Goal: Task Accomplishment & Management: Manage account settings

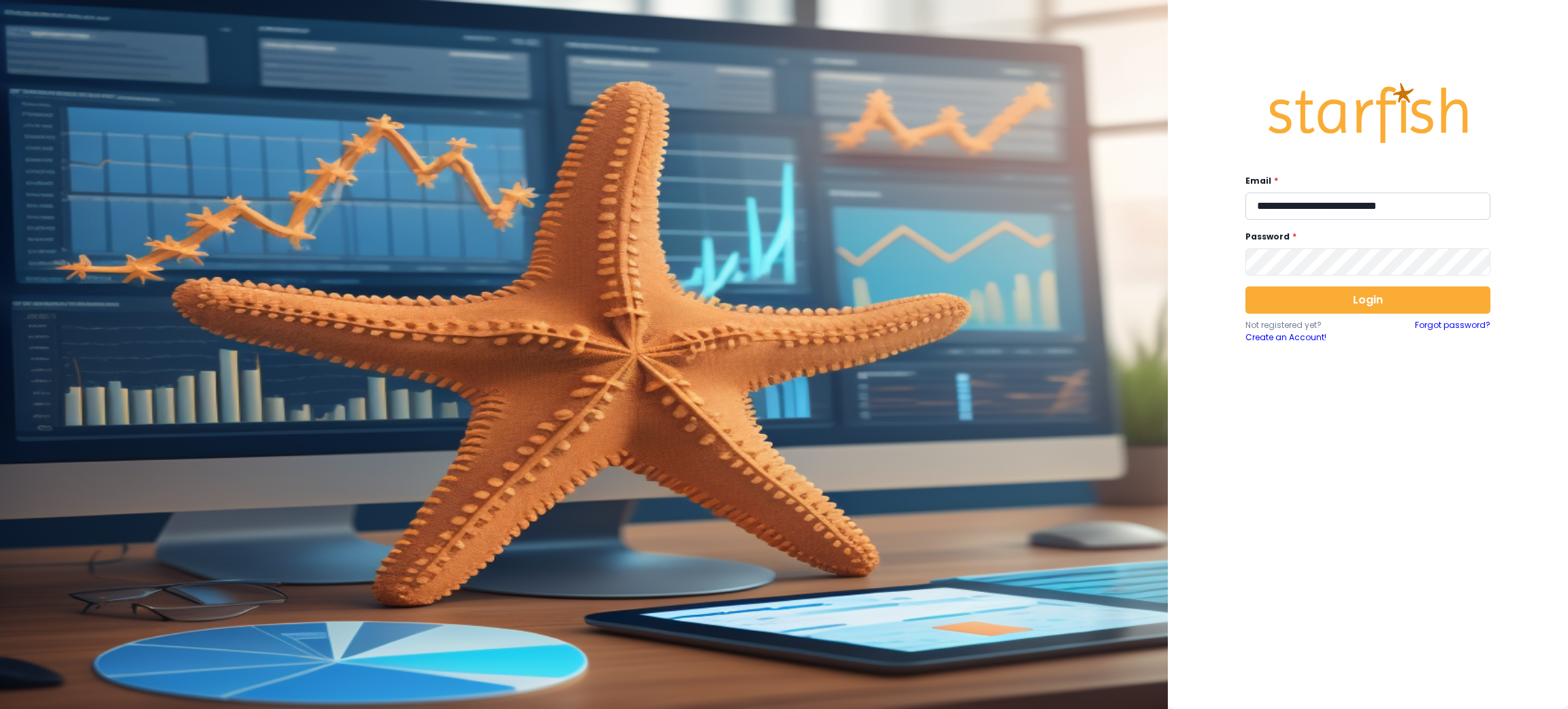
click at [1299, 211] on input "**********" at bounding box center [1368, 206] width 245 height 27
type input "**********"
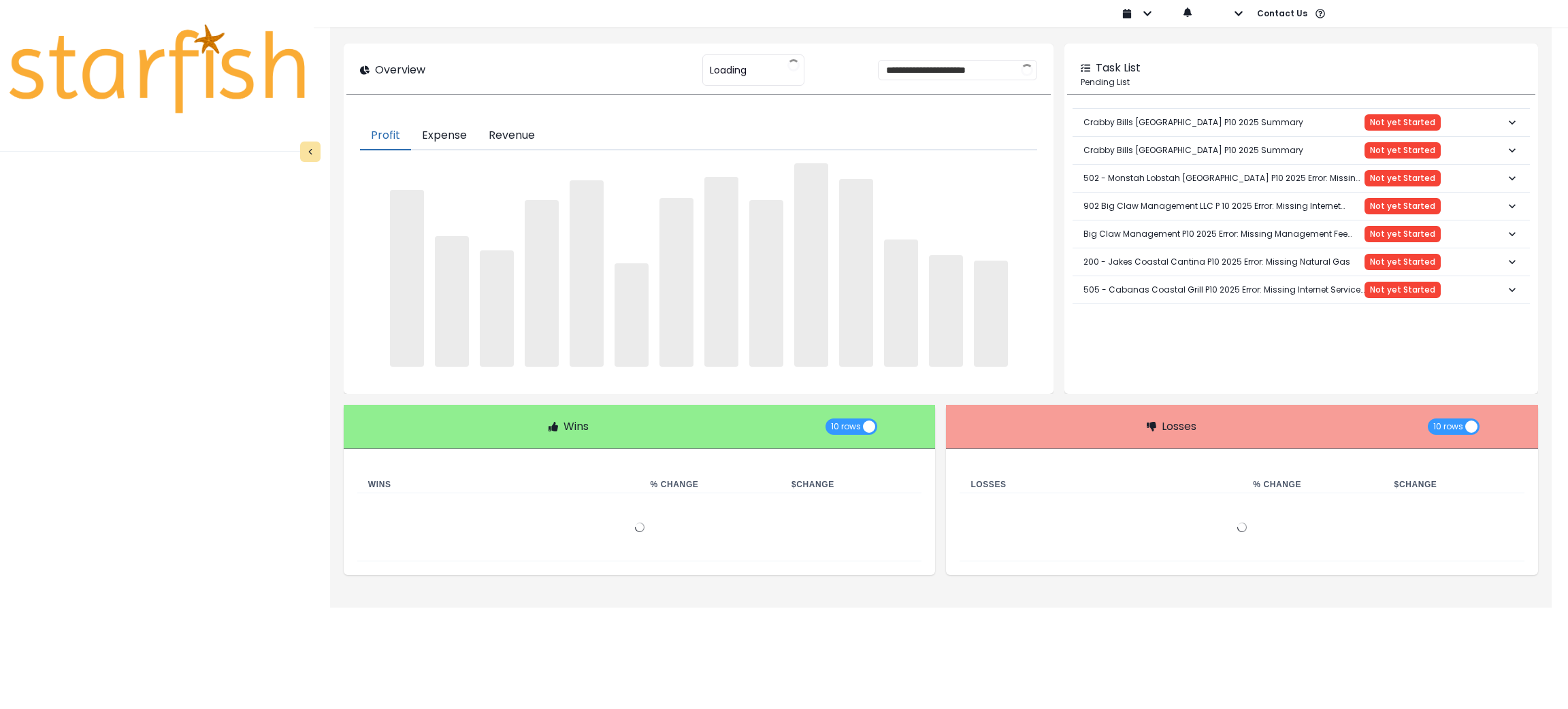
type input "****"
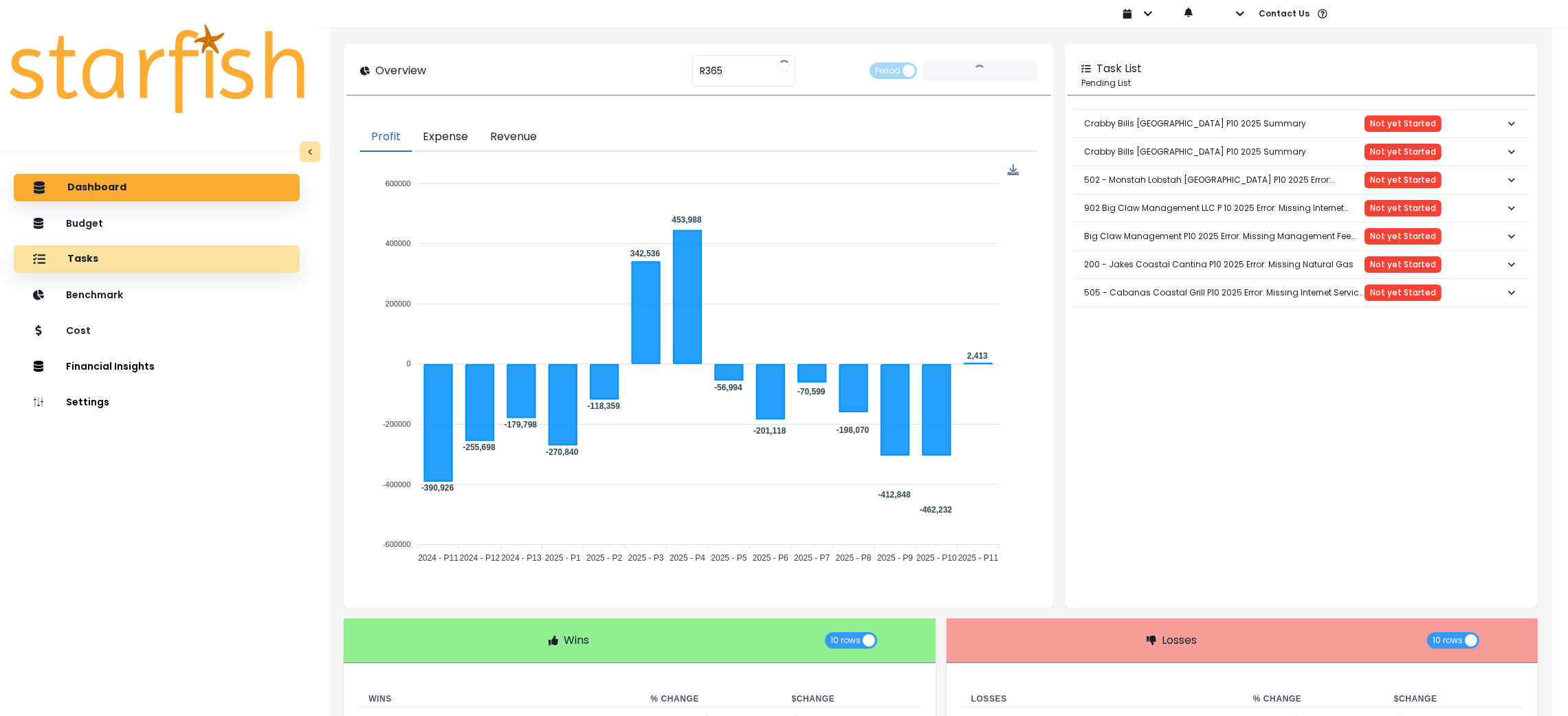
click at [132, 271] on div "Tasks" at bounding box center [157, 259] width 264 height 29
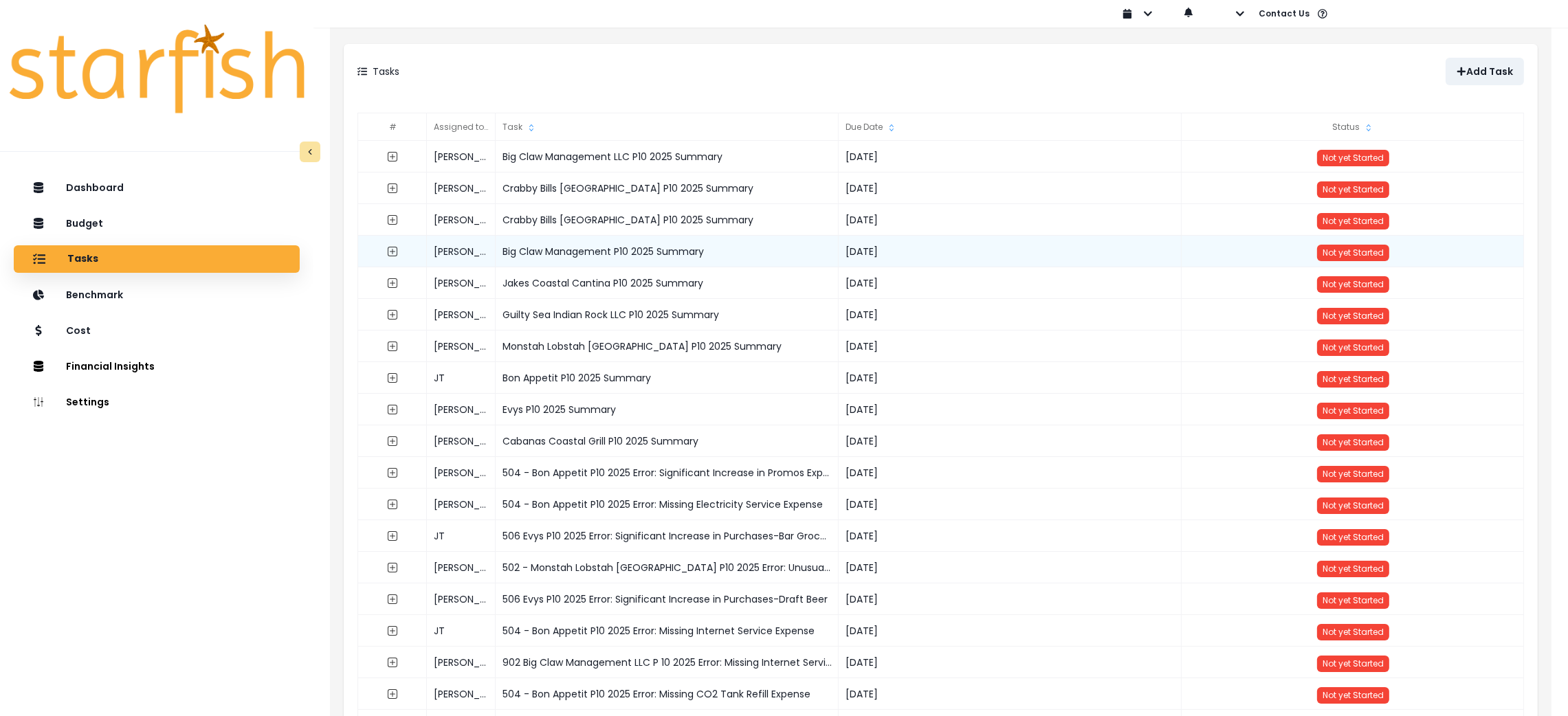
click at [618, 249] on div "Big Claw Management P10 2025 Summary" at bounding box center [667, 251] width 343 height 32
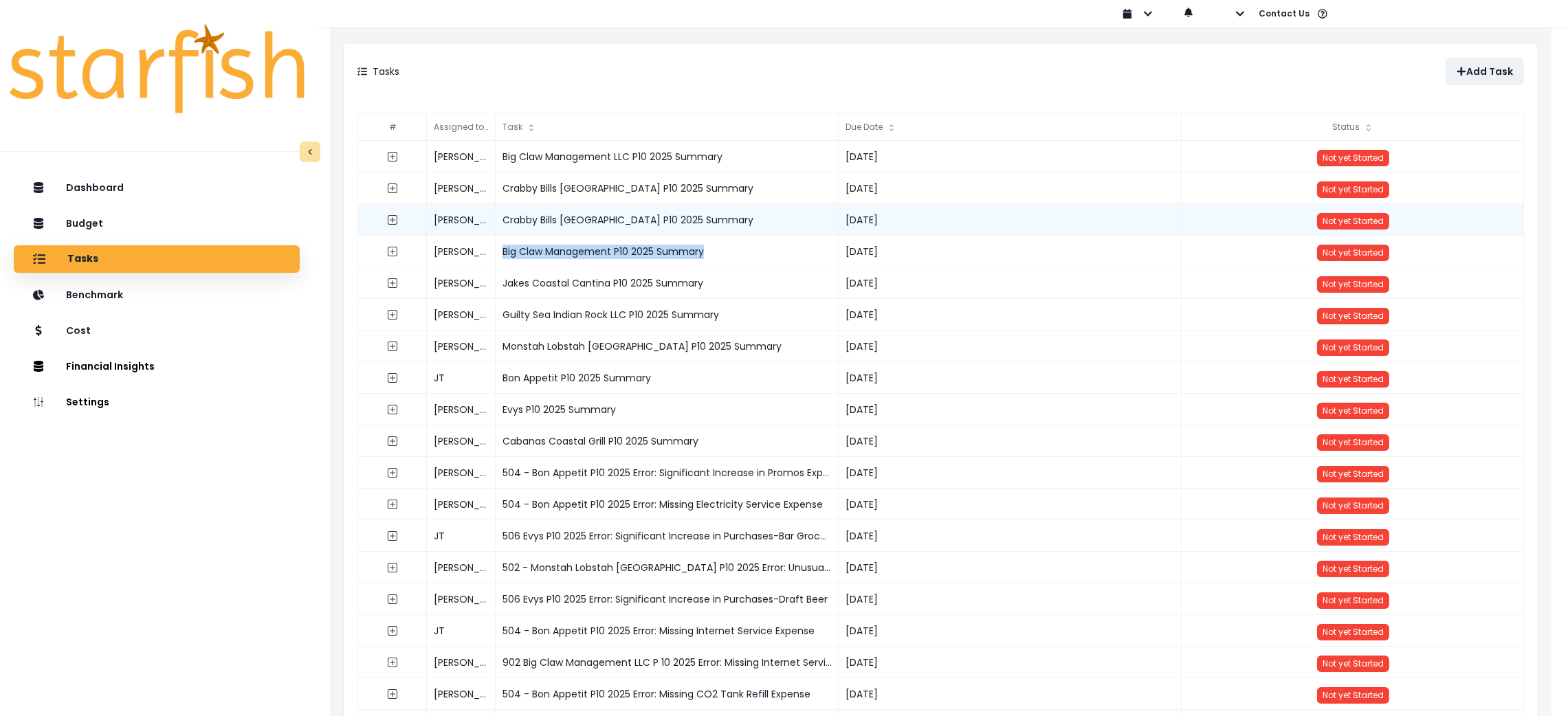
copy div "Big Claw Management P10 2025 Summary"
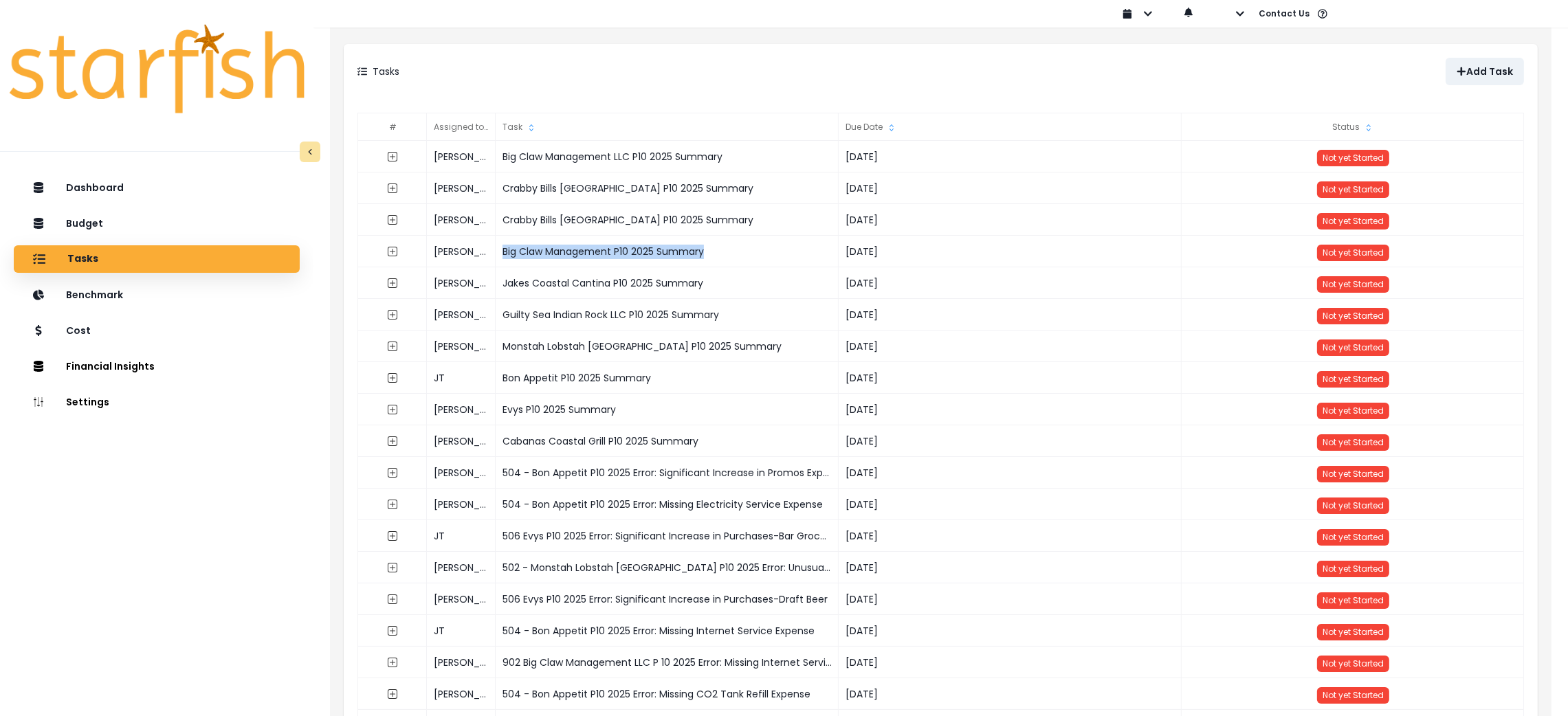
copy div "Big Claw Management P10 2025 Summary"
click at [398, 250] on button "button" at bounding box center [392, 251] width 25 height 25
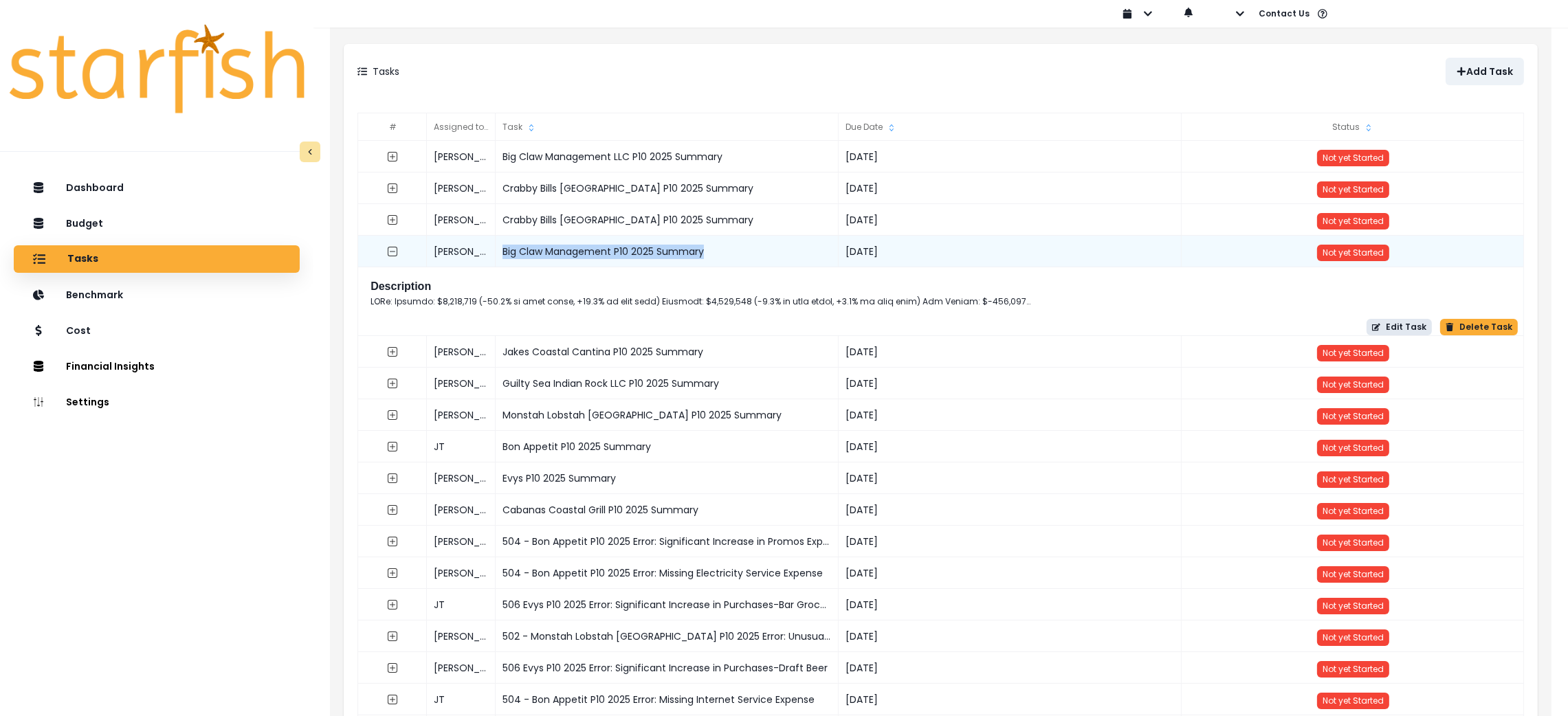
click at [1398, 326] on button "Edit Task" at bounding box center [1399, 326] width 65 height 16
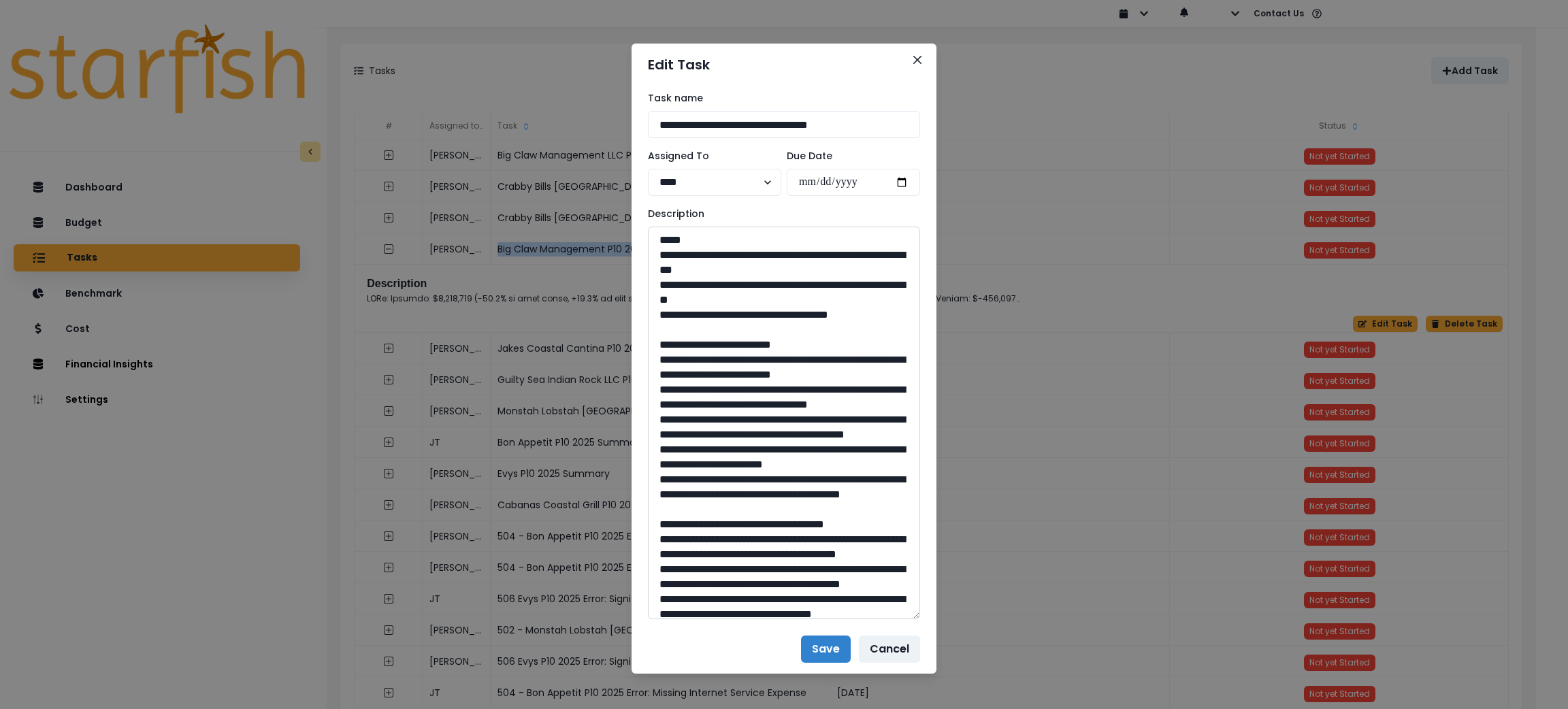
drag, startPoint x: 905, startPoint y: 277, endPoint x: 906, endPoint y: 645, distance: 368.0
click at [906, 620] on textarea at bounding box center [784, 423] width 272 height 393
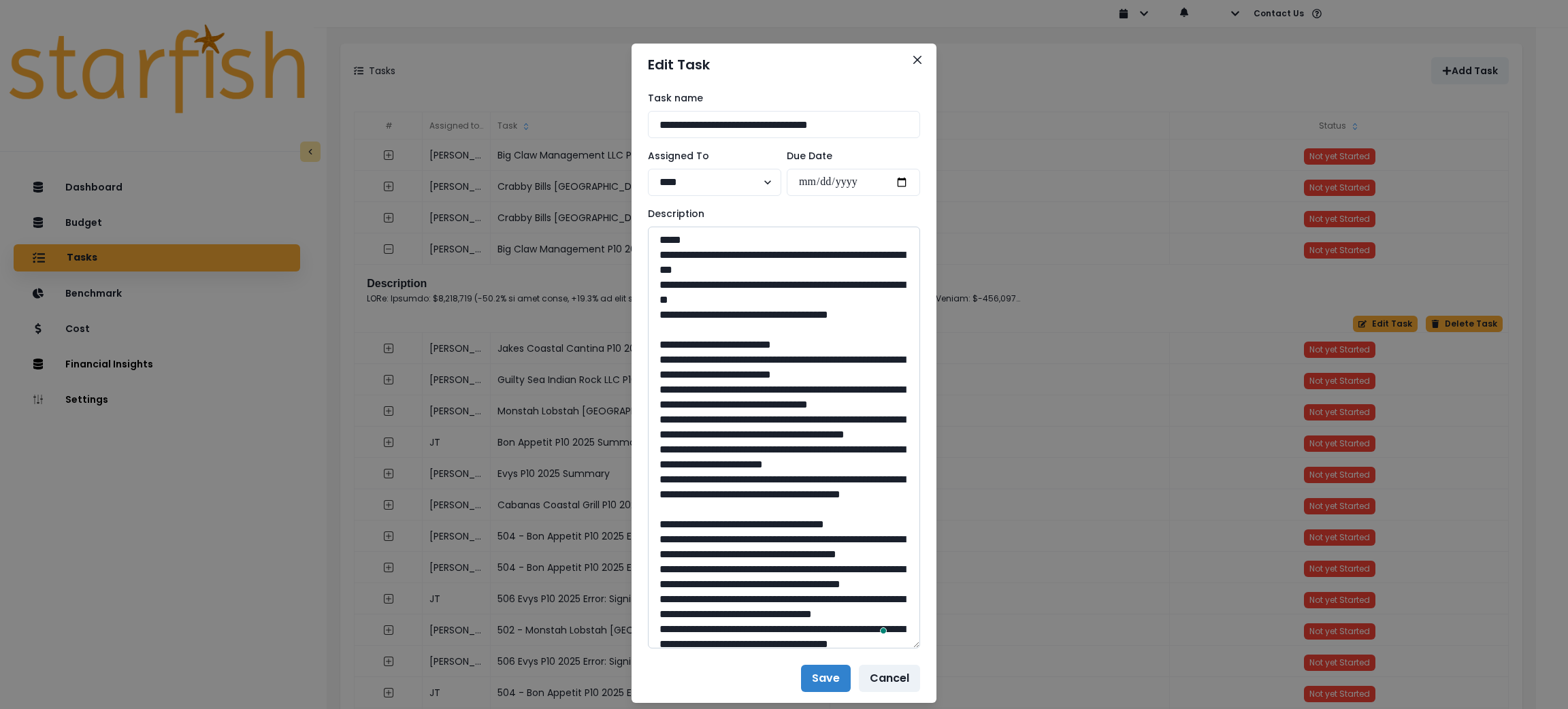
drag, startPoint x: 885, startPoint y: 313, endPoint x: 644, endPoint y: 257, distance: 247.4
click at [648, 257] on textarea "To enrich screen reader interactions, please activate Accessibility in Grammarl…" at bounding box center [784, 437] width 272 height 422
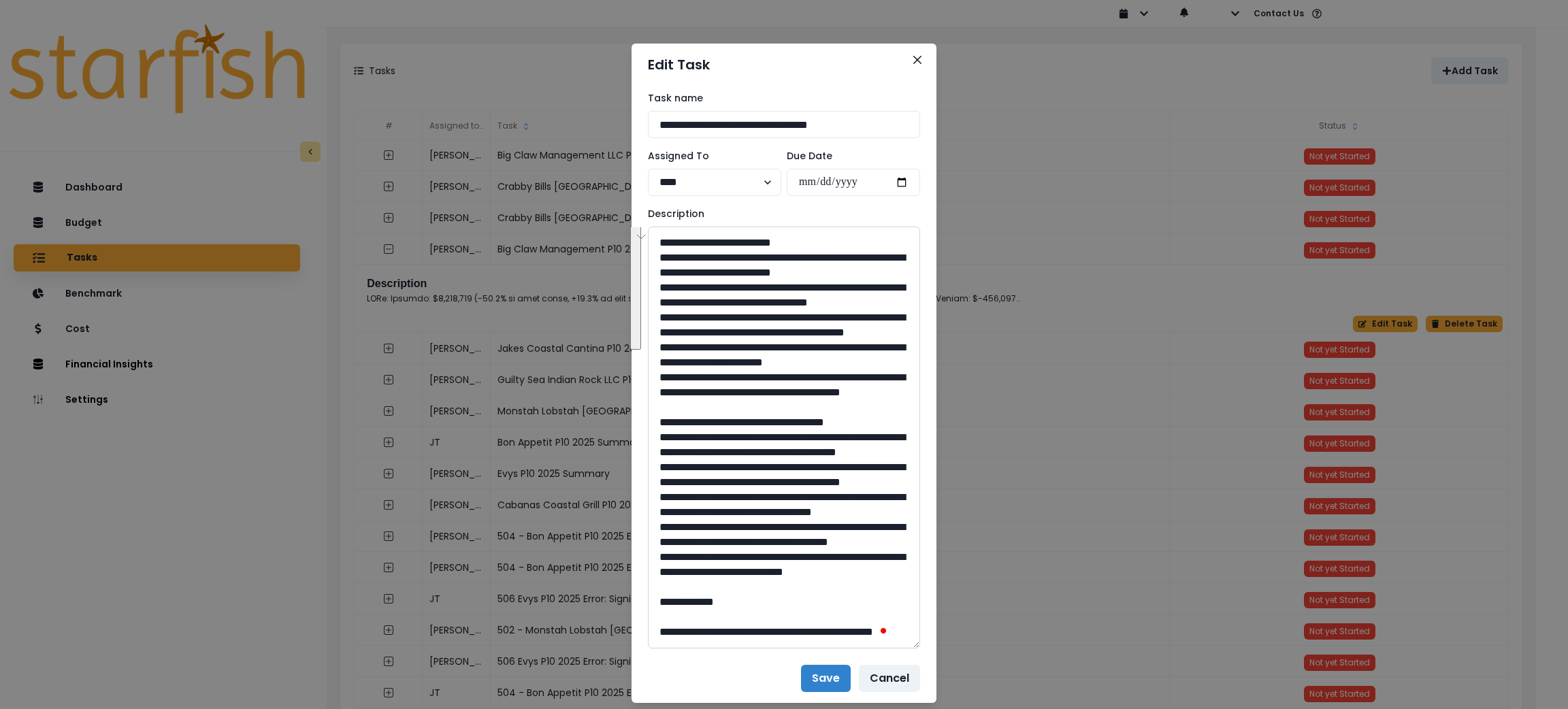
drag, startPoint x: 857, startPoint y: 468, endPoint x: 660, endPoint y: 262, distance: 285.0
click at [660, 262] on textarea "To enrich screen reader interactions, please activate Accessibility in Grammarl…" at bounding box center [784, 437] width 272 height 422
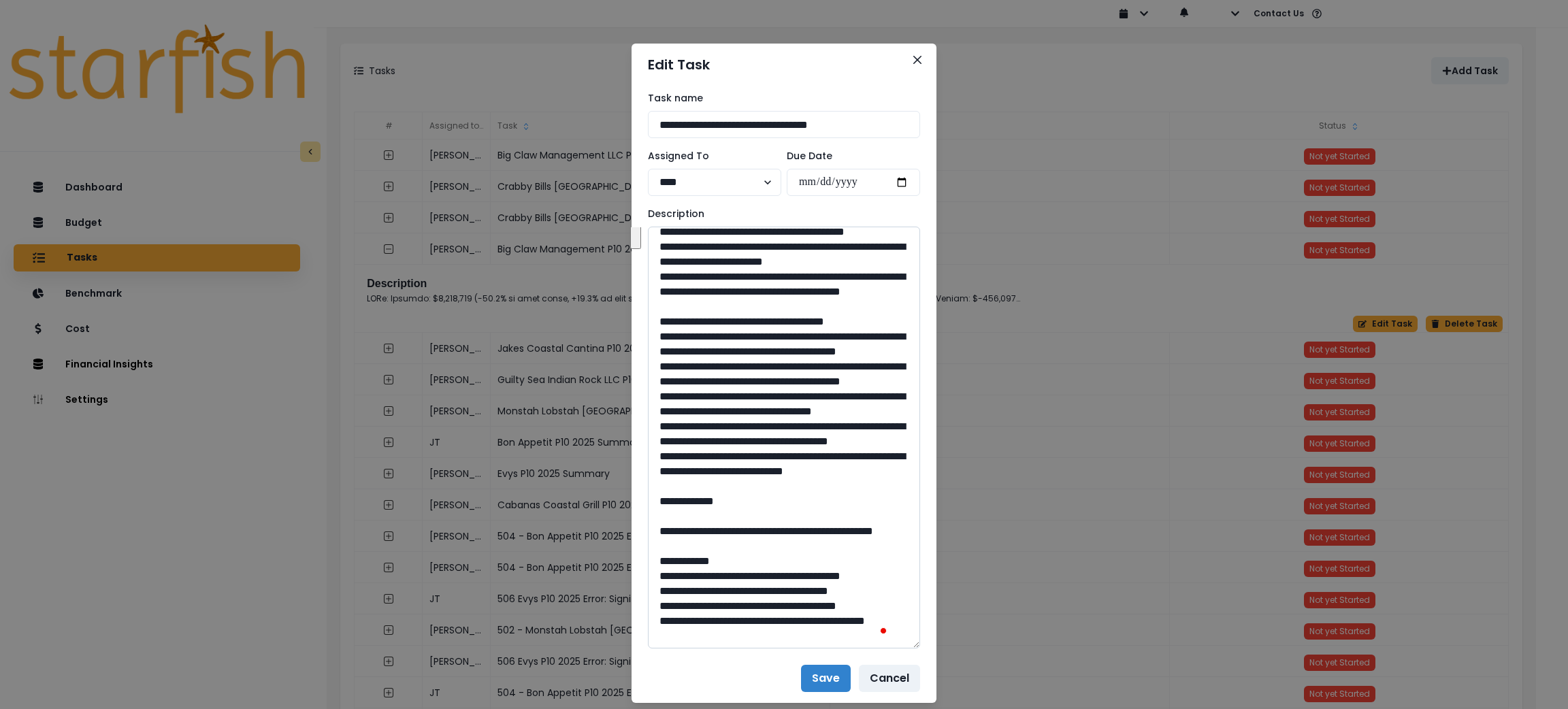
scroll to position [0, 0]
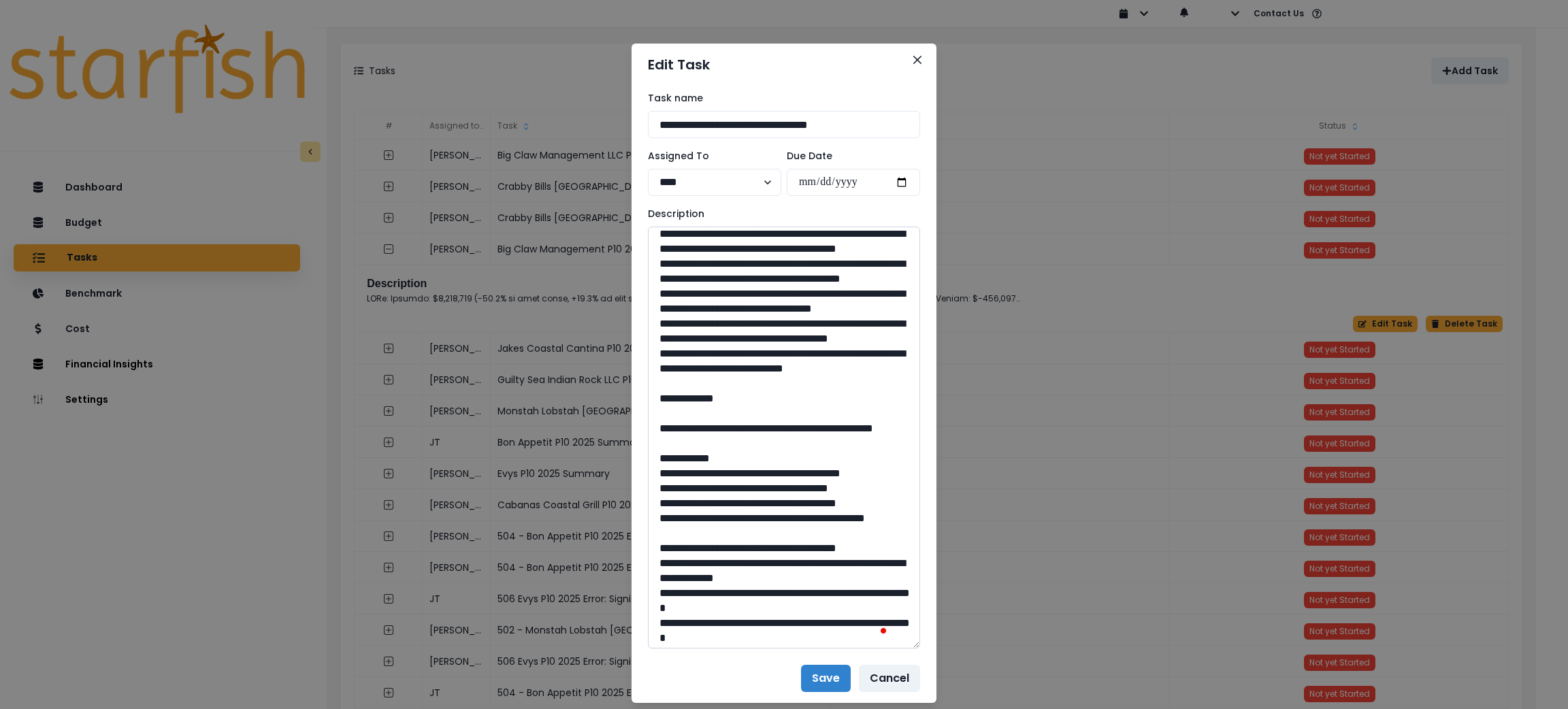
drag, startPoint x: 720, startPoint y: 518, endPoint x: 662, endPoint y: 306, distance: 219.8
click at [662, 306] on textarea "To enrich screen reader interactions, please activate Accessibility in Grammarl…" at bounding box center [784, 437] width 272 height 422
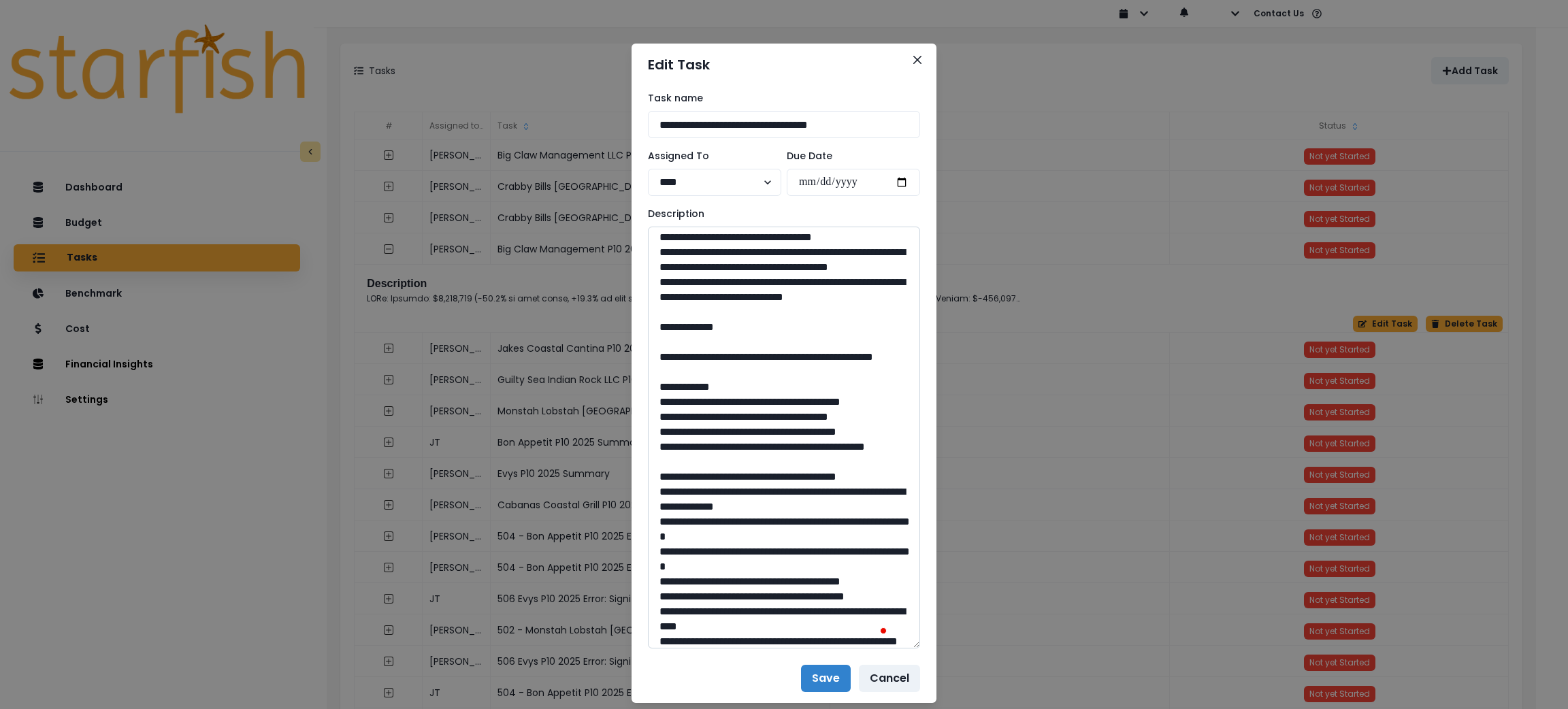
scroll to position [408, 0]
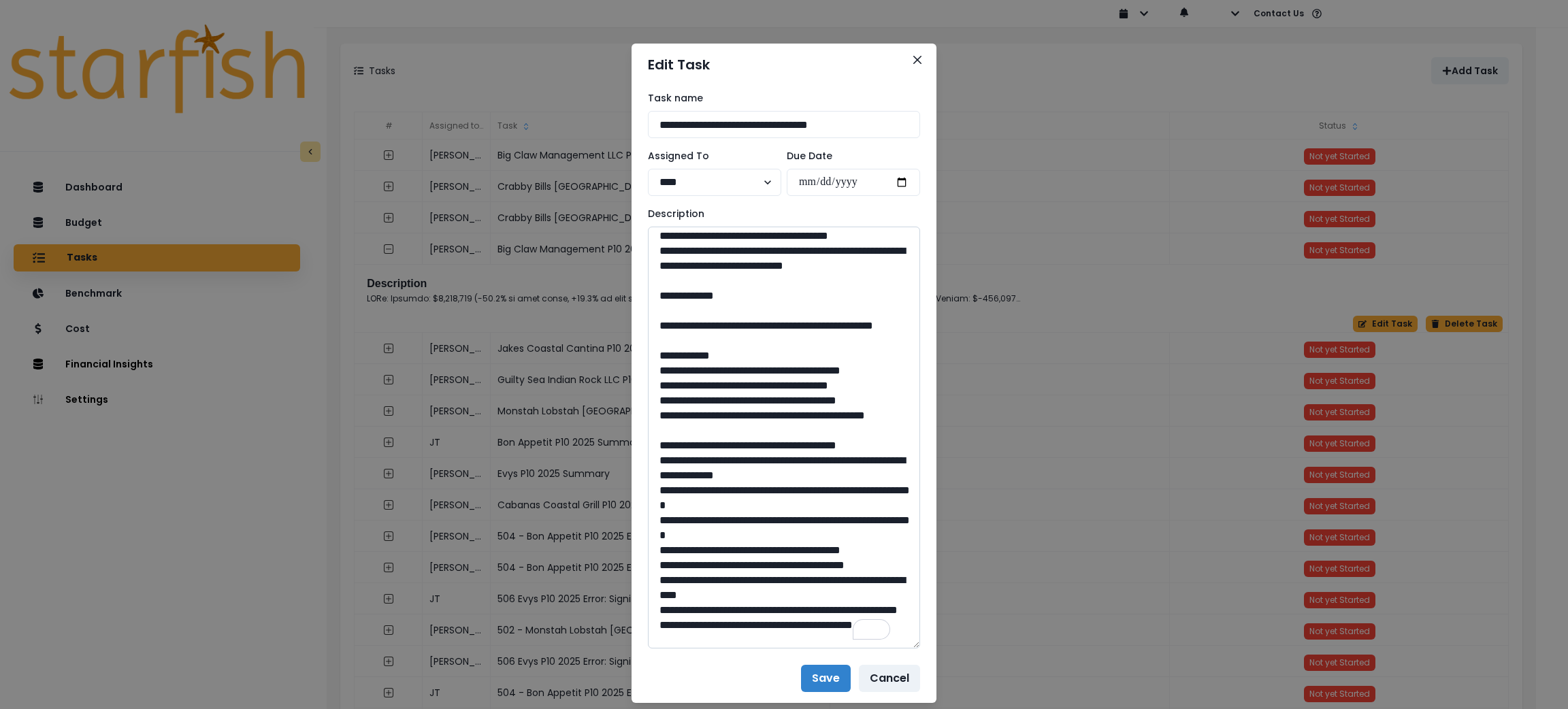
drag, startPoint x: 737, startPoint y: 494, endPoint x: 691, endPoint y: 477, distance: 49.0
click at [691, 477] on textarea "To enrich screen reader interactions, please activate Accessibility in Grammarl…" at bounding box center [784, 437] width 272 height 422
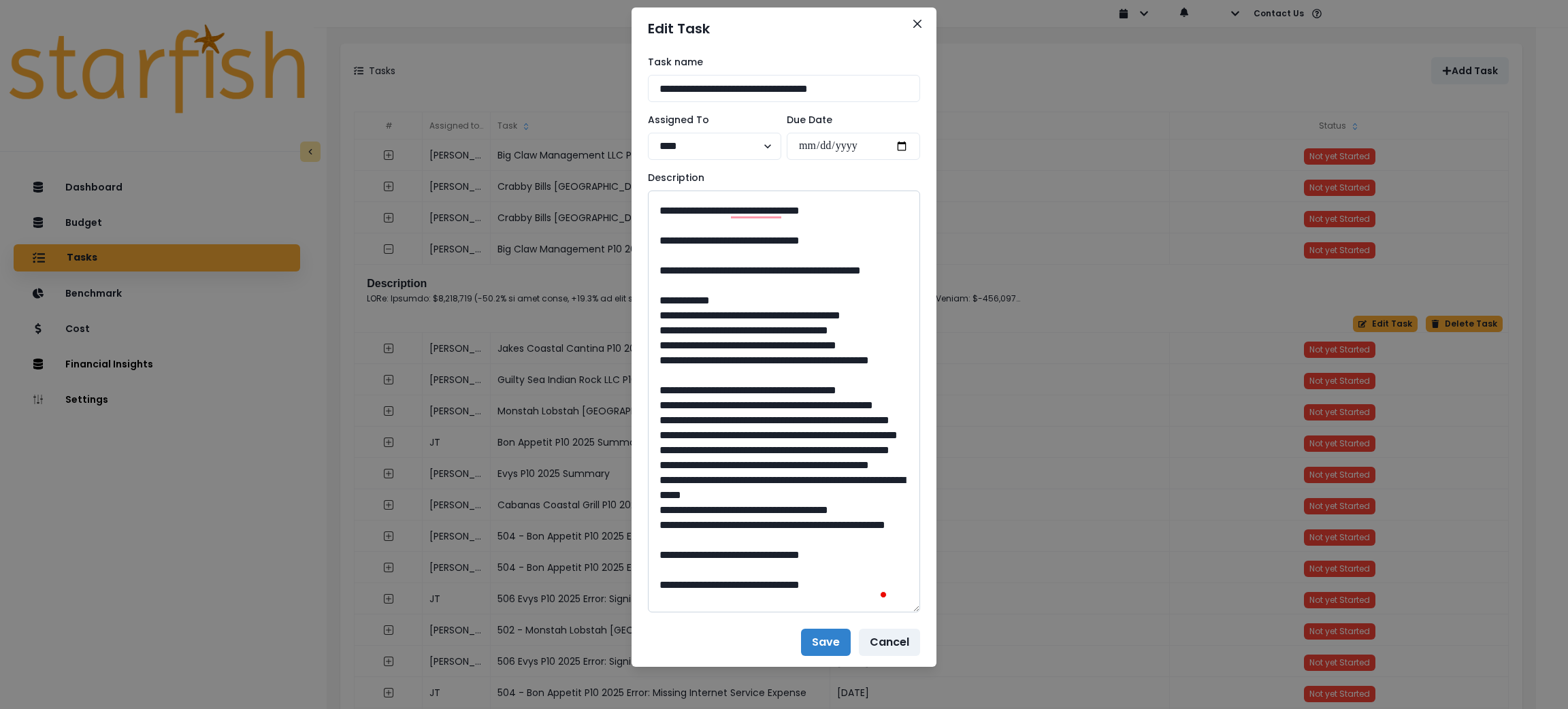
drag, startPoint x: 785, startPoint y: 464, endPoint x: 749, endPoint y: 463, distance: 36.0
click at [749, 463] on textarea "To enrich screen reader interactions, please activate Accessibility in Grammarl…" at bounding box center [784, 401] width 272 height 422
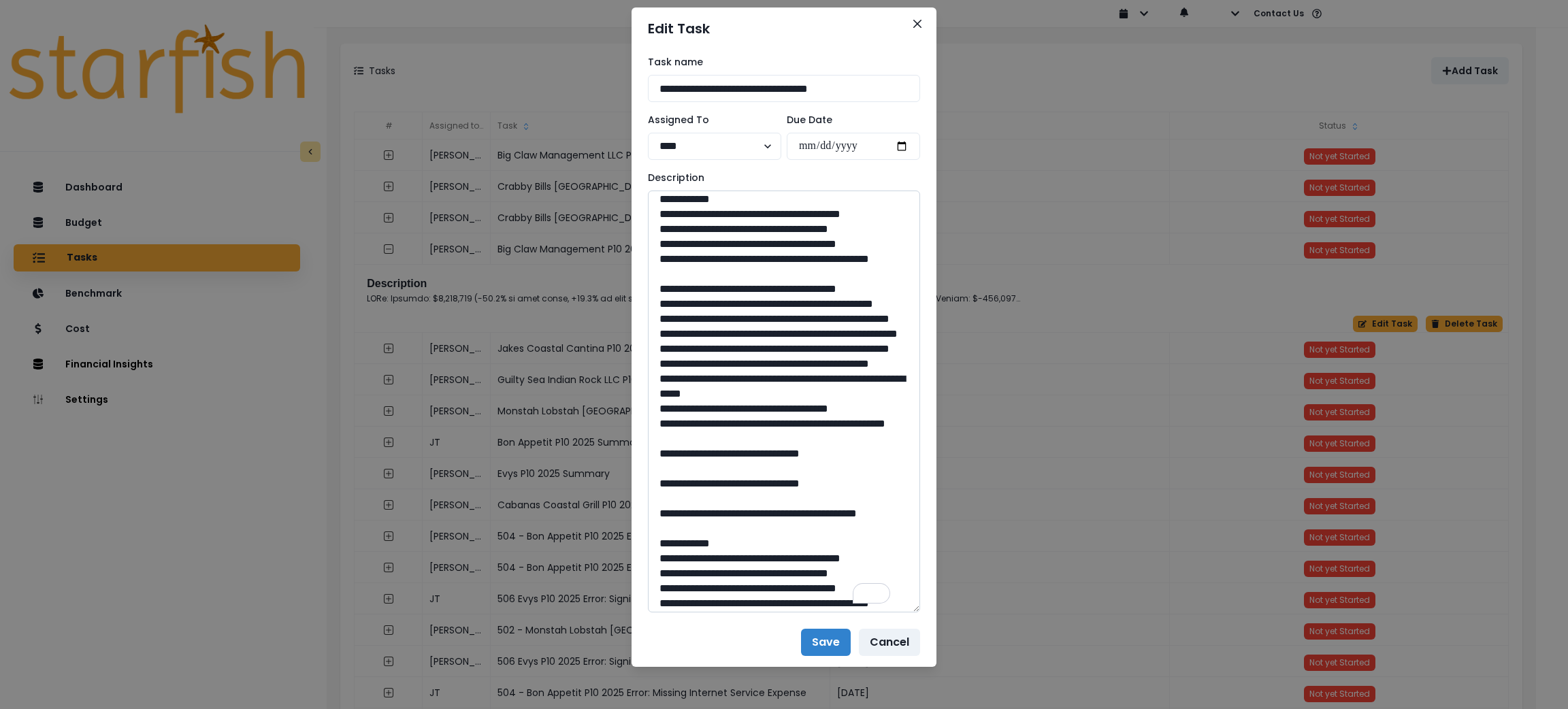
drag, startPoint x: 713, startPoint y: 438, endPoint x: 690, endPoint y: 426, distance: 25.9
click at [690, 426] on textarea "To enrich screen reader interactions, please activate Accessibility in Grammarl…" at bounding box center [784, 401] width 272 height 422
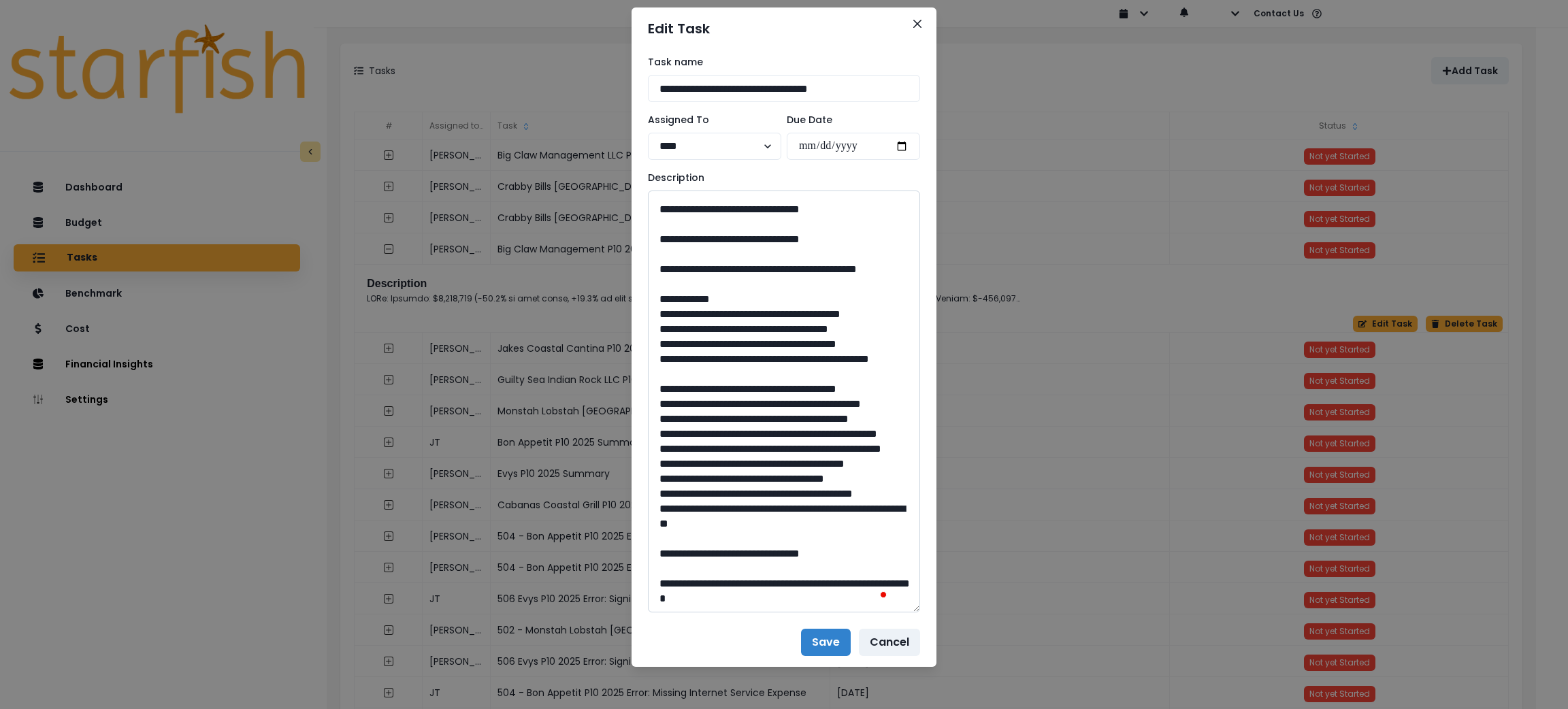
drag, startPoint x: 779, startPoint y: 457, endPoint x: 746, endPoint y: 461, distance: 33.2
click at [746, 461] on textarea "To enrich screen reader interactions, please activate Accessibility in Grammarl…" at bounding box center [784, 401] width 272 height 422
drag, startPoint x: 709, startPoint y: 333, endPoint x: 693, endPoint y: 315, distance: 24.1
click at [693, 315] on textarea "To enrich screen reader interactions, please activate Accessibility in Grammarl…" at bounding box center [784, 401] width 272 height 422
drag, startPoint x: 783, startPoint y: 554, endPoint x: 749, endPoint y: 561, distance: 34.7
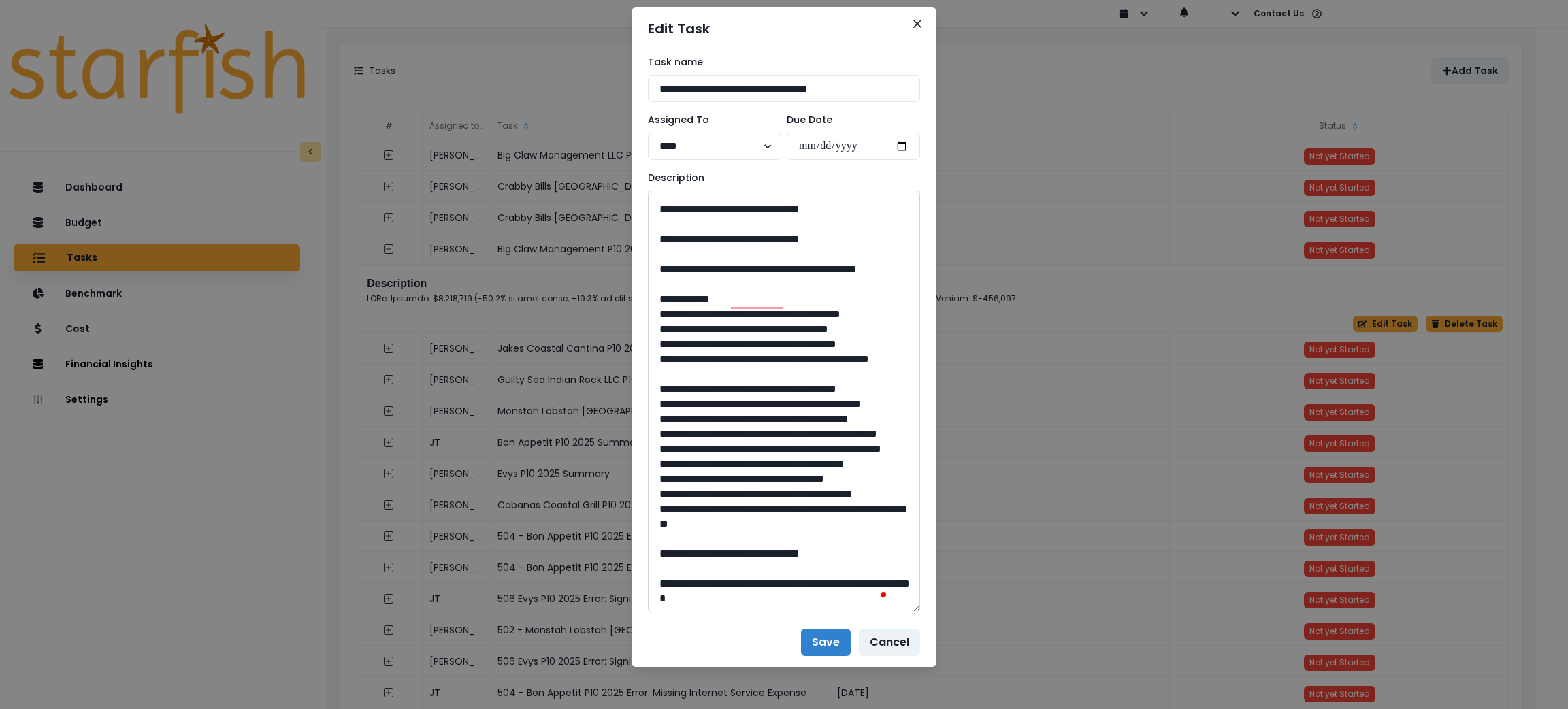
click at [749, 561] on textarea "To enrich screen reader interactions, please activate Accessibility in Grammarl…" at bounding box center [784, 401] width 272 height 422
click at [913, 23] on icon "Close" at bounding box center [917, 24] width 9 height 9
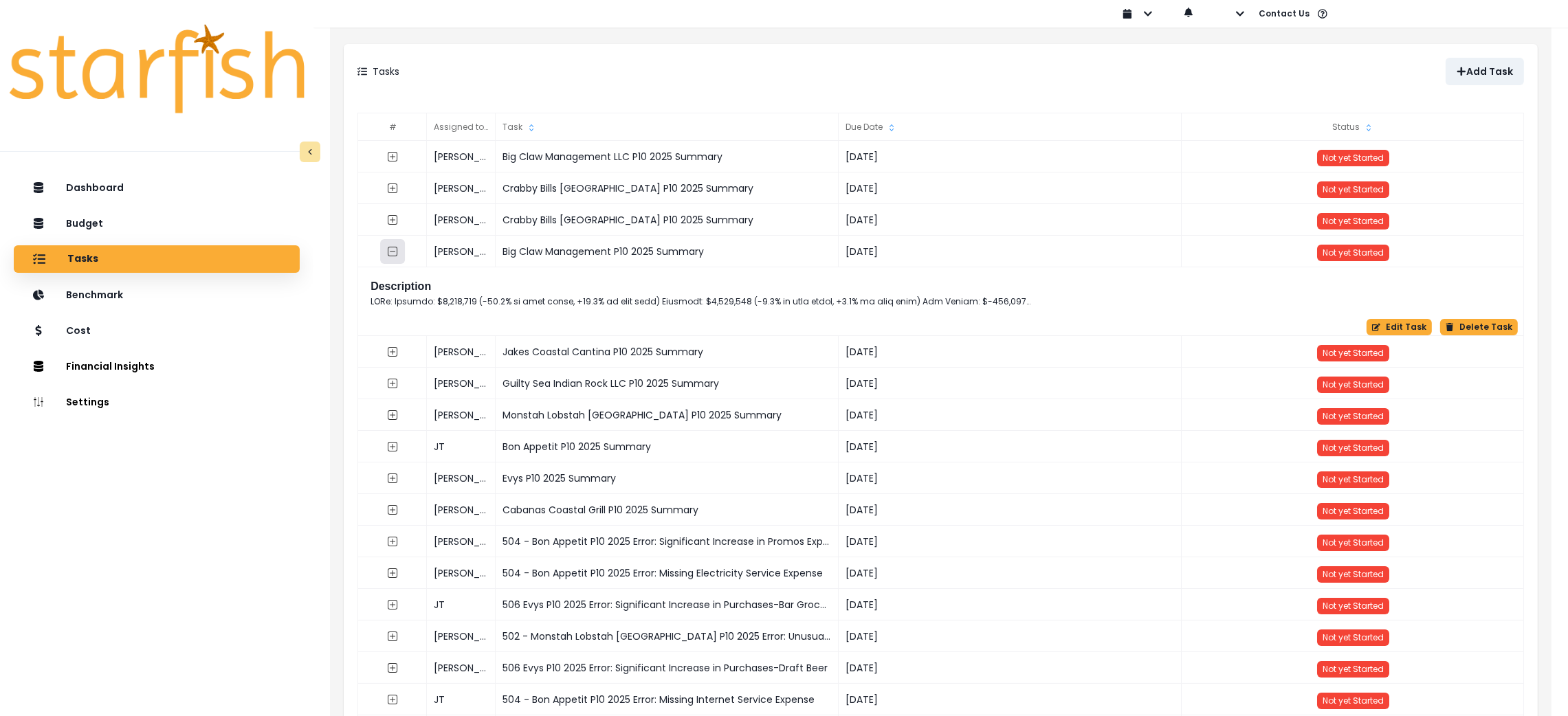
click at [392, 258] on button "button" at bounding box center [392, 251] width 25 height 25
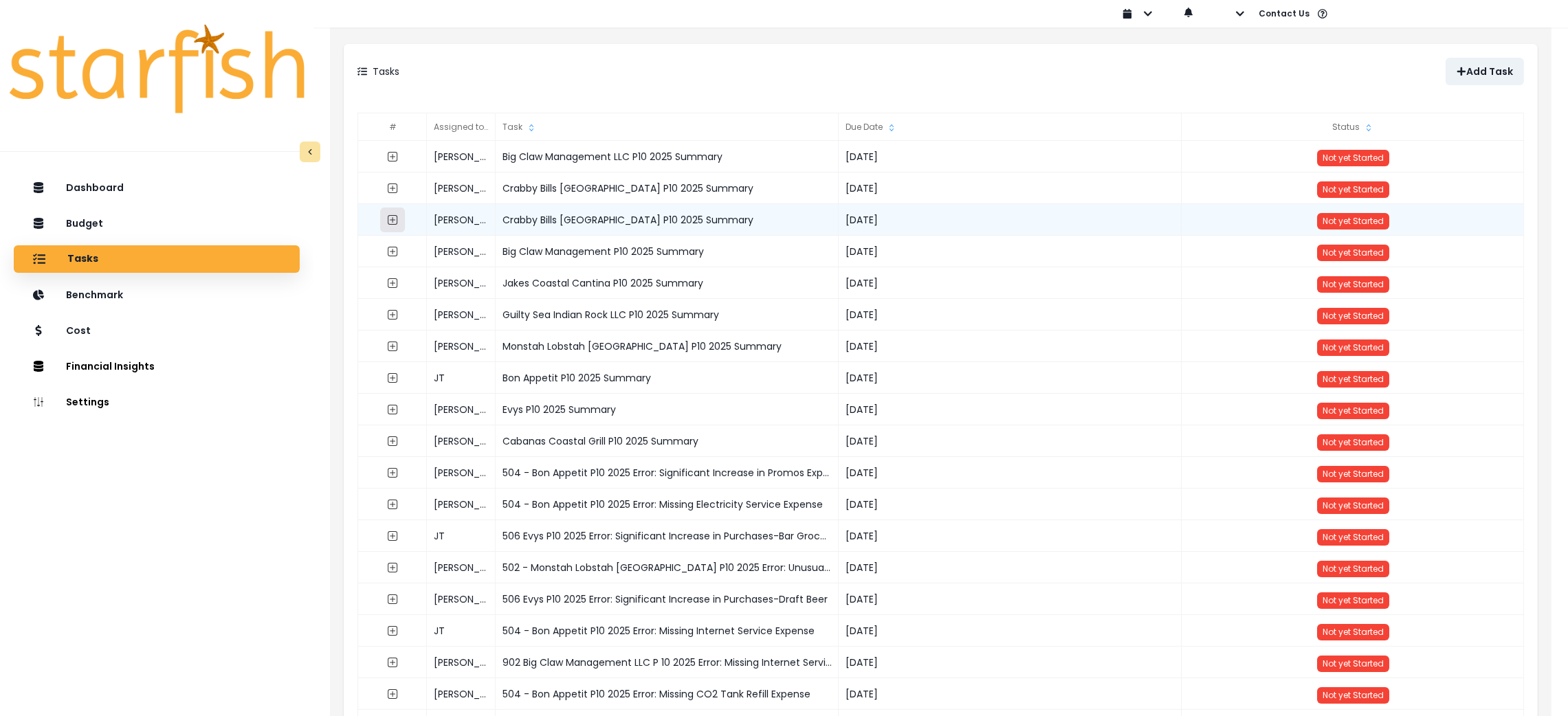
click at [392, 217] on icon "expand outline" at bounding box center [392, 220] width 6 height 6
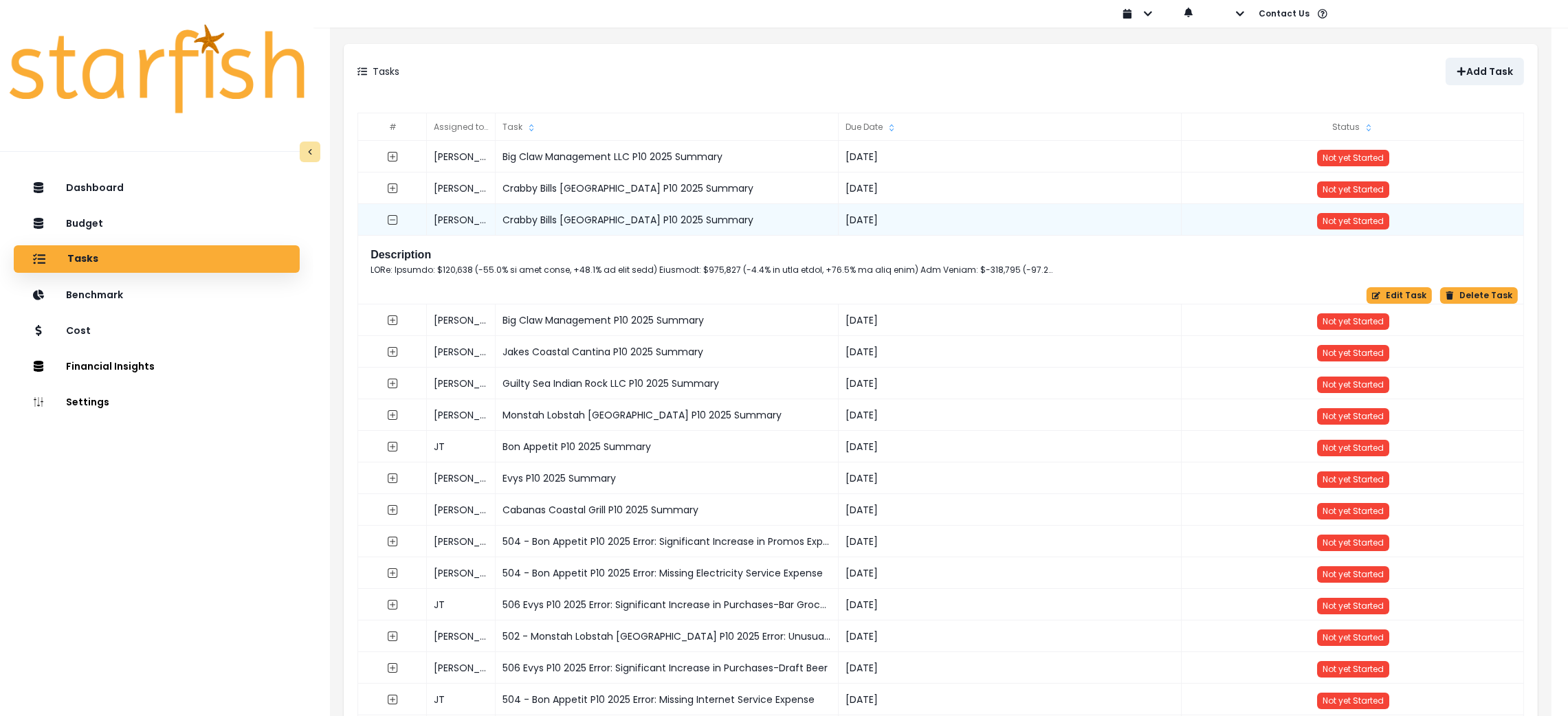
click at [1439, 295] on div "Edit Task Delete Task" at bounding box center [942, 295] width 1153 height 16
click at [1408, 295] on button "Edit Task" at bounding box center [1399, 295] width 65 height 16
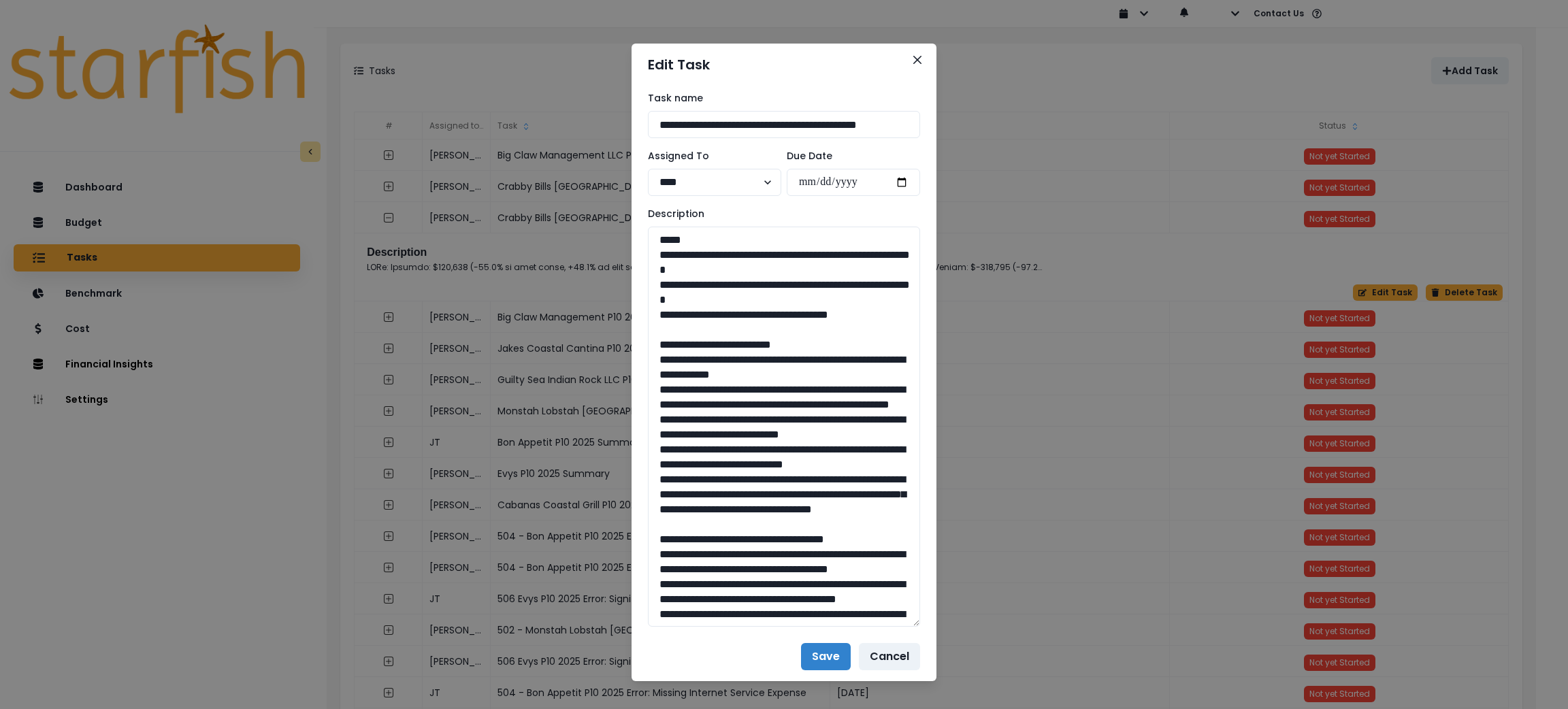
drag, startPoint x: 915, startPoint y: 275, endPoint x: 930, endPoint y: 621, distance: 346.3
click at [930, 621] on div "**********" at bounding box center [784, 354] width 1568 height 709
drag, startPoint x: 883, startPoint y: 311, endPoint x: 646, endPoint y: 261, distance: 242.2
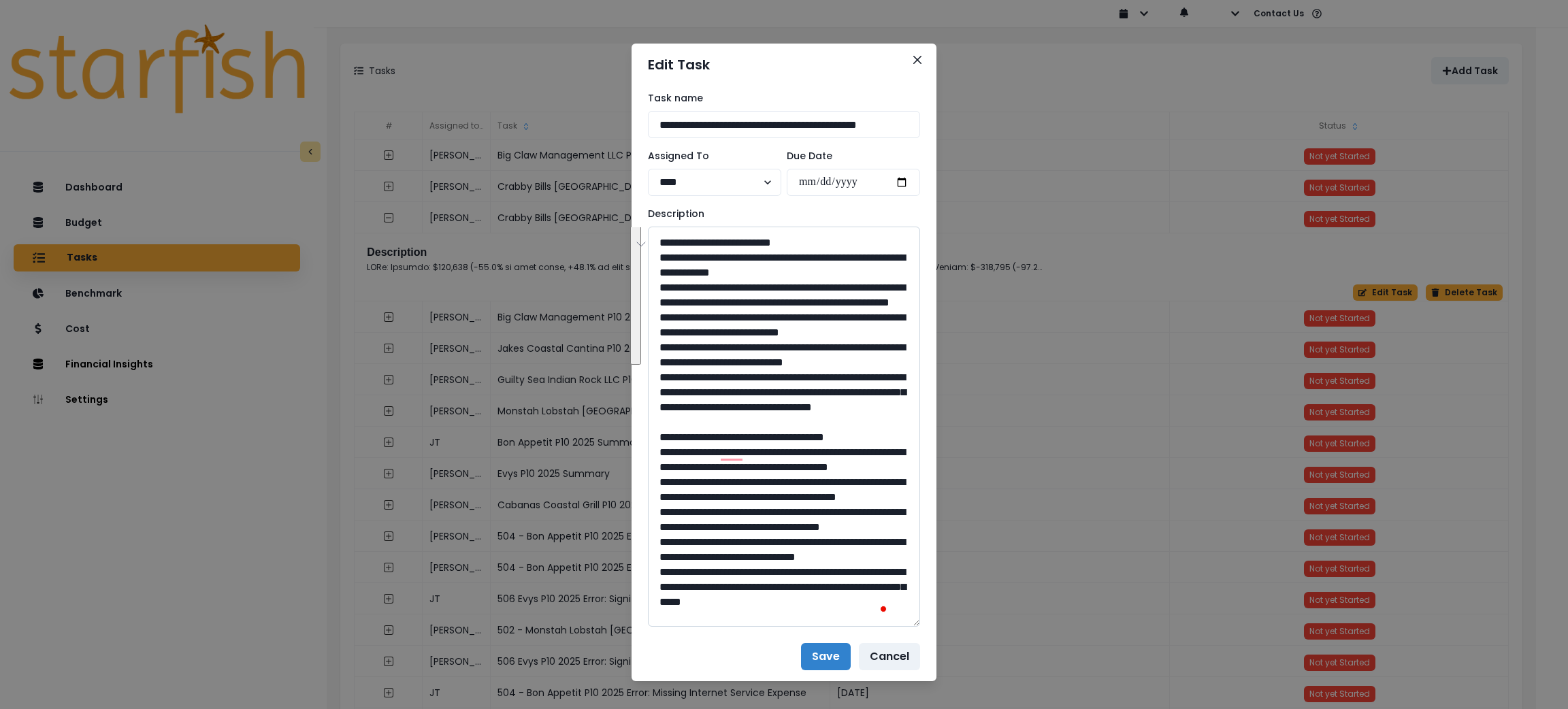
drag, startPoint x: 695, startPoint y: 480, endPoint x: 662, endPoint y: 261, distance: 221.5
click at [662, 261] on textarea "To enrich screen reader interactions, please activate Accessibility in Grammarl…" at bounding box center [784, 427] width 272 height 401
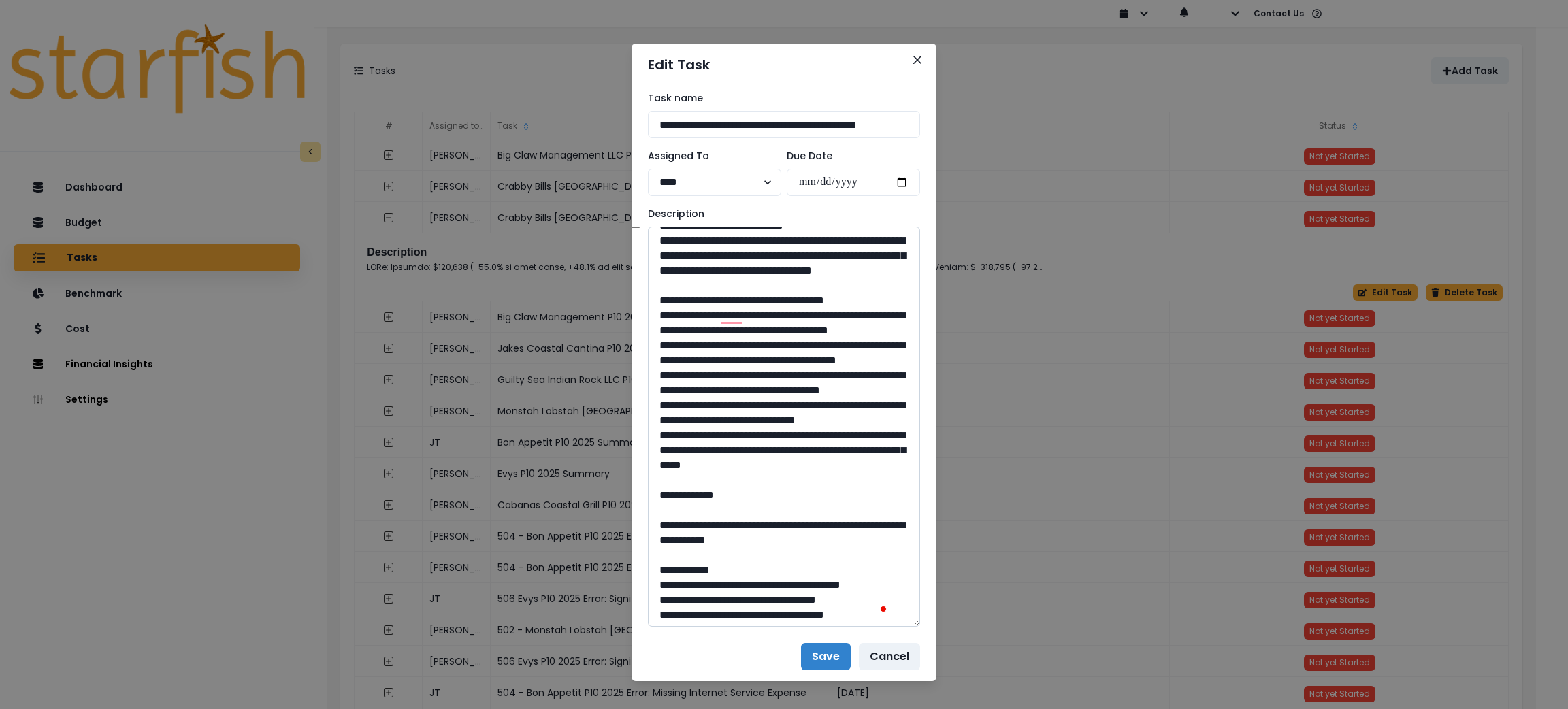
scroll to position [306, 0]
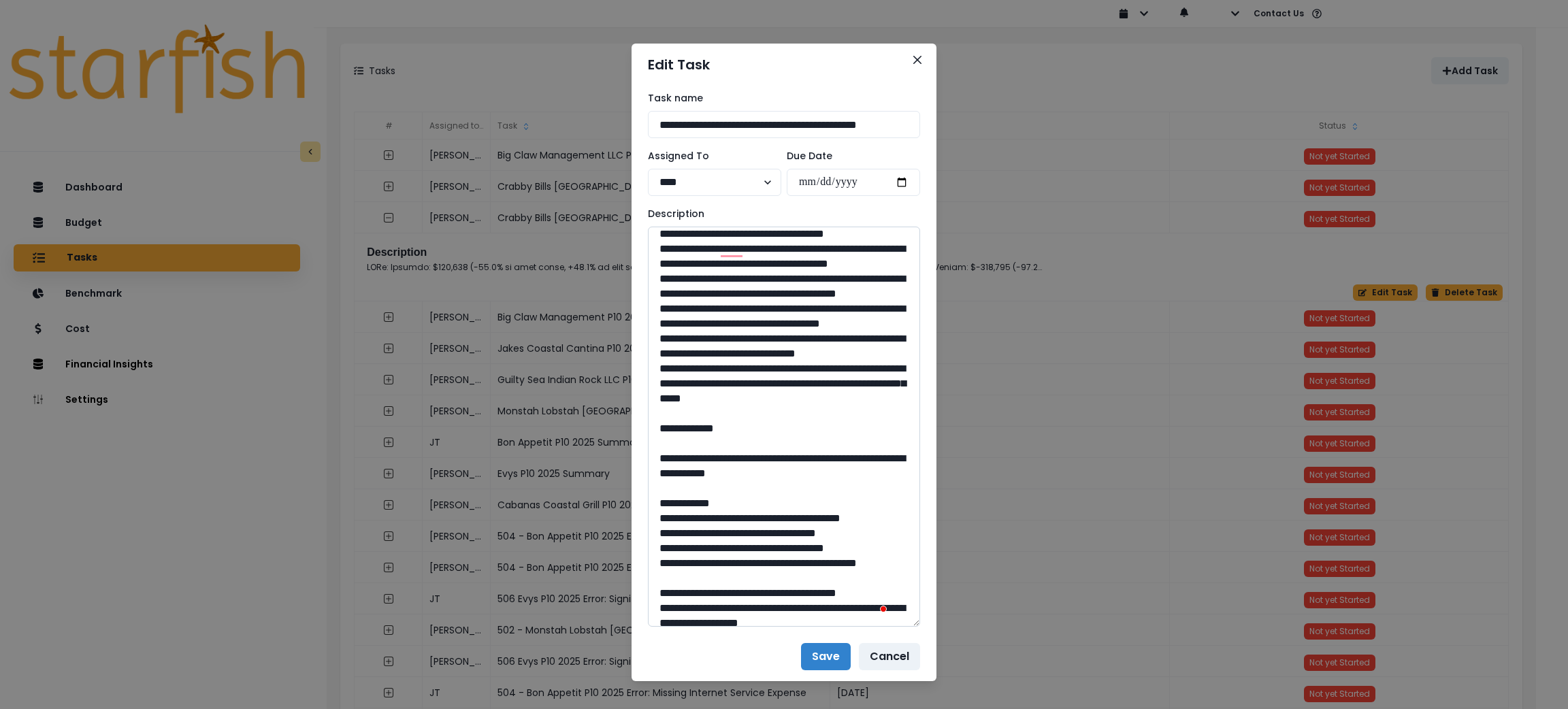
drag, startPoint x: 699, startPoint y: 549, endPoint x: 661, endPoint y: 321, distance: 231.1
click at [661, 321] on textarea "To enrich screen reader interactions, please activate Accessibility in Grammarl…" at bounding box center [784, 427] width 272 height 401
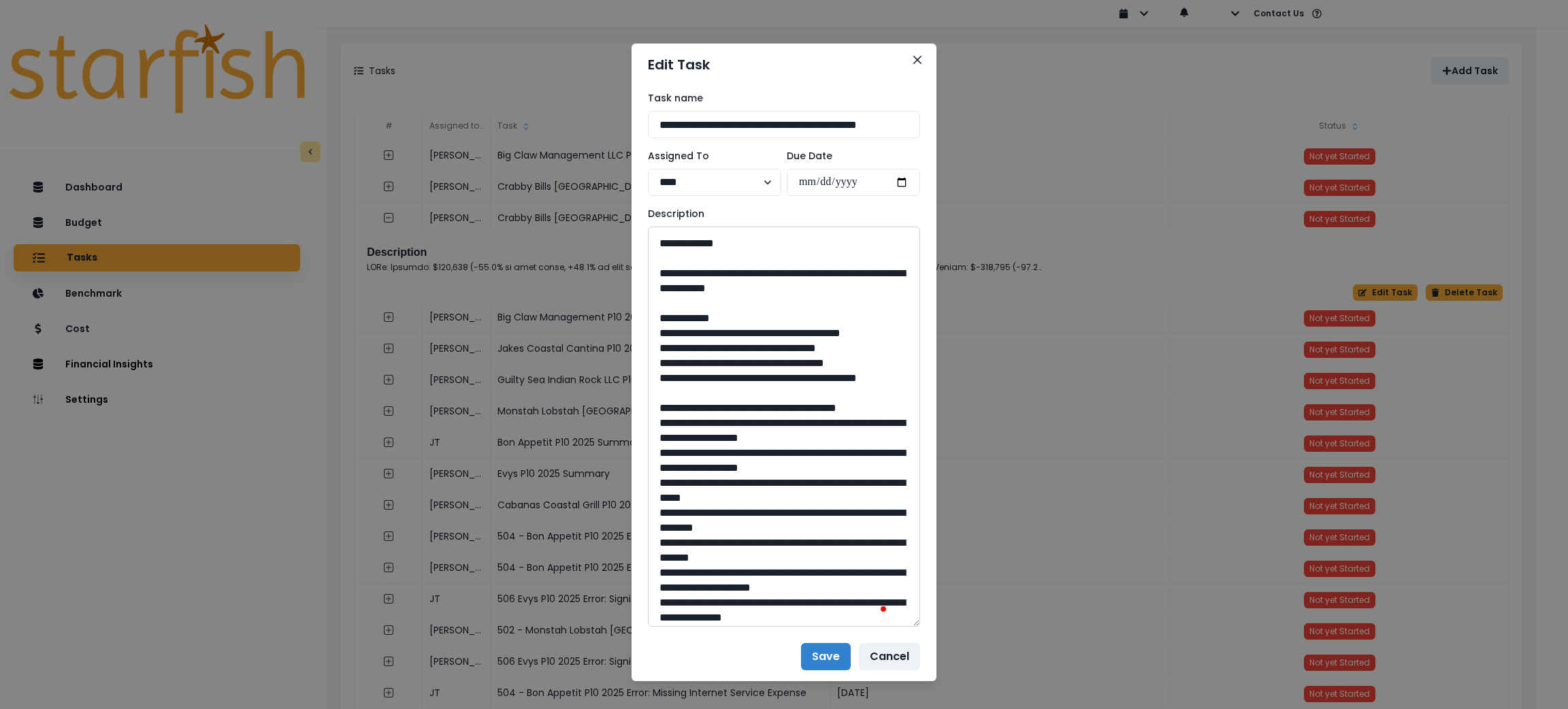
scroll to position [510, 0]
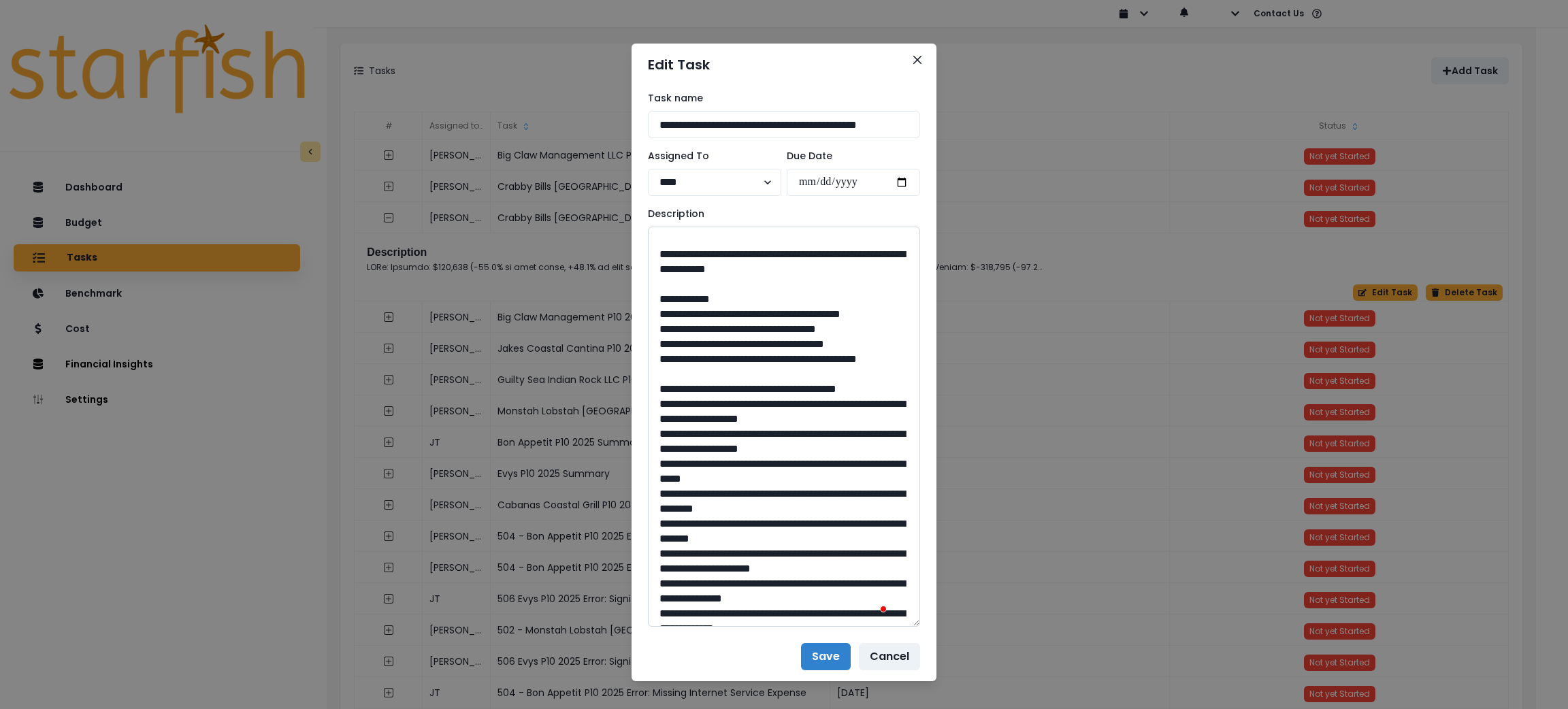
drag, startPoint x: 883, startPoint y: 417, endPoint x: 688, endPoint y: 411, distance: 195.1
click at [688, 411] on textarea "To enrich screen reader interactions, please activate Accessibility in Grammarl…" at bounding box center [784, 427] width 272 height 401
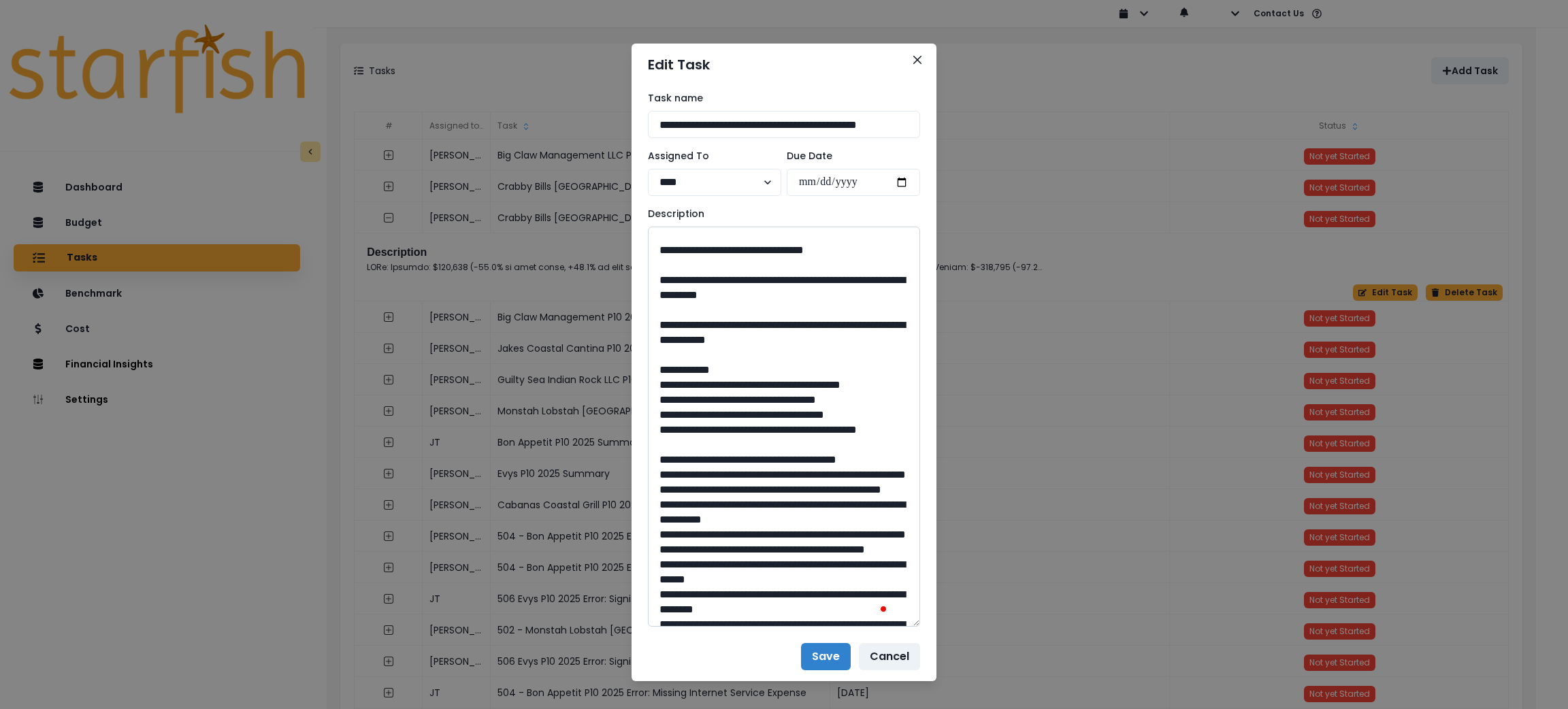
drag, startPoint x: 780, startPoint y: 459, endPoint x: 749, endPoint y: 461, distance: 31.1
click at [749, 461] on textarea "To enrich screen reader interactions, please activate Accessibility in Grammarl…" at bounding box center [784, 427] width 272 height 401
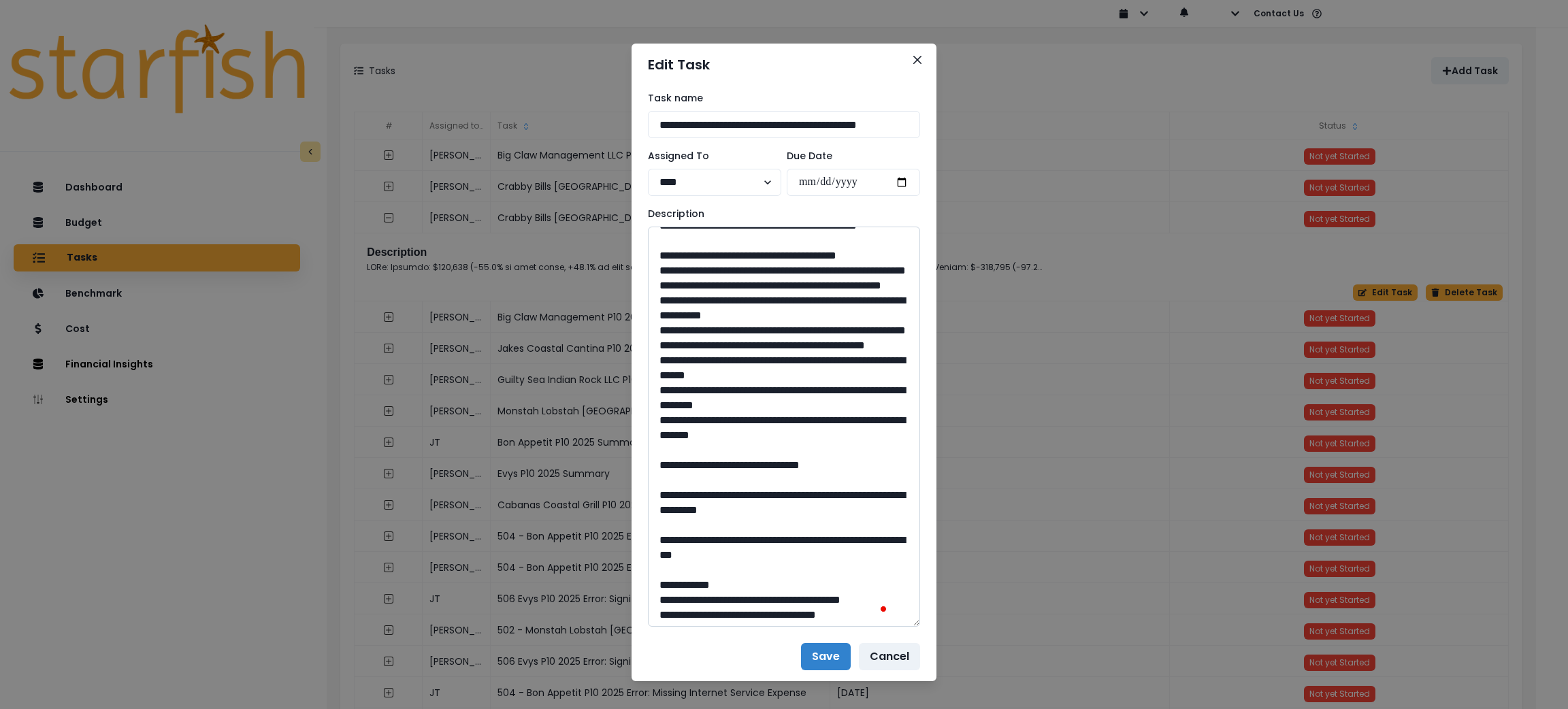
drag, startPoint x: 834, startPoint y: 349, endPoint x: 691, endPoint y: 333, distance: 143.9
click at [691, 333] on textarea "To enrich screen reader interactions, please activate Accessibility in Grammarl…" at bounding box center [784, 427] width 272 height 401
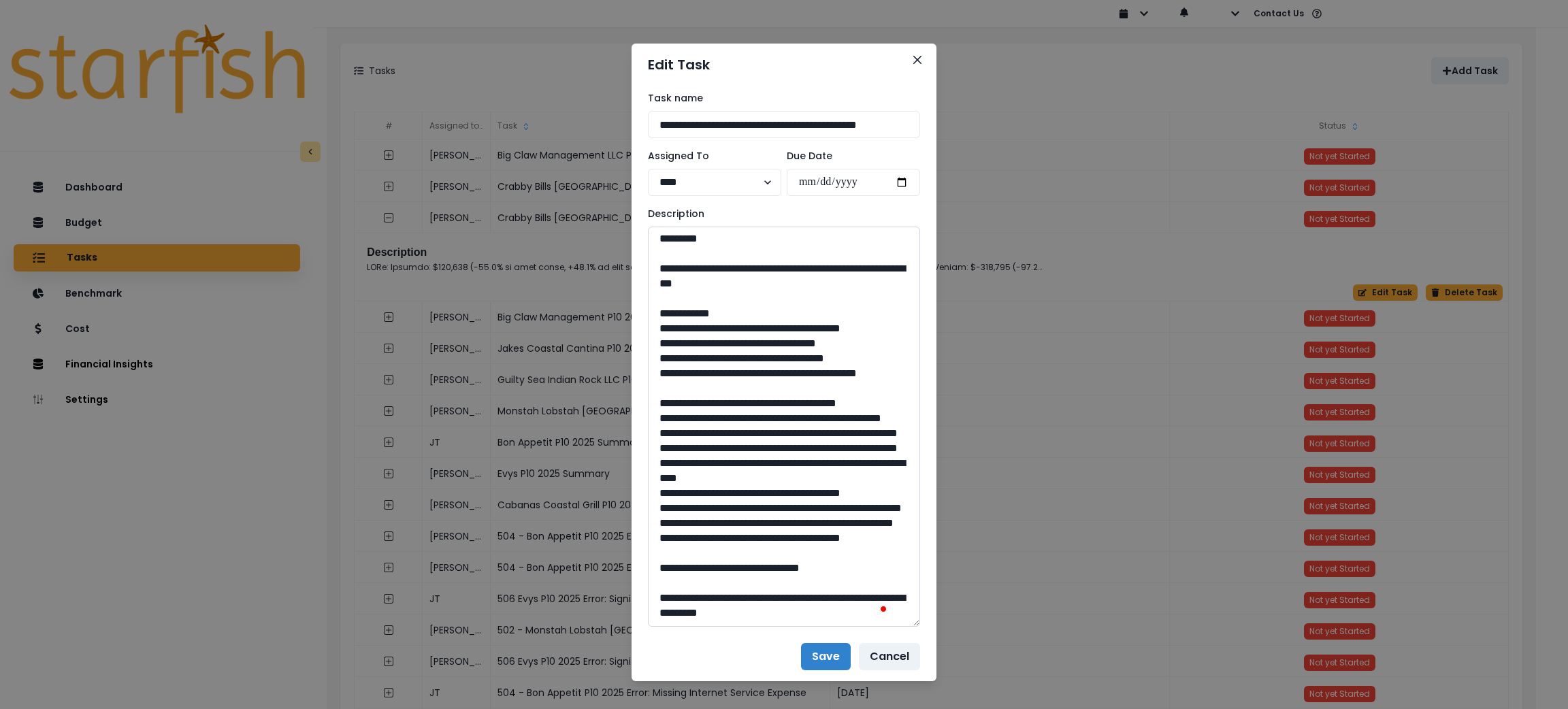
click at [778, 448] on textarea "To enrich screen reader interactions, please activate Accessibility in Grammarl…" at bounding box center [784, 427] width 272 height 401
drag, startPoint x: 781, startPoint y: 455, endPoint x: 745, endPoint y: 455, distance: 36.0
click at [745, 455] on textarea "To enrich screen reader interactions, please activate Accessibility in Grammarl…" at bounding box center [784, 427] width 272 height 401
drag, startPoint x: 793, startPoint y: 439, endPoint x: 693, endPoint y: 428, distance: 100.6
click at [693, 428] on textarea "To enrich screen reader interactions, please activate Accessibility in Grammarl…" at bounding box center [784, 427] width 272 height 401
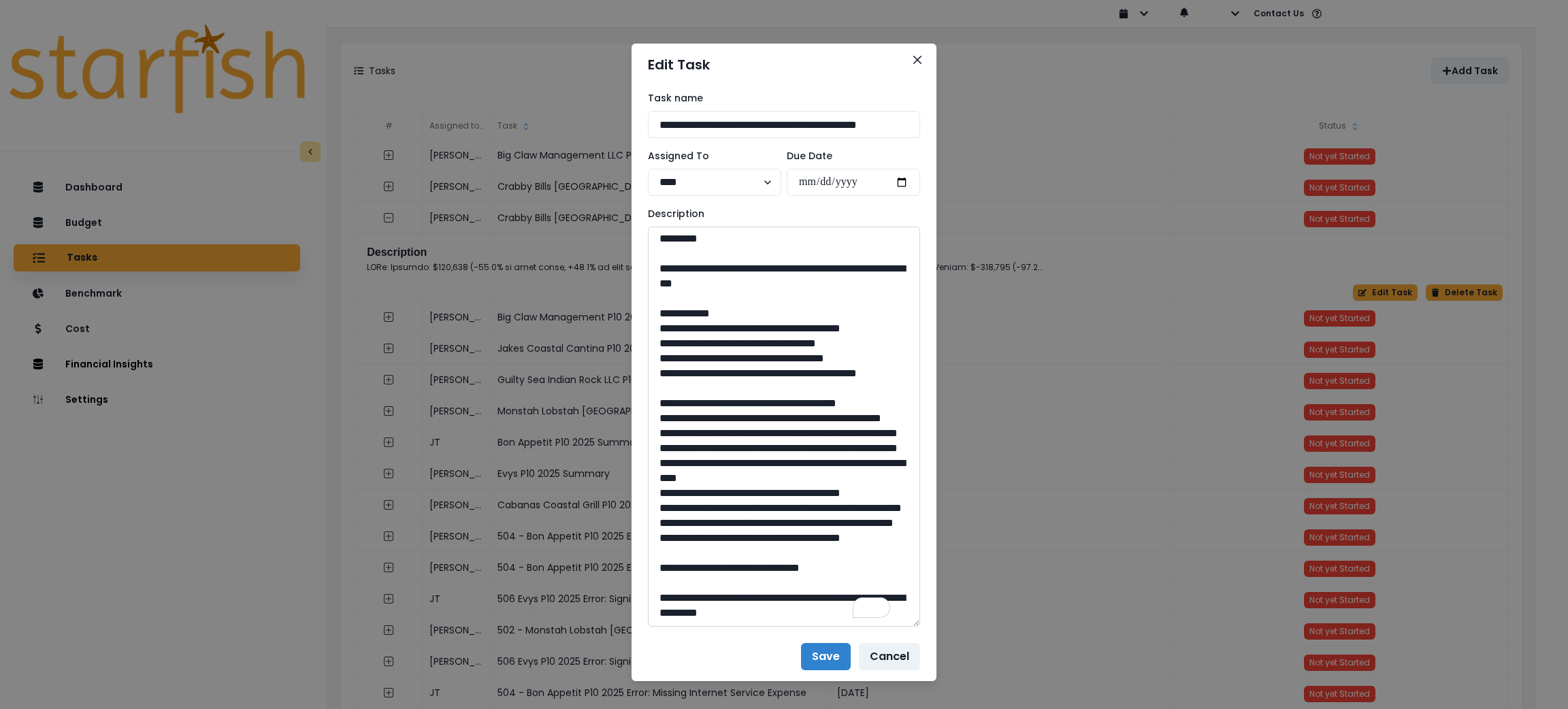
drag, startPoint x: 785, startPoint y: 566, endPoint x: 749, endPoint y: 571, distance: 36.3
click at [749, 571] on textarea "To enrich screen reader interactions, please activate Accessibility in Grammarl…" at bounding box center [784, 427] width 272 height 401
click at [913, 56] on icon "Close" at bounding box center [917, 60] width 9 height 9
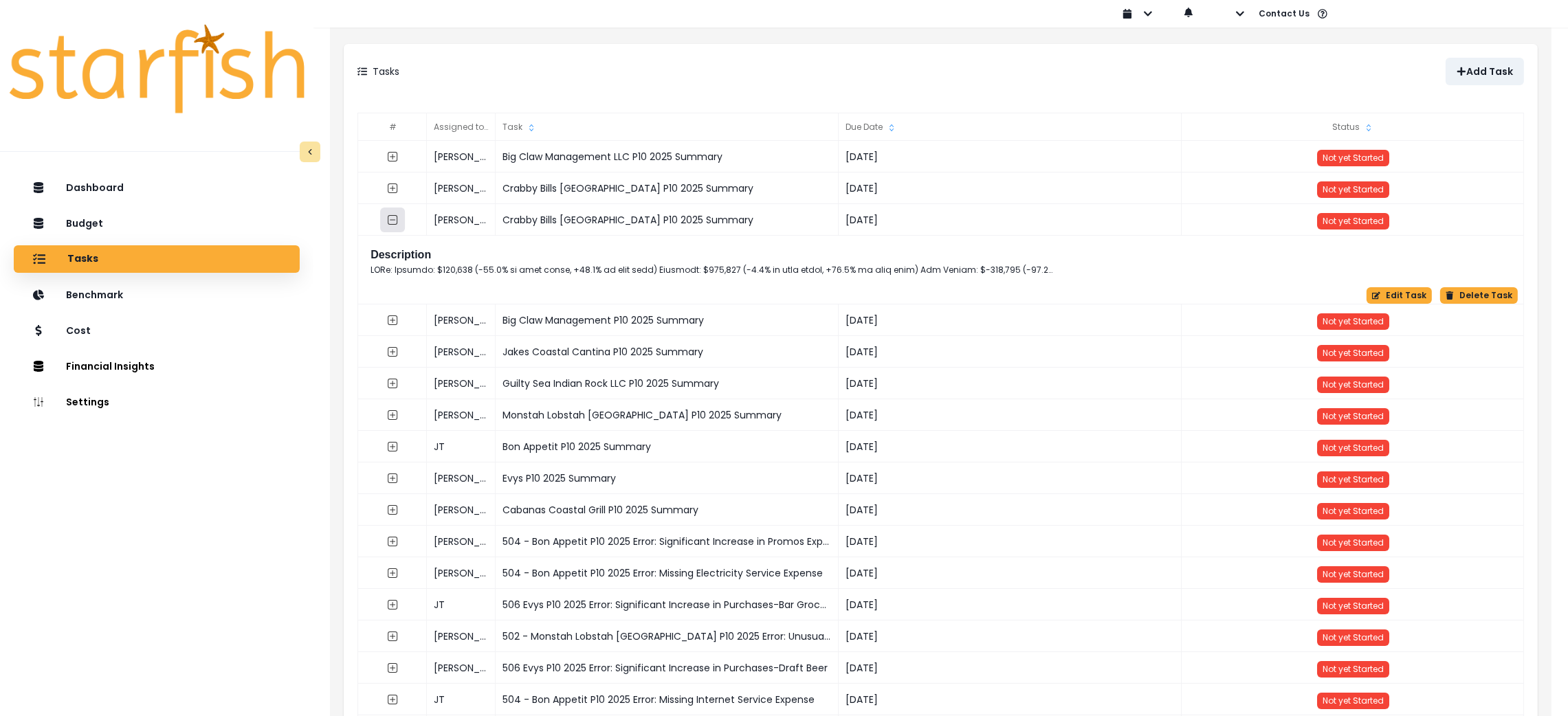
click at [394, 216] on icon "collasped outline" at bounding box center [392, 220] width 9 height 9
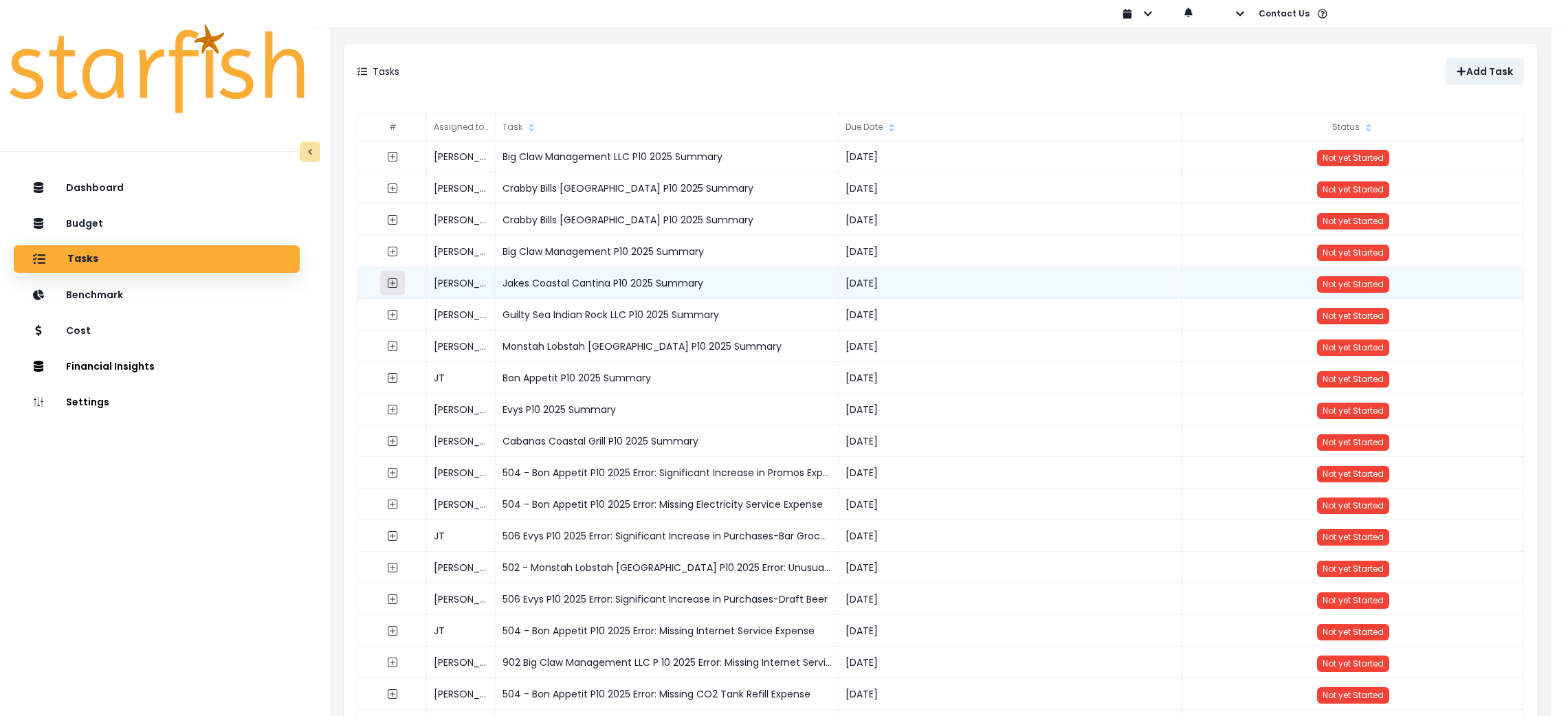
click at [384, 279] on button "button" at bounding box center [392, 283] width 25 height 25
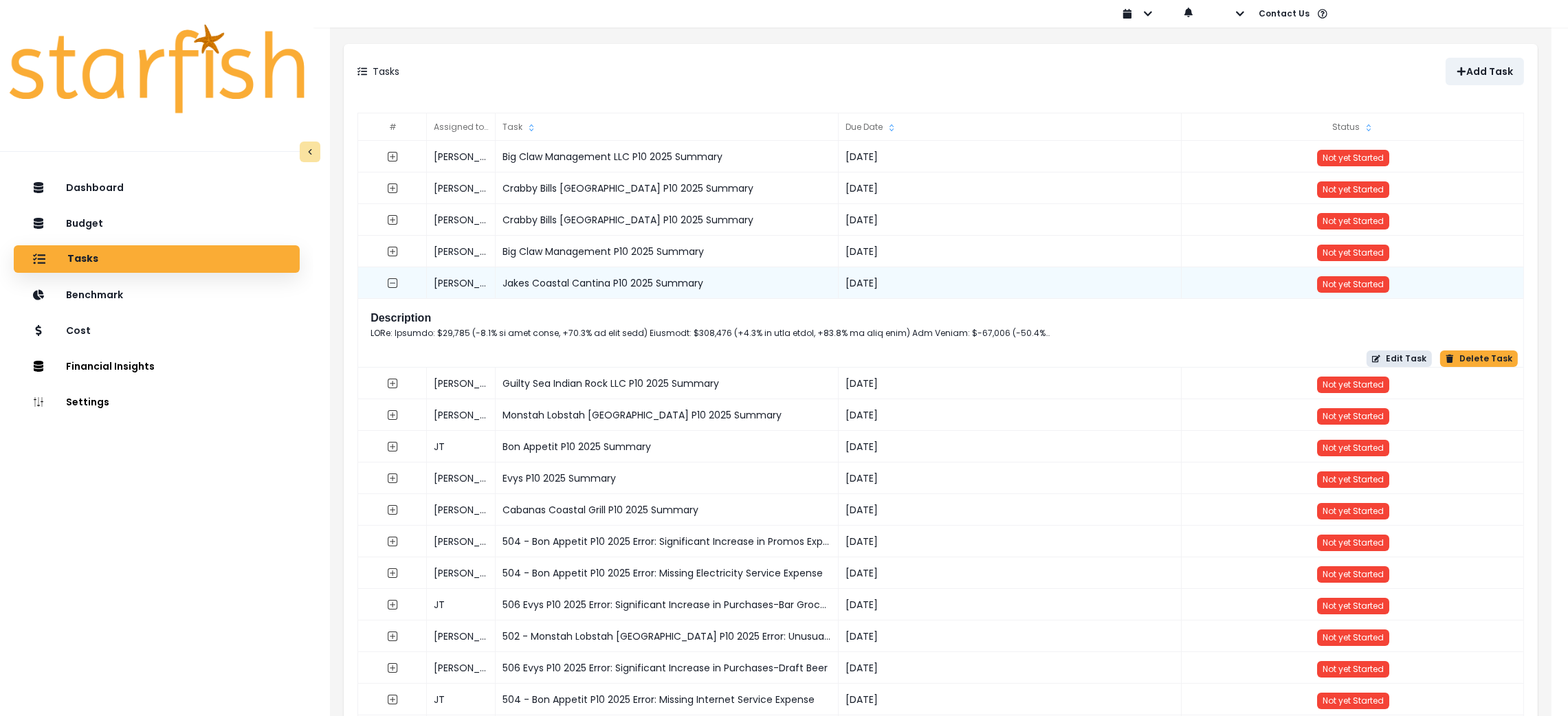
click at [1390, 363] on button "Edit Task" at bounding box center [1399, 359] width 65 height 16
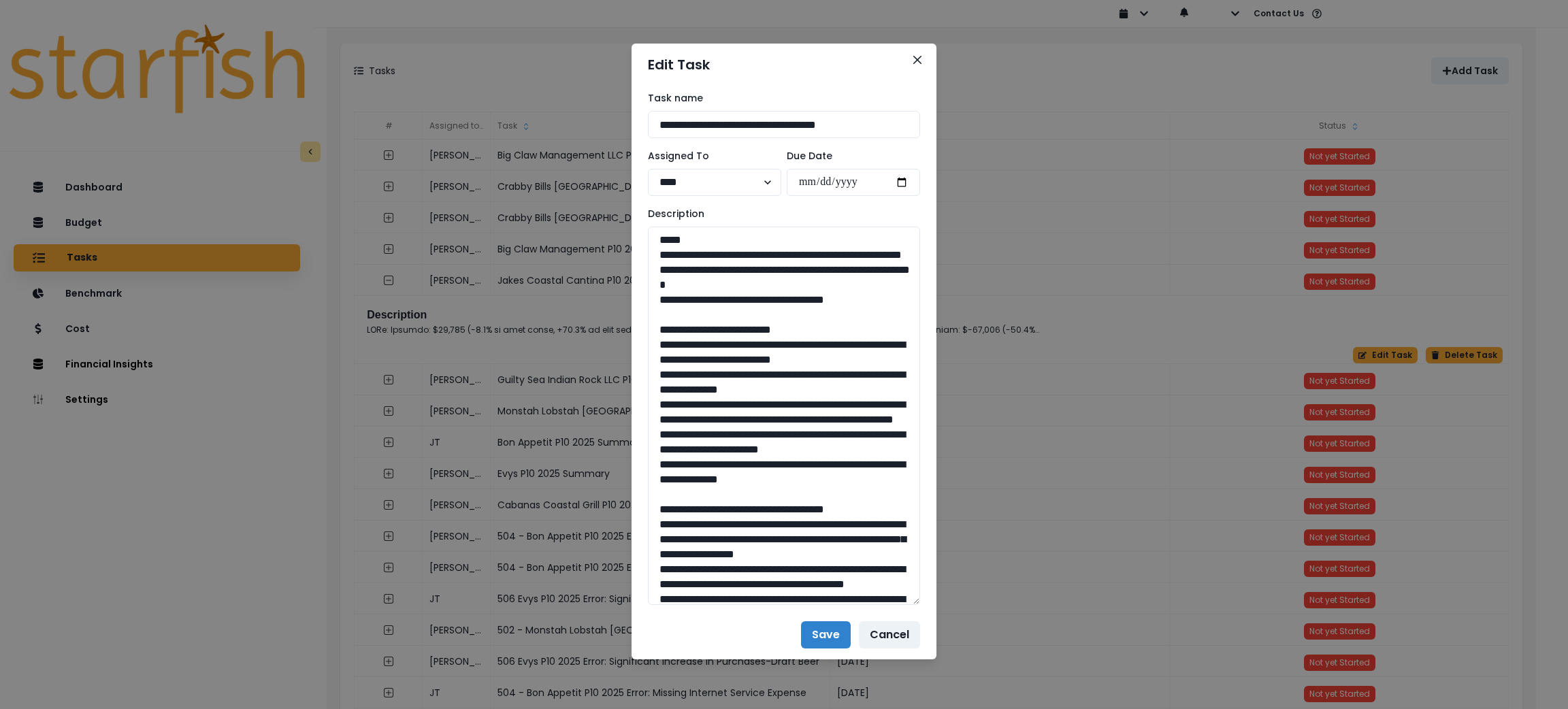
drag, startPoint x: 912, startPoint y: 273, endPoint x: 936, endPoint y: 632, distance: 359.8
click at [936, 635] on div "**********" at bounding box center [784, 354] width 1568 height 709
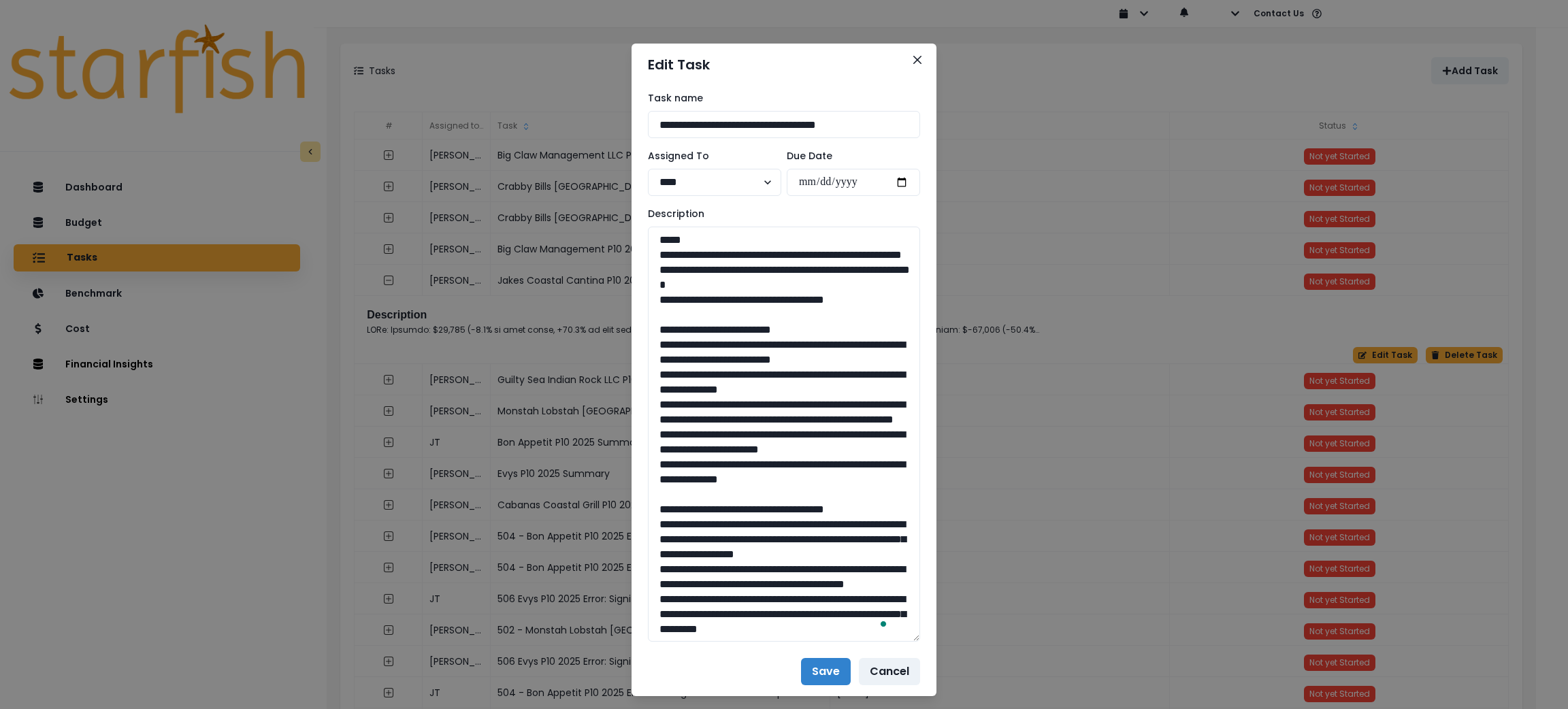
drag, startPoint x: 702, startPoint y: 296, endPoint x: 623, endPoint y: 257, distance: 88.1
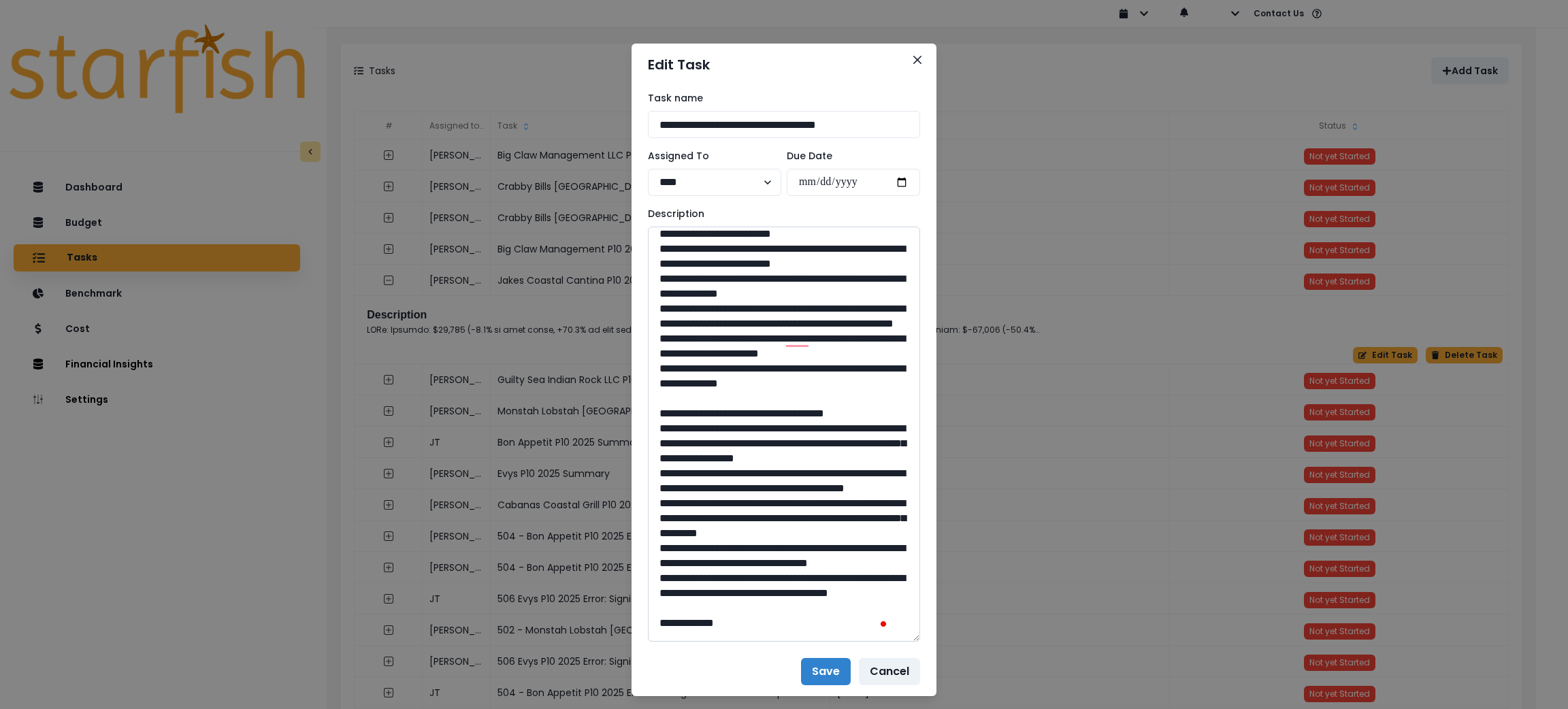
scroll to position [102, 0]
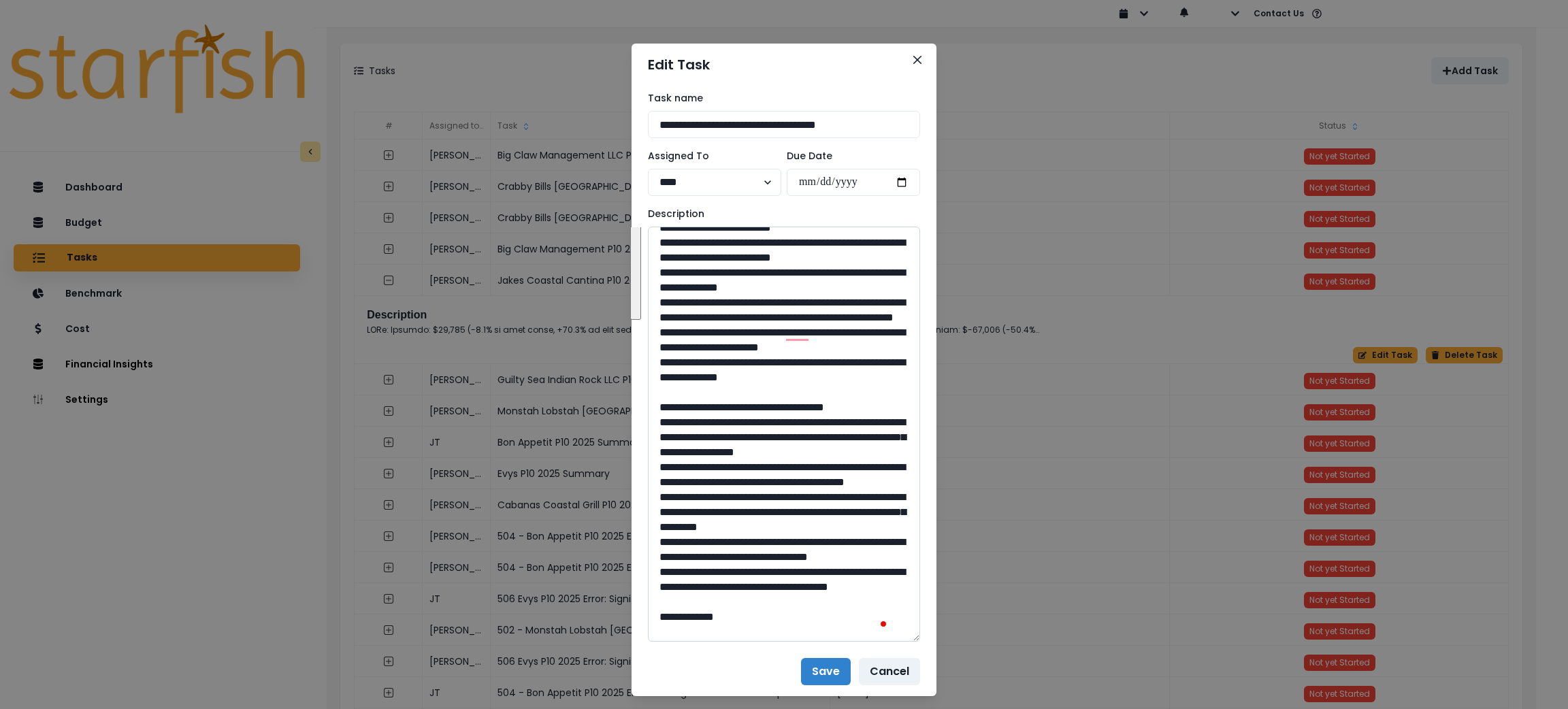
drag, startPoint x: 846, startPoint y: 433, endPoint x: 663, endPoint y: 263, distance: 249.8
click at [663, 263] on textarea "To enrich screen reader interactions, please activate Accessibility in Grammarl…" at bounding box center [784, 435] width 272 height 415
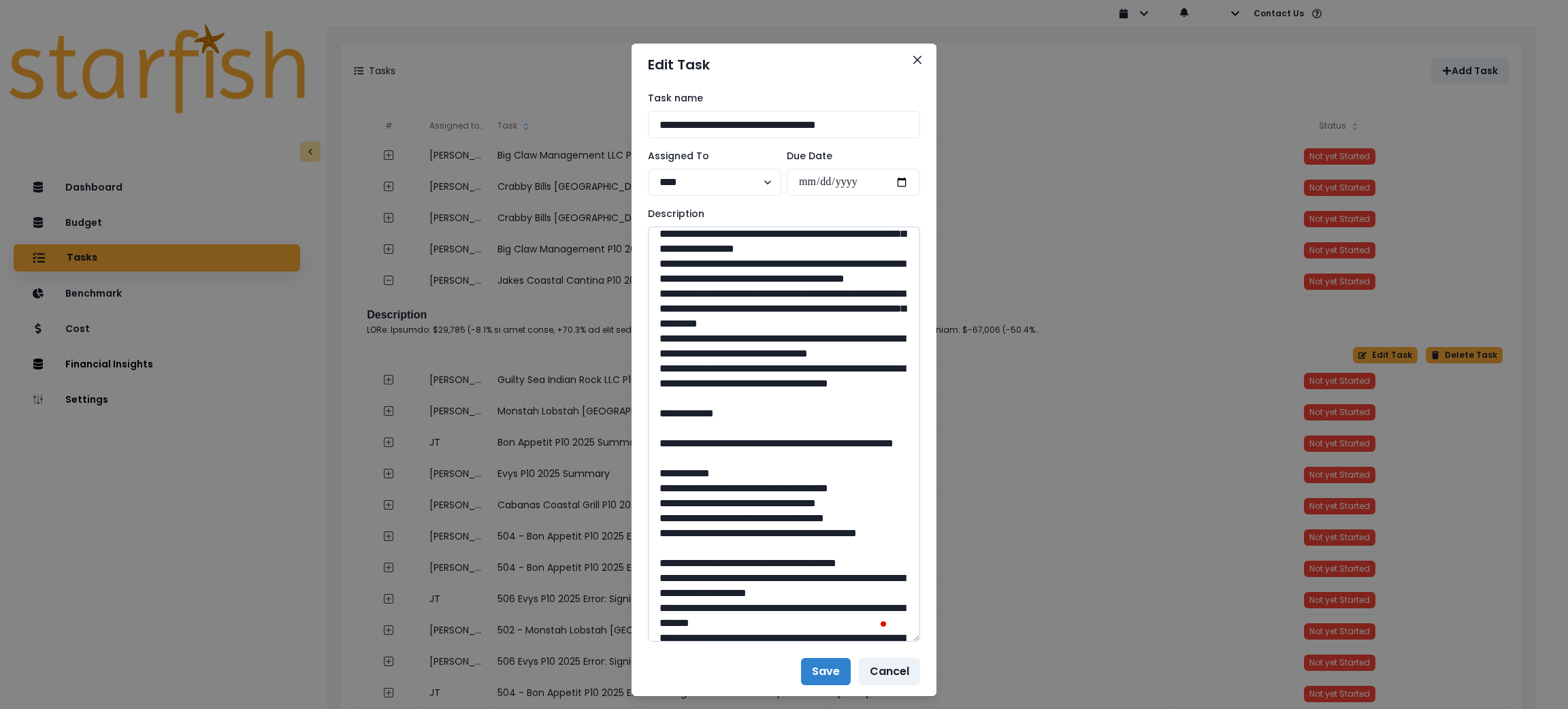
drag, startPoint x: 797, startPoint y: 517, endPoint x: 660, endPoint y: 275, distance: 278.1
click at [660, 275] on textarea "To enrich screen reader interactions, please activate Accessibility in Grammarl…" at bounding box center [784, 435] width 272 height 415
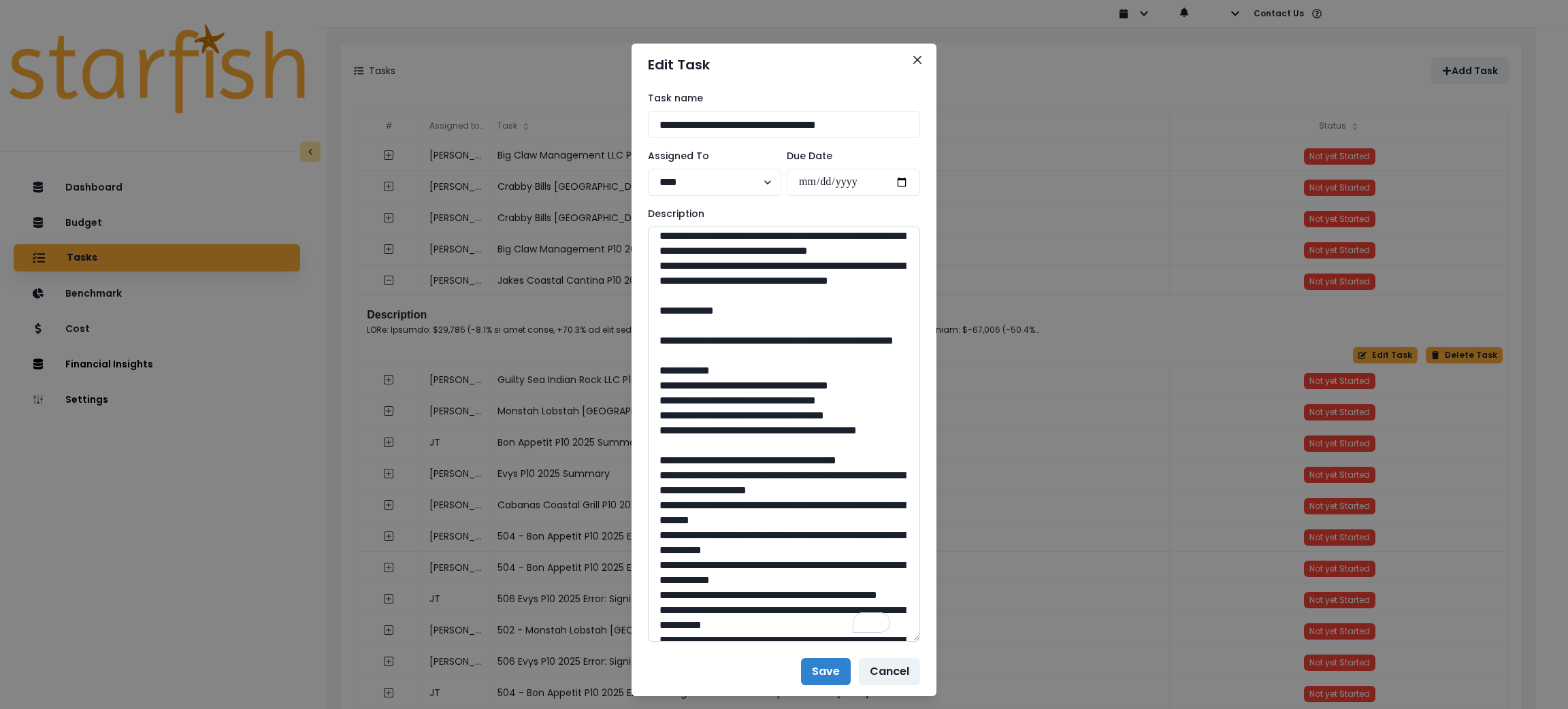
drag, startPoint x: 757, startPoint y: 498, endPoint x: 688, endPoint y: 476, distance: 72.4
click at [688, 476] on textarea "To enrich screen reader interactions, please activate Accessibility in Grammarl…" at bounding box center [784, 435] width 272 height 415
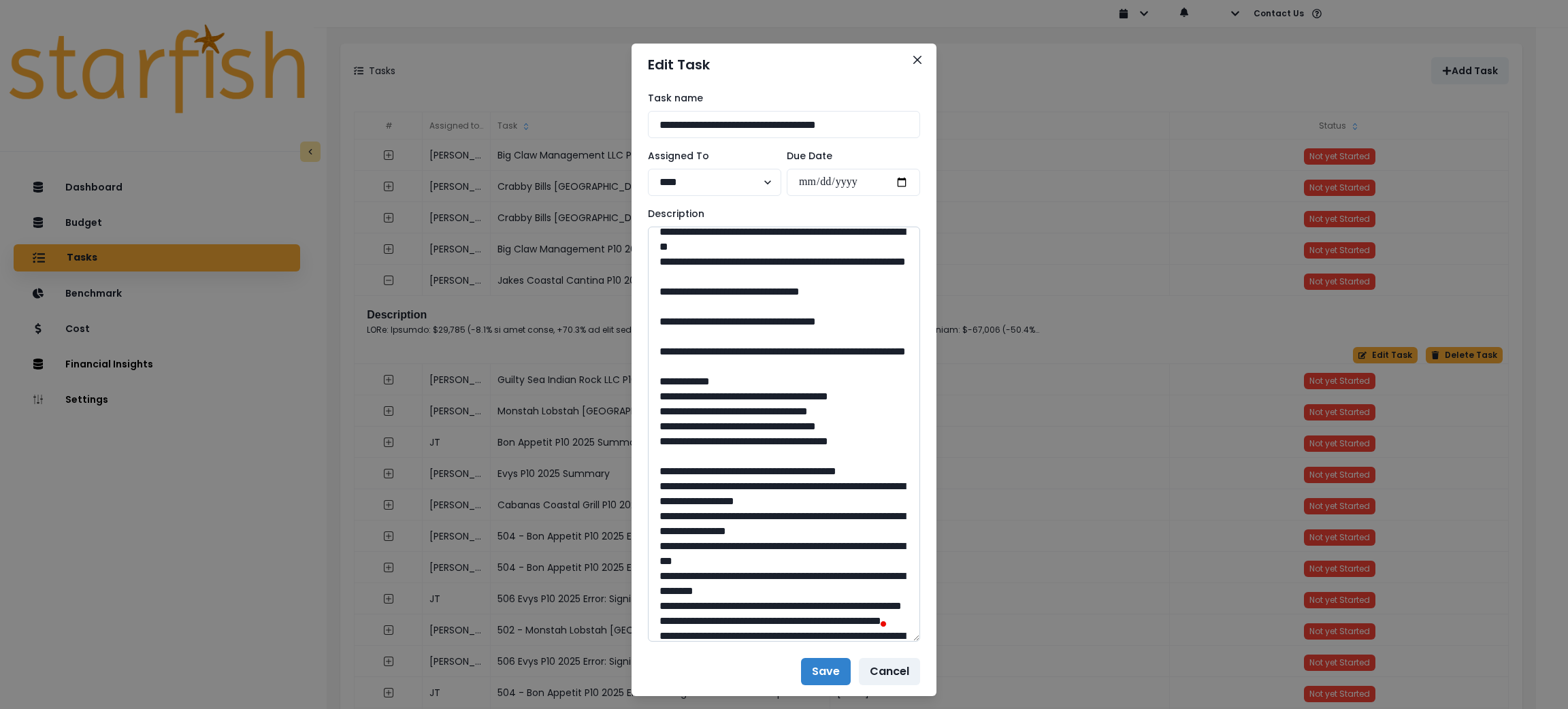
drag, startPoint x: 780, startPoint y: 494, endPoint x: 748, endPoint y: 503, distance: 33.2
click at [748, 503] on textarea "To enrich screen reader interactions, please activate Accessibility in Grammarl…" at bounding box center [784, 435] width 272 height 415
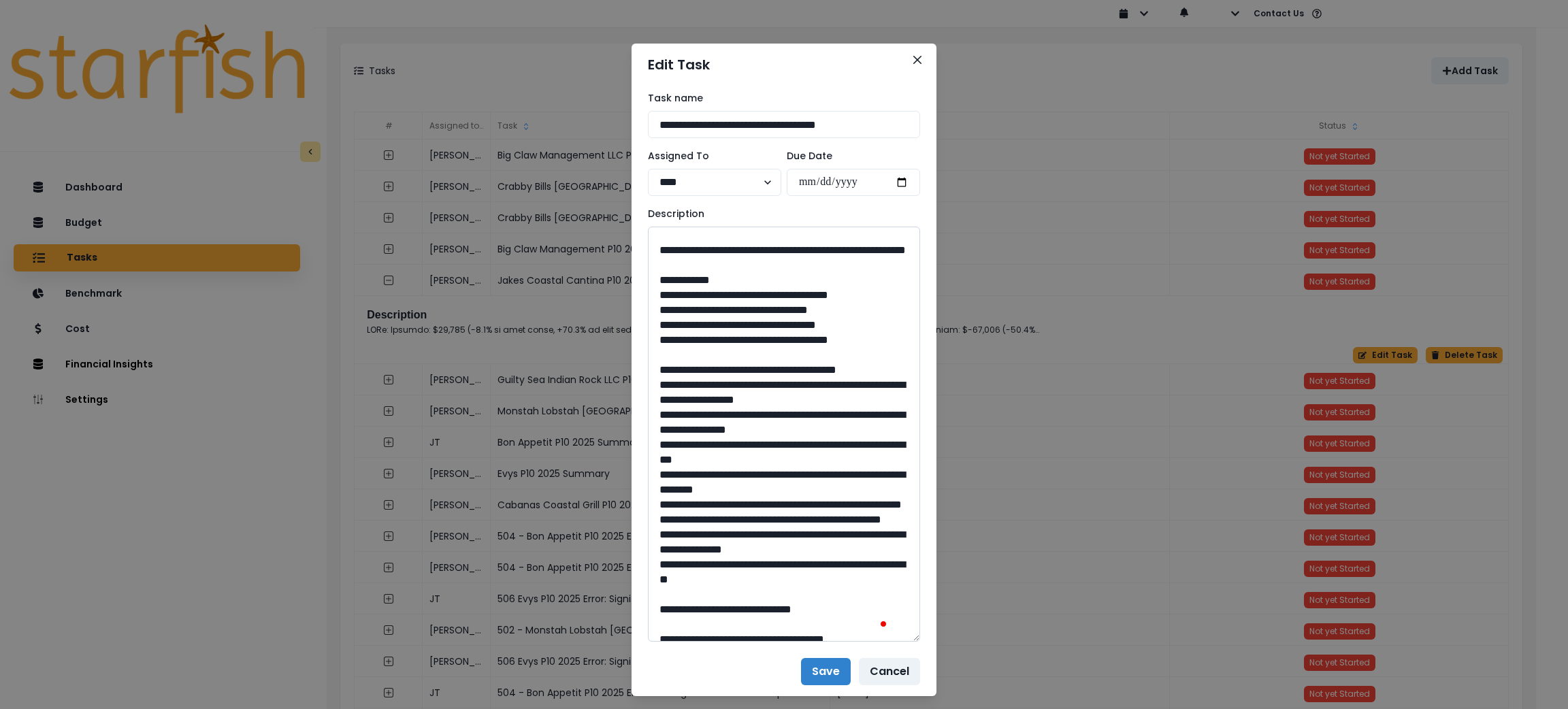
drag, startPoint x: 815, startPoint y: 473, endPoint x: 693, endPoint y: 460, distance: 122.7
click at [693, 460] on textarea "To enrich screen reader interactions, please activate Accessibility in Grammarl…" at bounding box center [784, 435] width 272 height 415
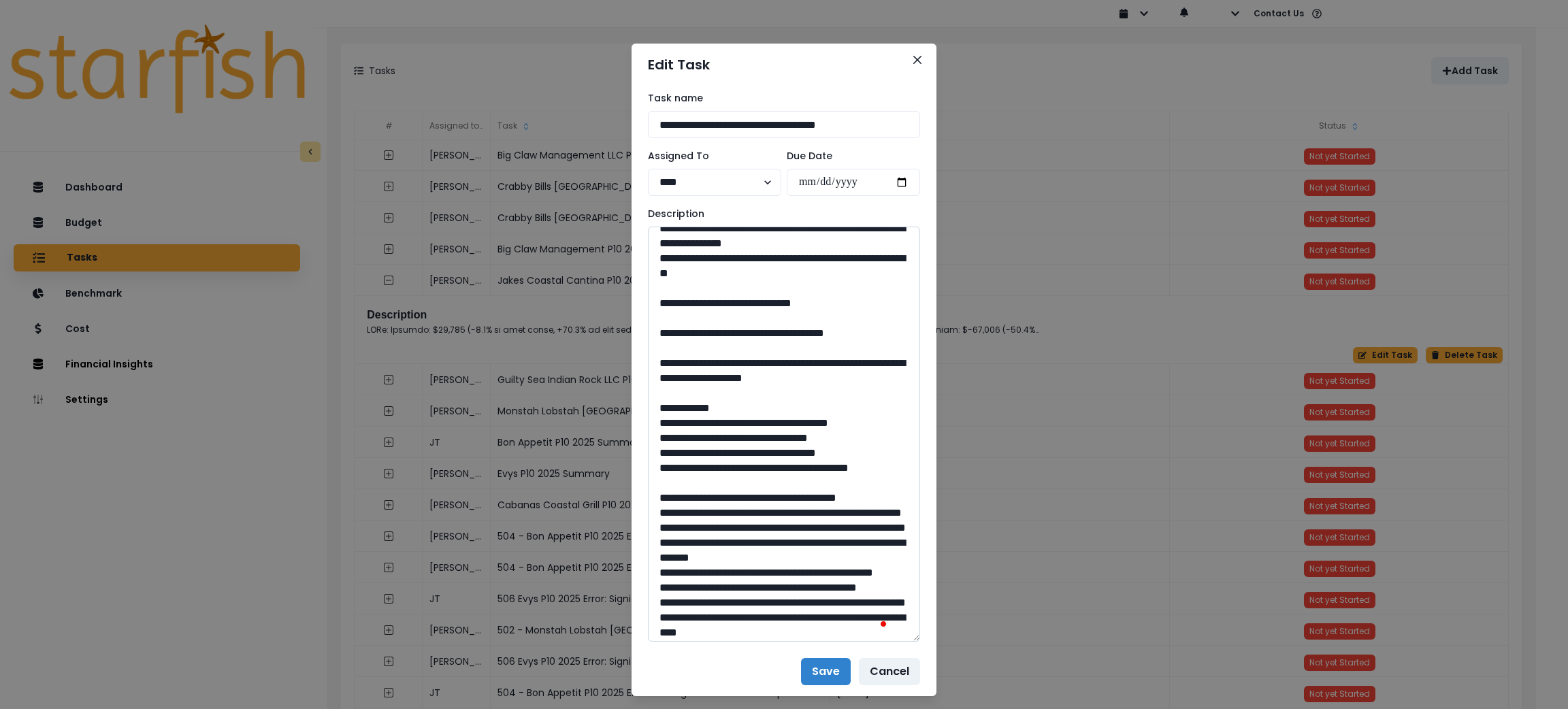
drag, startPoint x: 773, startPoint y: 583, endPoint x: 749, endPoint y: 591, distance: 25.3
click at [749, 591] on textarea "To enrich screen reader interactions, please activate Accessibility in Grammarl…" at bounding box center [784, 435] width 272 height 415
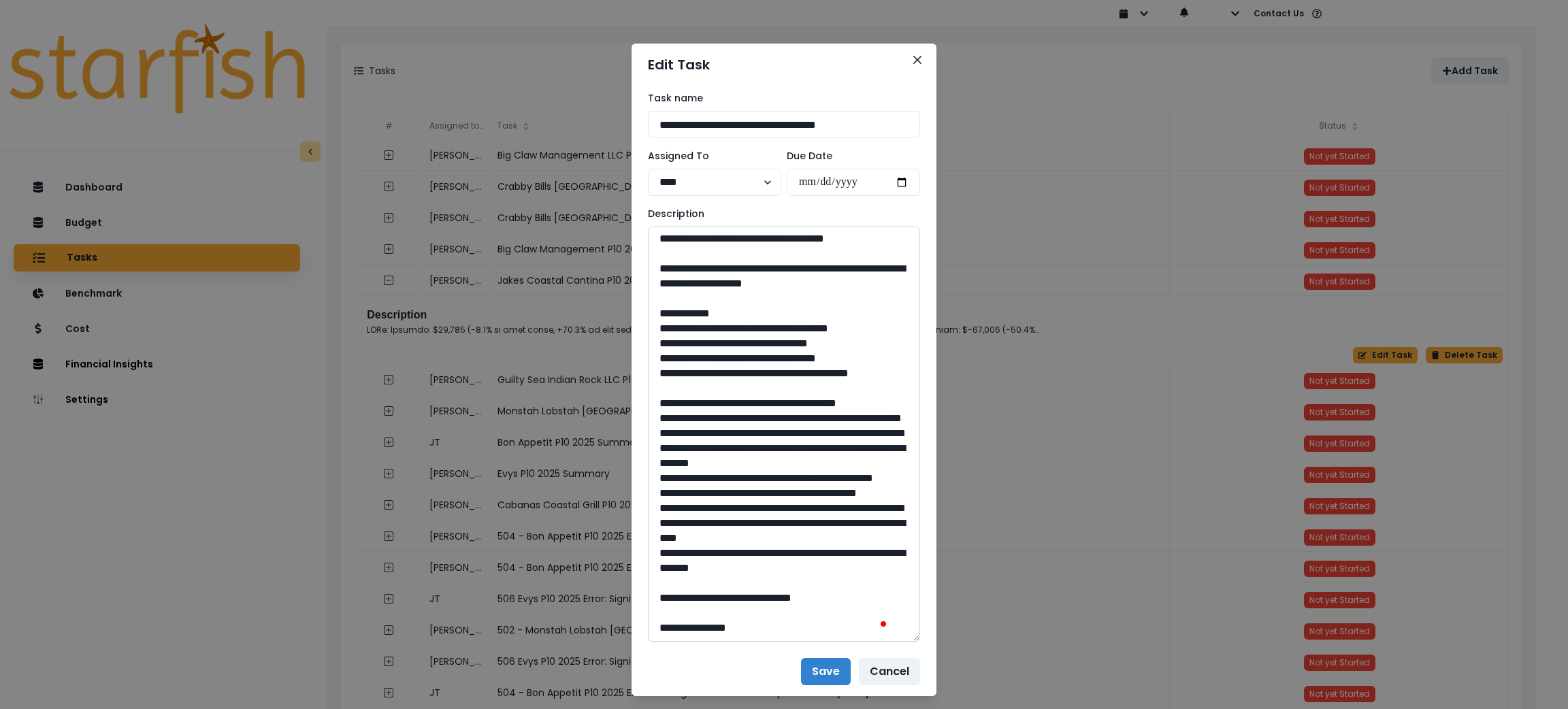
drag, startPoint x: 890, startPoint y: 452, endPoint x: 693, endPoint y: 444, distance: 197.2
click at [693, 444] on textarea "To enrich screen reader interactions, please activate Accessibility in Grammarl…" at bounding box center [784, 435] width 272 height 415
drag, startPoint x: 771, startPoint y: 603, endPoint x: 749, endPoint y: 601, distance: 22.1
click at [749, 601] on textarea "To enrich screen reader interactions, please activate Accessibility in Grammarl…" at bounding box center [784, 435] width 272 height 415
click at [920, 57] on button "Close" at bounding box center [917, 60] width 22 height 22
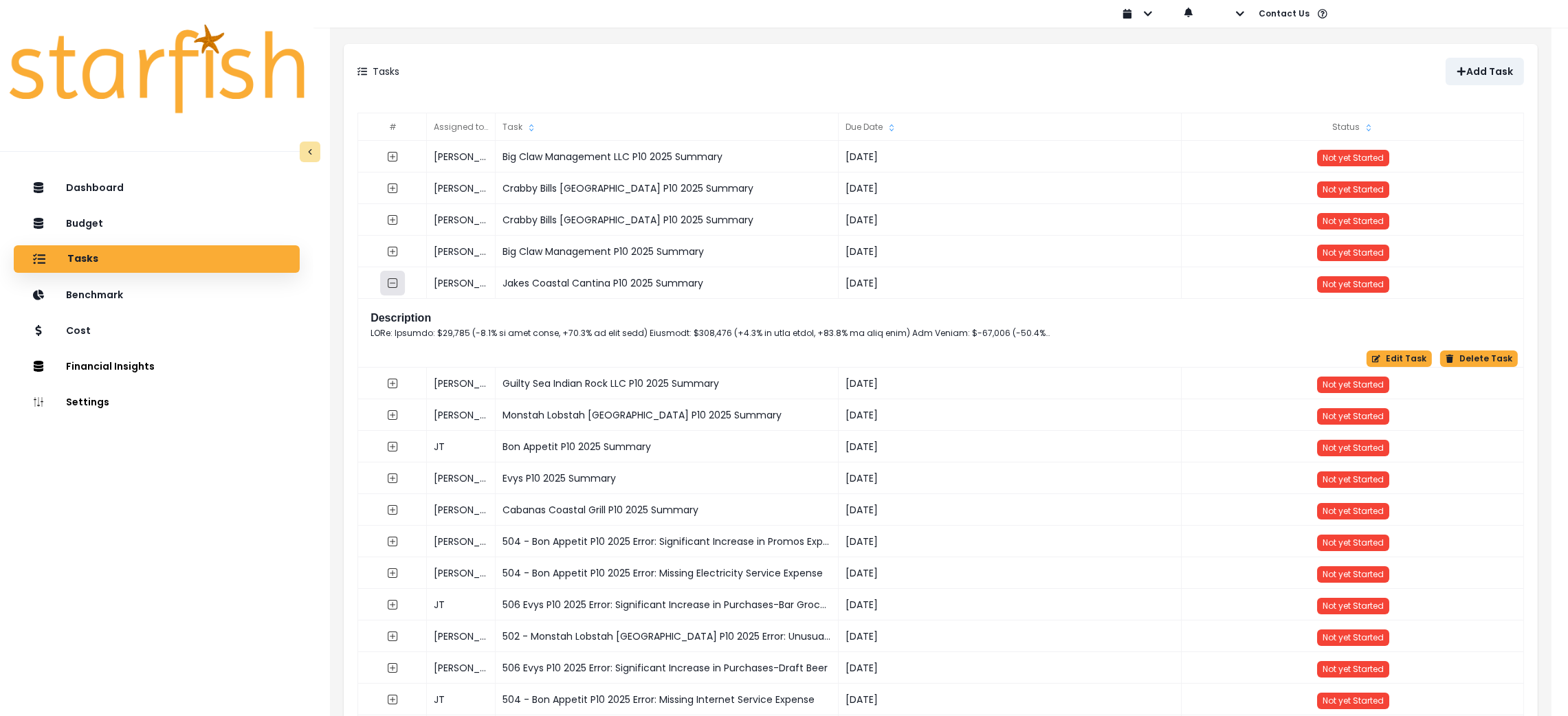
click at [398, 282] on button "button" at bounding box center [392, 283] width 25 height 25
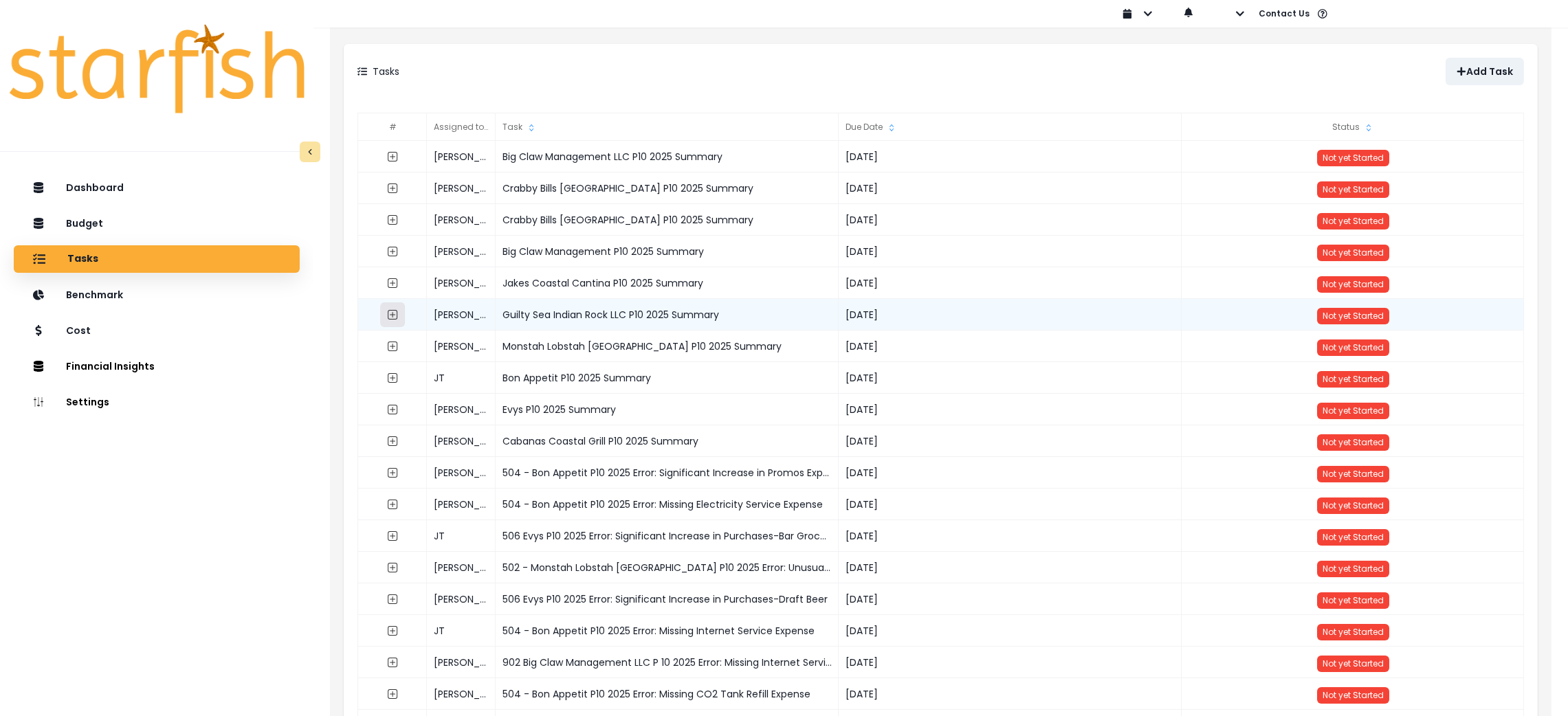
click at [395, 316] on icon "expand outline" at bounding box center [392, 314] width 11 height 11
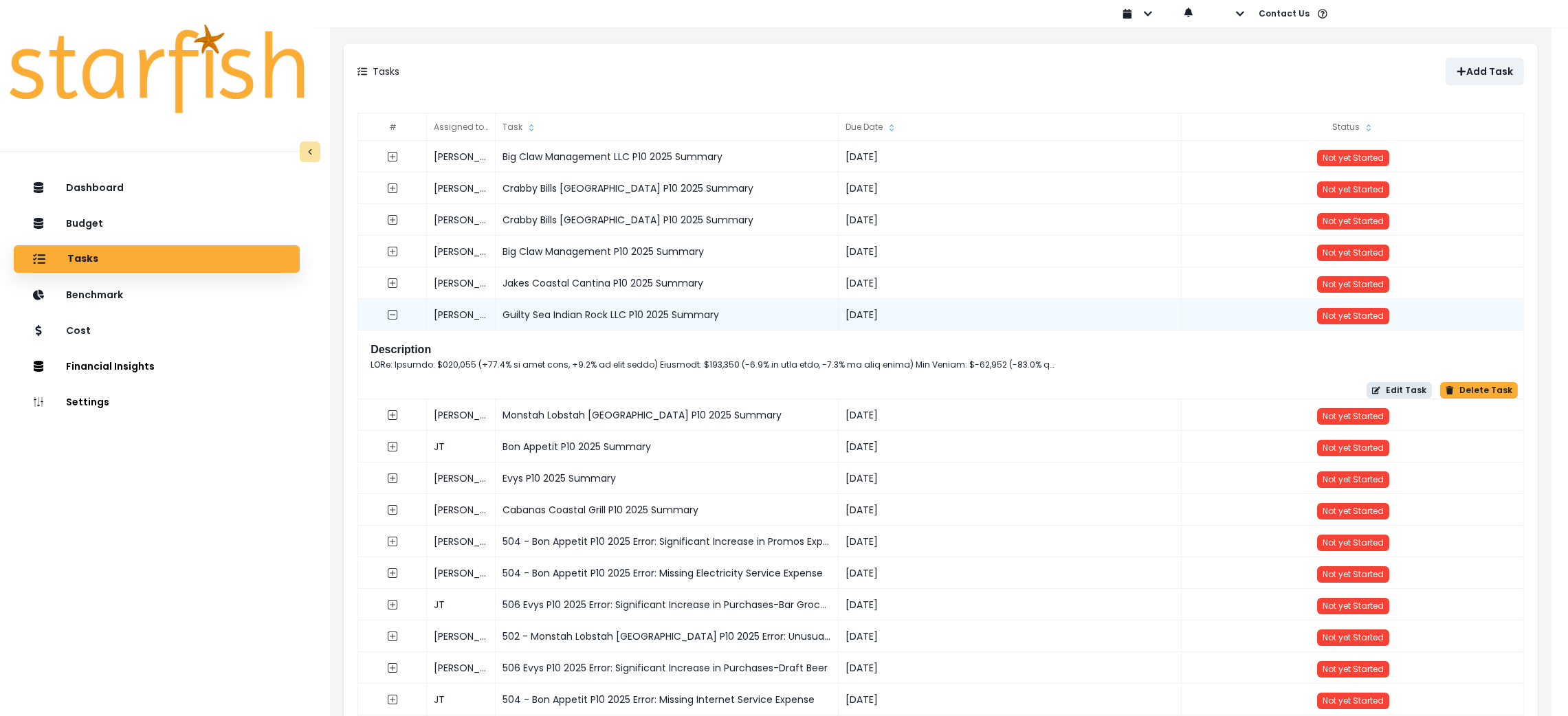
click at [1380, 393] on icon "button" at bounding box center [1376, 391] width 9 height 9
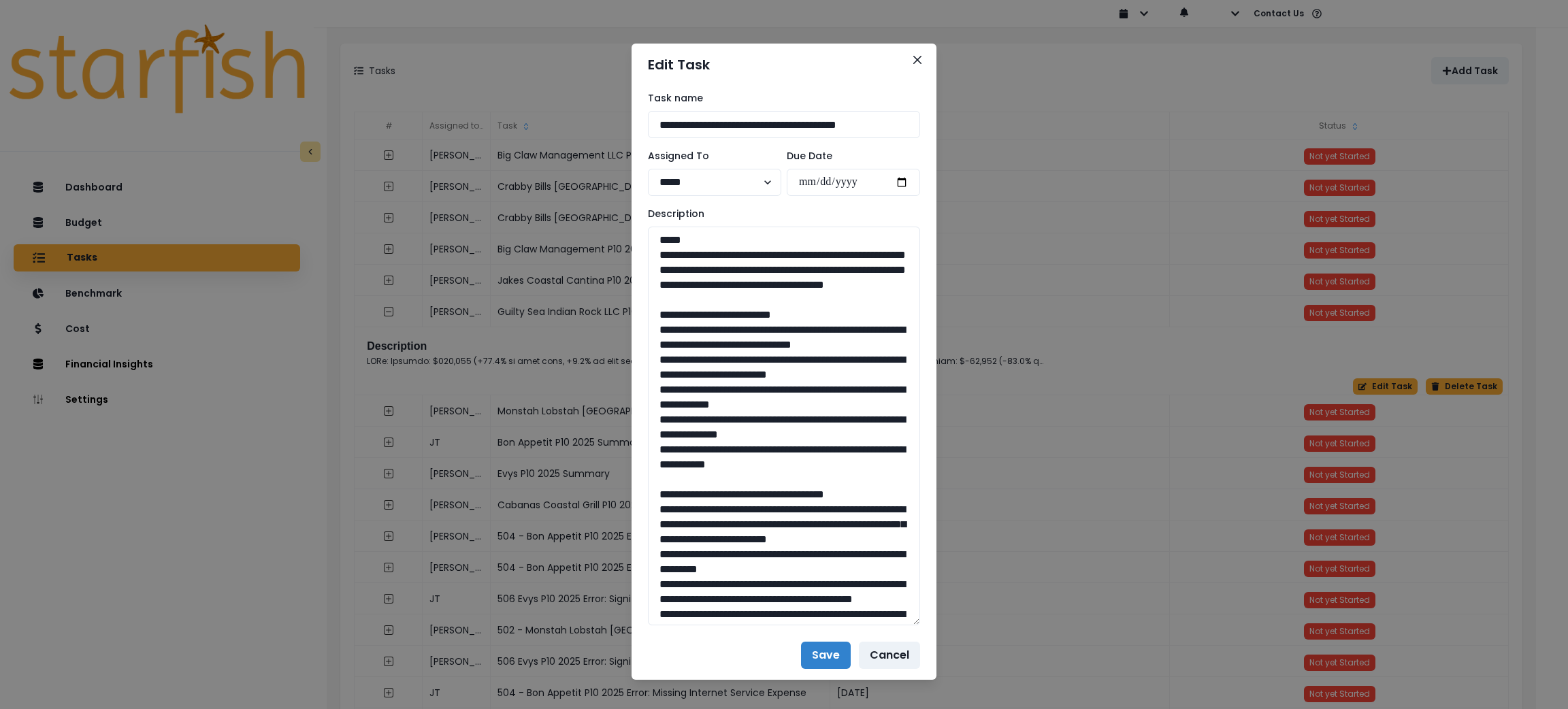
drag, startPoint x: 912, startPoint y: 271, endPoint x: 913, endPoint y: 619, distance: 348.0
click at [913, 619] on div "**********" at bounding box center [784, 358] width 305 height 545
drag, startPoint x: 885, startPoint y: 315, endPoint x: 652, endPoint y: 252, distance: 241.4
click at [652, 252] on textarea "To enrich screen reader interactions, please activate Accessibility in Grammarl…" at bounding box center [784, 428] width 272 height 401
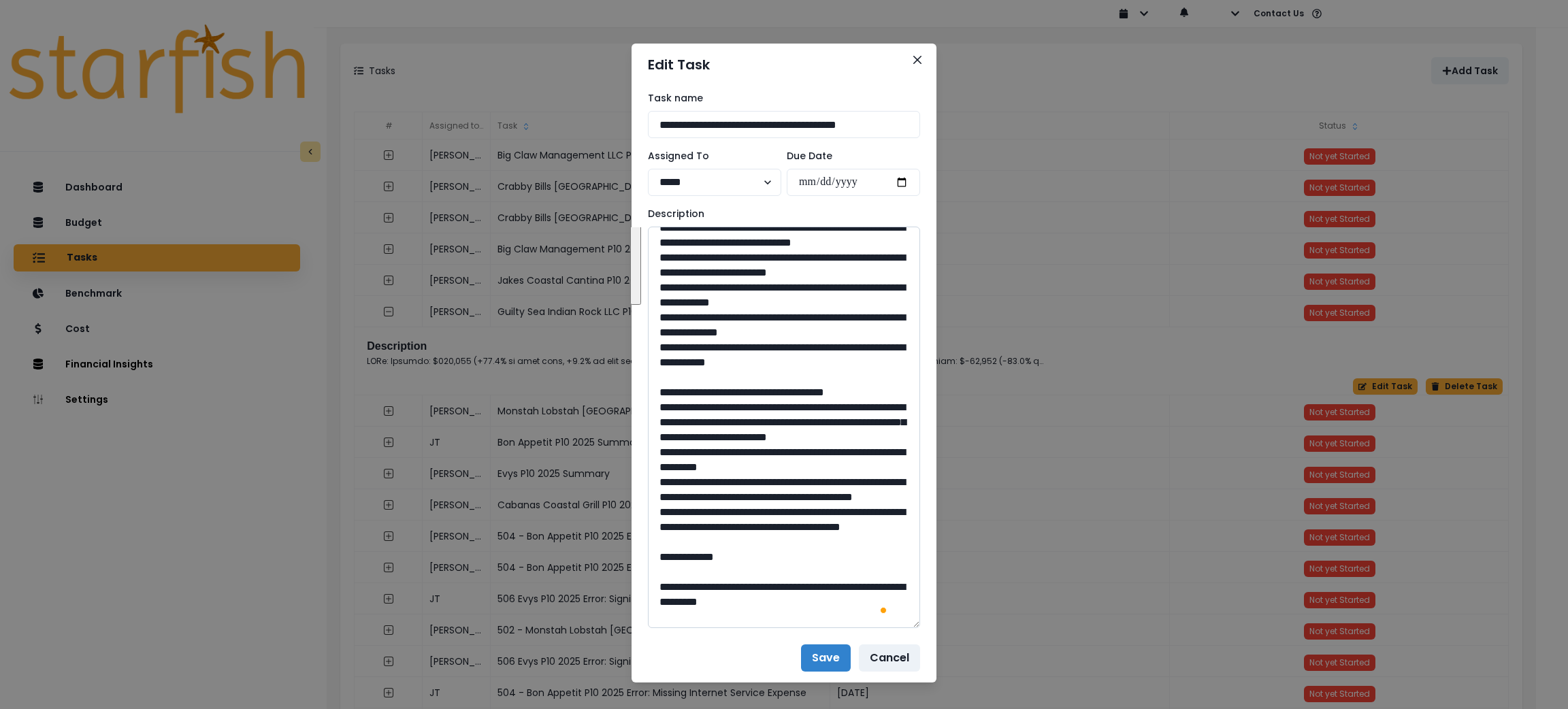
drag, startPoint x: 836, startPoint y: 422, endPoint x: 662, endPoint y: 264, distance: 235.0
click at [662, 264] on textarea "To enrich screen reader interactions, please activate Accessibility in Grammarl…" at bounding box center [784, 428] width 272 height 401
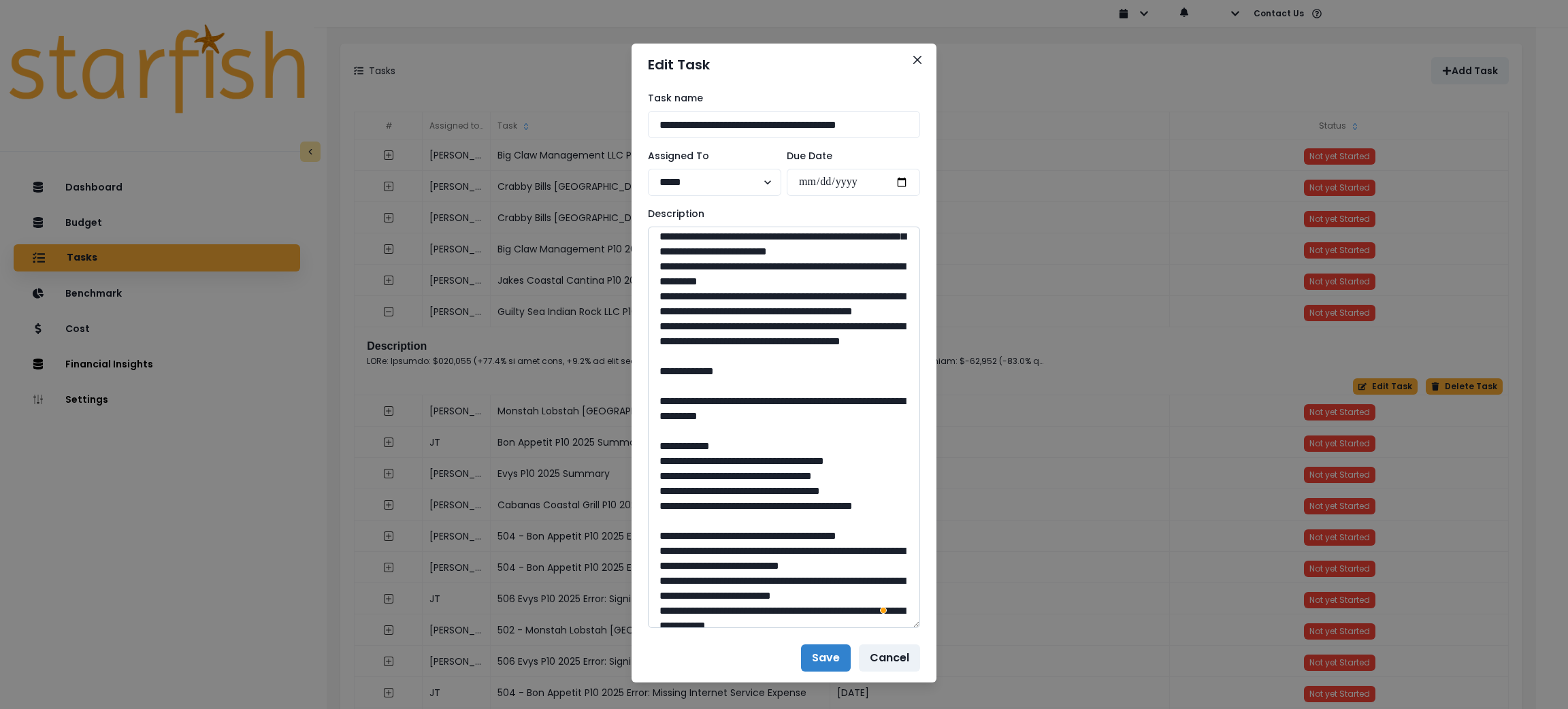
scroll to position [306, 0]
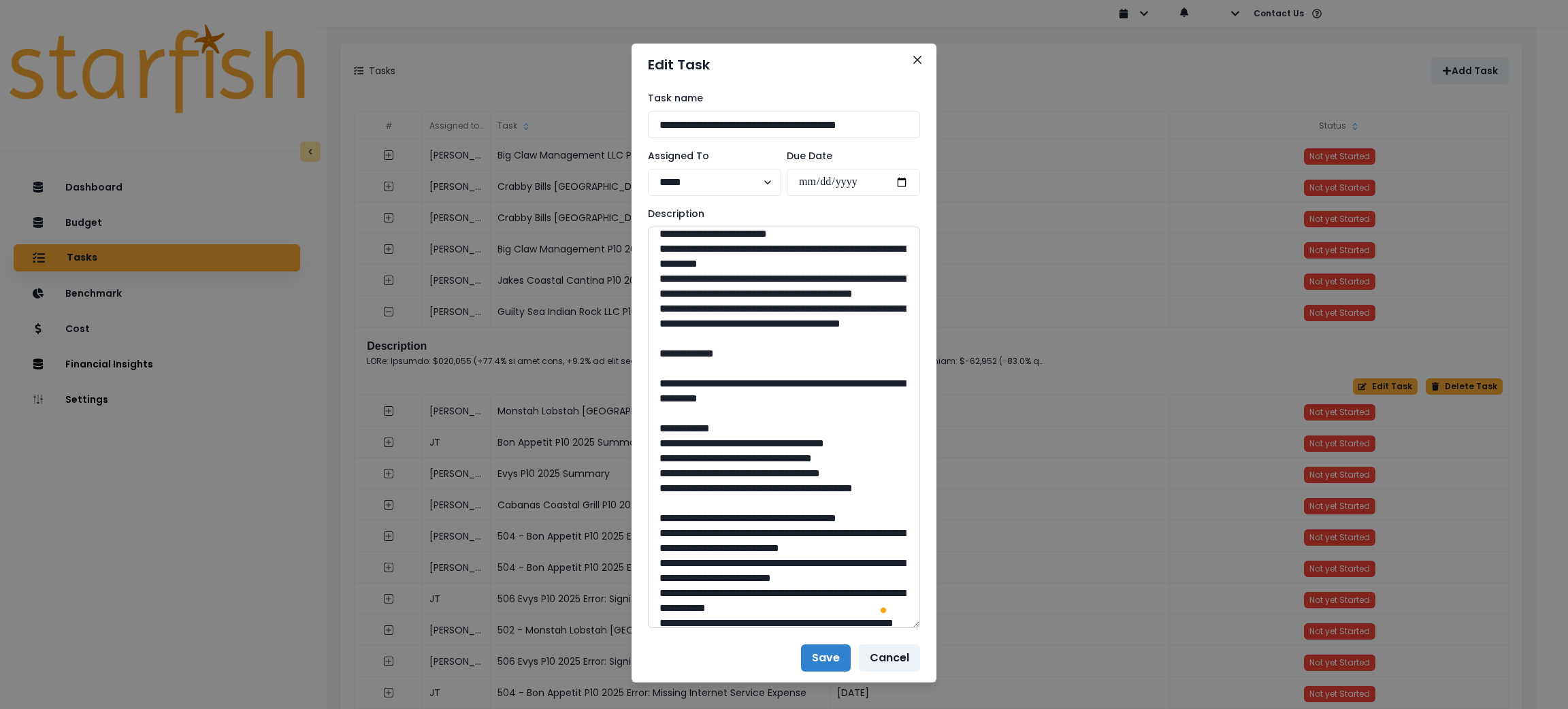
drag, startPoint x: 818, startPoint y: 429, endPoint x: 661, endPoint y: 261, distance: 229.9
click at [661, 261] on textarea "To enrich screen reader interactions, please activate Accessibility in Grammarl…" at bounding box center [784, 428] width 272 height 401
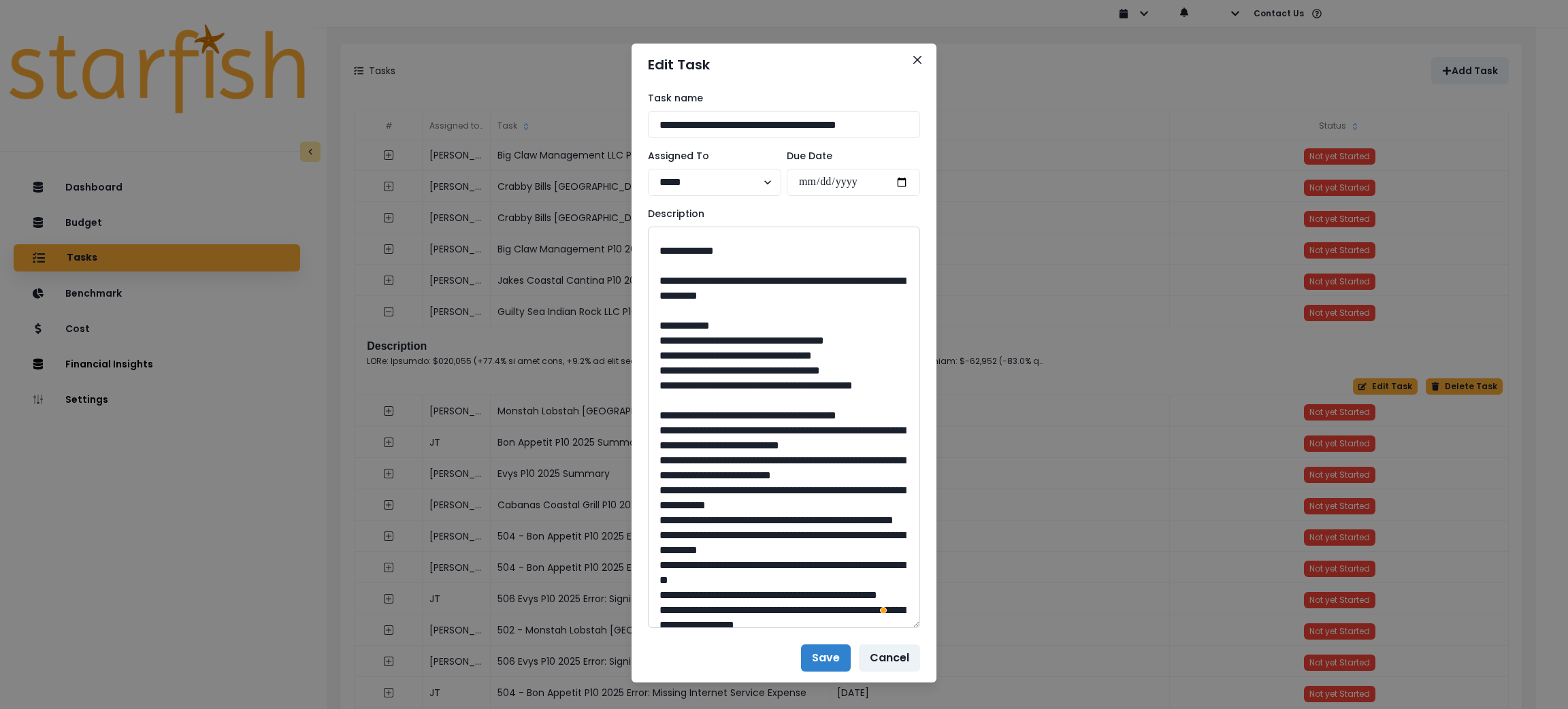
drag, startPoint x: 819, startPoint y: 403, endPoint x: 688, endPoint y: 388, distance: 131.9
click at [688, 388] on textarea "To enrich screen reader interactions, please activate Accessibility in Grammarl…" at bounding box center [784, 428] width 272 height 401
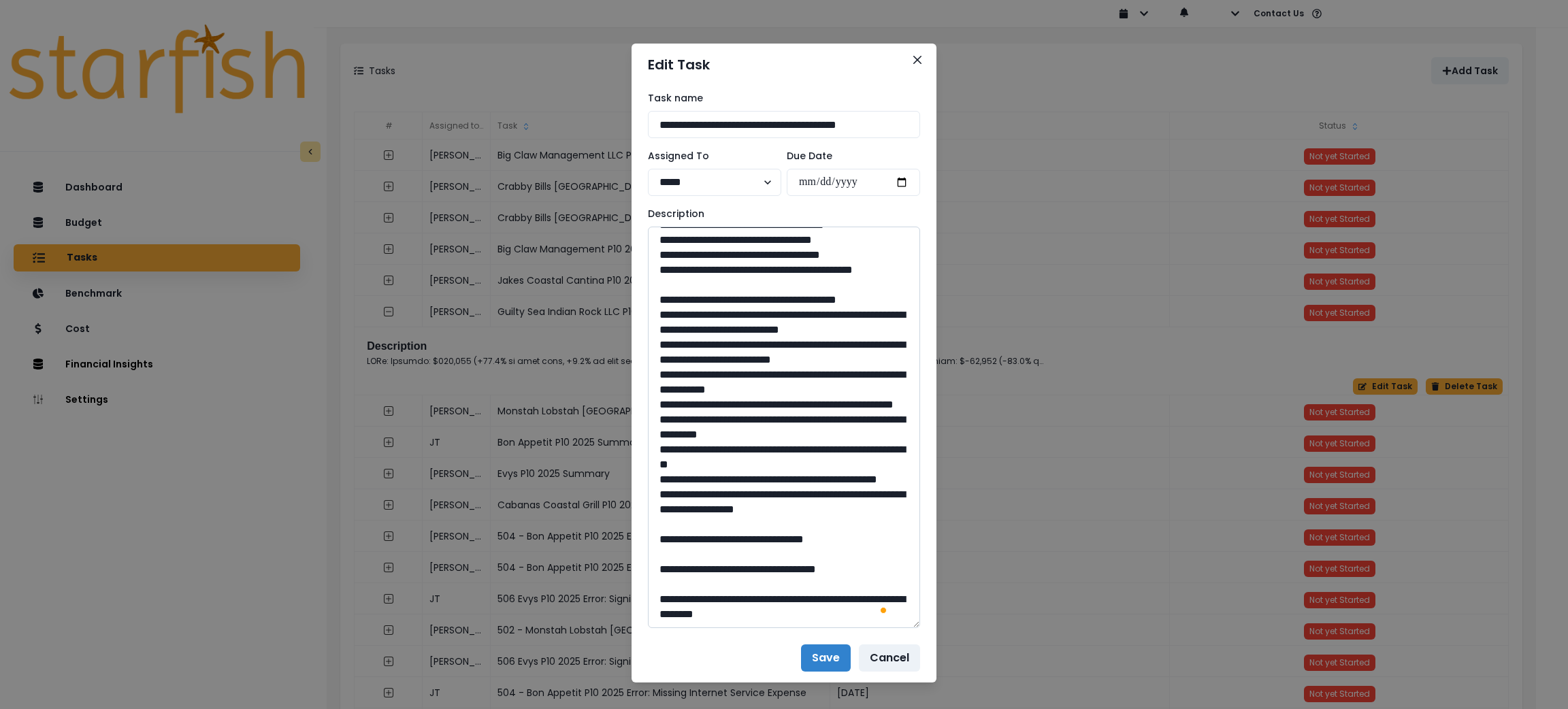
scroll to position [612, 0]
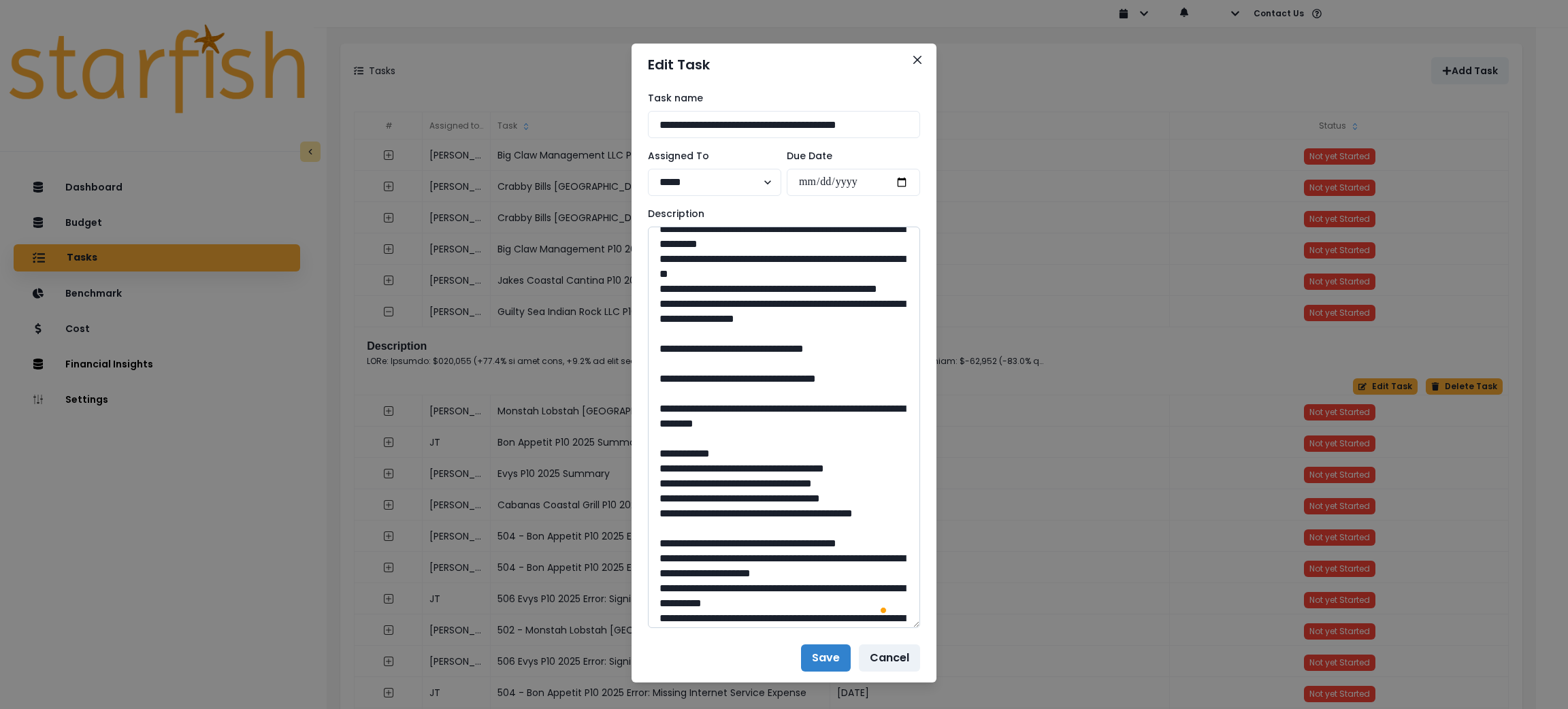
drag, startPoint x: 781, startPoint y: 542, endPoint x: 749, endPoint y: 545, distance: 32.1
click at [749, 545] on textarea "To enrich screen reader interactions, please activate Accessibility in Grammarl…" at bounding box center [784, 428] width 272 height 401
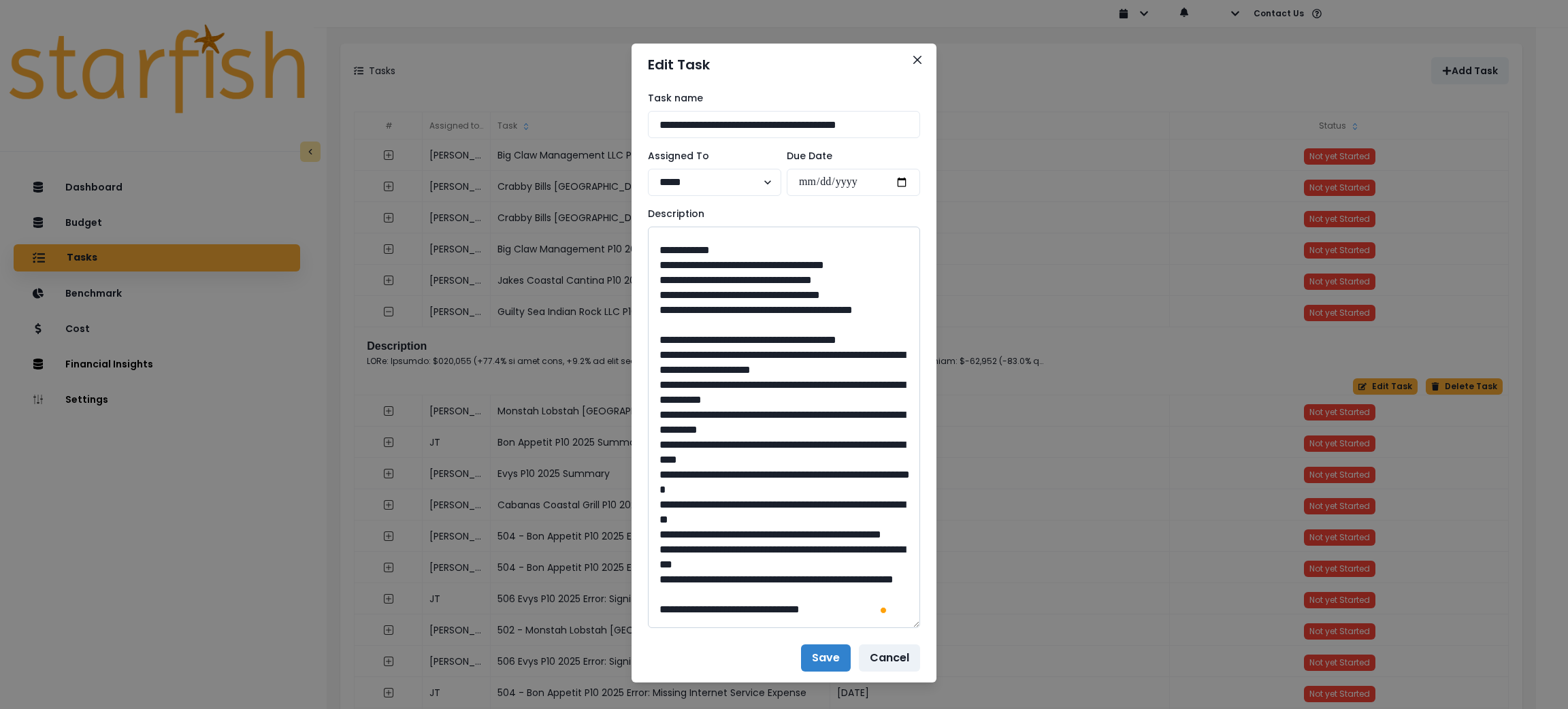
drag, startPoint x: 861, startPoint y: 410, endPoint x: 690, endPoint y: 396, distance: 171.6
click at [690, 396] on textarea "To enrich screen reader interactions, please activate Accessibility in Grammarl…" at bounding box center [784, 428] width 272 height 401
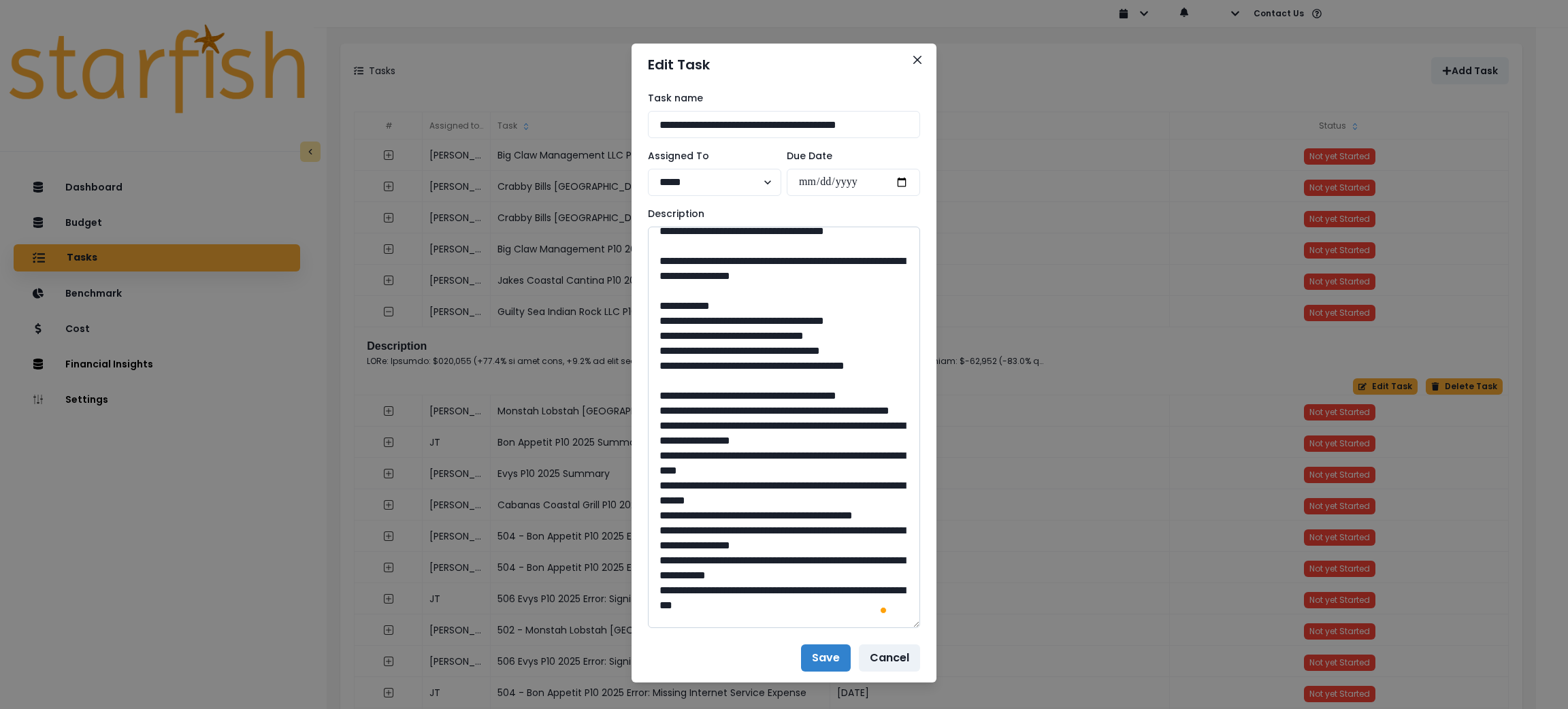
drag, startPoint x: 777, startPoint y: 452, endPoint x: 748, endPoint y: 454, distance: 29.1
click at [748, 454] on textarea "To enrich screen reader interactions, please activate Accessibility in Grammarl…" at bounding box center [784, 428] width 272 height 401
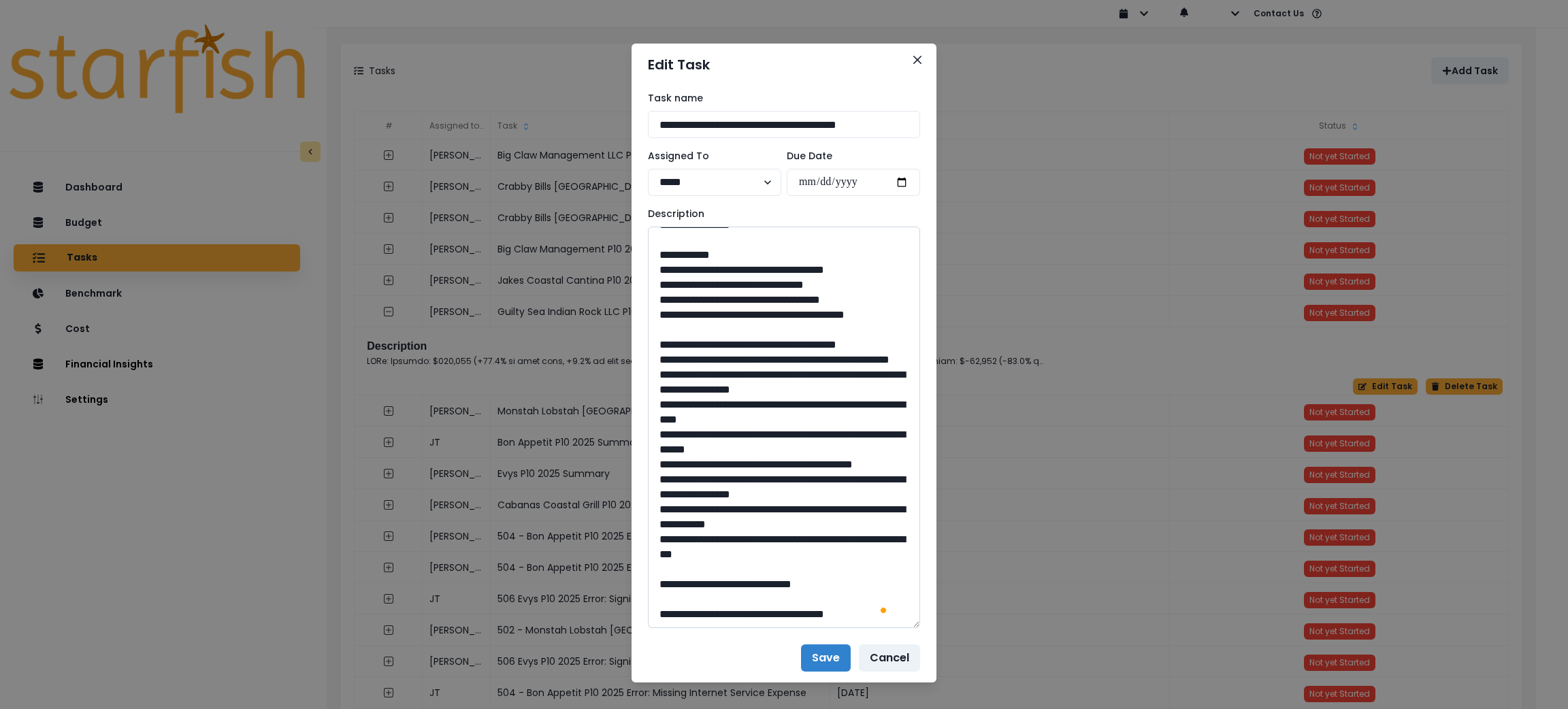
drag, startPoint x: 879, startPoint y: 429, endPoint x: 693, endPoint y: 413, distance: 186.7
click at [693, 413] on textarea "To enrich screen reader interactions, please activate Accessibility in Grammarl…" at bounding box center [784, 428] width 272 height 401
drag, startPoint x: 771, startPoint y: 581, endPoint x: 746, endPoint y: 589, distance: 26.2
click at [746, 589] on textarea "To enrich screen reader interactions, please activate Accessibility in Grammarl…" at bounding box center [784, 428] width 272 height 401
click at [916, 56] on button "Close" at bounding box center [917, 60] width 22 height 22
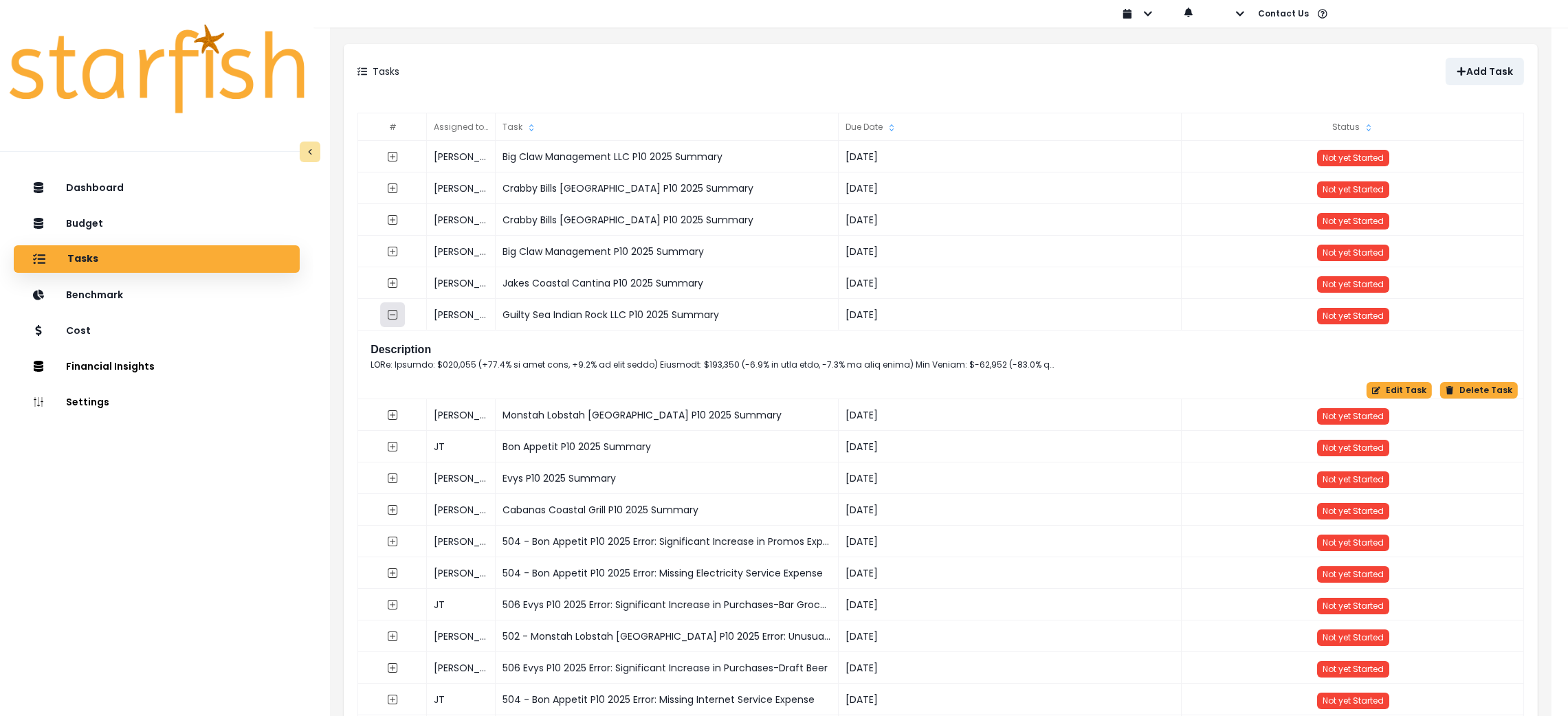
click at [382, 315] on button "button" at bounding box center [392, 314] width 25 height 25
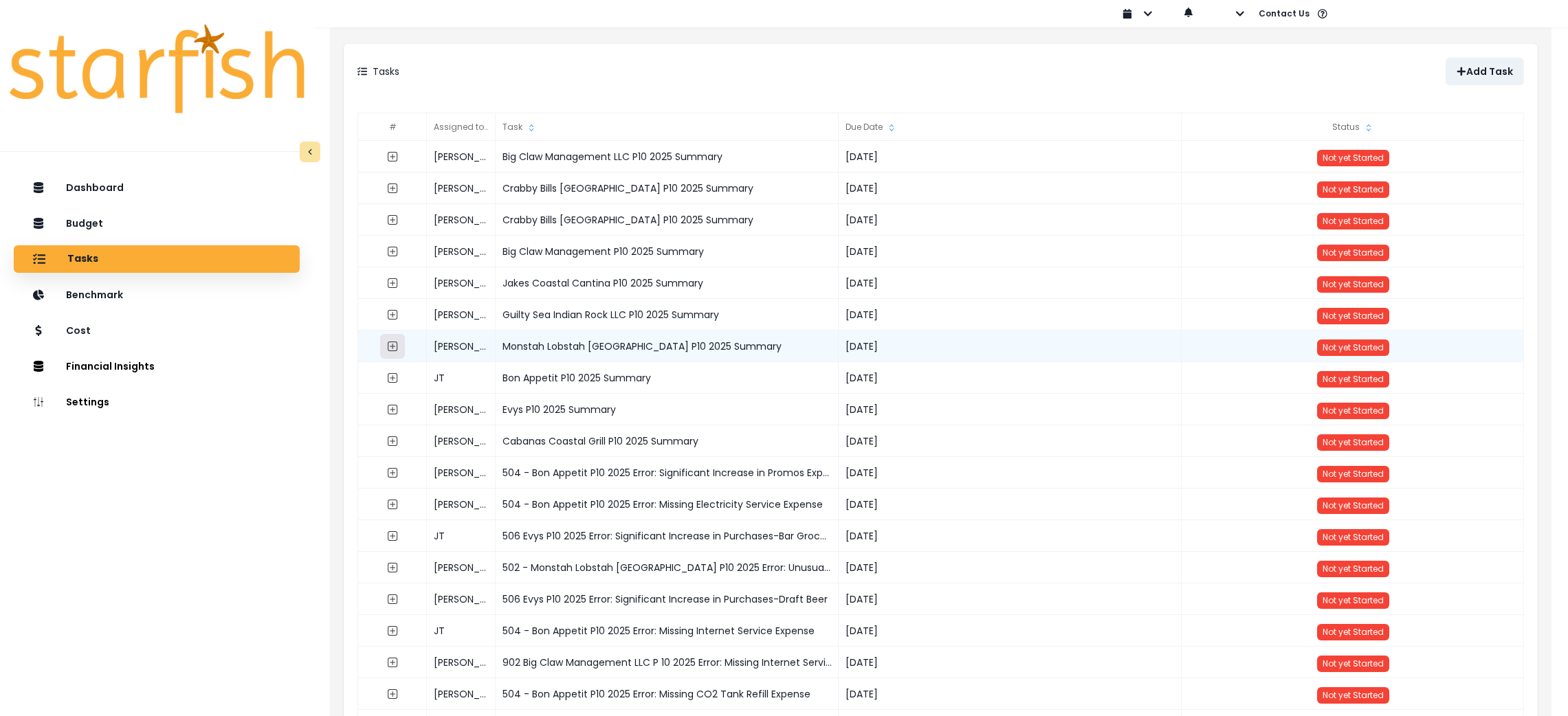
click at [389, 358] on button "button" at bounding box center [392, 347] width 25 height 25
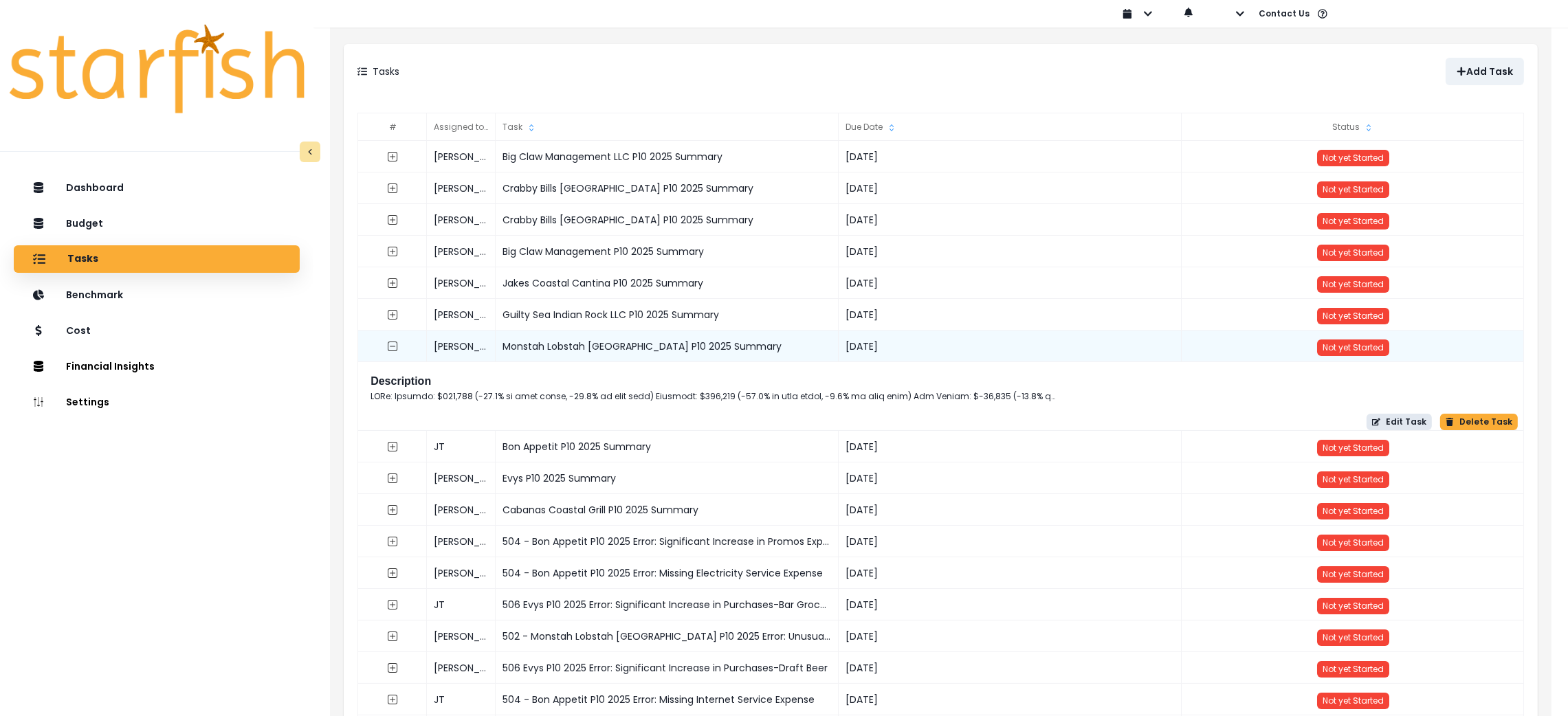
click at [1413, 420] on button "Edit Task" at bounding box center [1399, 422] width 65 height 16
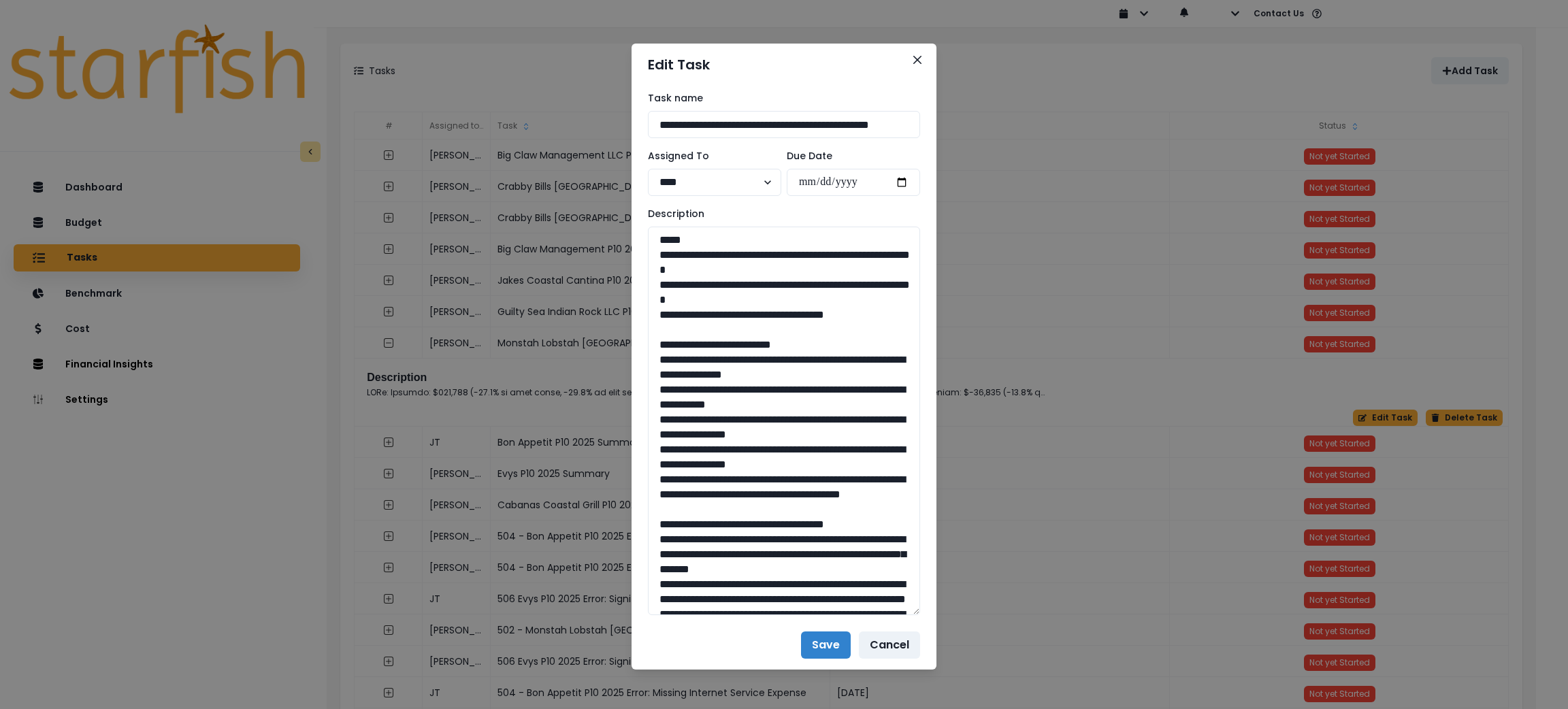
drag, startPoint x: 910, startPoint y: 269, endPoint x: 924, endPoint y: 590, distance: 321.3
click at [929, 613] on div "**********" at bounding box center [784, 354] width 1568 height 709
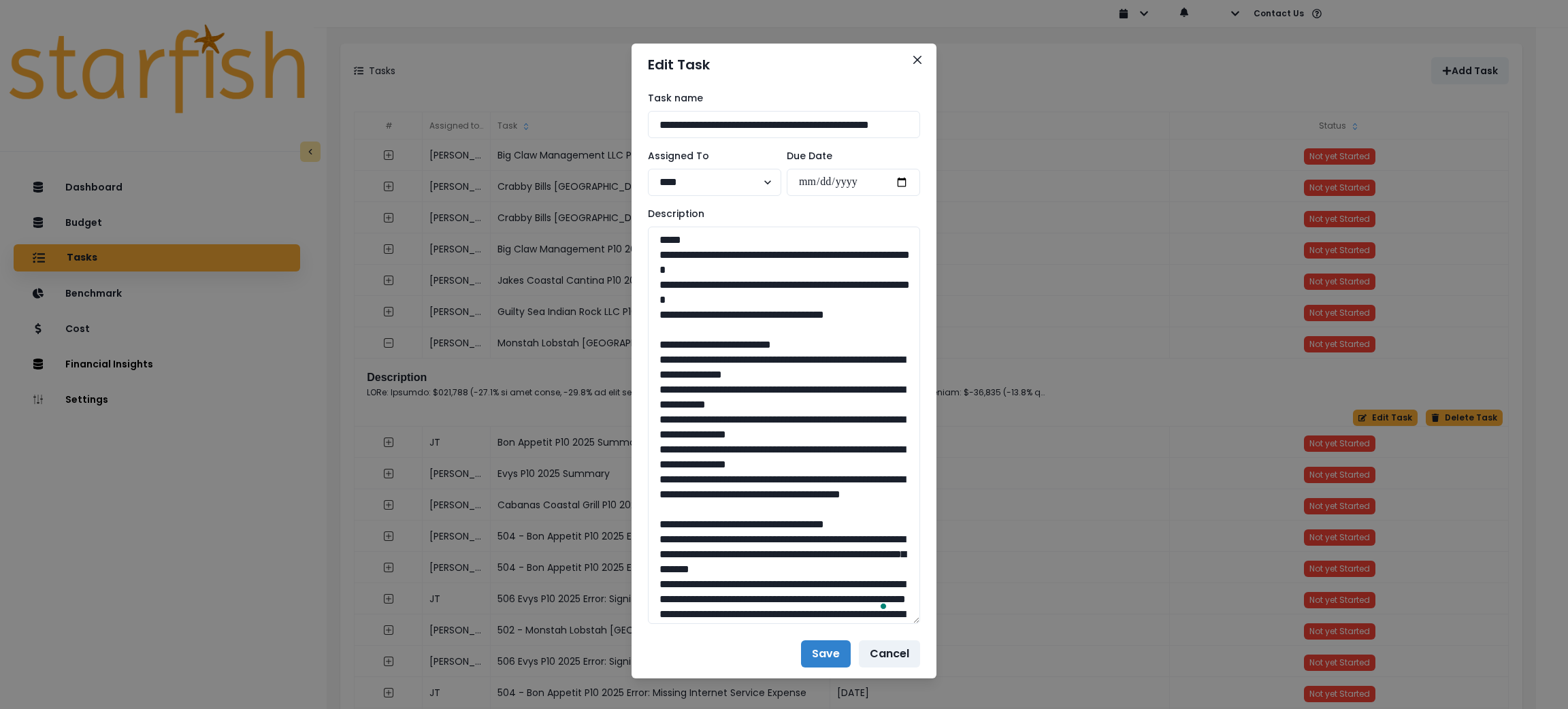
drag, startPoint x: 880, startPoint y: 316, endPoint x: 620, endPoint y: 256, distance: 266.8
click at [620, 256] on div "**********" at bounding box center [784, 354] width 1568 height 709
drag, startPoint x: 834, startPoint y: 509, endPoint x: 660, endPoint y: 366, distance: 225.2
click at [660, 366] on textarea "To enrich screen reader interactions, please activate Accessibility in Grammarl…" at bounding box center [784, 425] width 272 height 398
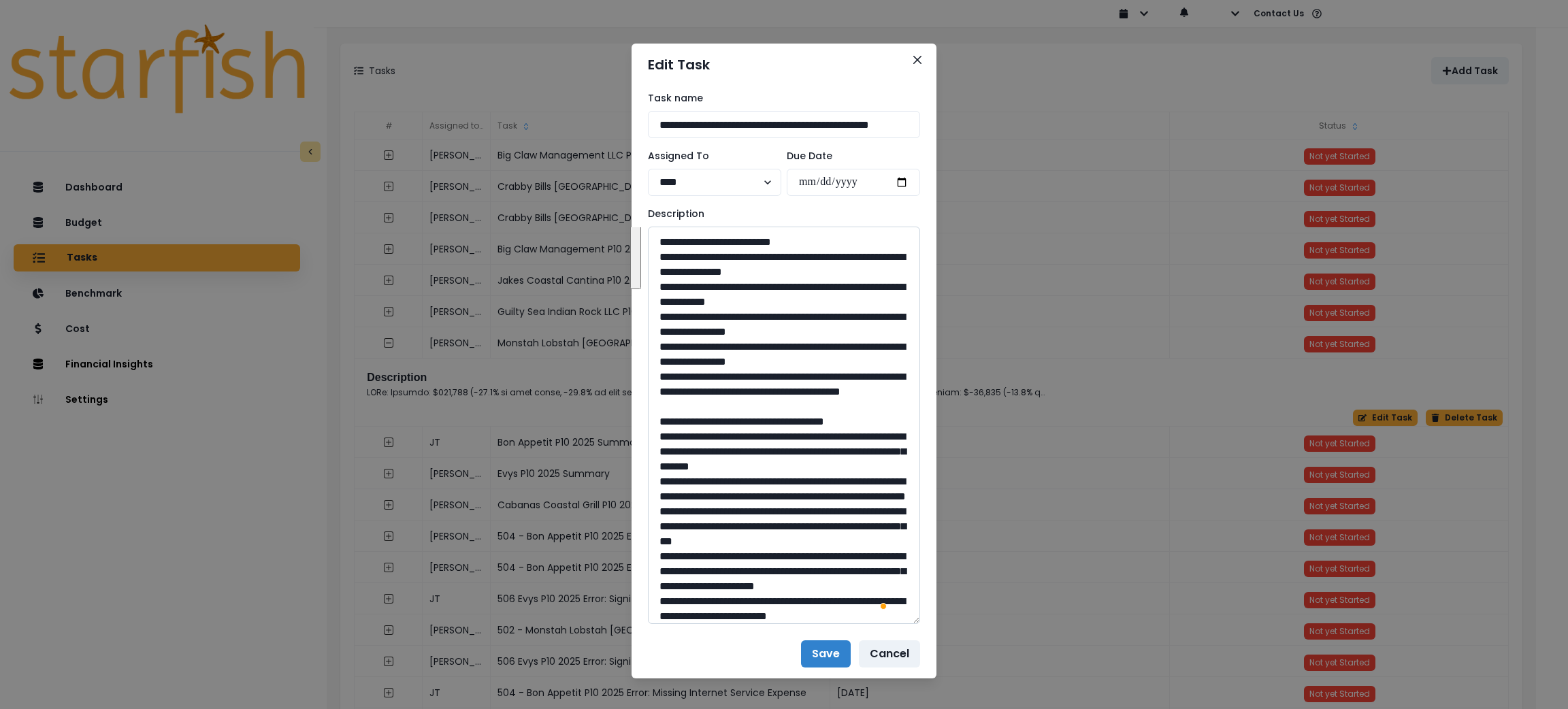
scroll to position [186, 0]
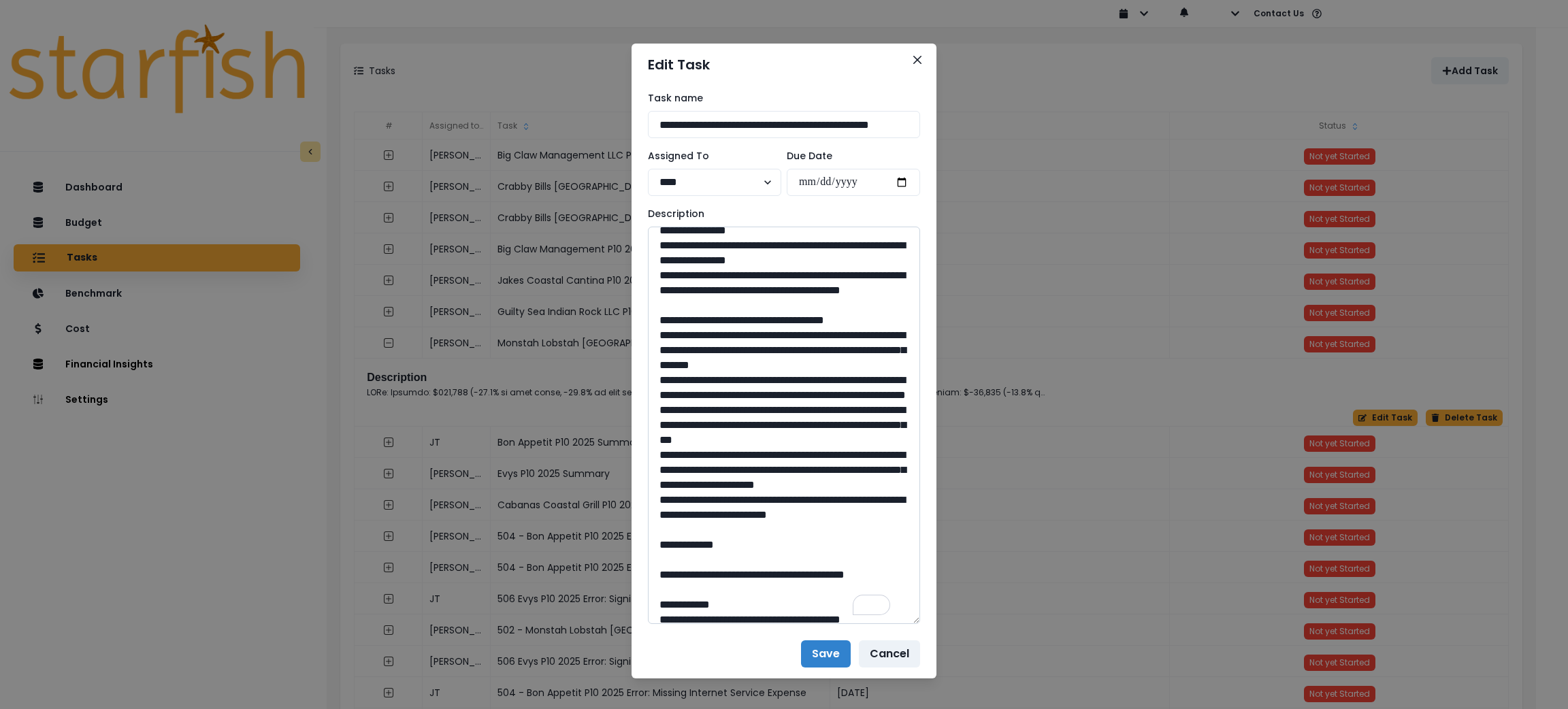
click at [729, 582] on textarea "To enrich screen reader interactions, please activate Accessibility in Grammarl…" at bounding box center [784, 425] width 272 height 398
drag, startPoint x: 729, startPoint y: 588, endPoint x: 663, endPoint y: 354, distance: 243.1
click at [663, 354] on textarea "To enrich screen reader interactions, please activate Accessibility in Grammarl…" at bounding box center [784, 425] width 272 height 398
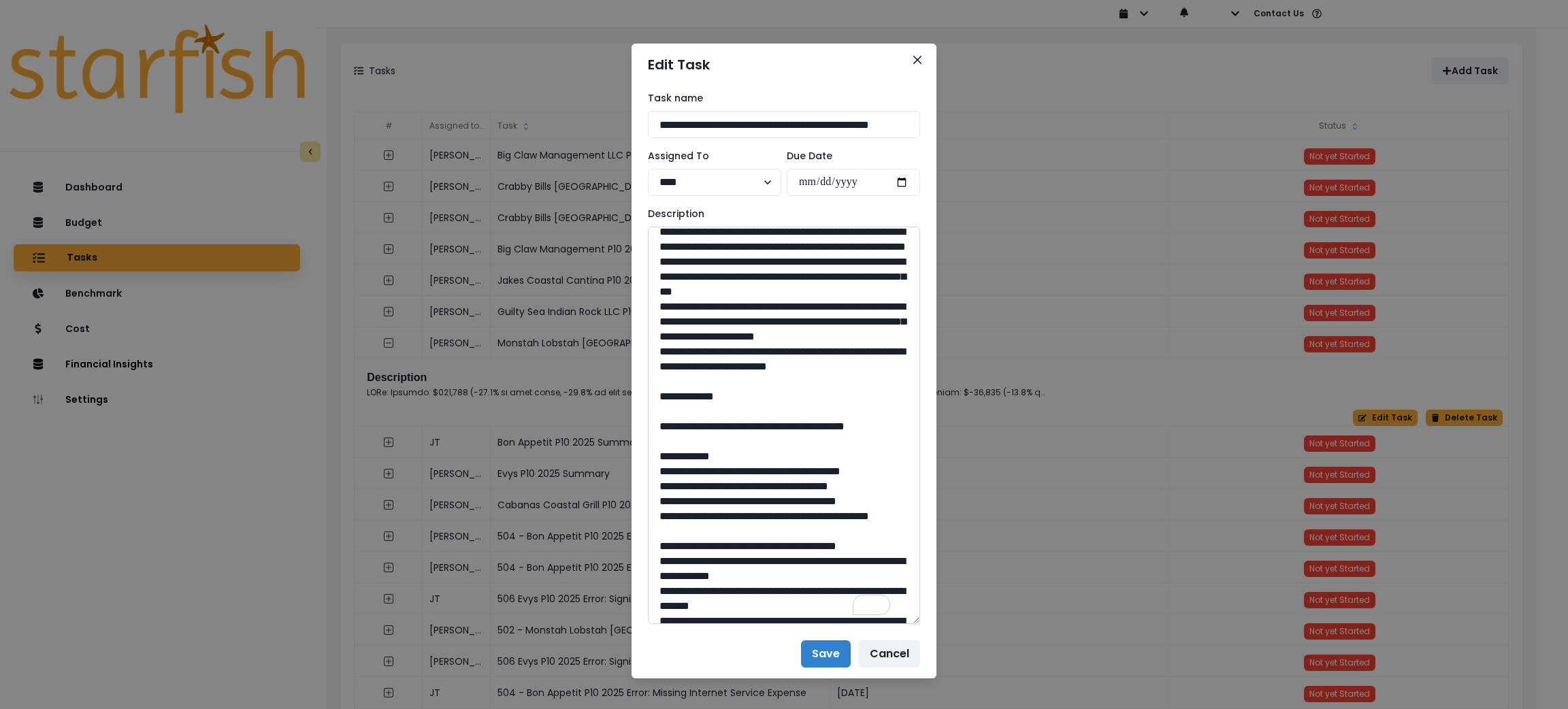
scroll to position [502, 0]
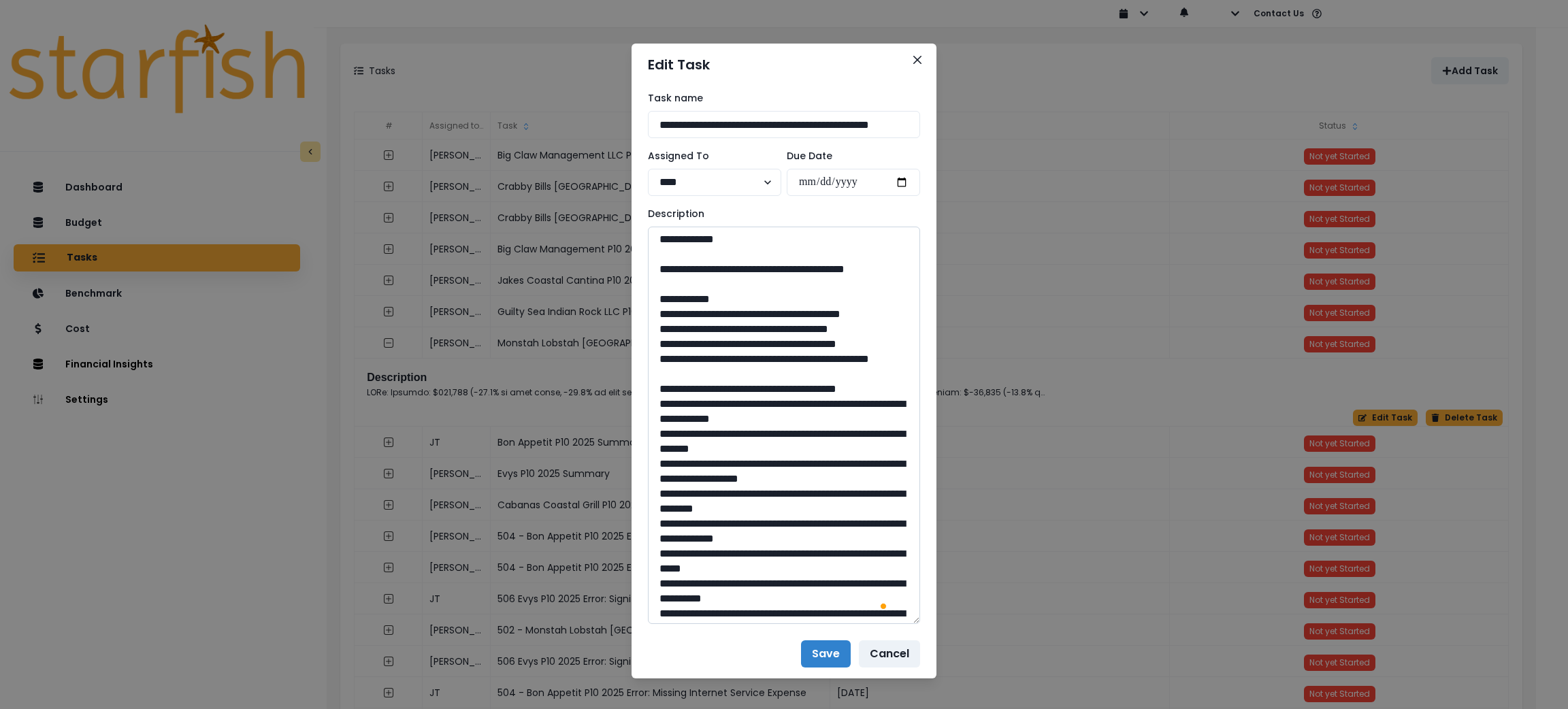
drag, startPoint x: 716, startPoint y: 358, endPoint x: 690, endPoint y: 346, distance: 28.6
click at [690, 346] on textarea "To enrich screen reader interactions, please activate Accessibility in Grammarl…" at bounding box center [784, 425] width 272 height 398
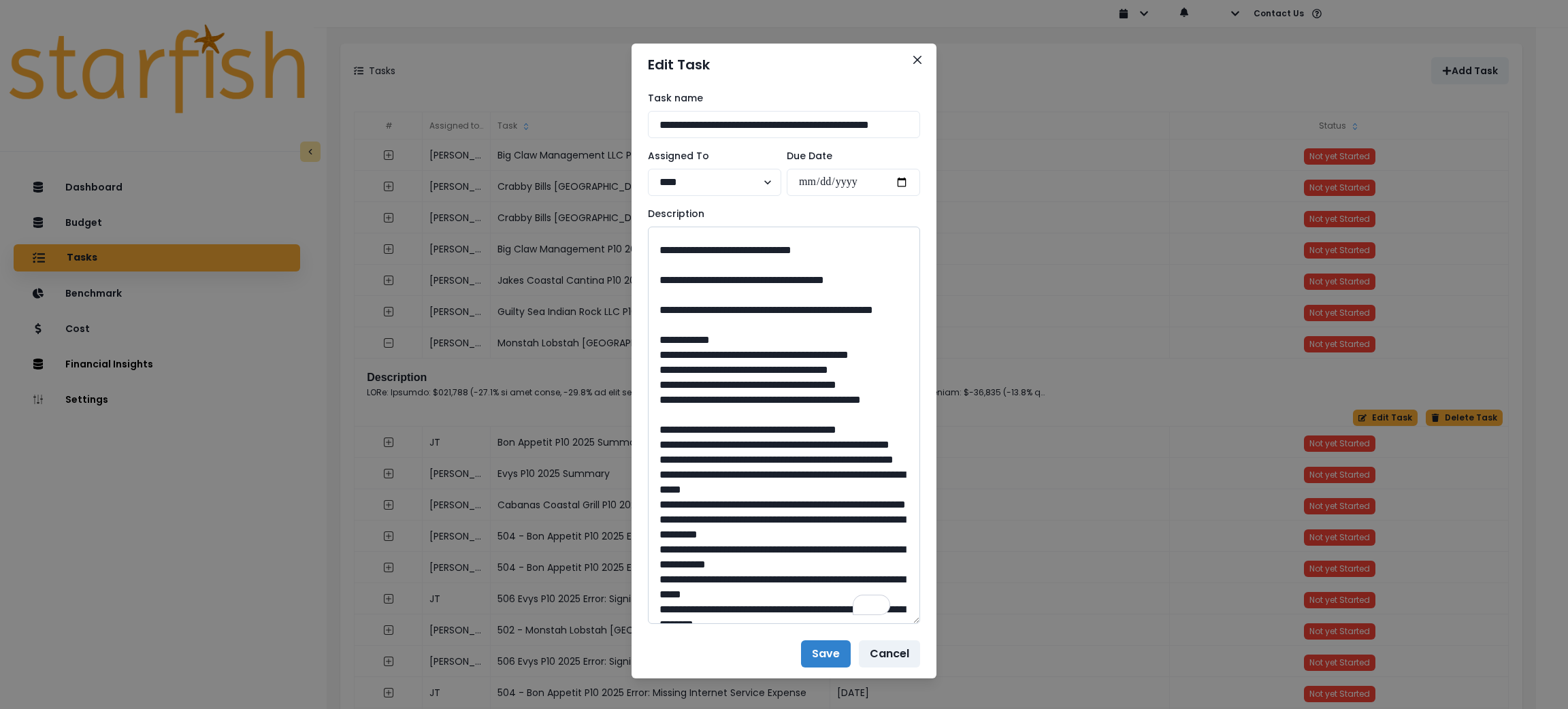
drag, startPoint x: 771, startPoint y: 393, endPoint x: 746, endPoint y: 399, distance: 25.7
click at [746, 399] on textarea "To enrich screen reader interactions, please activate Accessibility in Grammarl…" at bounding box center [784, 425] width 272 height 398
drag, startPoint x: 766, startPoint y: 475, endPoint x: 695, endPoint y: 457, distance: 73.2
click at [695, 457] on textarea "To enrich screen reader interactions, please activate Accessibility in Grammarl…" at bounding box center [784, 425] width 272 height 398
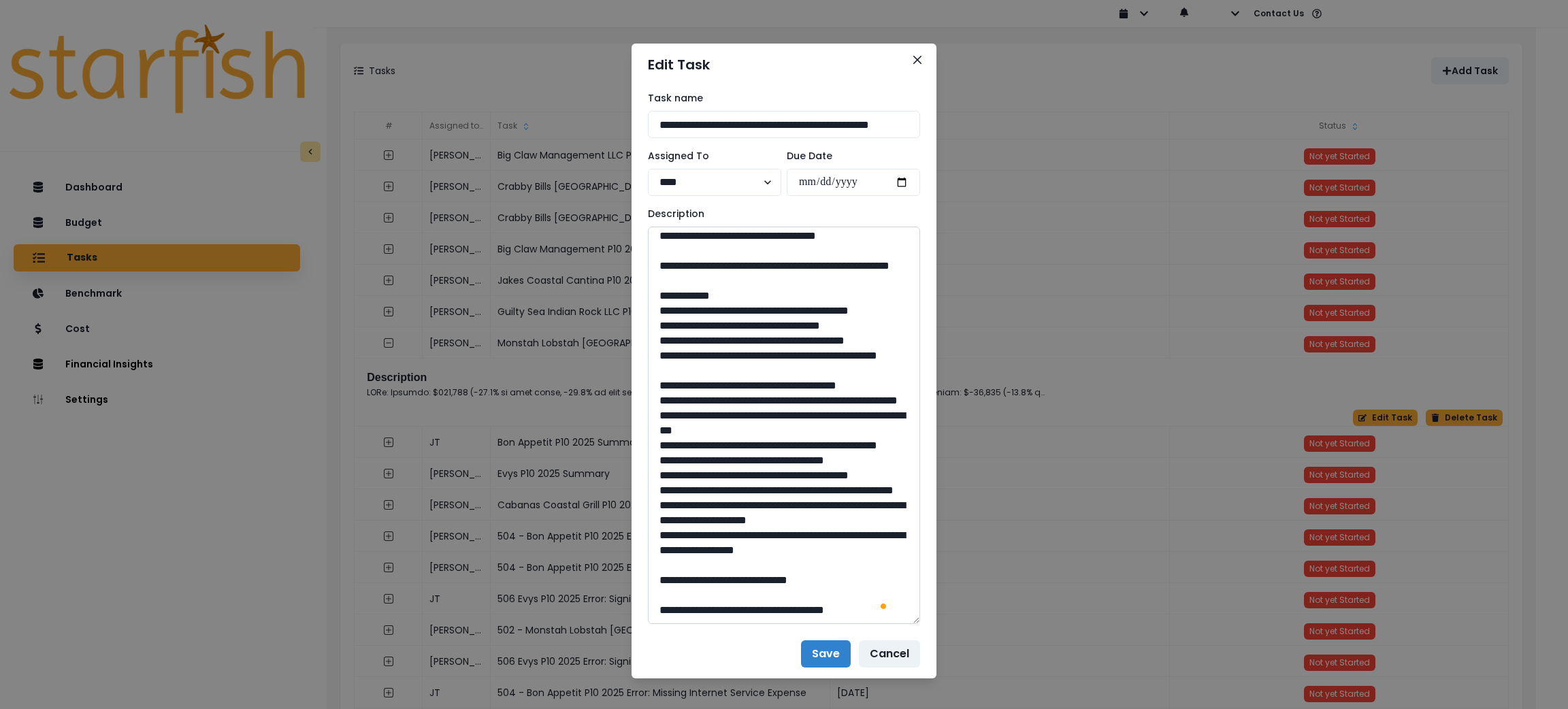
drag, startPoint x: 777, startPoint y: 396, endPoint x: 748, endPoint y: 398, distance: 29.1
click at [748, 398] on textarea "To enrich screen reader interactions, please activate Accessibility in Grammarl…" at bounding box center [784, 425] width 272 height 398
drag, startPoint x: 773, startPoint y: 367, endPoint x: 693, endPoint y: 357, distance: 80.6
click at [693, 357] on textarea "To enrich screen reader interactions, please activate Accessibility in Grammarl…" at bounding box center [784, 425] width 272 height 398
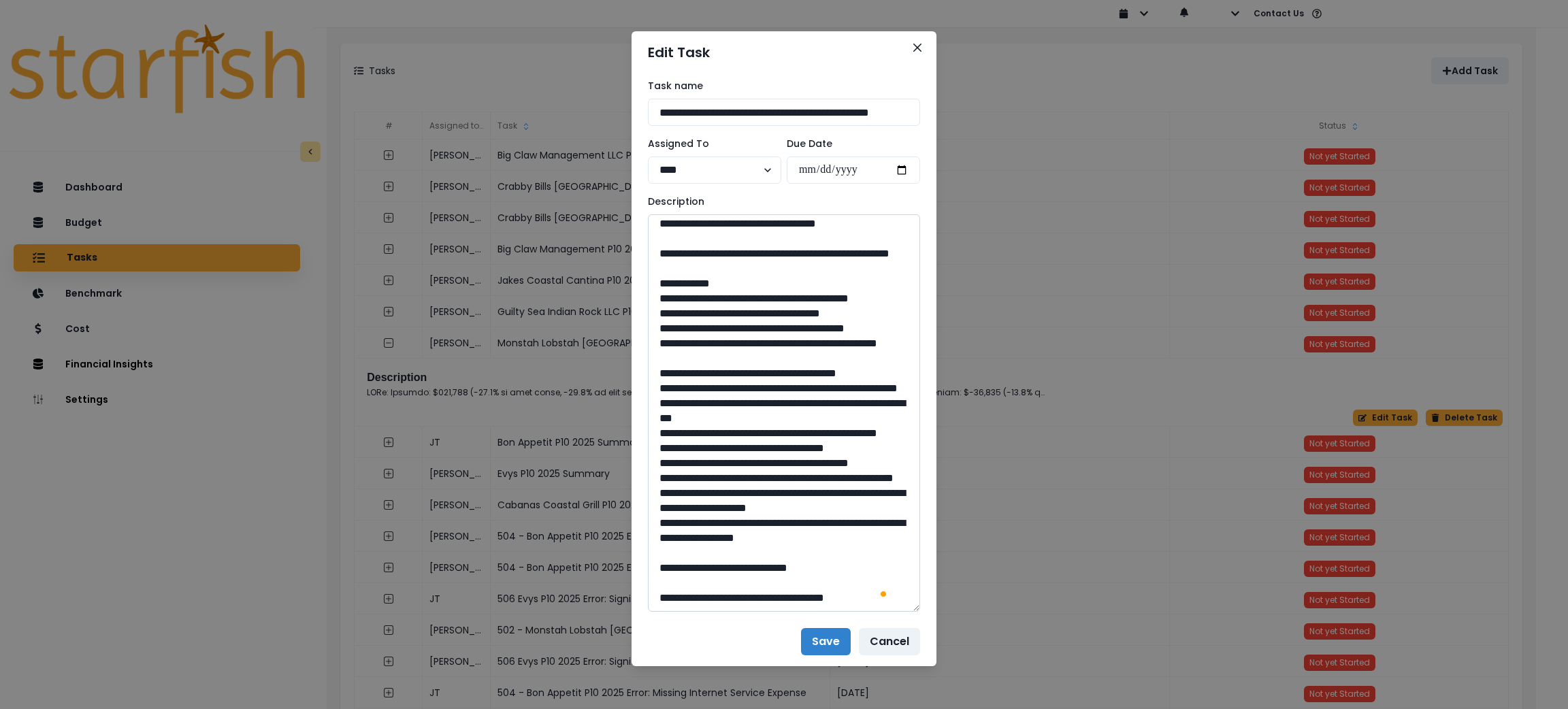
drag, startPoint x: 773, startPoint y: 569, endPoint x: 748, endPoint y: 571, distance: 25.1
click at [748, 571] on textarea "To enrich screen reader interactions, please activate Accessibility in Grammarl…" at bounding box center [784, 413] width 272 height 398
click at [918, 50] on button "Close" at bounding box center [917, 48] width 22 height 22
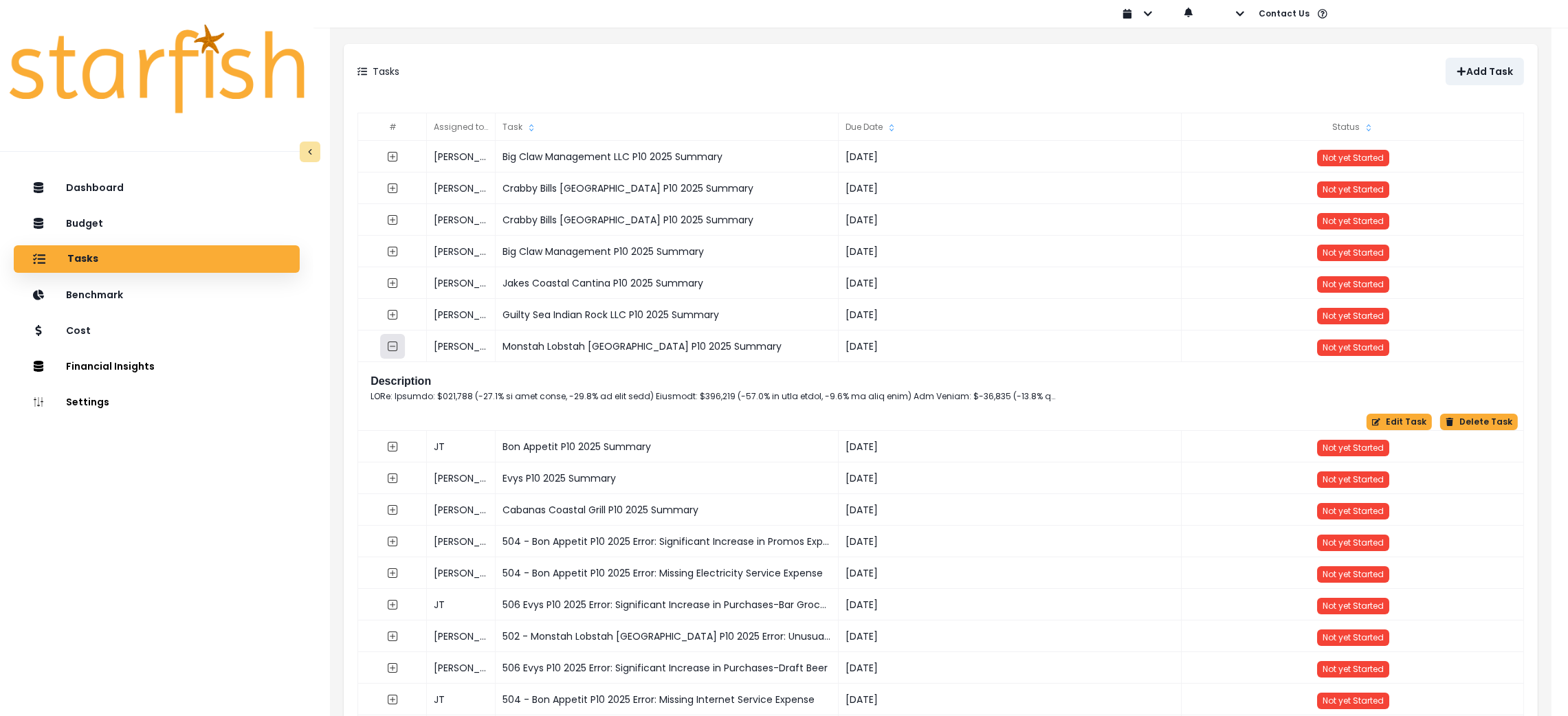
click at [400, 348] on button "button" at bounding box center [392, 347] width 25 height 25
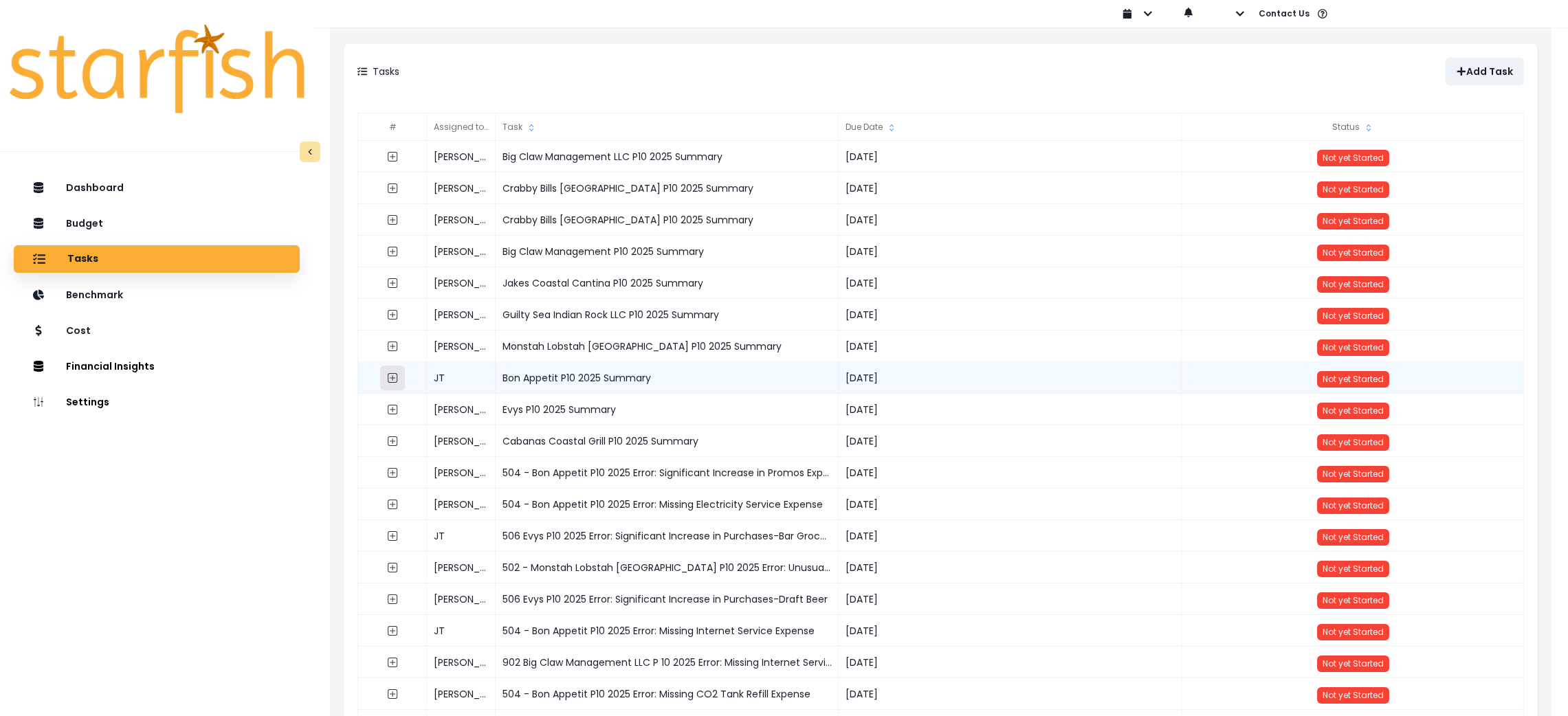
click at [387, 381] on icon "expand outline" at bounding box center [392, 377] width 11 height 11
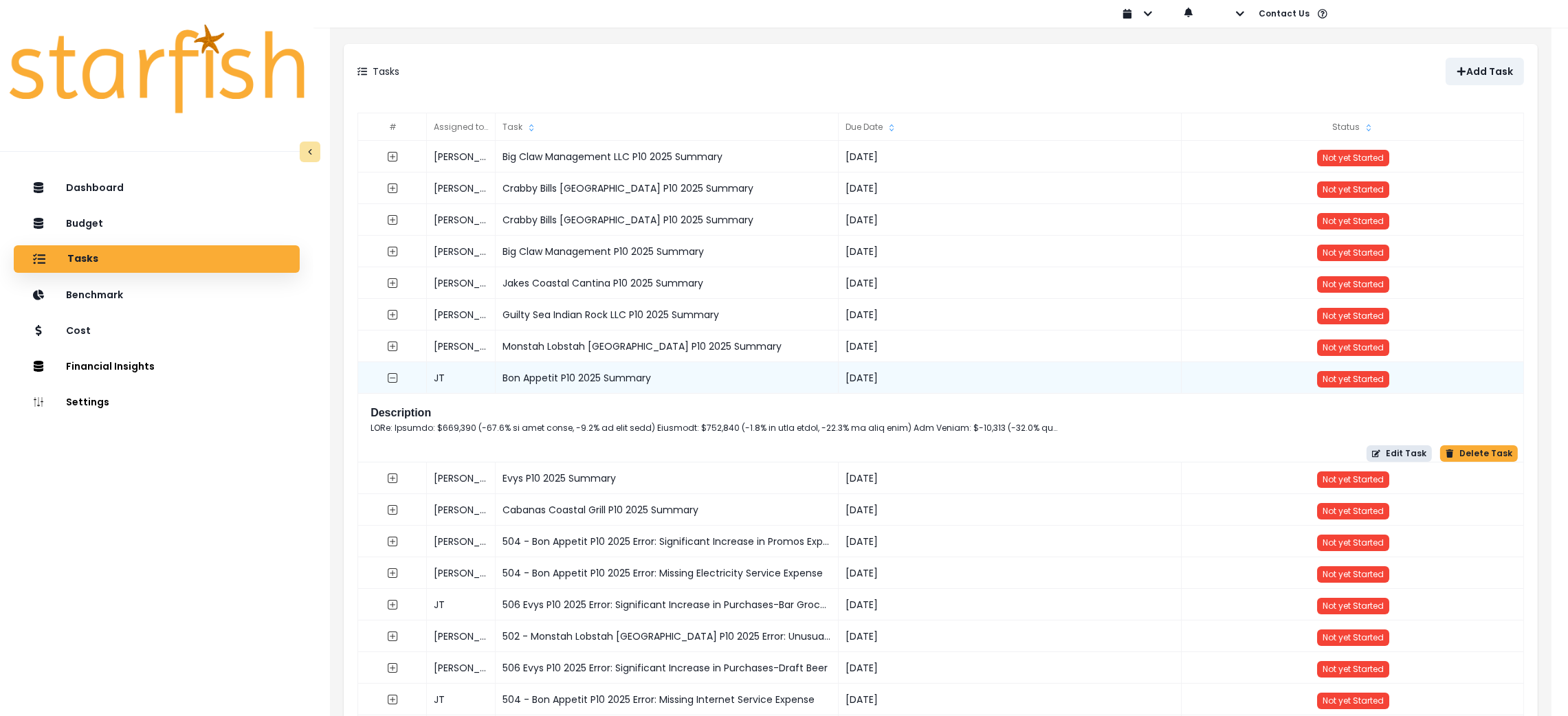
click at [1422, 457] on button "Edit Task" at bounding box center [1399, 453] width 65 height 16
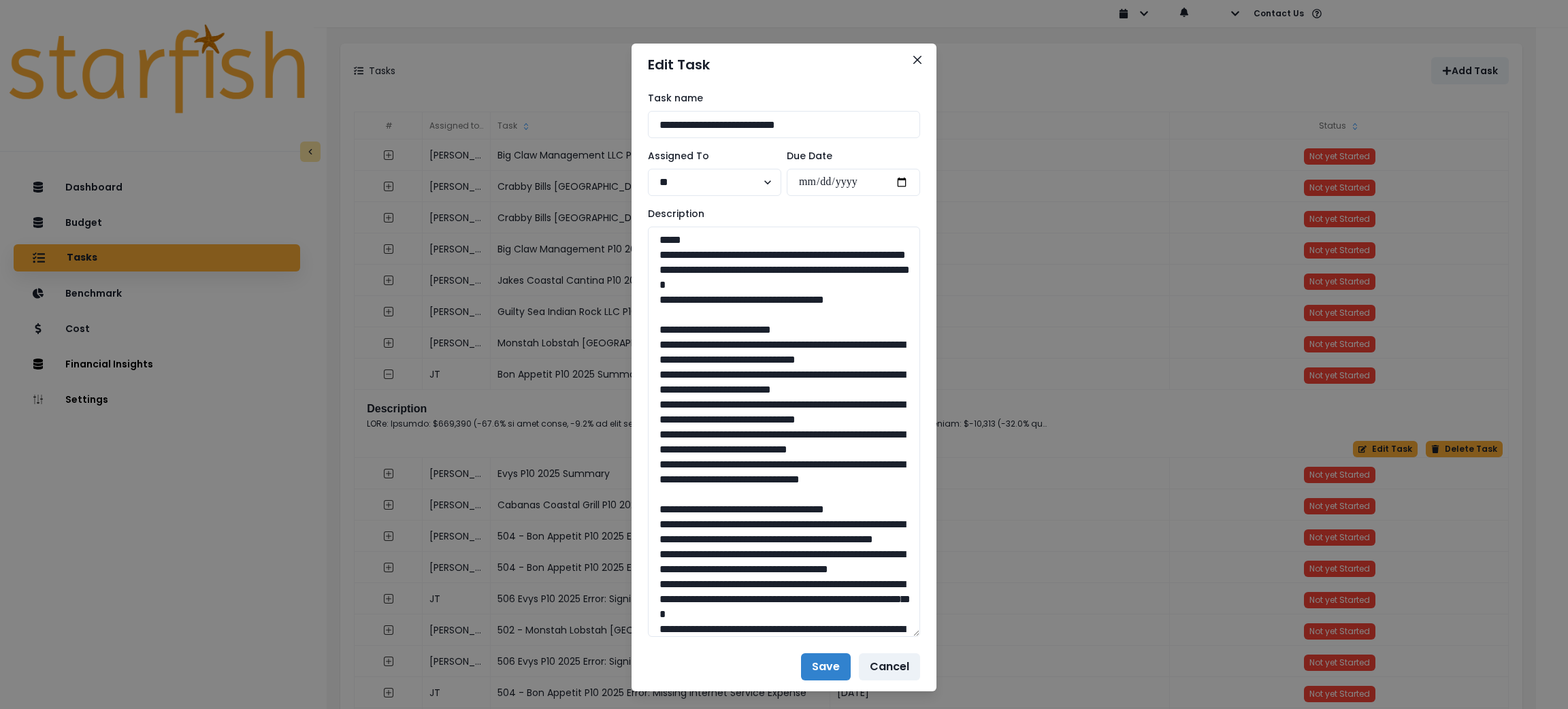
drag, startPoint x: 912, startPoint y: 277, endPoint x: 913, endPoint y: 633, distance: 356.0
click at [913, 633] on div "**********" at bounding box center [784, 364] width 305 height 557
click at [881, 308] on textarea "To enrich screen reader interactions, please activate Accessibility in Grammarl…" at bounding box center [784, 432] width 272 height 411
drag, startPoint x: 881, startPoint y: 309, endPoint x: 632, endPoint y: 252, distance: 255.4
click at [632, 252] on div "**********" at bounding box center [784, 364] width 305 height 557
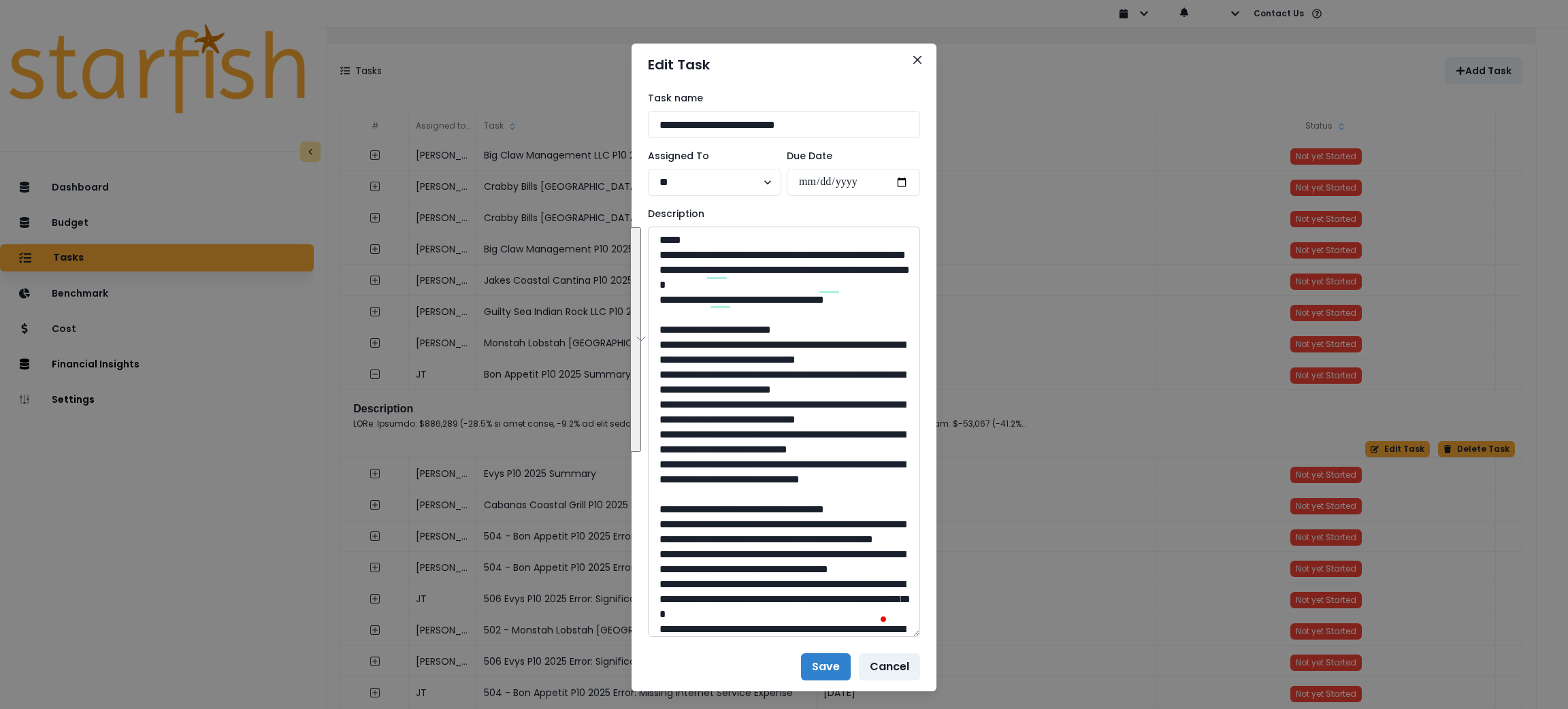
drag, startPoint x: 759, startPoint y: 564, endPoint x: 661, endPoint y: 354, distance: 231.7
click at [661, 354] on textarea "To enrich screen reader interactions, please activate Accessibility in Grammarl…" at bounding box center [784, 432] width 272 height 411
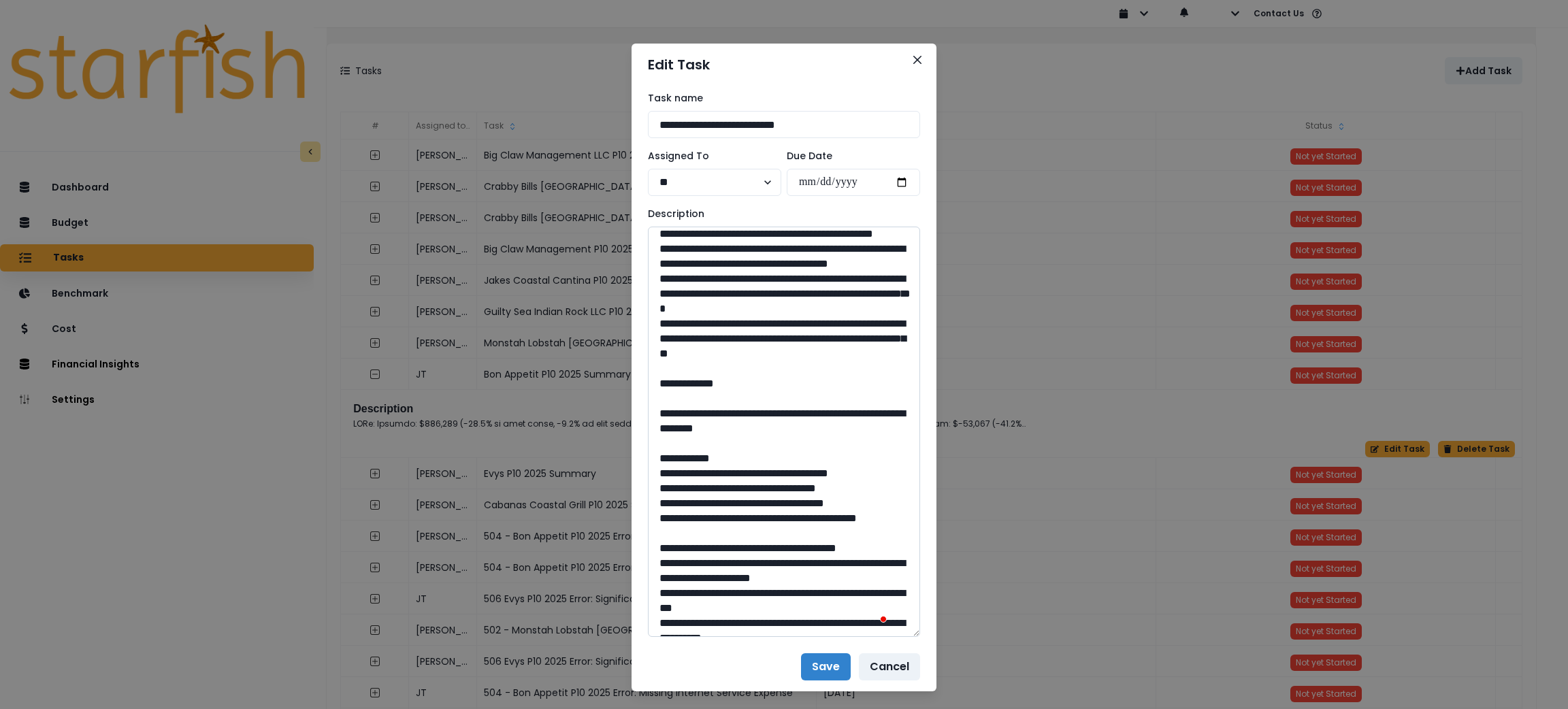
drag, startPoint x: 888, startPoint y: 469, endPoint x: 662, endPoint y: 308, distance: 277.5
click at [662, 308] on textarea "To enrich screen reader interactions, please activate Accessibility in Grammarl…" at bounding box center [784, 432] width 272 height 411
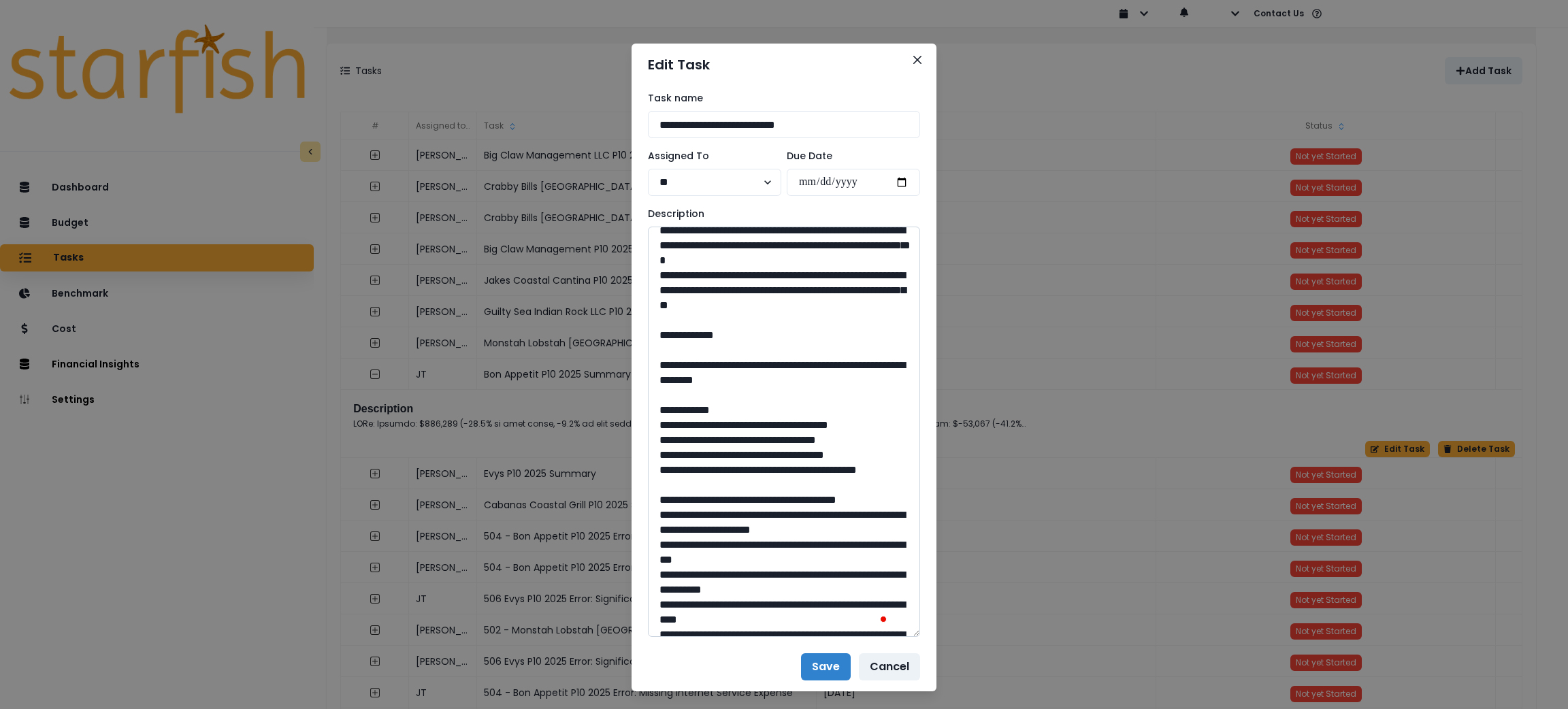
scroll to position [406, 0]
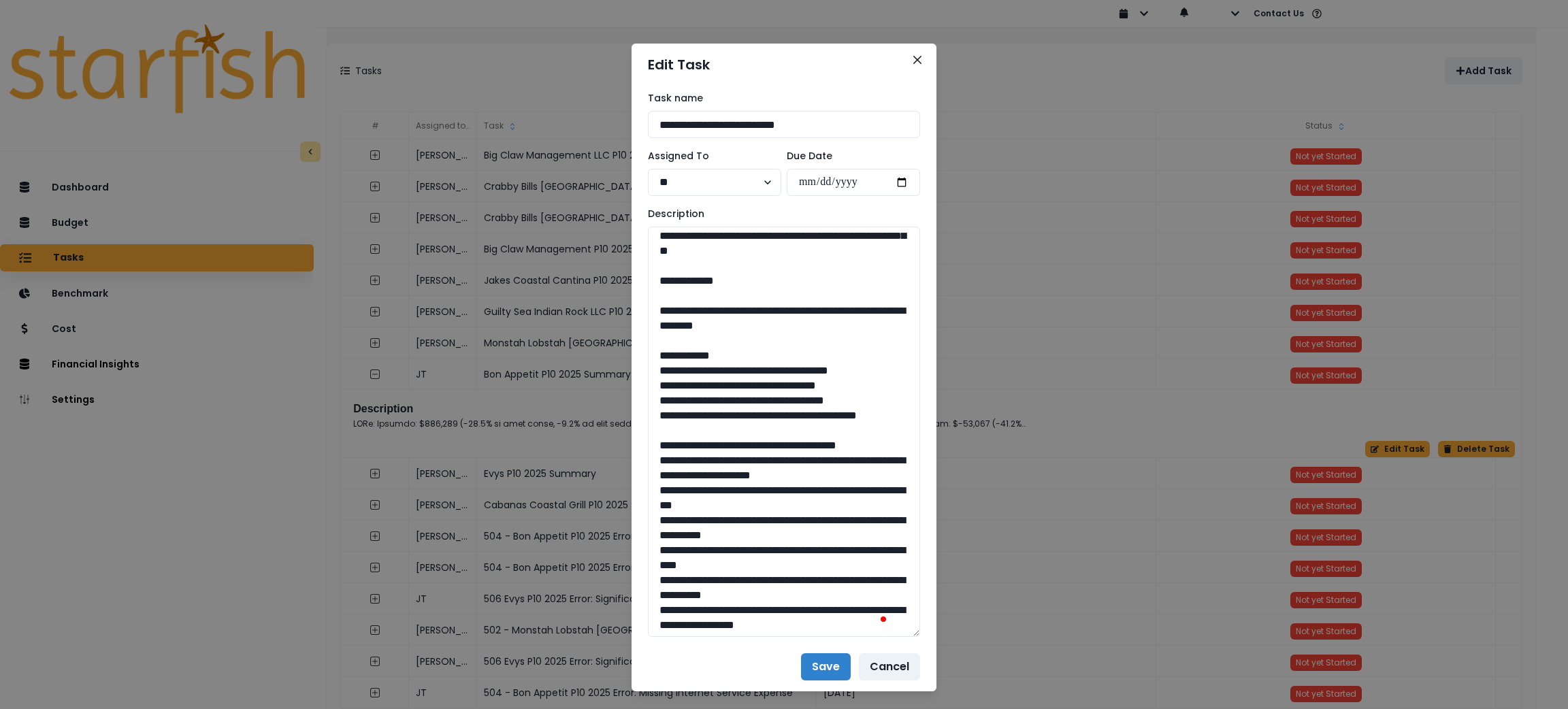
drag, startPoint x: 855, startPoint y: 449, endPoint x: 915, endPoint y: 175, distance: 280.5
click at [688, 432] on textarea "To enrich screen reader interactions, please activate Accessibility in Grammarl…" at bounding box center [784, 432] width 272 height 411
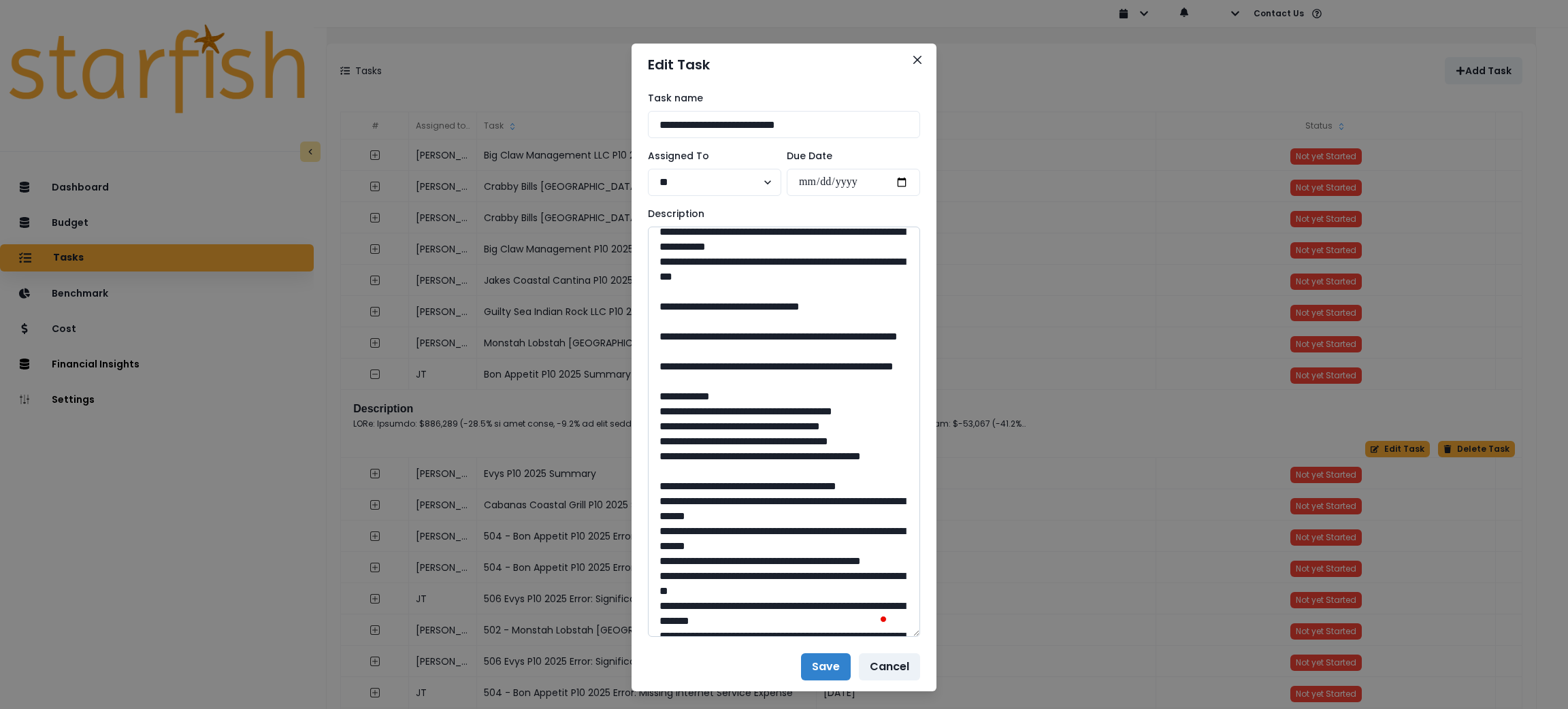
drag, startPoint x: 780, startPoint y: 469, endPoint x: 749, endPoint y: 469, distance: 31.0
click at [749, 469] on textarea "To enrich screen reader interactions, please activate Accessibility in Grammarl…" at bounding box center [784, 432] width 272 height 411
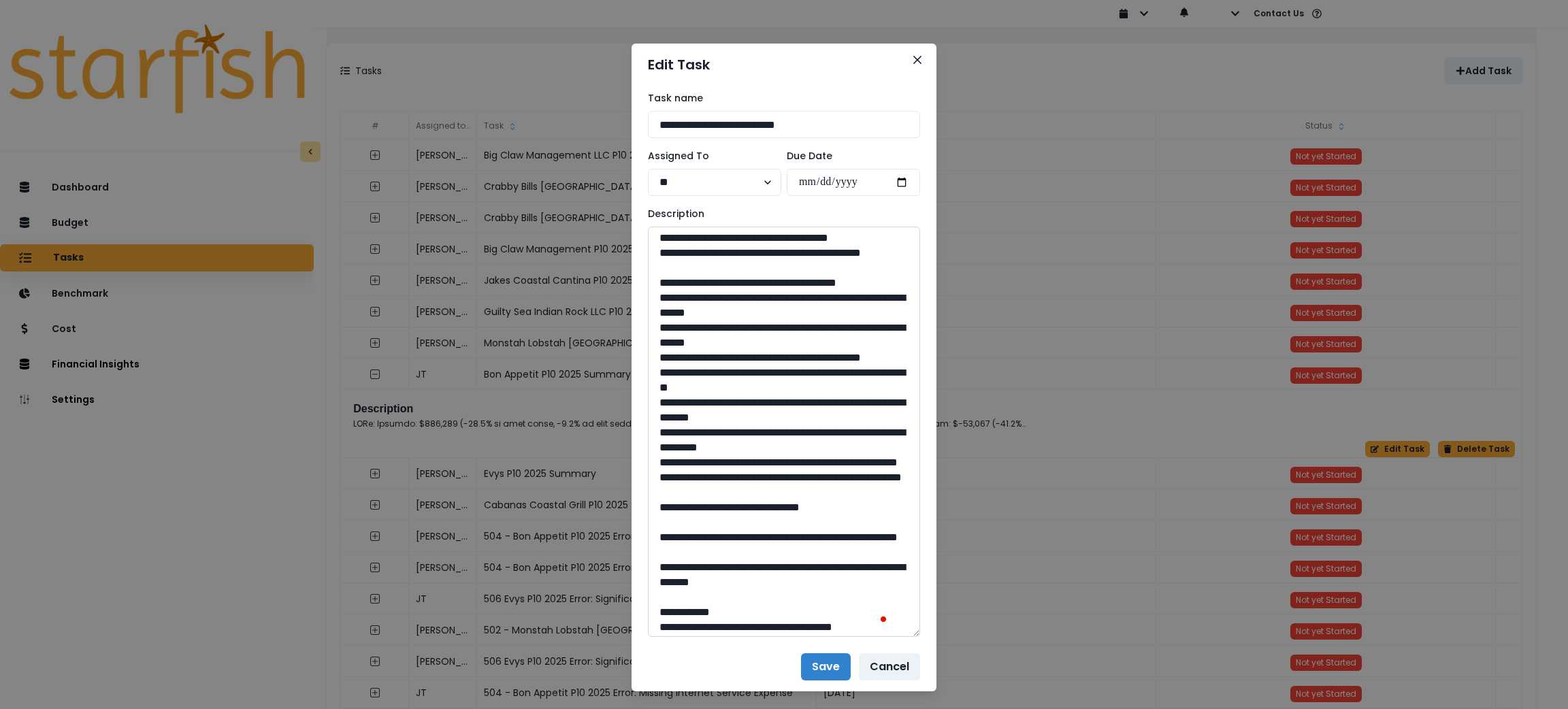
drag, startPoint x: 797, startPoint y: 351, endPoint x: 691, endPoint y: 338, distance: 106.8
click at [691, 338] on textarea "To enrich screen reader interactions, please activate Accessibility in Grammarl…" at bounding box center [784, 432] width 272 height 411
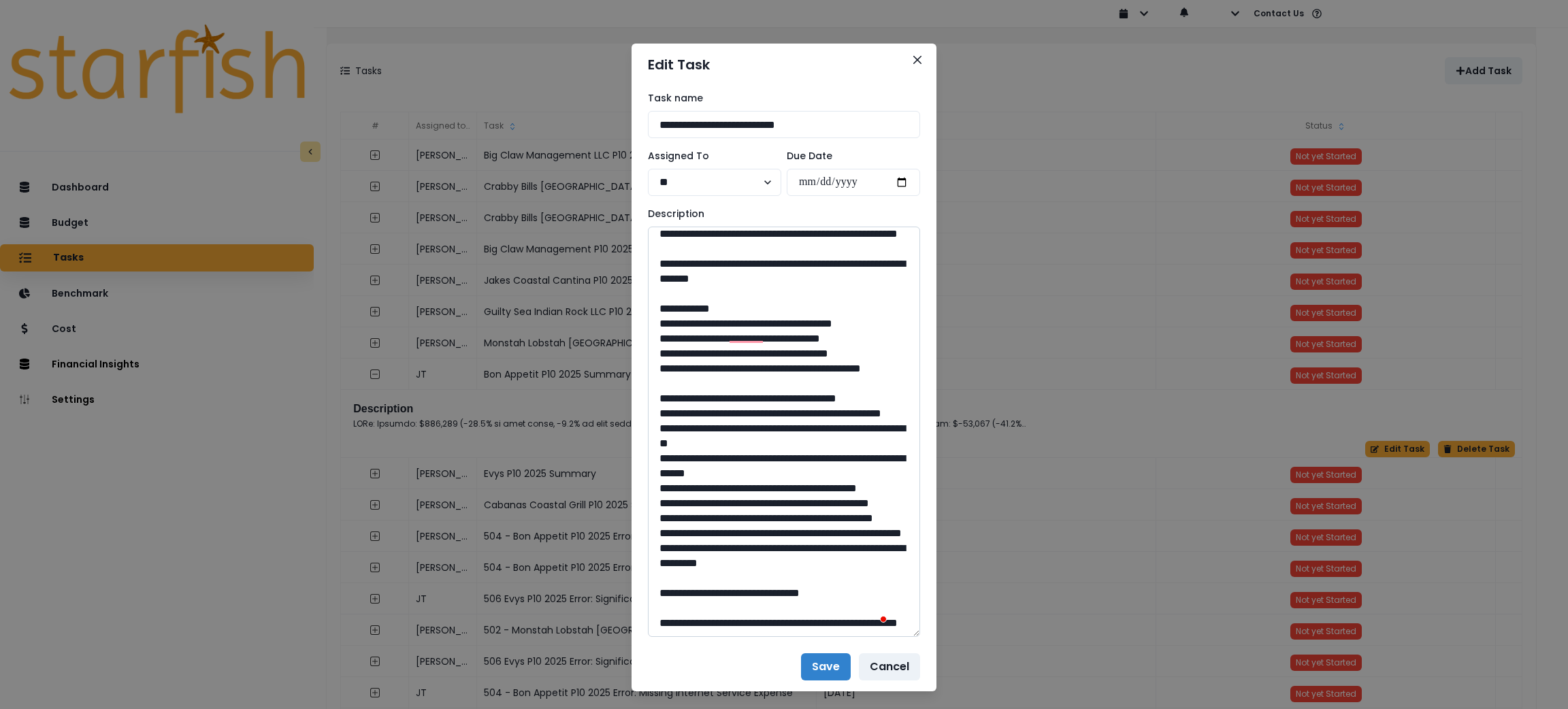
drag, startPoint x: 782, startPoint y: 468, endPoint x: 746, endPoint y: 469, distance: 36.0
click at [746, 469] on textarea "To enrich screen reader interactions, please activate Accessibility in Grammarl…" at bounding box center [784, 432] width 272 height 411
drag, startPoint x: 813, startPoint y: 457, endPoint x: 691, endPoint y: 445, distance: 122.6
click at [691, 445] on textarea "To enrich screen reader interactions, please activate Accessibility in Grammarl…" at bounding box center [784, 432] width 272 height 411
drag, startPoint x: 782, startPoint y: 579, endPoint x: 749, endPoint y: 580, distance: 33.0
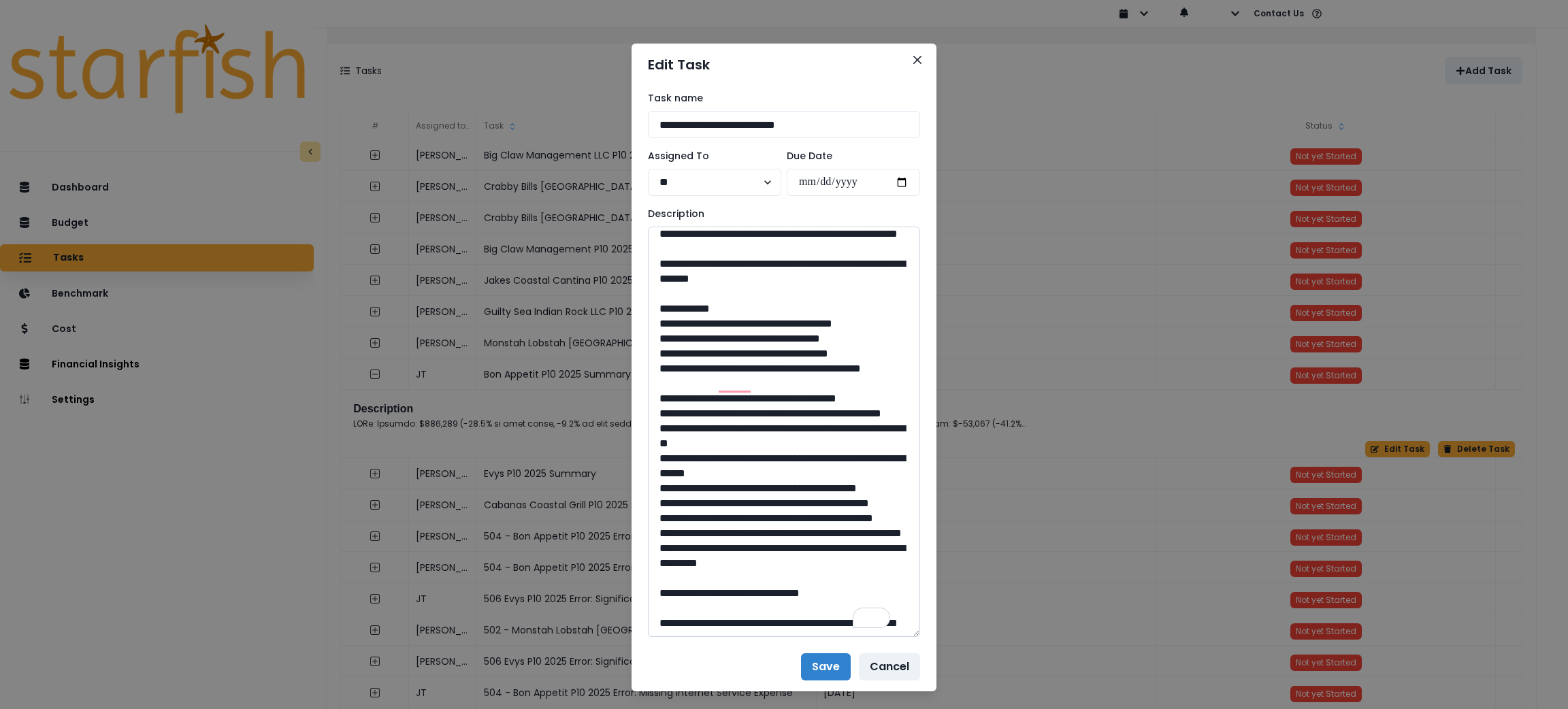
click at [749, 580] on textarea "To enrich screen reader interactions, please activate Accessibility in Grammarl…" at bounding box center [784, 432] width 272 height 411
click at [907, 57] on button "Close" at bounding box center [917, 60] width 22 height 22
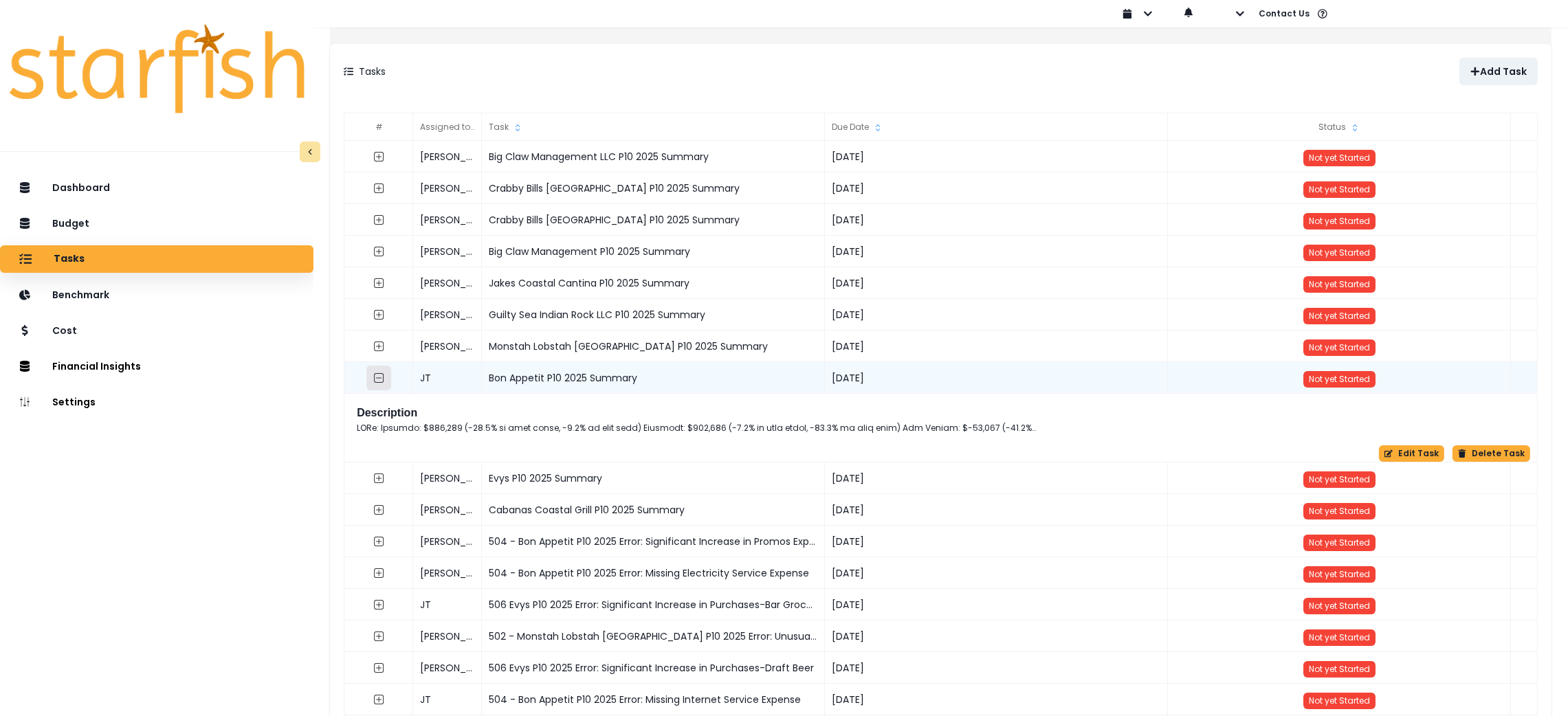
click at [384, 378] on icon "collasped outline" at bounding box center [378, 377] width 11 height 11
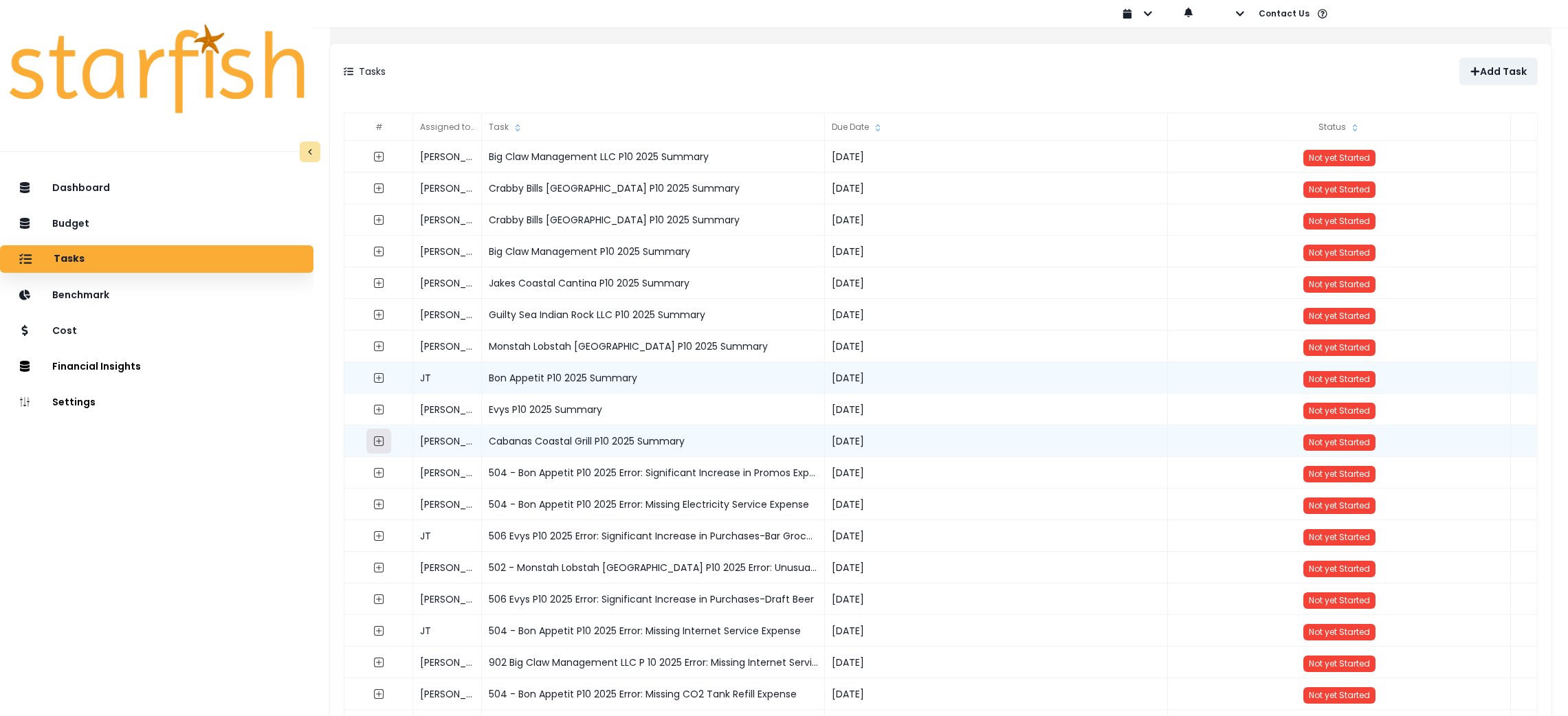
click at [384, 437] on icon "expand outline" at bounding box center [378, 441] width 11 height 11
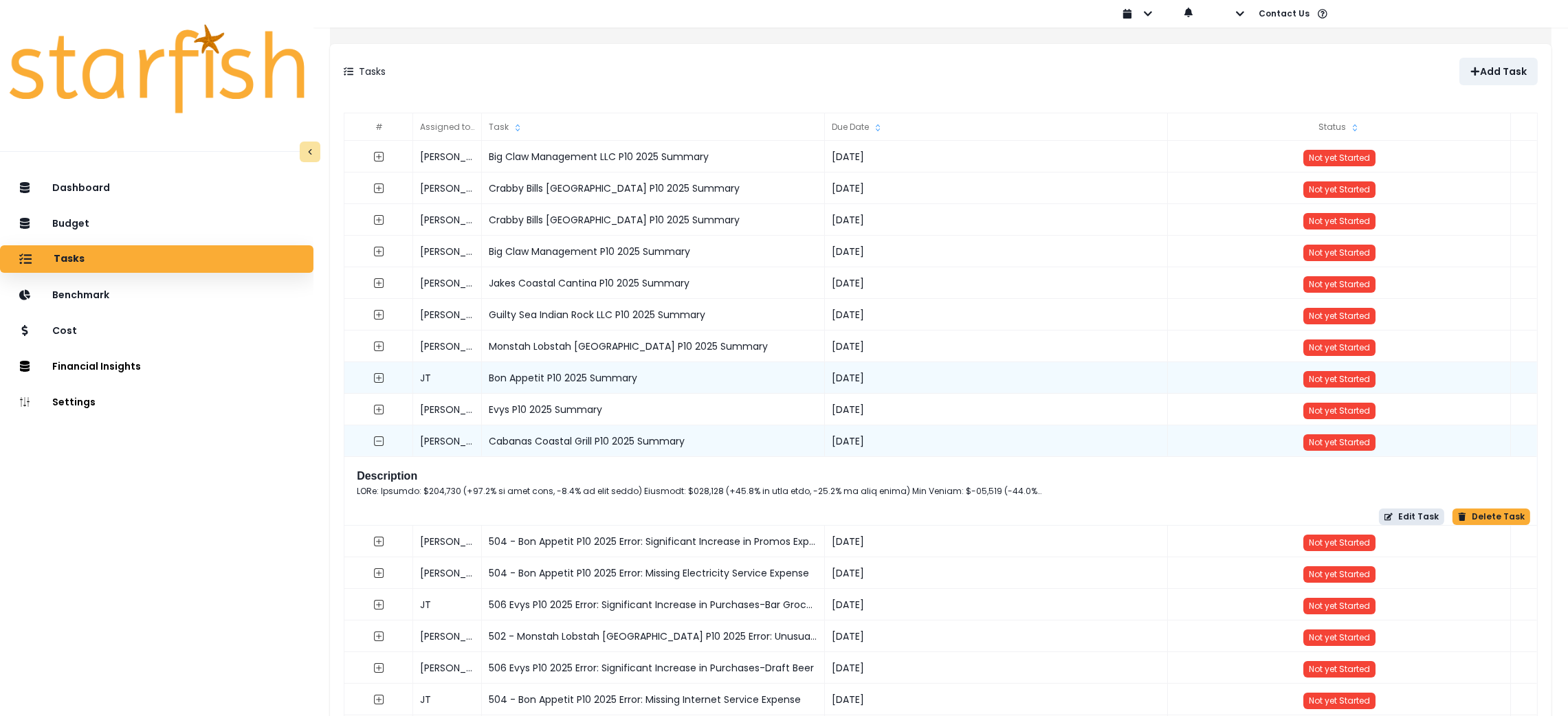
click at [1407, 521] on button "Edit Task" at bounding box center [1411, 516] width 65 height 16
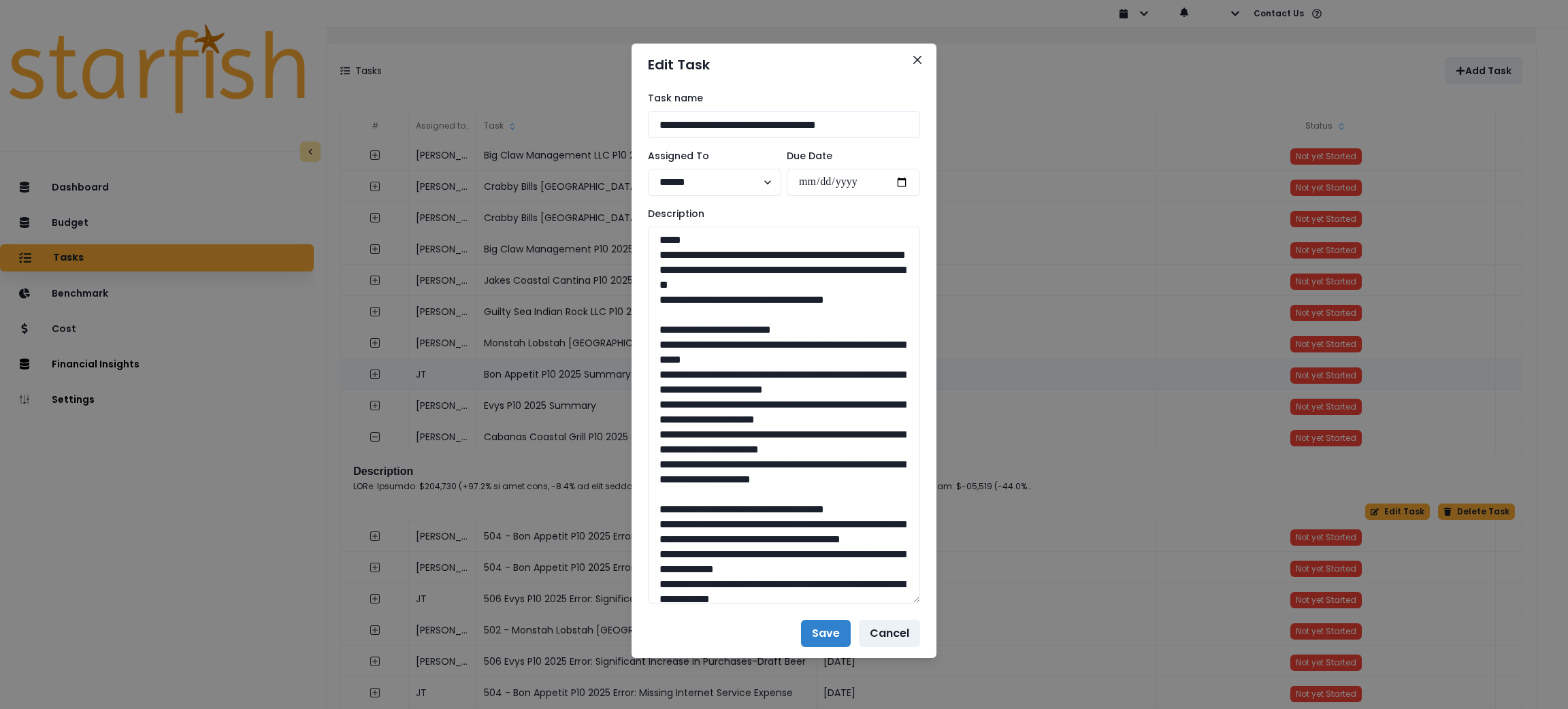
drag, startPoint x: 914, startPoint y: 277, endPoint x: 930, endPoint y: 611, distance: 334.4
click at [930, 611] on div "**********" at bounding box center [784, 354] width 1568 height 709
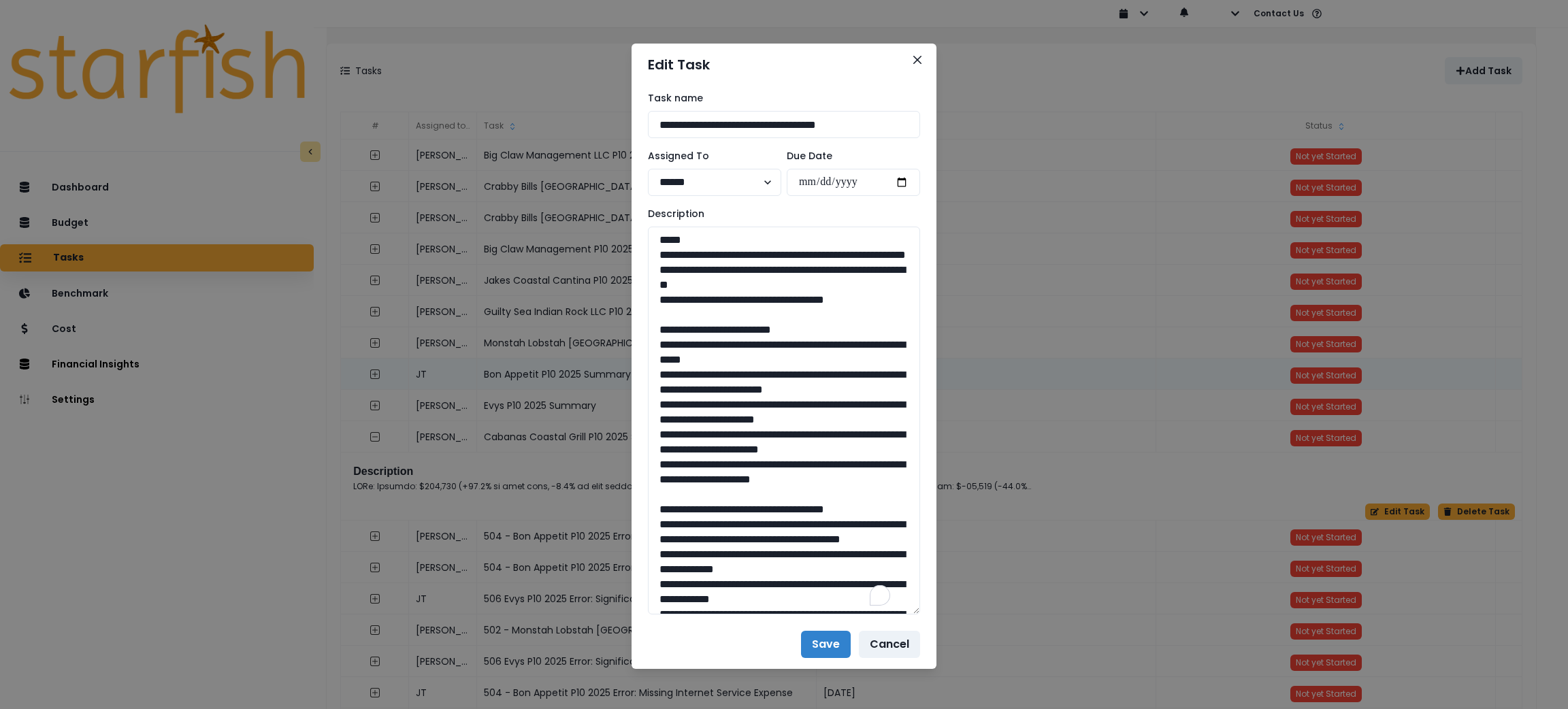
drag, startPoint x: 879, startPoint y: 317, endPoint x: 610, endPoint y: 252, distance: 276.7
drag, startPoint x: 892, startPoint y: 527, endPoint x: 661, endPoint y: 362, distance: 283.9
click at [661, 362] on textarea "To enrich screen reader interactions, please activate Accessibility in Grammarl…" at bounding box center [784, 420] width 272 height 388
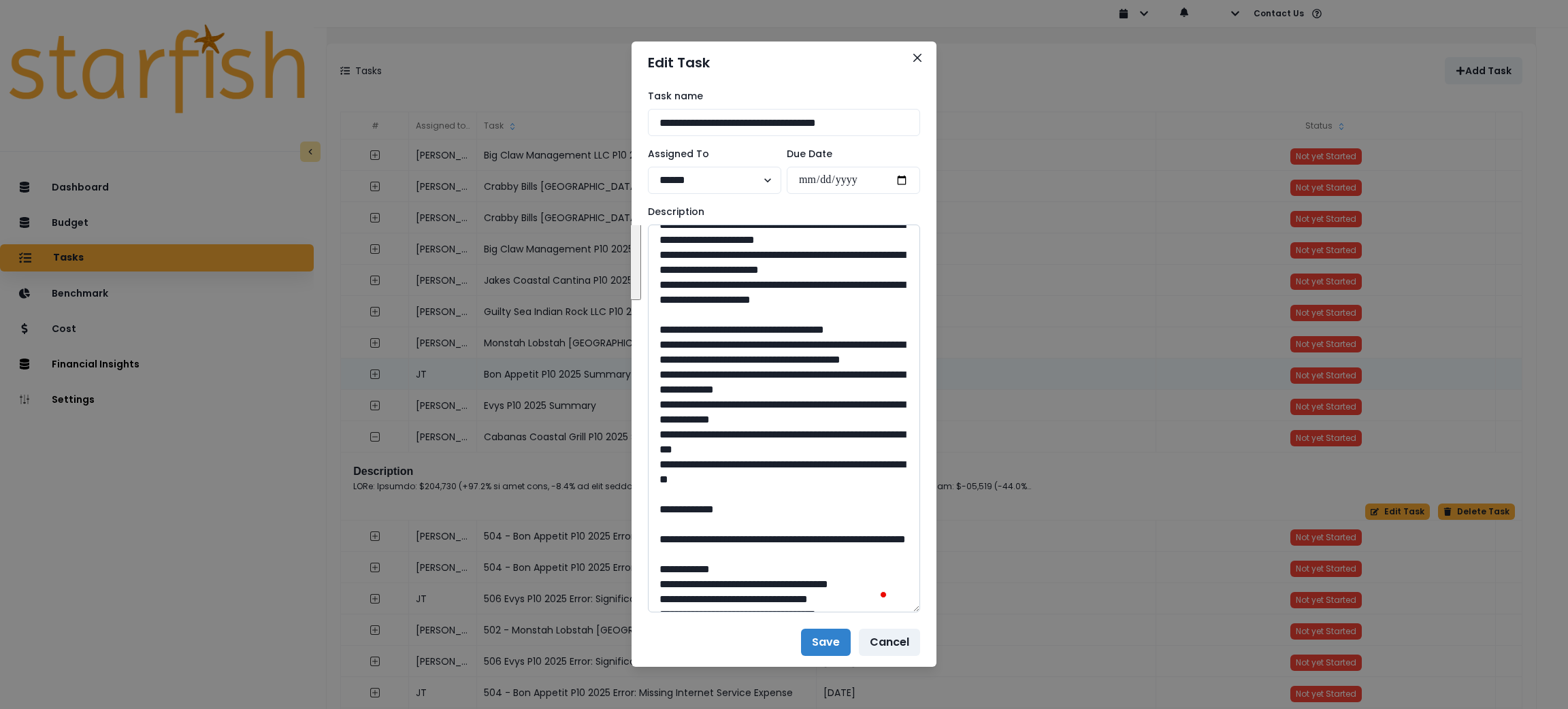
scroll to position [204, 0]
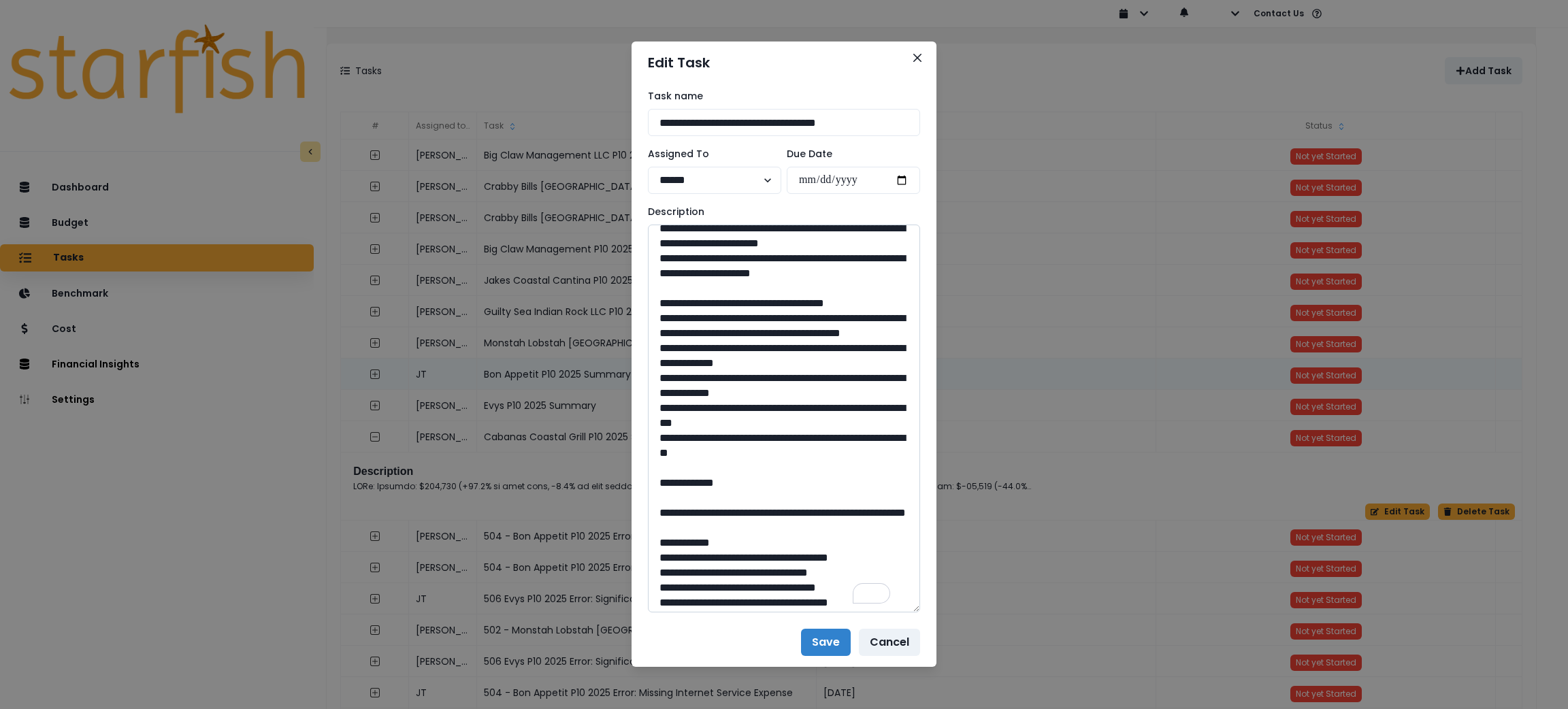
drag, startPoint x: 785, startPoint y: 510, endPoint x: 659, endPoint y: 363, distance: 193.6
click at [659, 363] on textarea "To enrich screen reader interactions, please activate Accessibility in Grammarl…" at bounding box center [784, 418] width 272 height 388
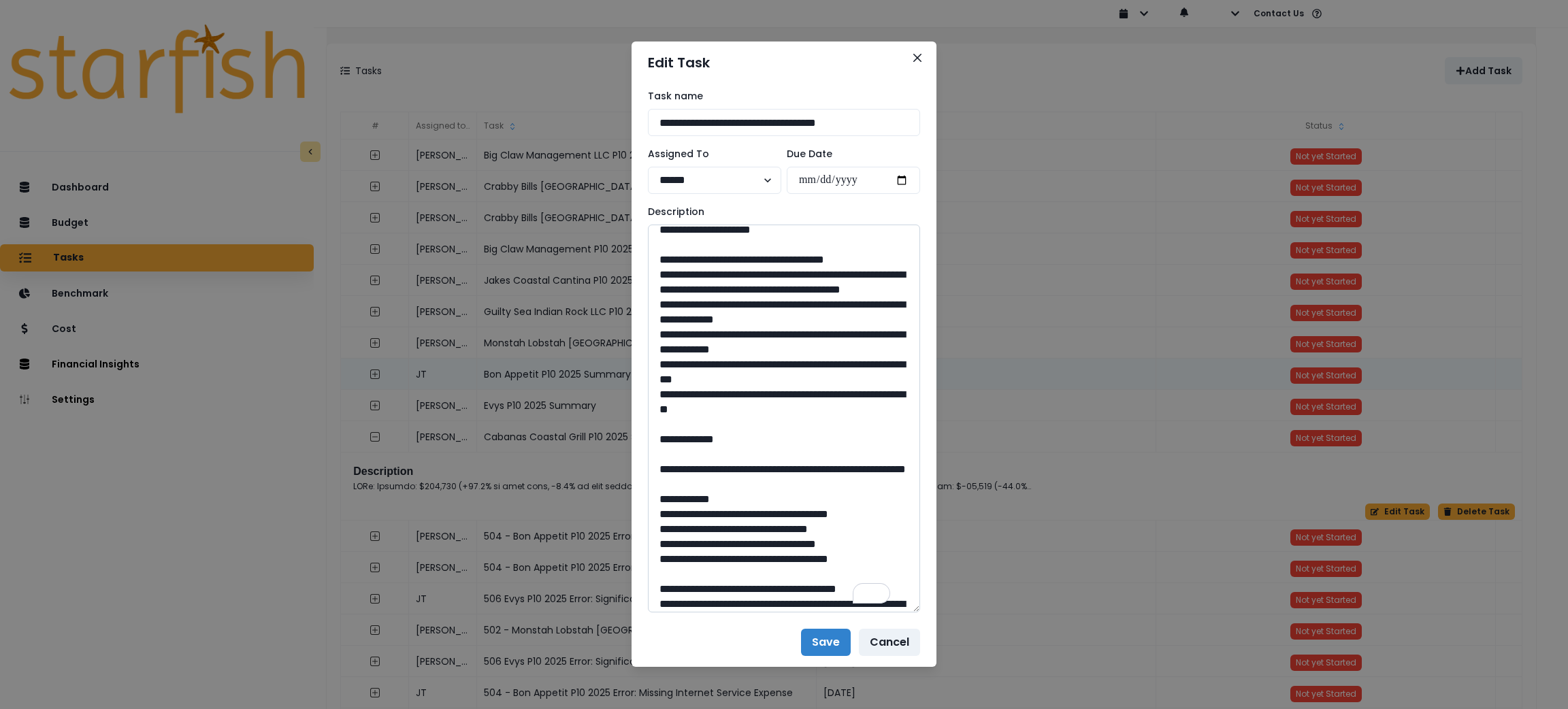
scroll to position [408, 0]
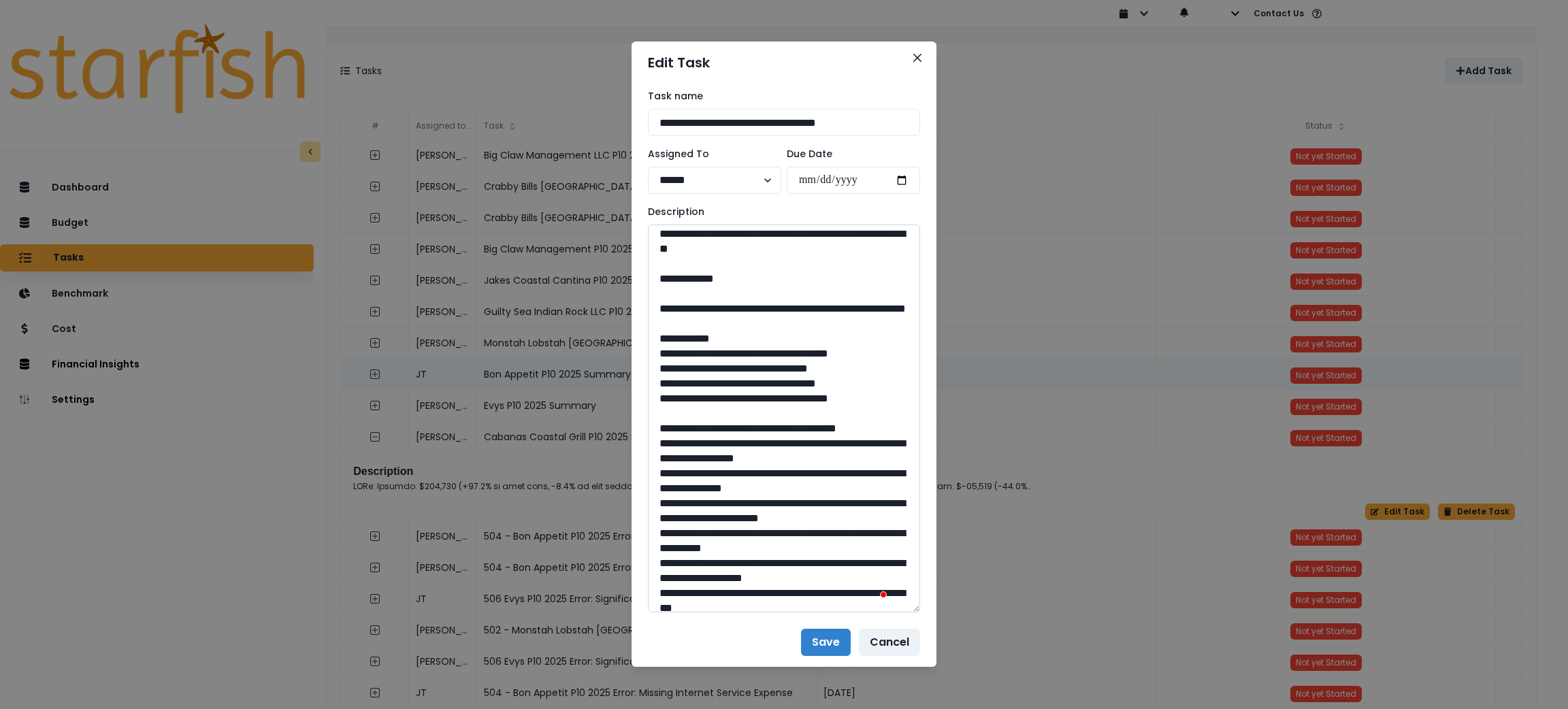
drag, startPoint x: 776, startPoint y: 381, endPoint x: 687, endPoint y: 369, distance: 89.8
click at [687, 369] on textarea "To enrich screen reader interactions, please activate Accessibility in Grammarl…" at bounding box center [784, 418] width 272 height 388
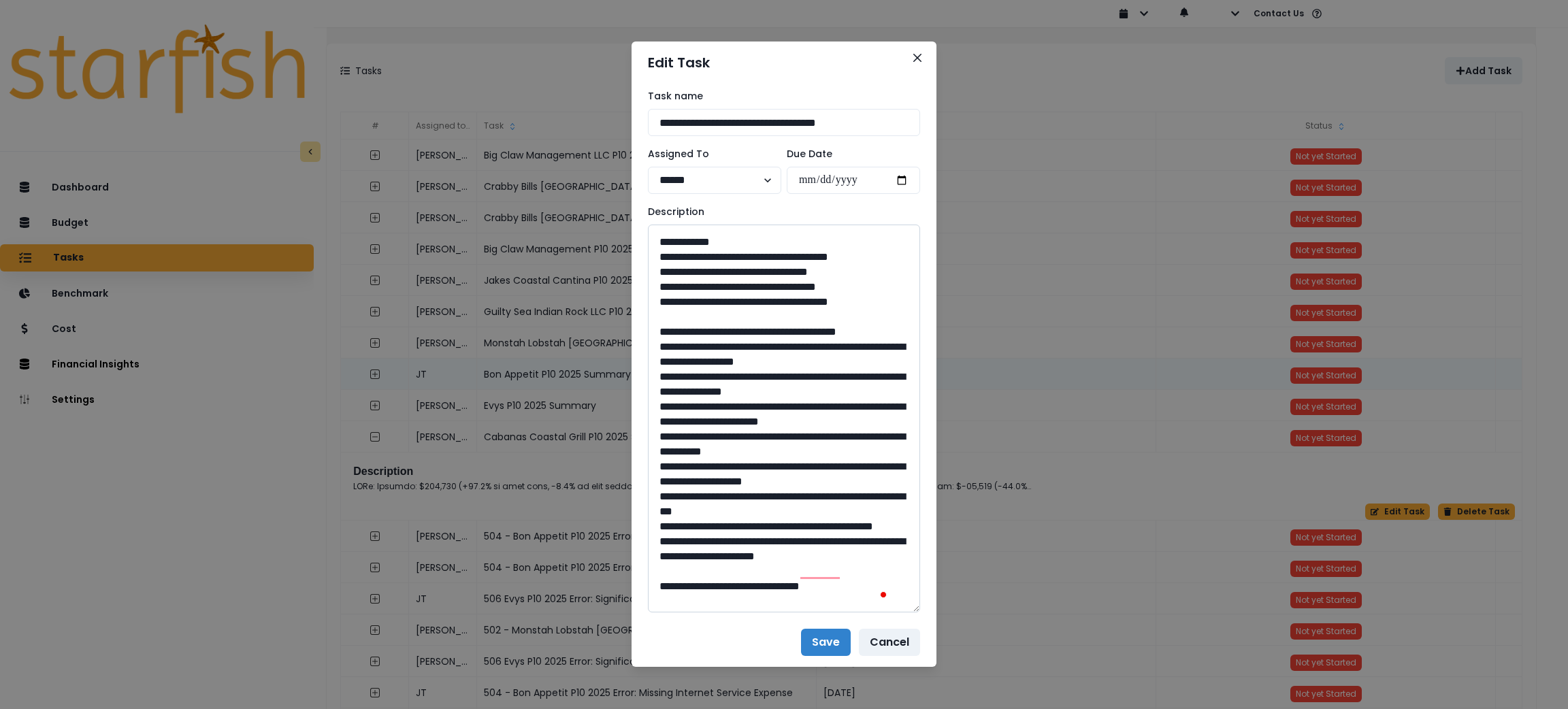
scroll to position [510, 0]
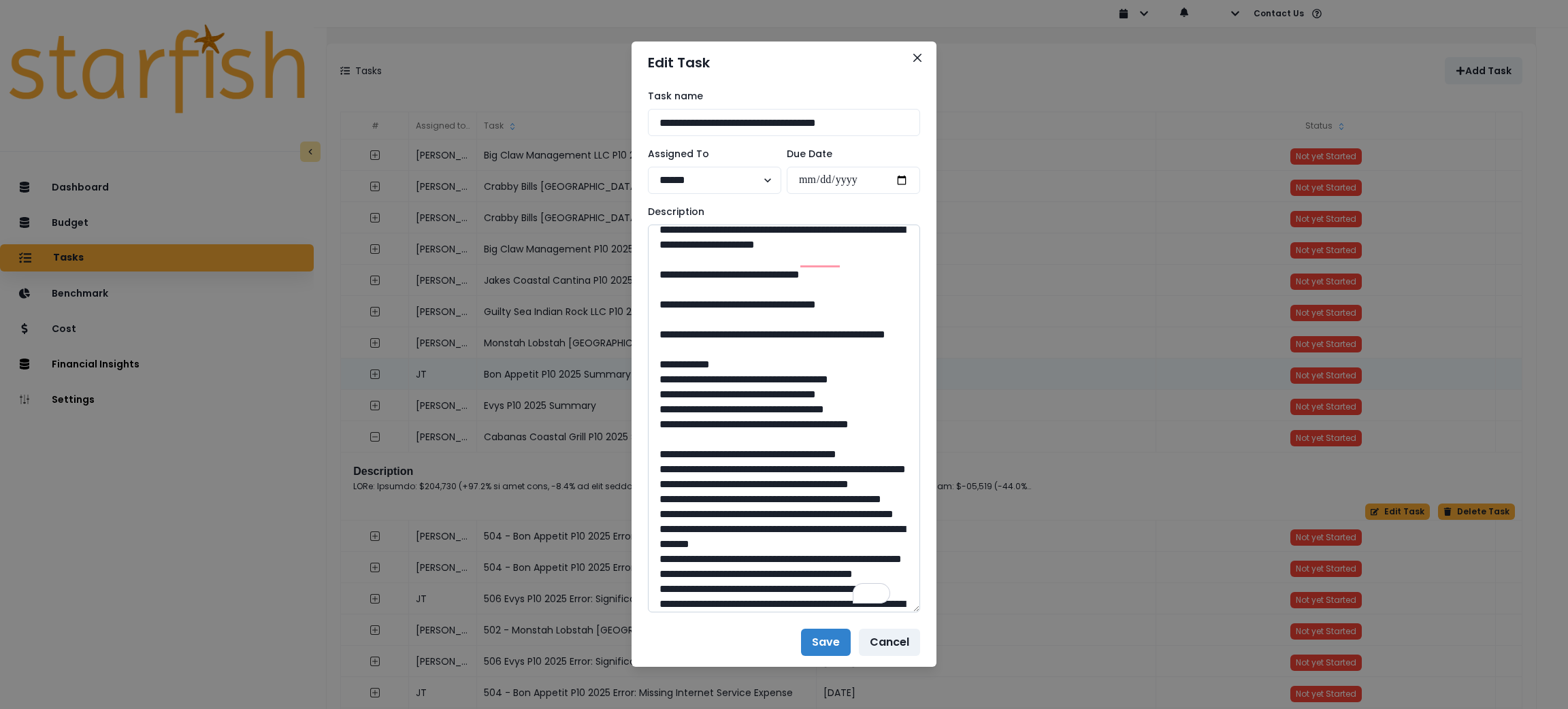
drag, startPoint x: 783, startPoint y: 390, endPoint x: 746, endPoint y: 393, distance: 37.1
click at [746, 393] on textarea "To enrich screen reader interactions, please activate Accessibility in Grammarl…" at bounding box center [784, 418] width 272 height 388
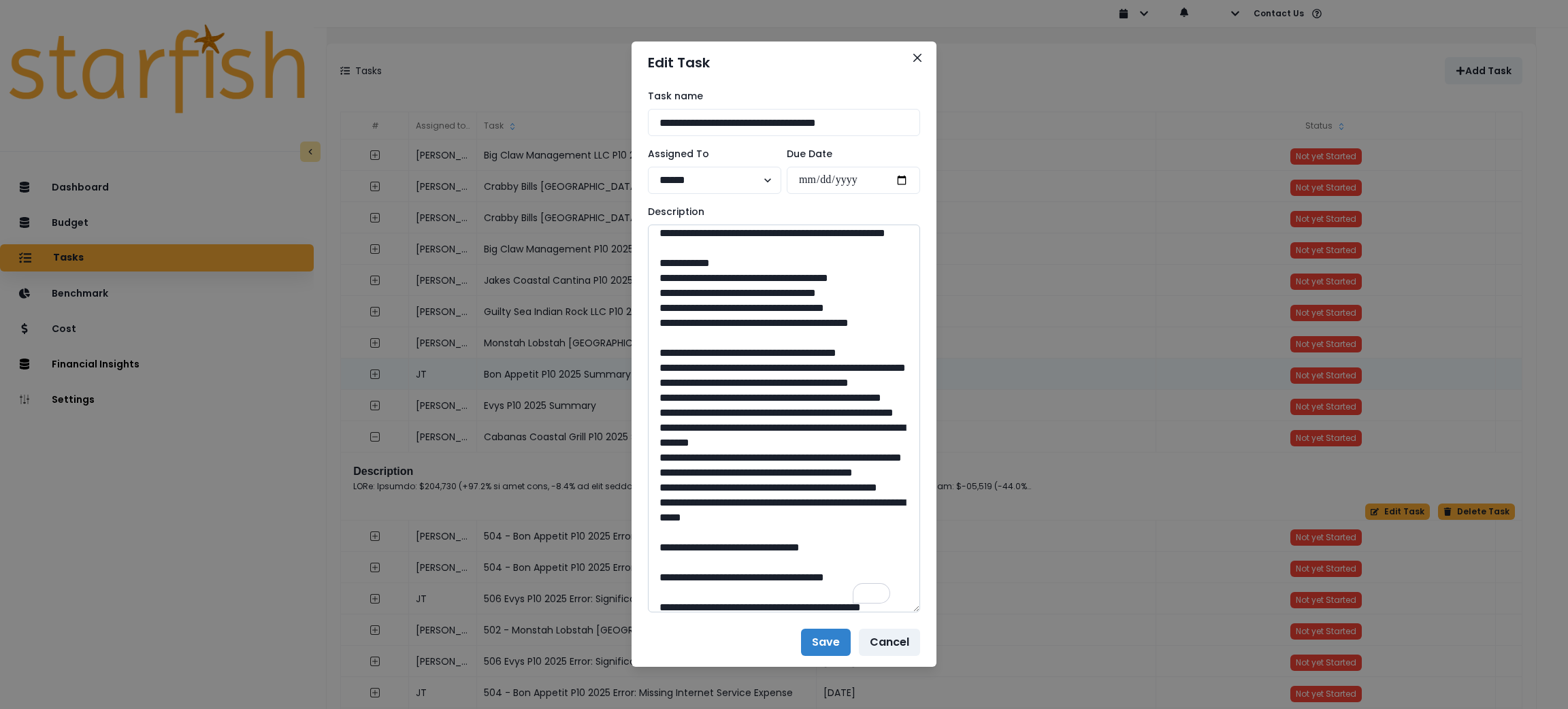
drag, startPoint x: 750, startPoint y: 365, endPoint x: 691, endPoint y: 350, distance: 60.9
click at [691, 350] on textarea "To enrich screen reader interactions, please activate Accessibility in Grammarl…" at bounding box center [784, 418] width 272 height 388
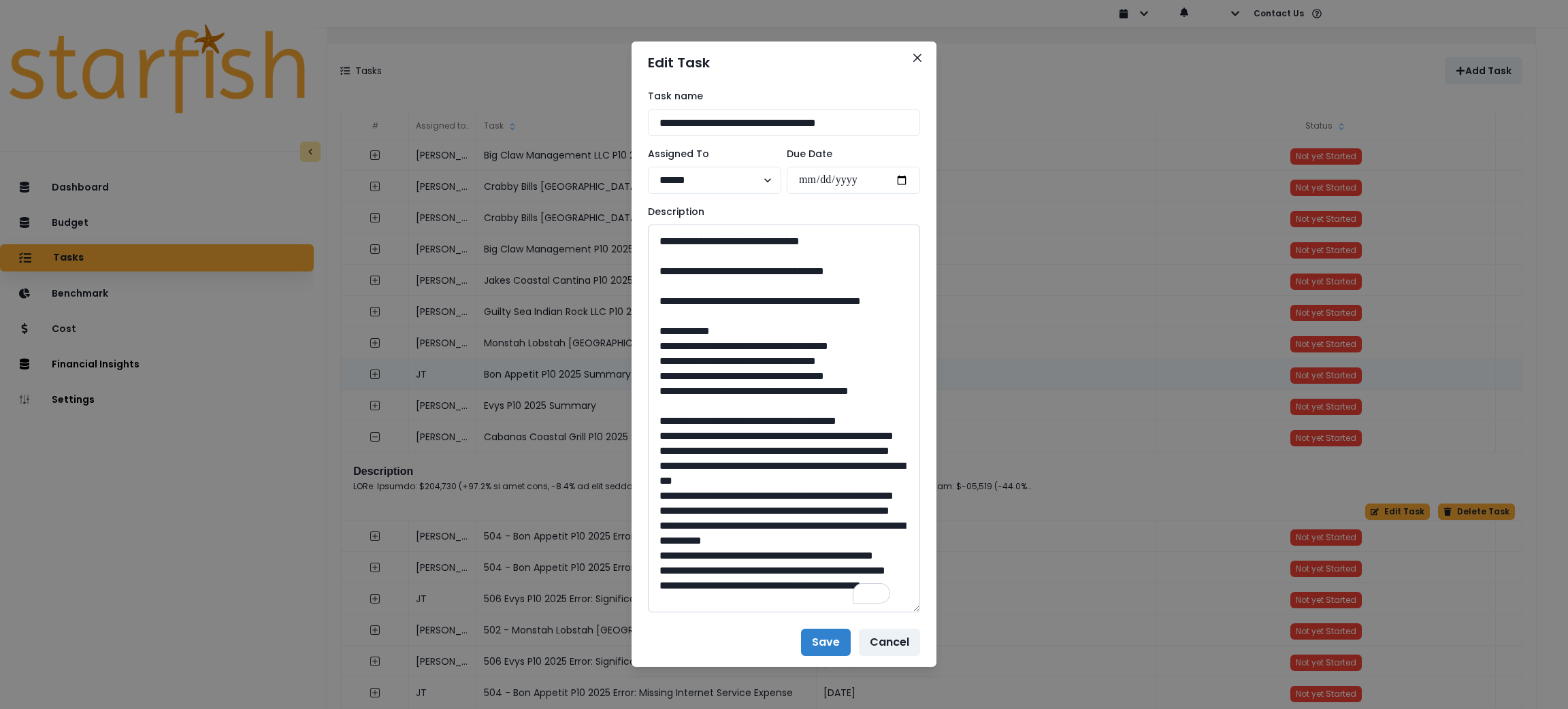
drag, startPoint x: 778, startPoint y: 508, endPoint x: 748, endPoint y: 510, distance: 30.1
click at [748, 510] on textarea "To enrich screen reader interactions, please activate Accessibility in Grammarl…" at bounding box center [784, 418] width 272 height 388
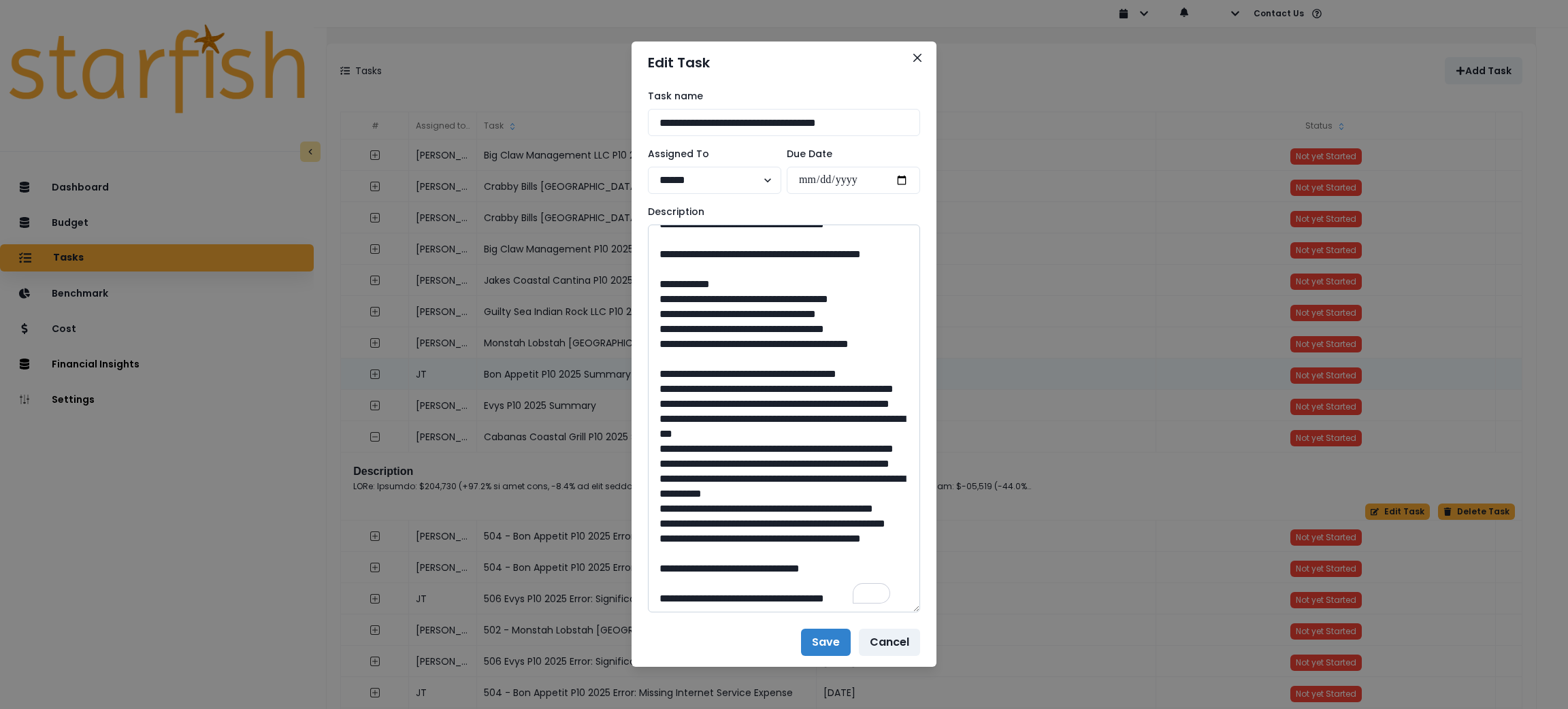
drag, startPoint x: 716, startPoint y: 486, endPoint x: 691, endPoint y: 467, distance: 31.4
click at [691, 467] on textarea "To enrich screen reader interactions, please activate Accessibility in Grammarl…" at bounding box center [784, 418] width 272 height 388
drag, startPoint x: 776, startPoint y: 567, endPoint x: 749, endPoint y: 571, distance: 27.3
click at [749, 571] on textarea "To enrich screen reader interactions, please activate Accessibility in Grammarl…" at bounding box center [784, 418] width 272 height 388
click at [914, 50] on button "Close" at bounding box center [917, 57] width 22 height 22
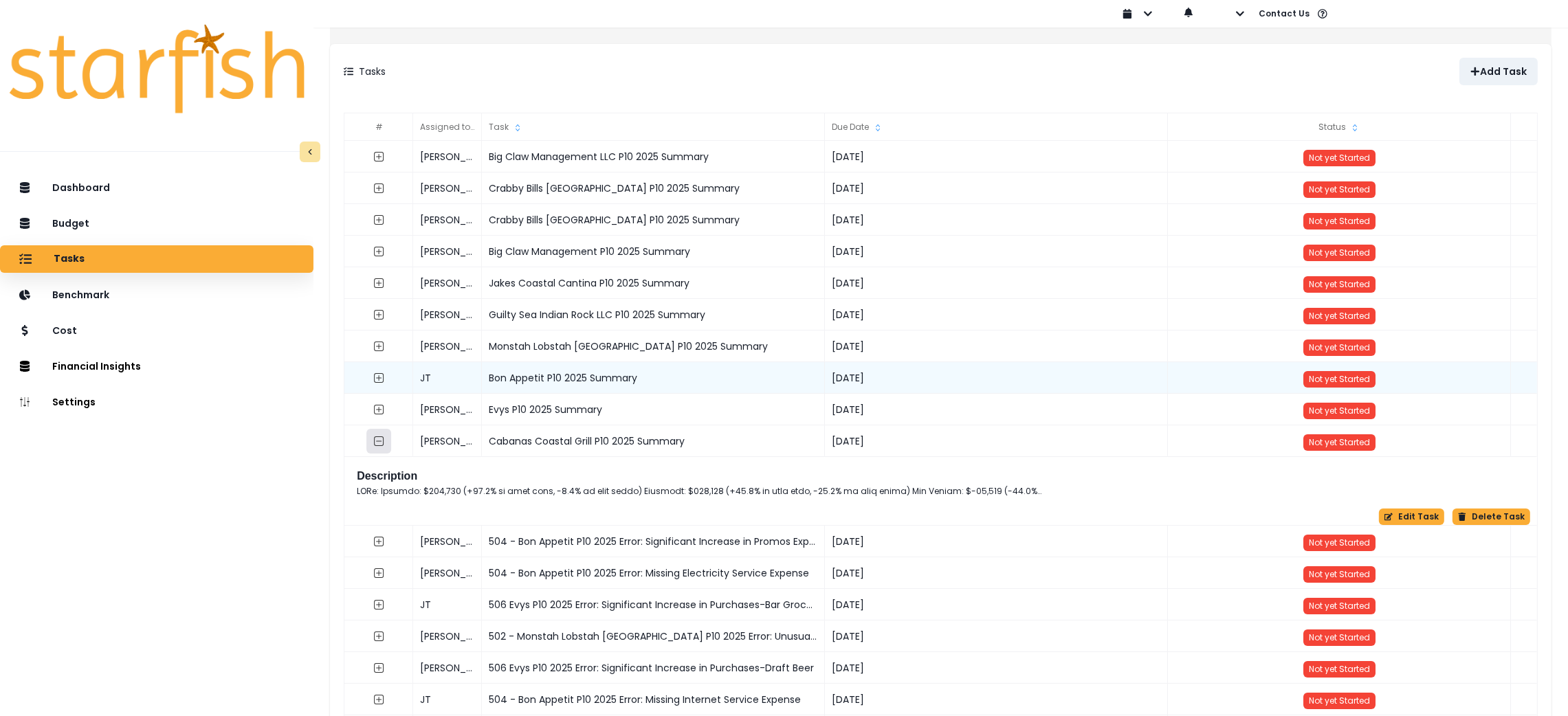
click at [384, 439] on icon "collasped outline" at bounding box center [378, 441] width 11 height 11
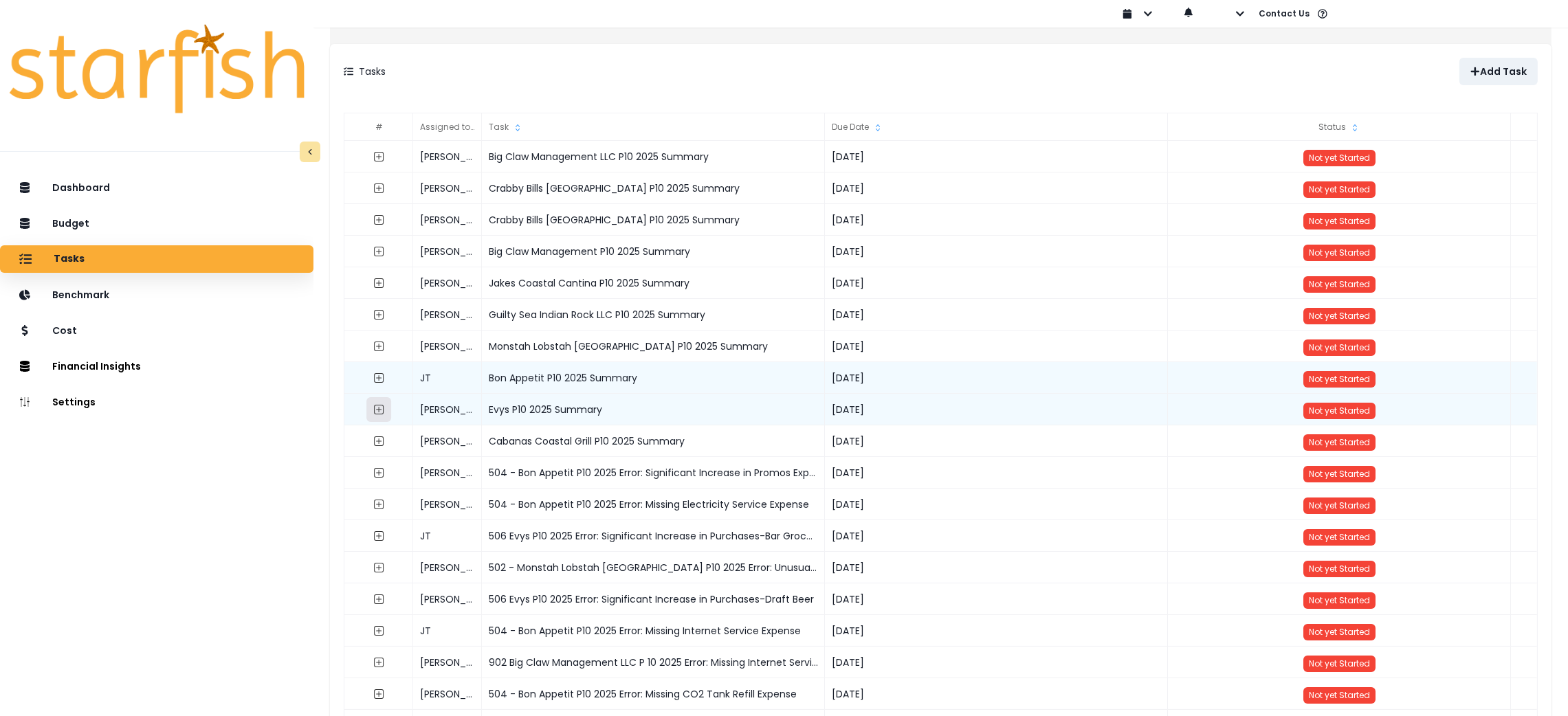
click at [384, 407] on icon "expand outline" at bounding box center [378, 410] width 9 height 9
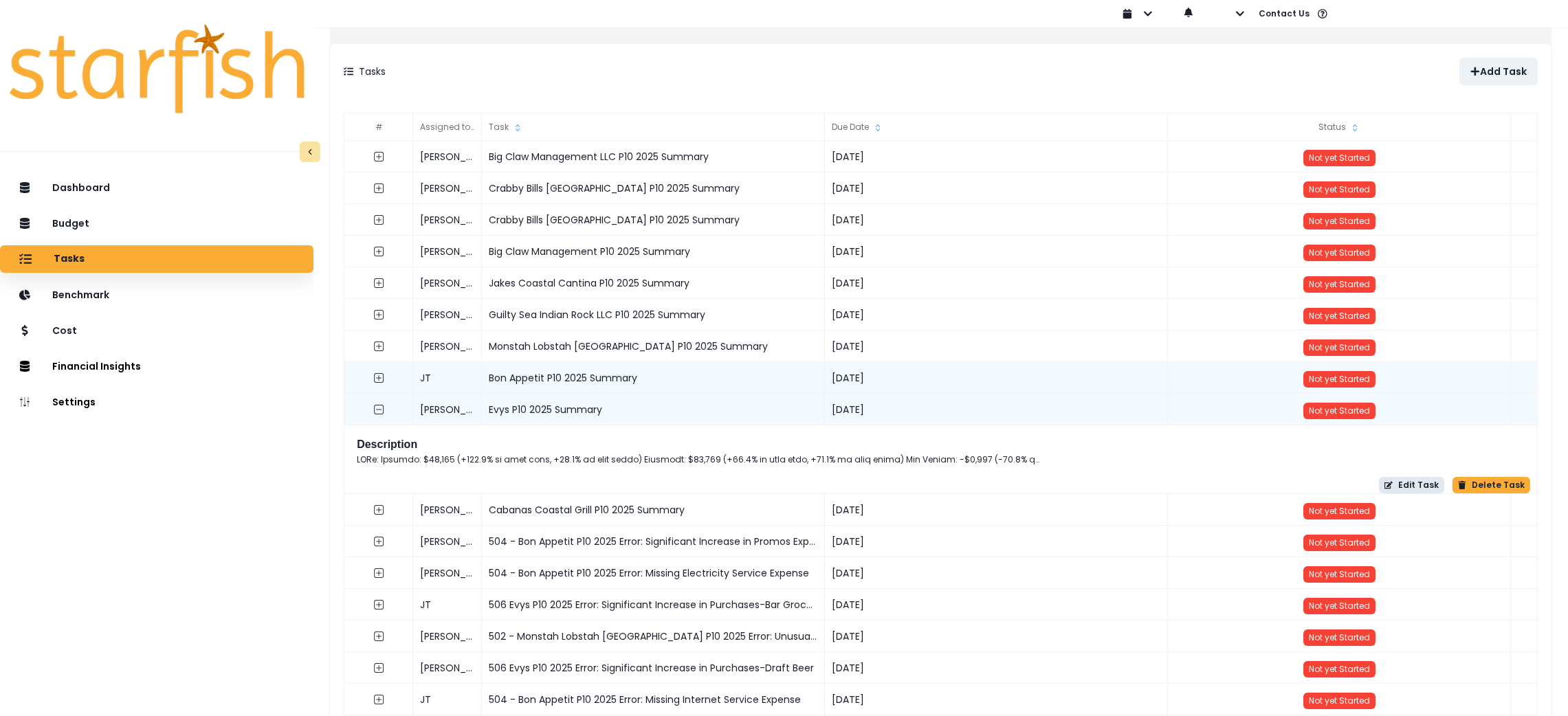
click at [1401, 486] on button "Edit Task" at bounding box center [1411, 485] width 65 height 16
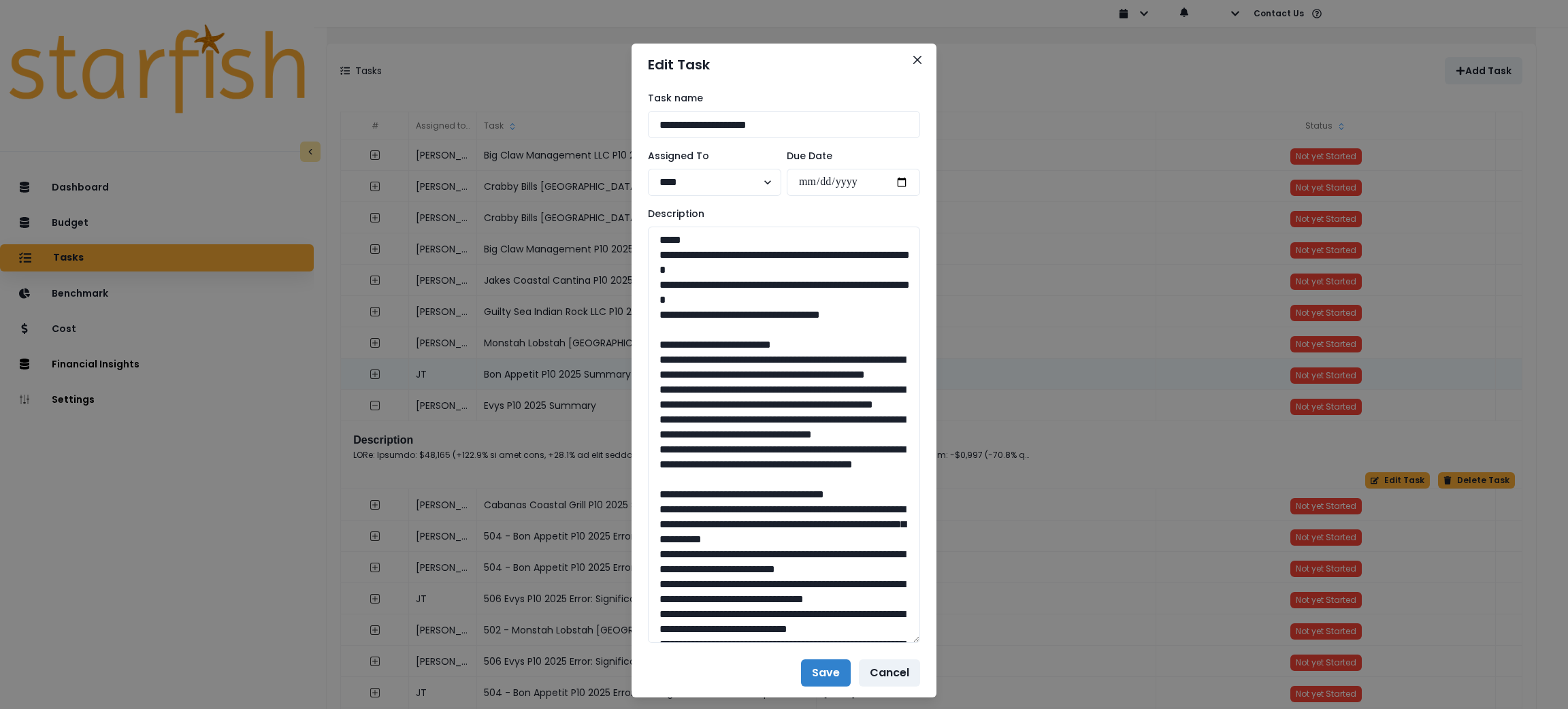
drag, startPoint x: 913, startPoint y: 272, endPoint x: 917, endPoint y: 635, distance: 363.0
click at [917, 635] on div "**********" at bounding box center [784, 367] width 305 height 563
drag, startPoint x: 880, startPoint y: 316, endPoint x: 644, endPoint y: 252, distance: 244.5
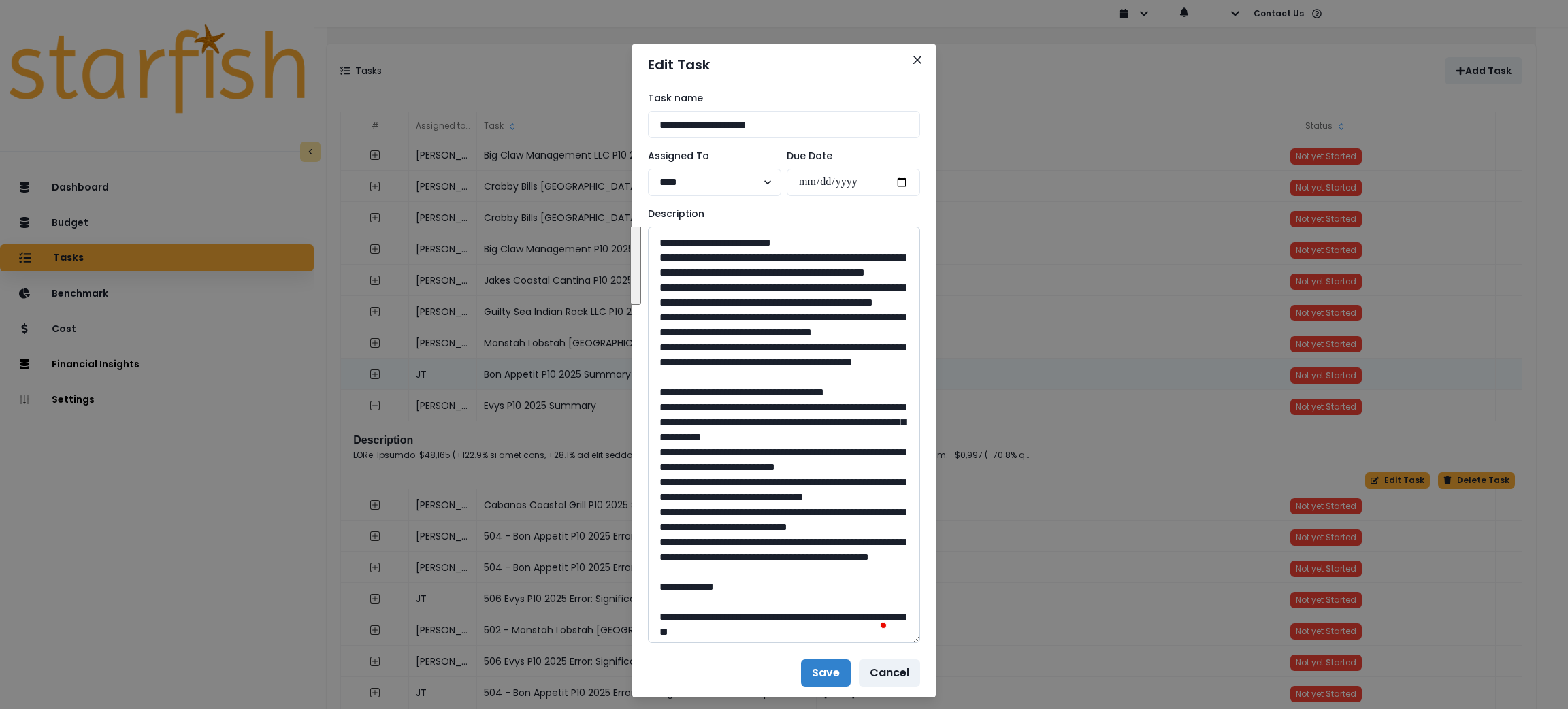
drag, startPoint x: 824, startPoint y: 416, endPoint x: 662, endPoint y: 257, distance: 227.0
click at [662, 257] on textarea "To enrich screen reader interactions, please activate Accessibility in Grammarl…" at bounding box center [784, 435] width 272 height 417
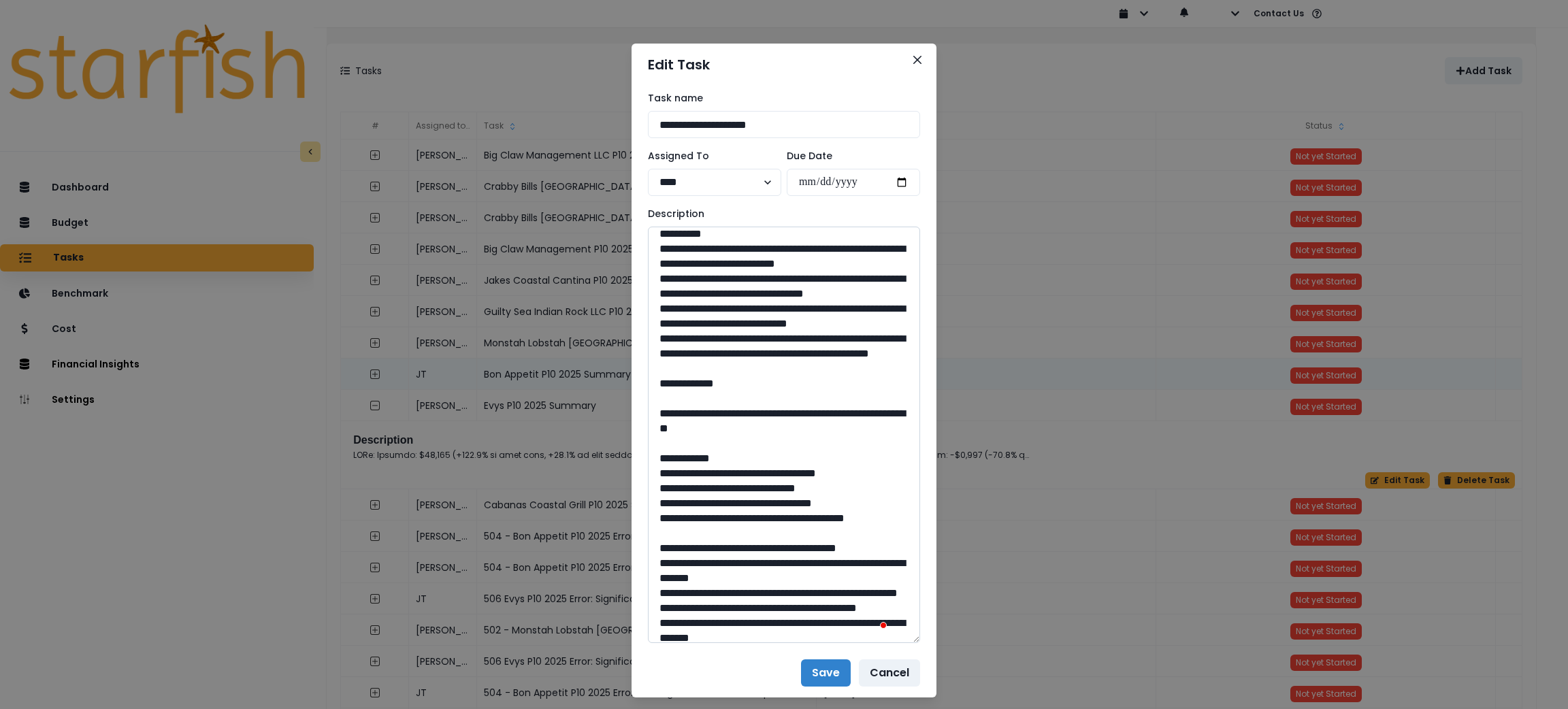
drag, startPoint x: 782, startPoint y: 424, endPoint x: 663, endPoint y: 267, distance: 197.0
click at [663, 267] on textarea "To enrich screen reader interactions, please activate Accessibility in Grammarl…" at bounding box center [784, 435] width 272 height 417
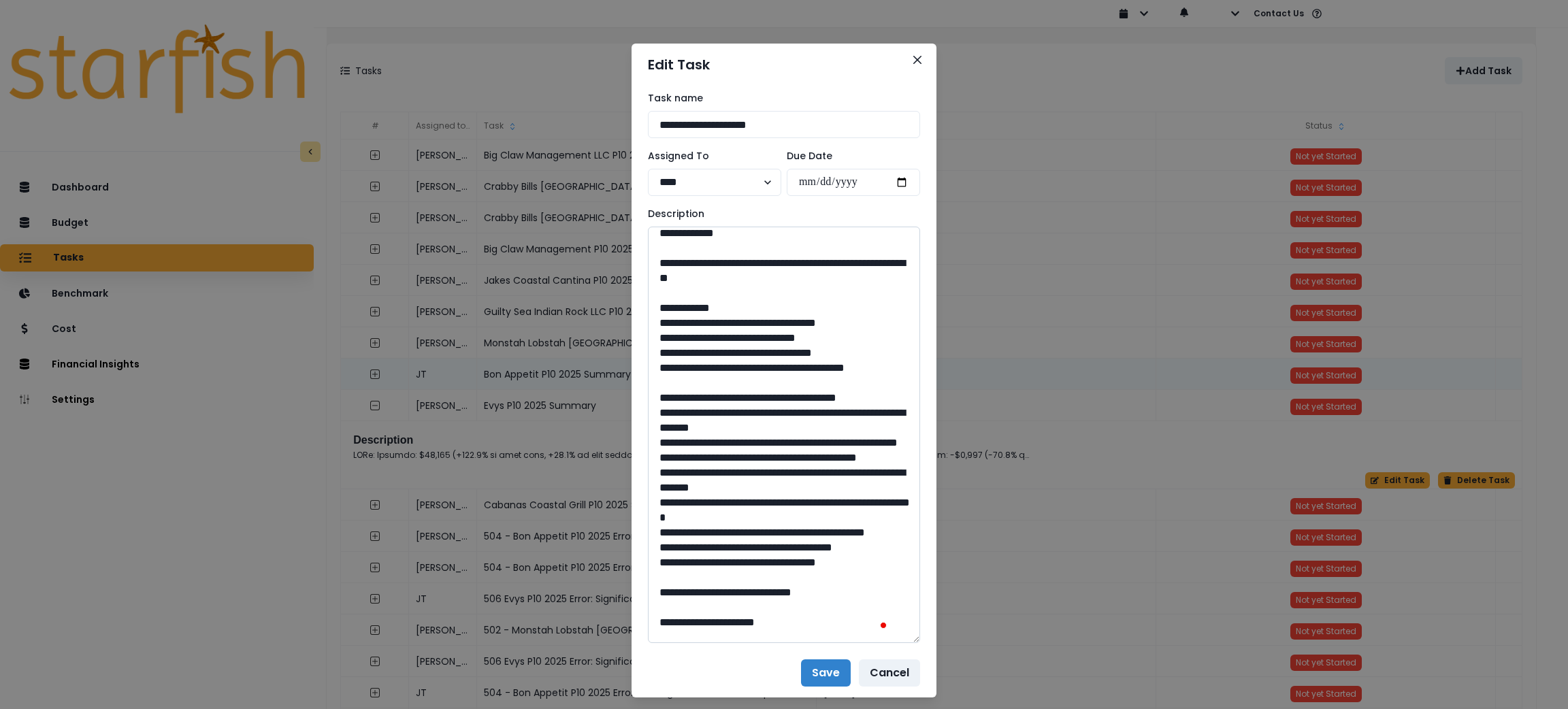
scroll to position [510, 0]
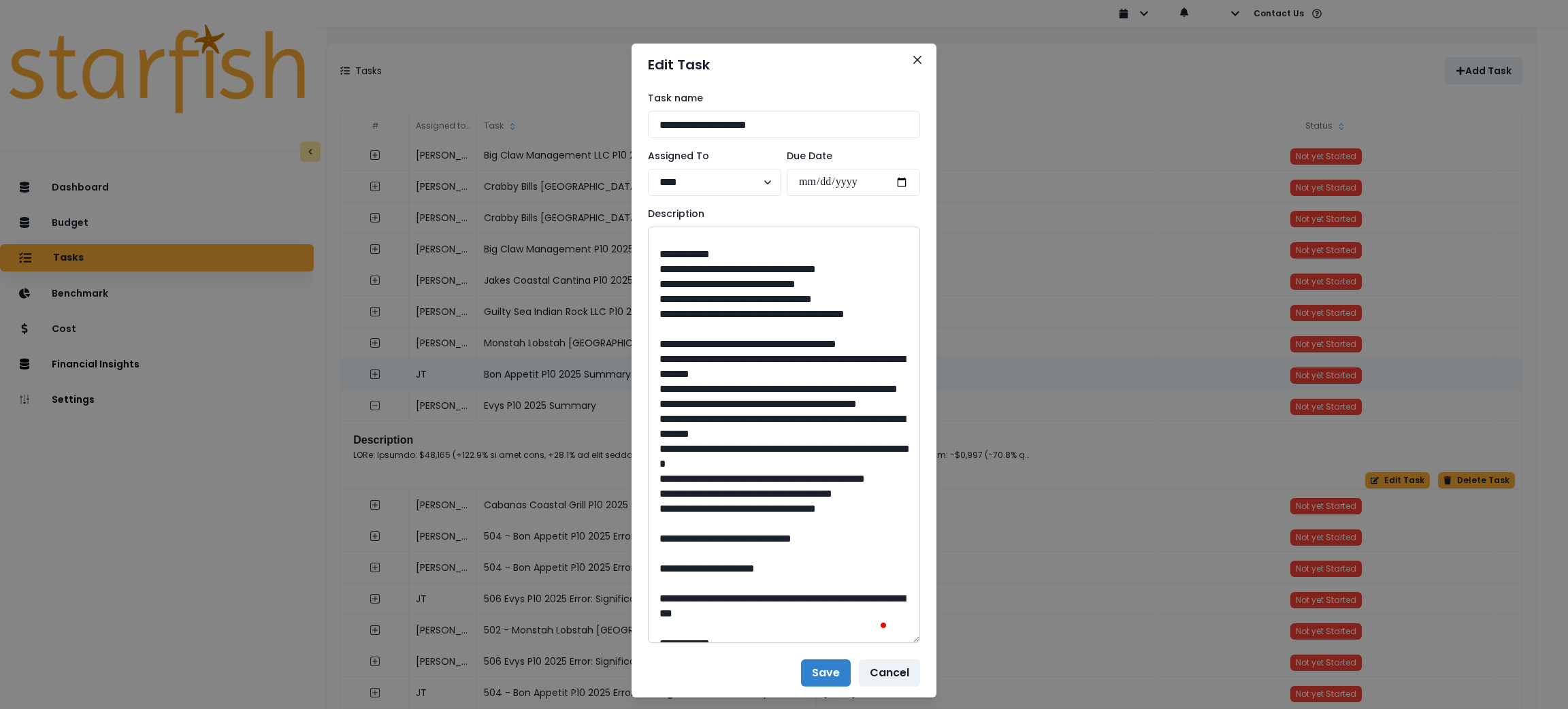
drag, startPoint x: 807, startPoint y: 357, endPoint x: 690, endPoint y: 345, distance: 117.6
click at [690, 345] on textarea "To enrich screen reader interactions, please activate Accessibility in Grammarl…" at bounding box center [784, 435] width 272 height 417
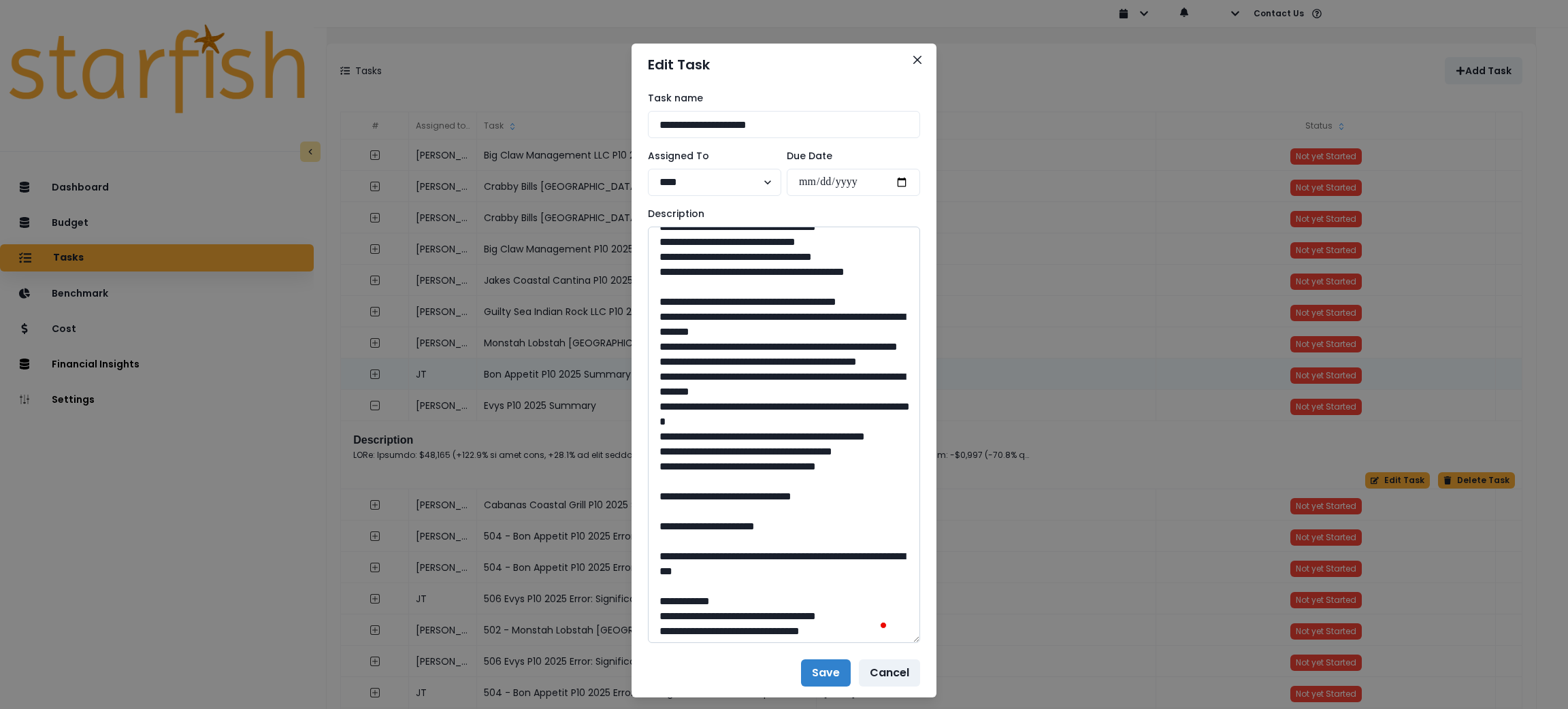
scroll to position [608, 0]
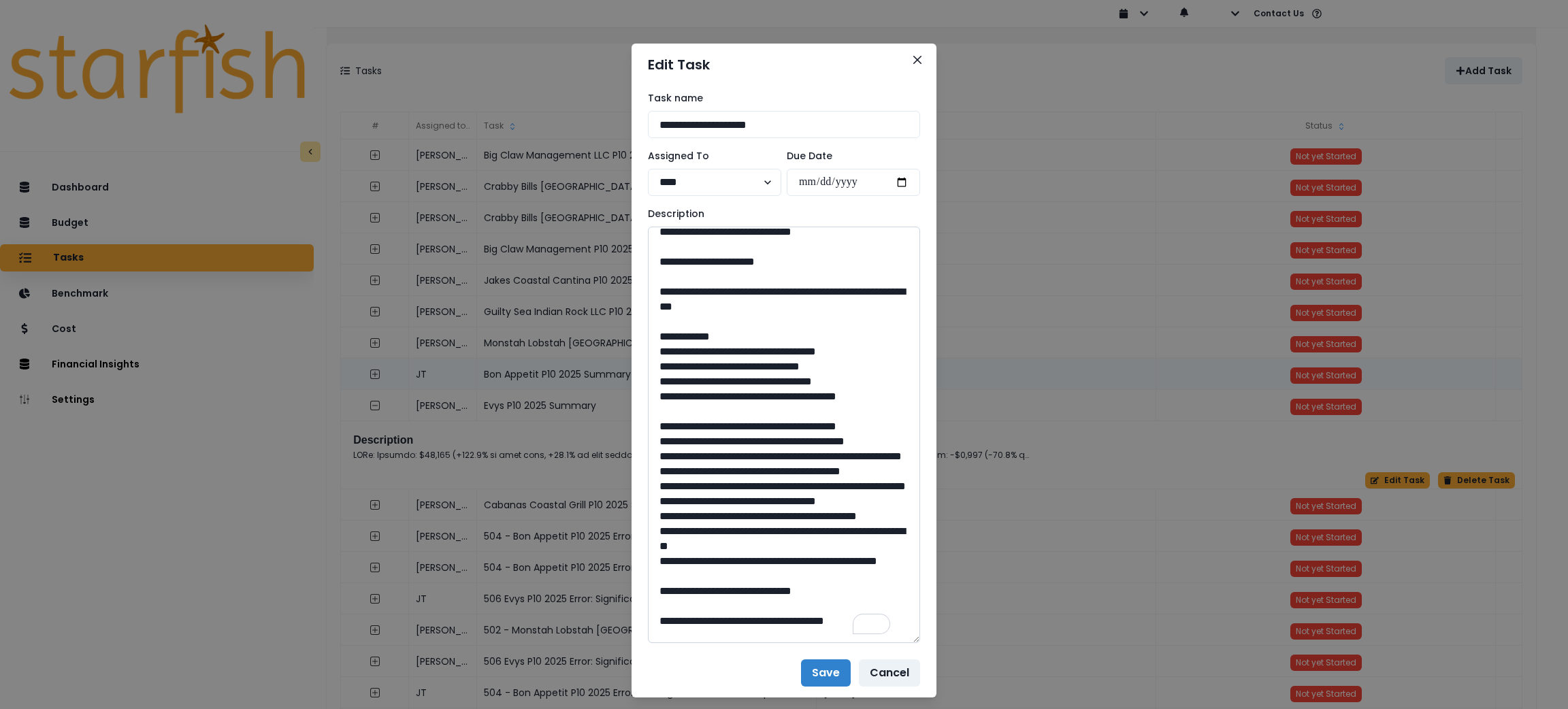
drag, startPoint x: 775, startPoint y: 455, endPoint x: 746, endPoint y: 459, distance: 29.3
click at [746, 459] on textarea "To enrich screen reader interactions, please activate Accessibility in Grammarl…" at bounding box center [784, 435] width 272 height 417
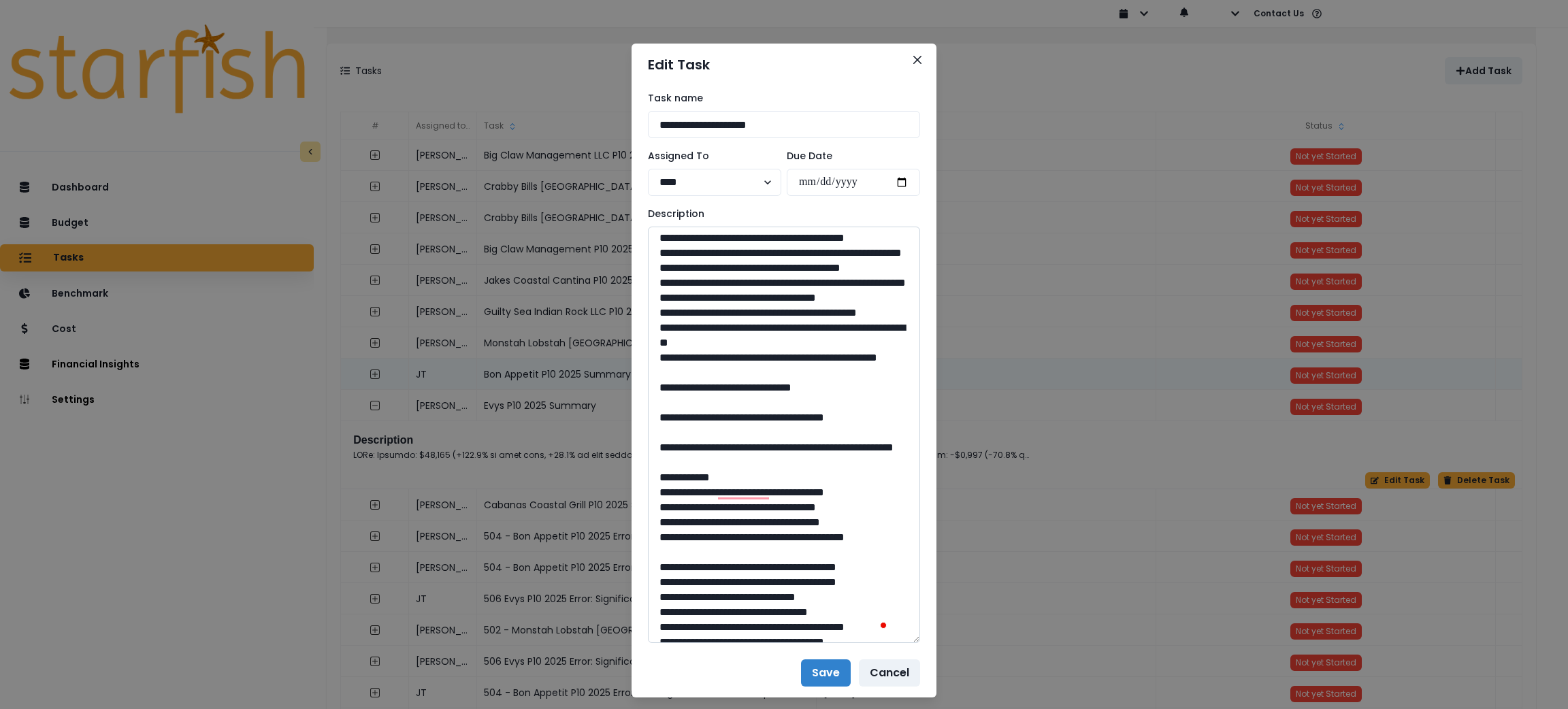
drag, startPoint x: 800, startPoint y: 318, endPoint x: 693, endPoint y: 311, distance: 107.2
click at [693, 311] on textarea "To enrich screen reader interactions, please activate Accessibility in Grammarl…" at bounding box center [784, 435] width 272 height 417
drag, startPoint x: 799, startPoint y: 333, endPoint x: 692, endPoint y: 313, distance: 108.9
click at [692, 313] on textarea "To enrich screen reader interactions, please activate Accessibility in Grammarl…" at bounding box center [784, 435] width 272 height 417
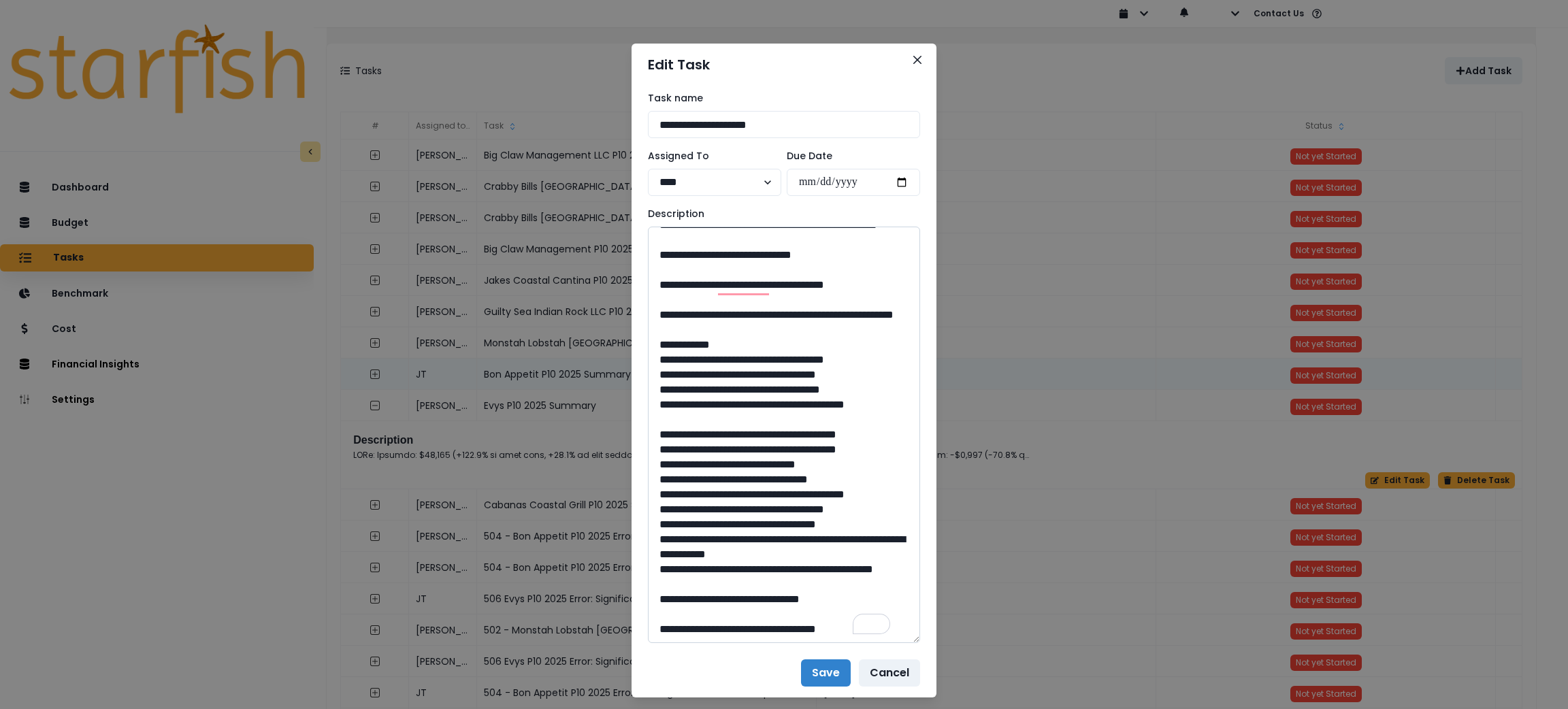
drag, startPoint x: 771, startPoint y: 525, endPoint x: 748, endPoint y: 526, distance: 23.0
click at [748, 526] on textarea "To enrich screen reader interactions, please activate Accessibility in Grammarl…" at bounding box center [784, 435] width 272 height 417
drag, startPoint x: 754, startPoint y: 292, endPoint x: 693, endPoint y: 278, distance: 62.6
click at [693, 278] on textarea "To enrich screen reader interactions, please activate Accessibility in Grammarl…" at bounding box center [784, 435] width 272 height 417
drag, startPoint x: 779, startPoint y: 594, endPoint x: 749, endPoint y: 598, distance: 30.3
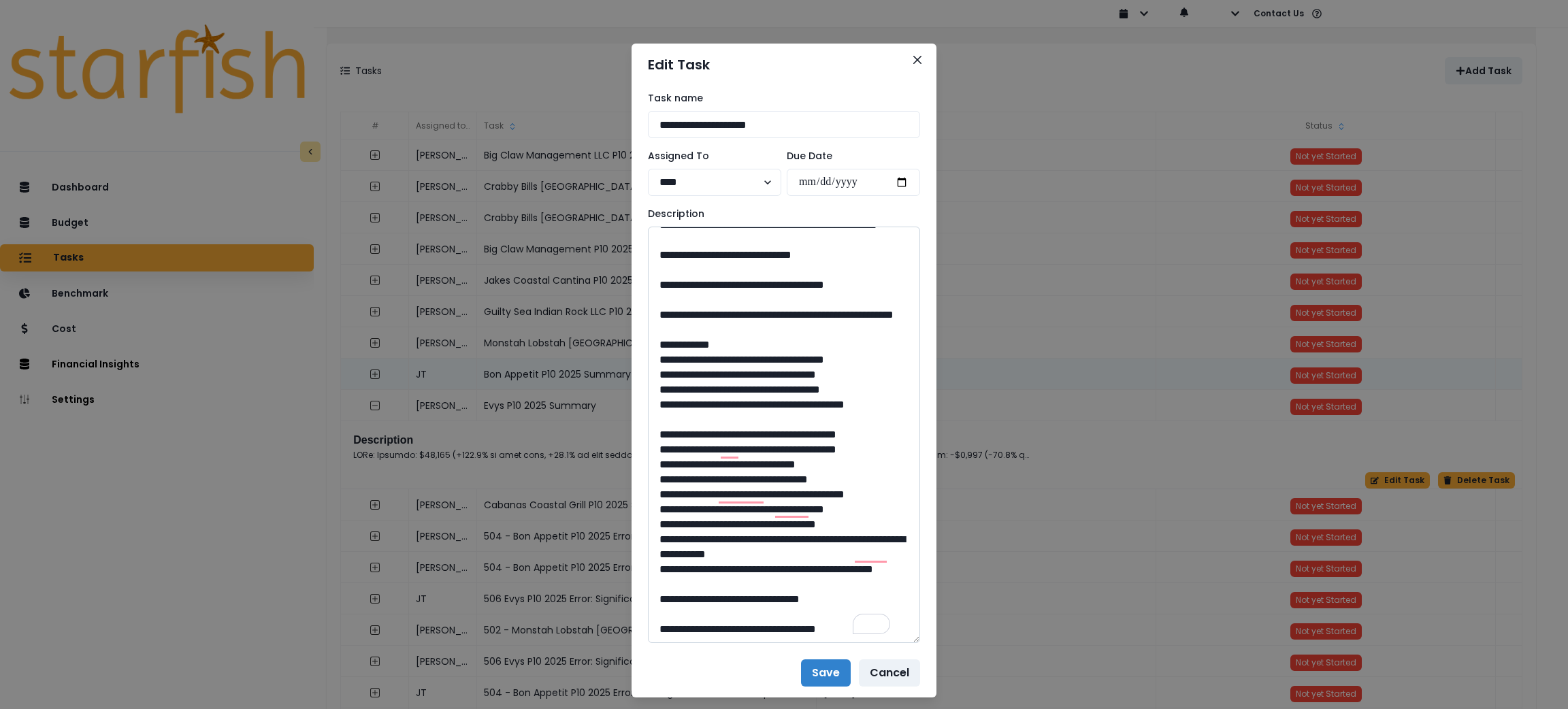
click at [749, 598] on textarea "To enrich screen reader interactions, please activate Accessibility in Grammarl…" at bounding box center [784, 435] width 272 height 417
click at [915, 61] on button "Close" at bounding box center [917, 60] width 22 height 22
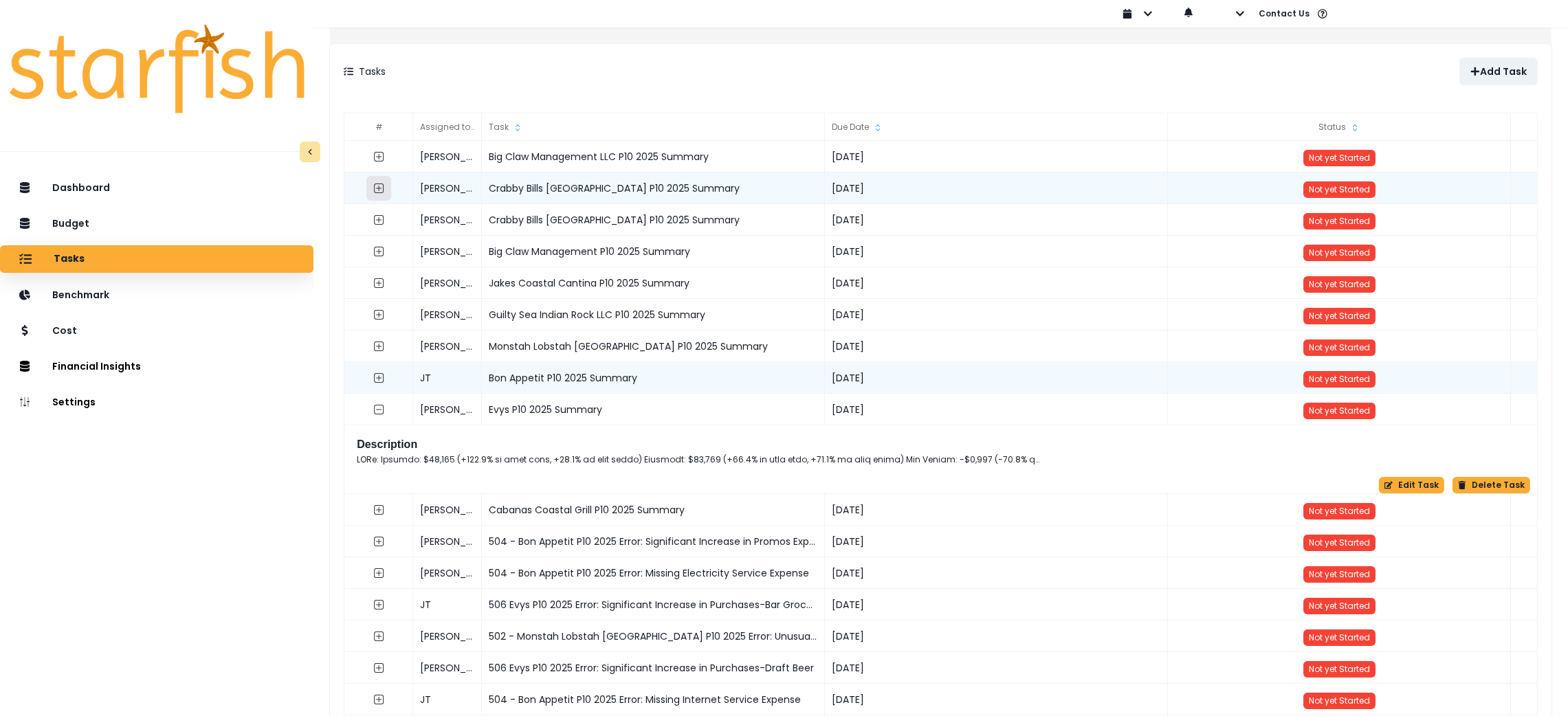
click at [386, 181] on button "button" at bounding box center [379, 188] width 25 height 25
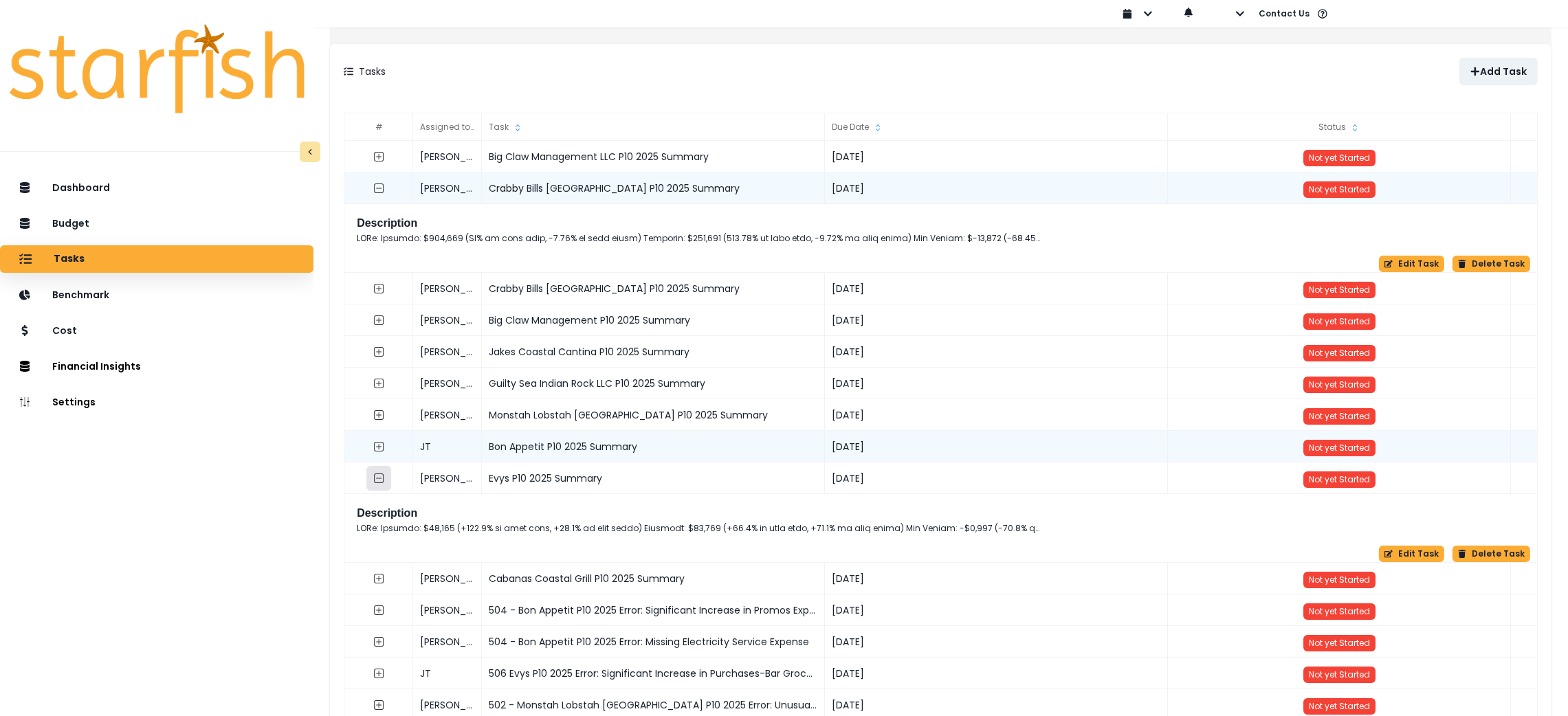
click at [384, 480] on icon "collasped outline" at bounding box center [378, 478] width 11 height 11
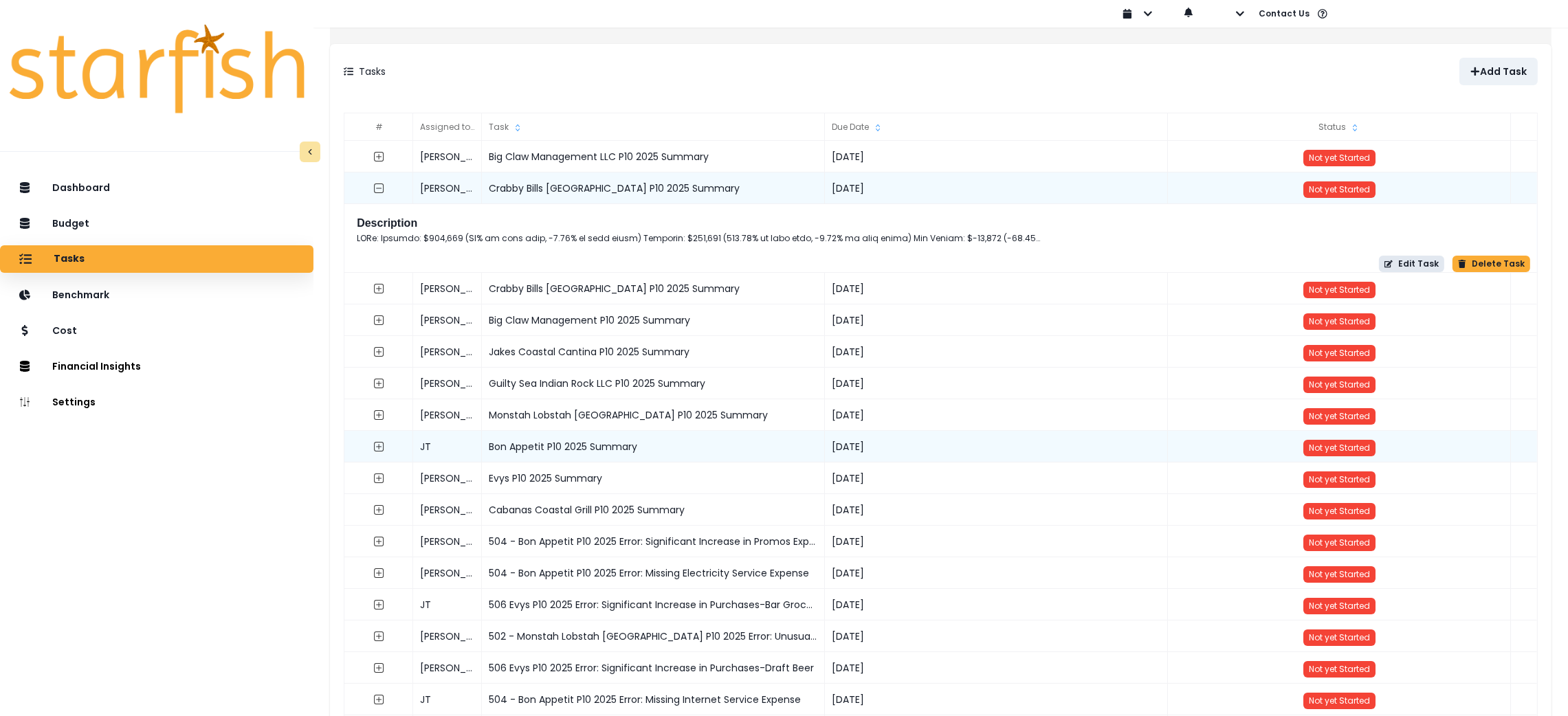
click at [1399, 271] on button "Edit Task" at bounding box center [1411, 263] width 65 height 16
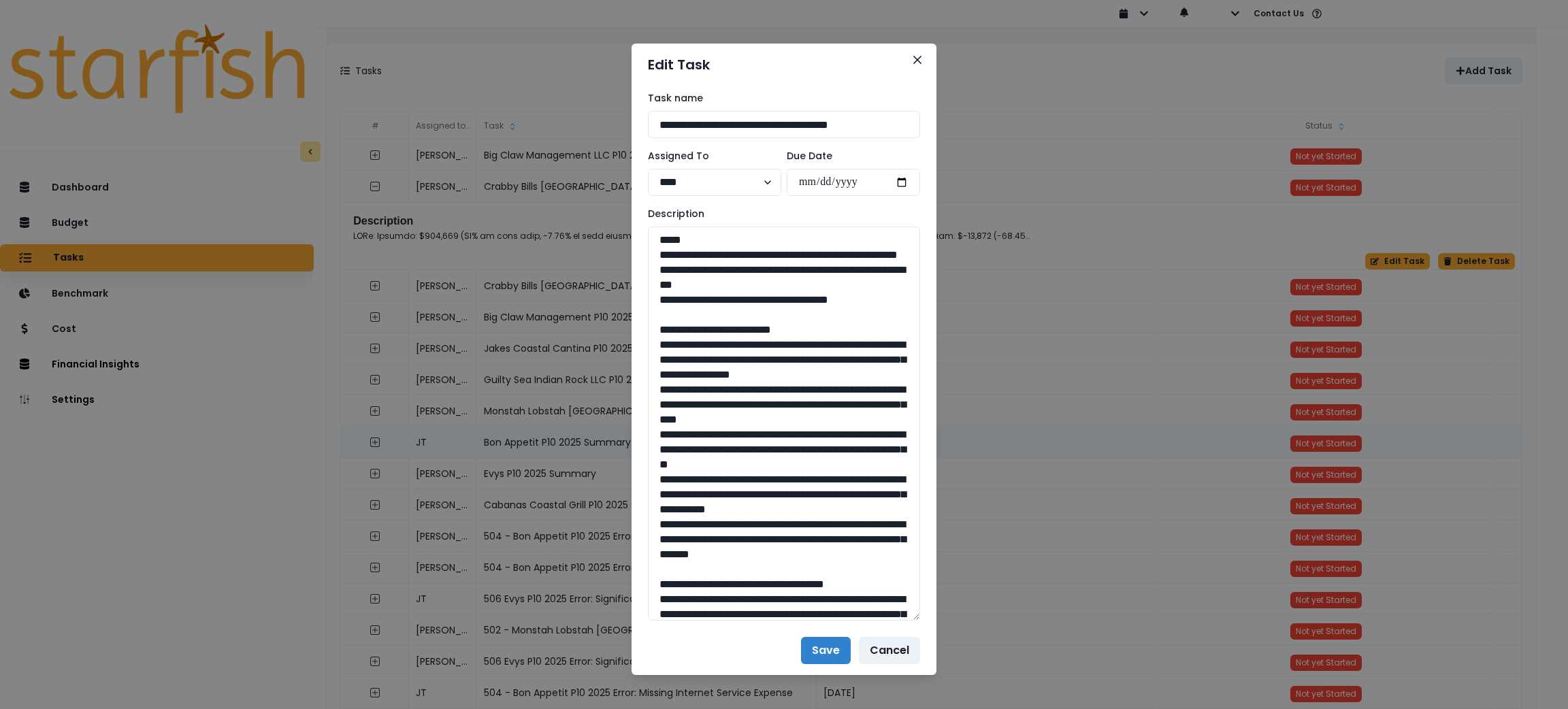
drag, startPoint x: 909, startPoint y: 276, endPoint x: 920, endPoint y: 624, distance: 348.2
click at [920, 624] on div "**********" at bounding box center [784, 356] width 305 height 540
drag, startPoint x: 880, startPoint y: 316, endPoint x: 643, endPoint y: 259, distance: 243.8
click at [648, 259] on textarea "To enrich screen reader interactions, please activate Accessibility in Grammarl…" at bounding box center [784, 428] width 272 height 402
click at [793, 281] on textarea "To enrich screen reader interactions, please activate Accessibility in Grammarl…" at bounding box center [784, 428] width 272 height 402
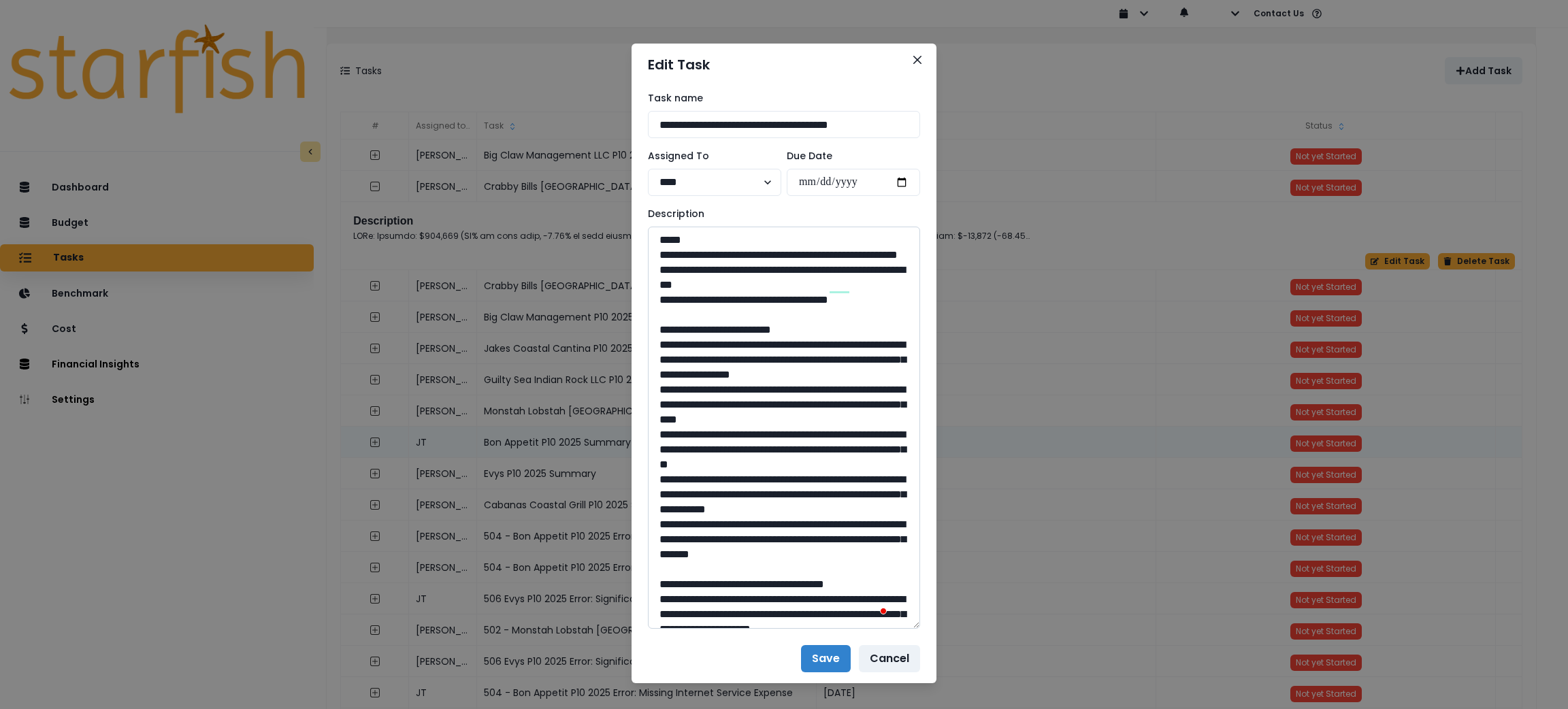
drag, startPoint x: 793, startPoint y: 281, endPoint x: 764, endPoint y: 281, distance: 29.0
click at [764, 281] on textarea "To enrich screen reader interactions, please activate Accessibility in Grammarl…" at bounding box center [784, 428] width 272 height 402
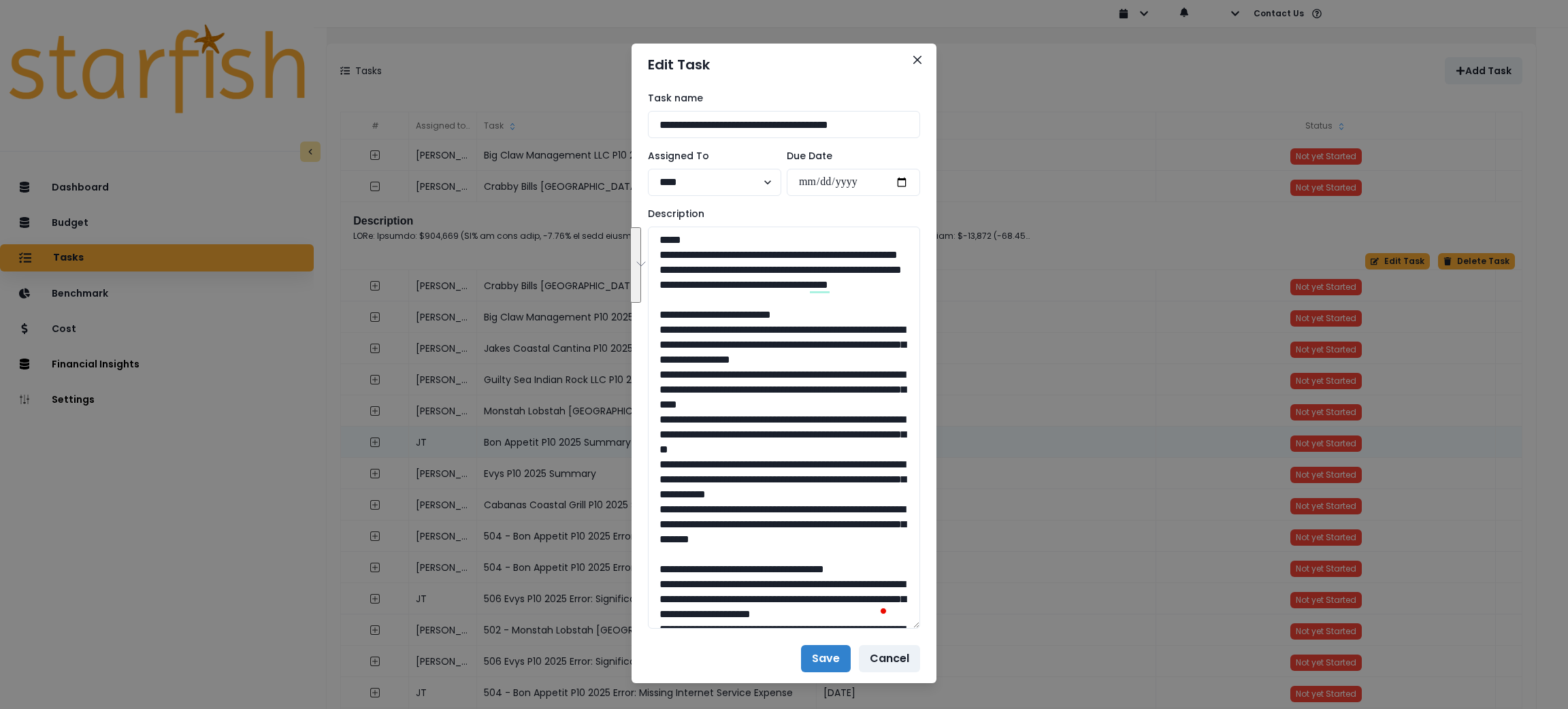
drag, startPoint x: 880, startPoint y: 318, endPoint x: 597, endPoint y: 259, distance: 289.1
click at [597, 259] on div "**********" at bounding box center [784, 354] width 1568 height 709
type textarea "**********"
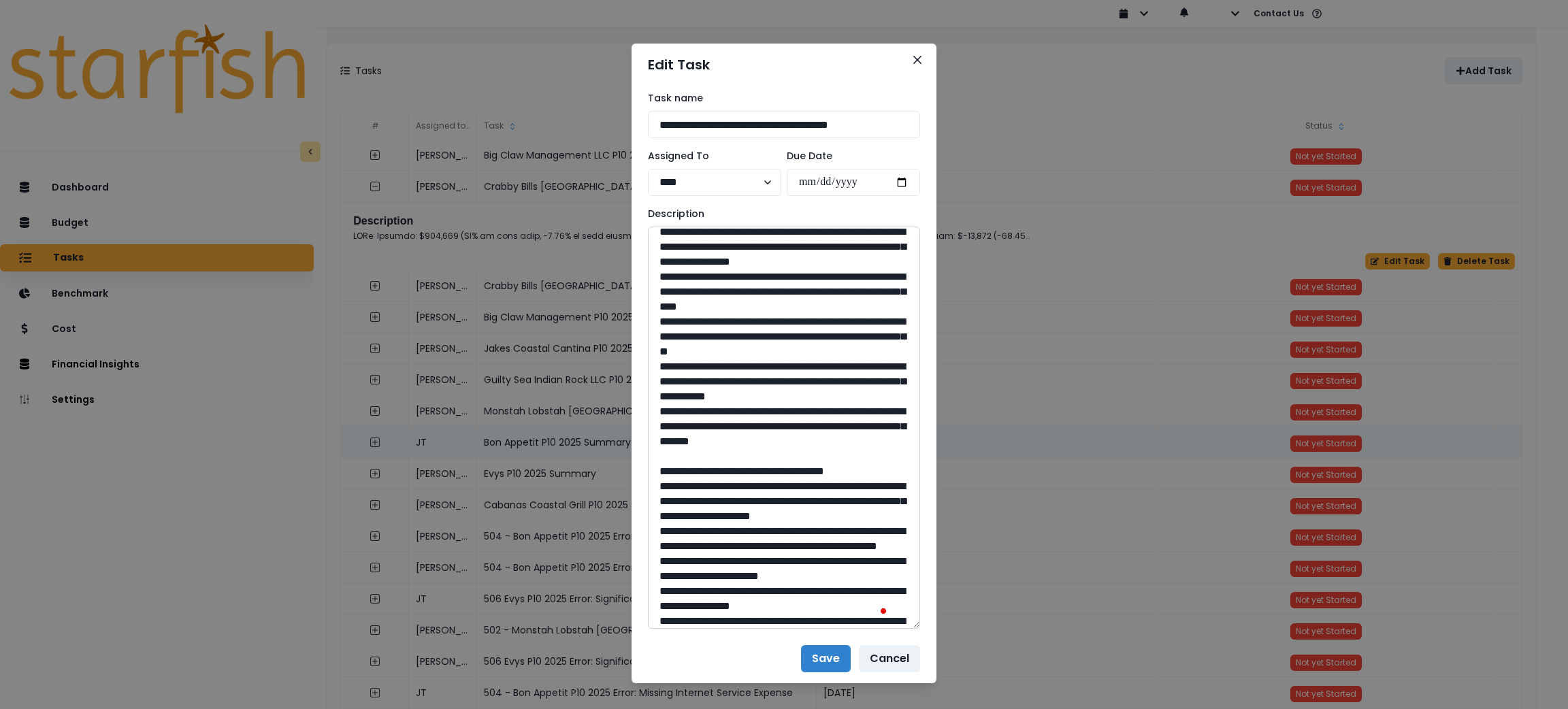
scroll to position [102, 0]
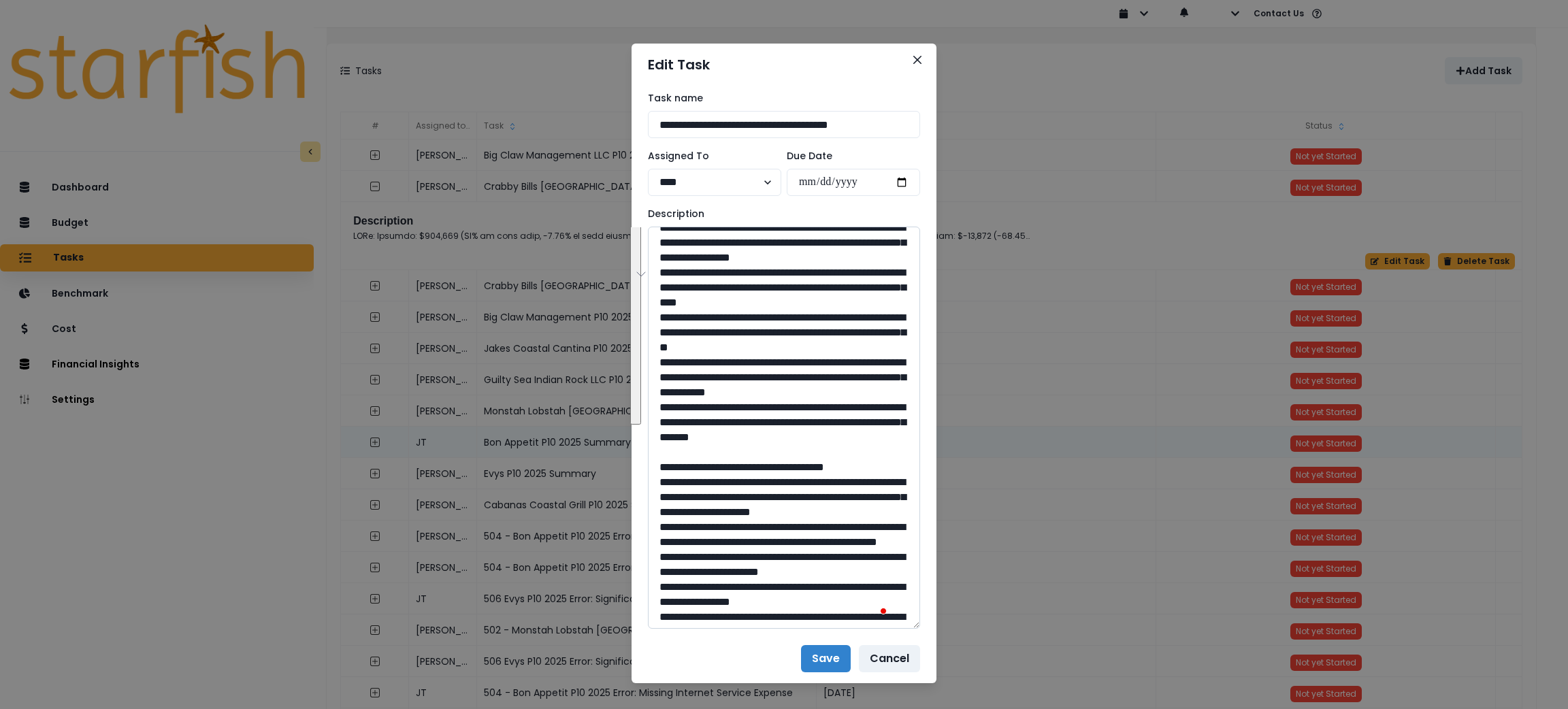
drag, startPoint x: 712, startPoint y: 540, endPoint x: 663, endPoint y: 257, distance: 287.2
click at [663, 257] on textarea "To enrich screen reader interactions, please activate Accessibility in Grammarl…" at bounding box center [784, 428] width 272 height 402
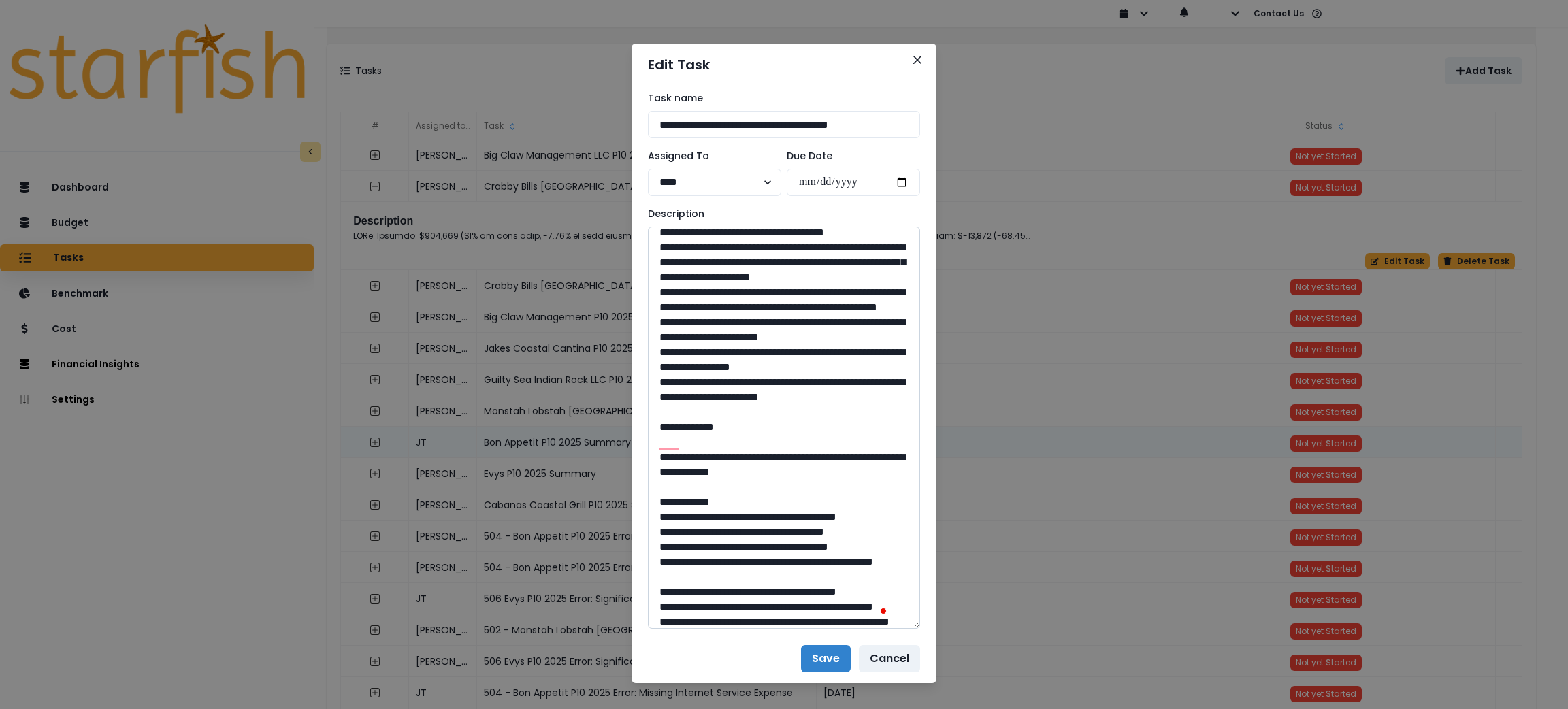
scroll to position [396, 0]
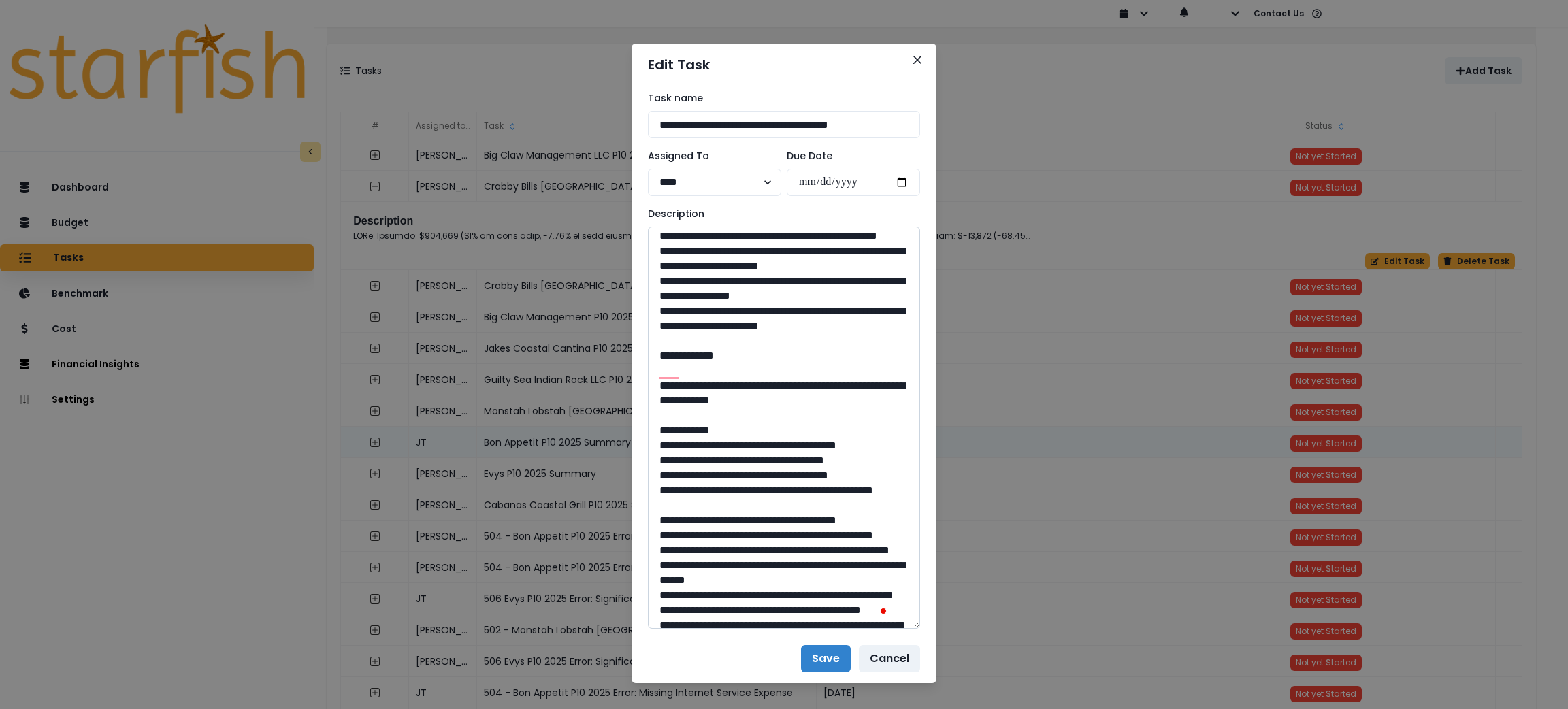
drag, startPoint x: 675, startPoint y: 489, endPoint x: 660, endPoint y: 285, distance: 204.6
click at [660, 285] on textarea "To enrich screen reader interactions, please activate Accessibility in Grammarl…" at bounding box center [784, 428] width 272 height 402
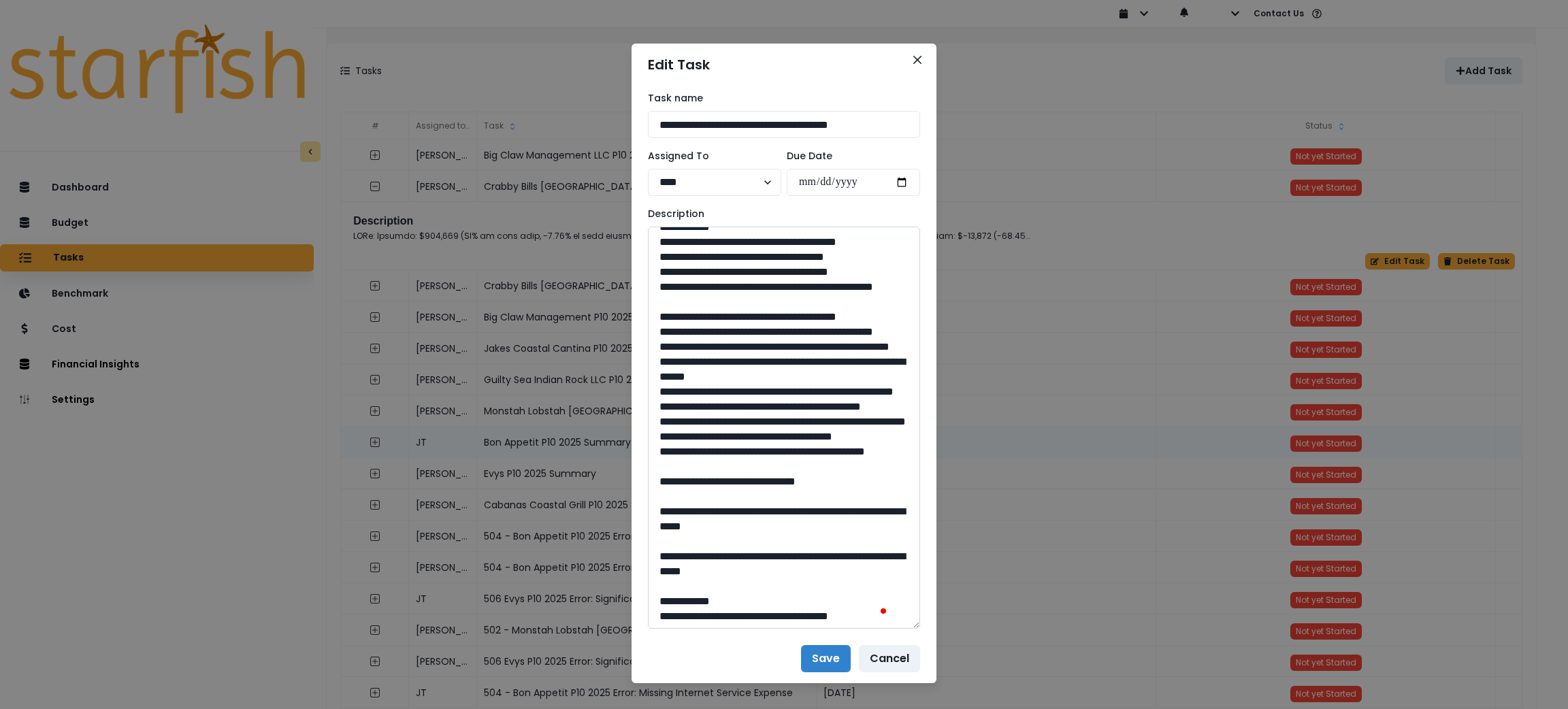
drag, startPoint x: 876, startPoint y: 359, endPoint x: 685, endPoint y: 343, distance: 191.7
click at [685, 343] on textarea "To enrich screen reader interactions, please activate Accessibility in Grammarl…" at bounding box center [784, 428] width 272 height 402
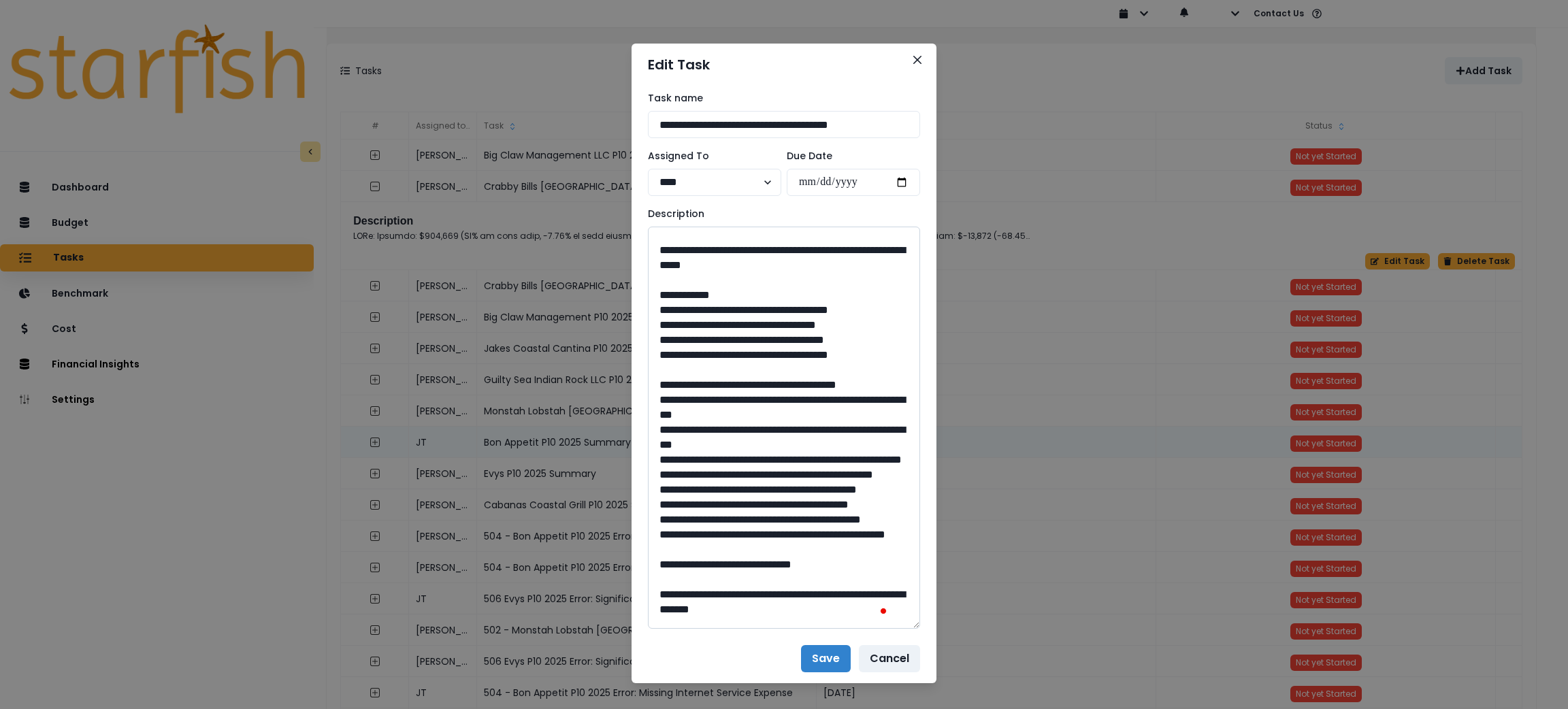
drag, startPoint x: 775, startPoint y: 469, endPoint x: 748, endPoint y: 476, distance: 27.9
click at [748, 476] on textarea "To enrich screen reader interactions, please activate Accessibility in Grammarl…" at bounding box center [784, 428] width 272 height 402
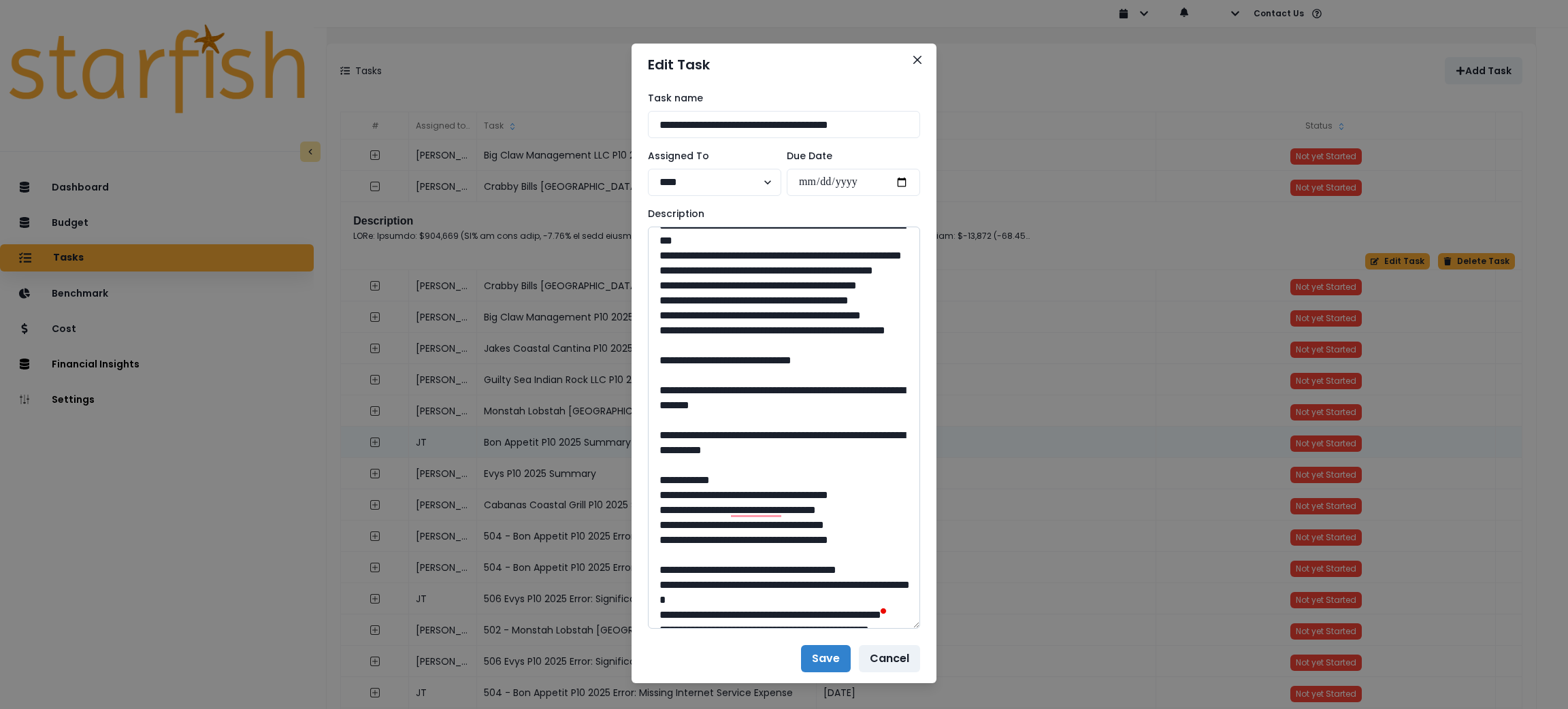
drag, startPoint x: 806, startPoint y: 359, endPoint x: 690, endPoint y: 345, distance: 116.8
click at [690, 345] on textarea "To enrich screen reader interactions, please activate Accessibility in Grammarl…" at bounding box center [784, 428] width 272 height 402
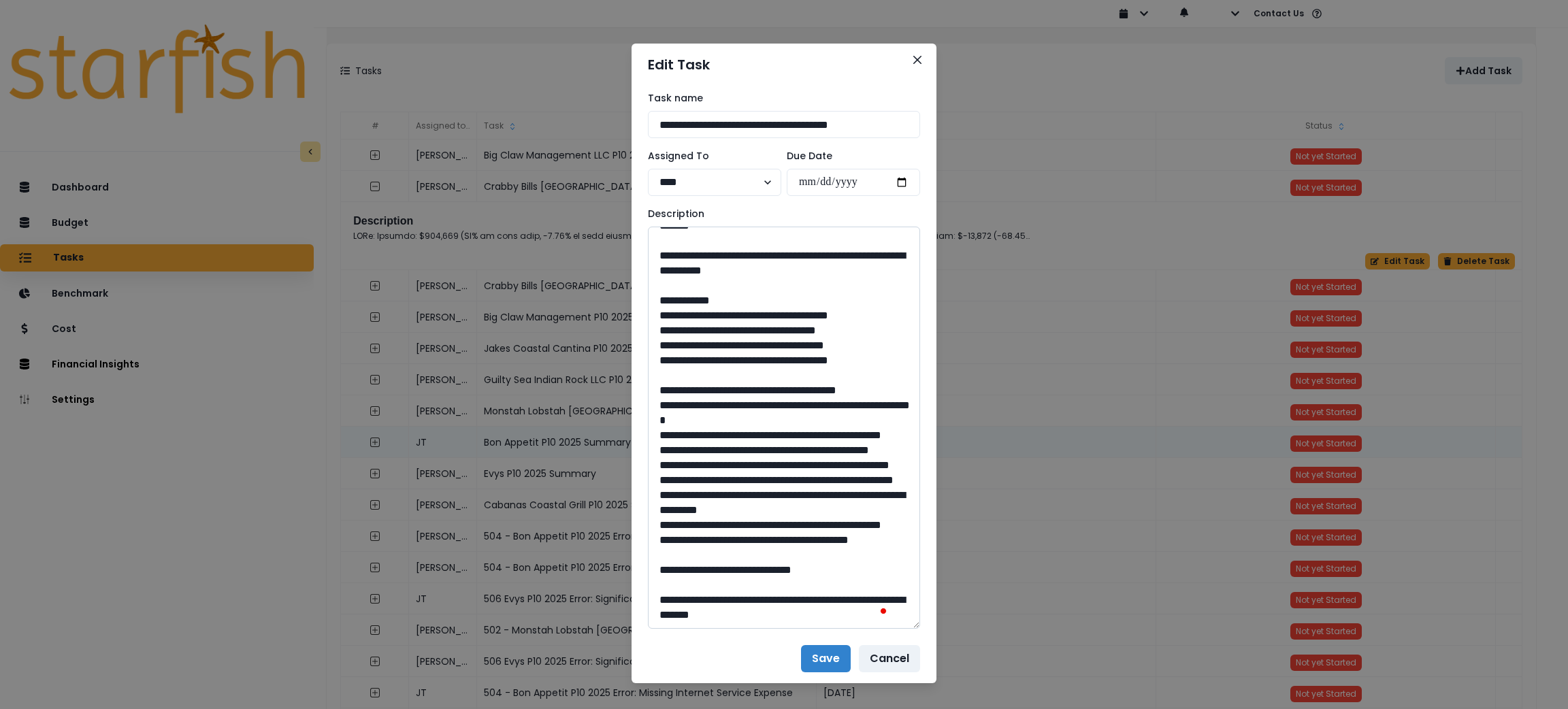
drag, startPoint x: 773, startPoint y: 355, endPoint x: 748, endPoint y: 357, distance: 25.1
click at [748, 357] on textarea "To enrich screen reader interactions, please activate Accessibility in Grammarl…" at bounding box center [784, 428] width 272 height 402
drag, startPoint x: 808, startPoint y: 337, endPoint x: 691, endPoint y: 328, distance: 117.3
click at [691, 328] on textarea "To enrich screen reader interactions, please activate Accessibility in Grammarl…" at bounding box center [784, 428] width 272 height 402
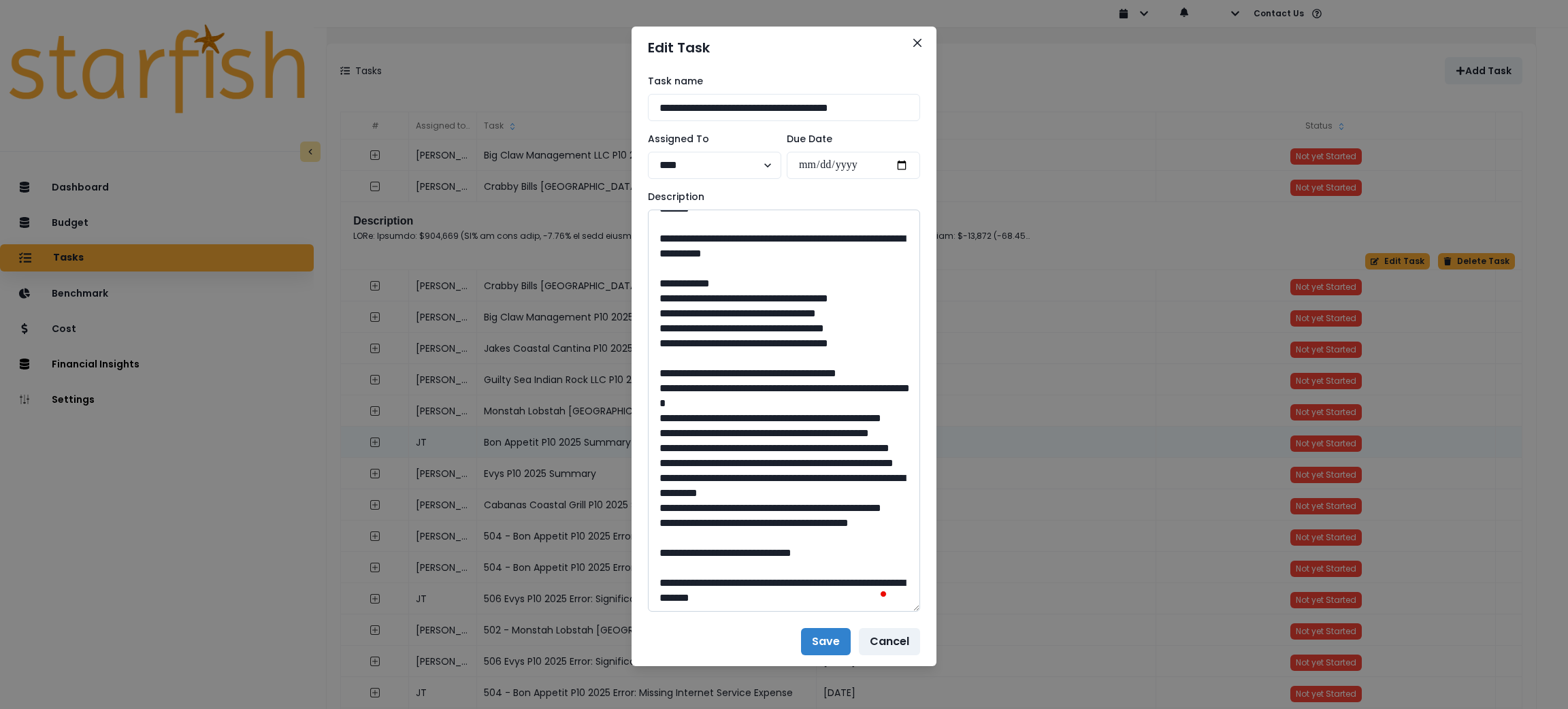
drag, startPoint x: 771, startPoint y: 550, endPoint x: 745, endPoint y: 554, distance: 26.3
click at [745, 554] on textarea "To enrich screen reader interactions, please activate Accessibility in Grammarl…" at bounding box center [784, 411] width 272 height 402
click at [913, 45] on icon "Close" at bounding box center [917, 43] width 9 height 9
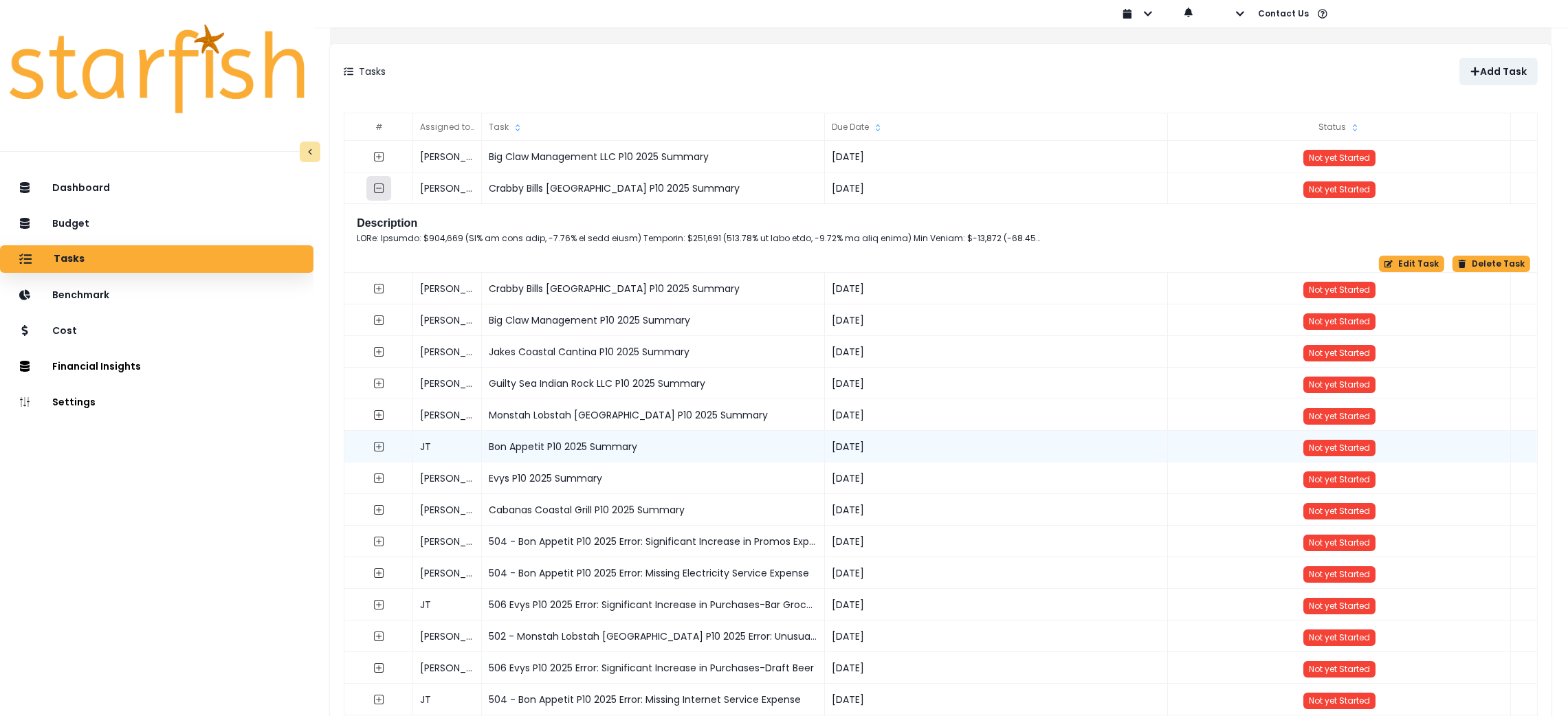
click at [391, 189] on button "button" at bounding box center [379, 188] width 25 height 25
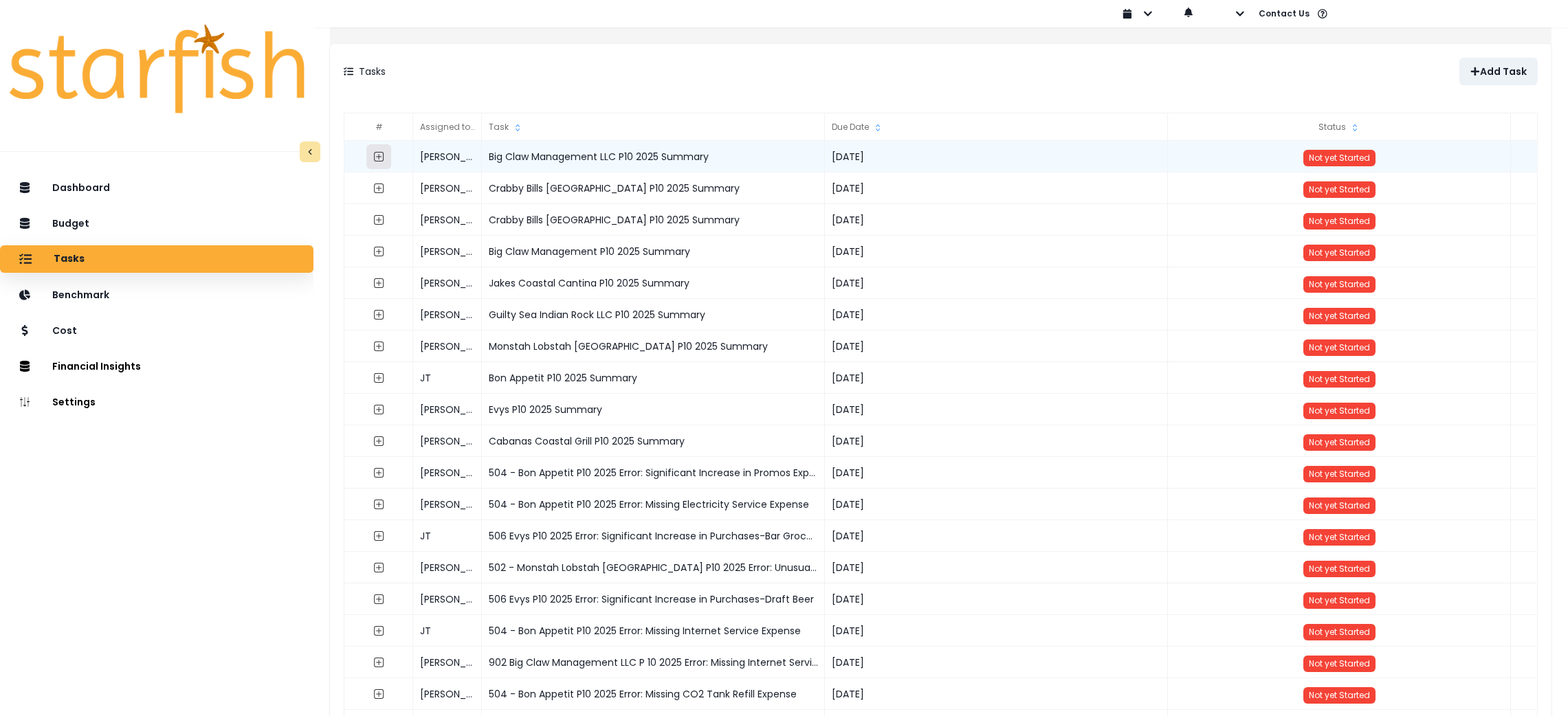
click at [384, 160] on icon "expand outline" at bounding box center [378, 156] width 11 height 11
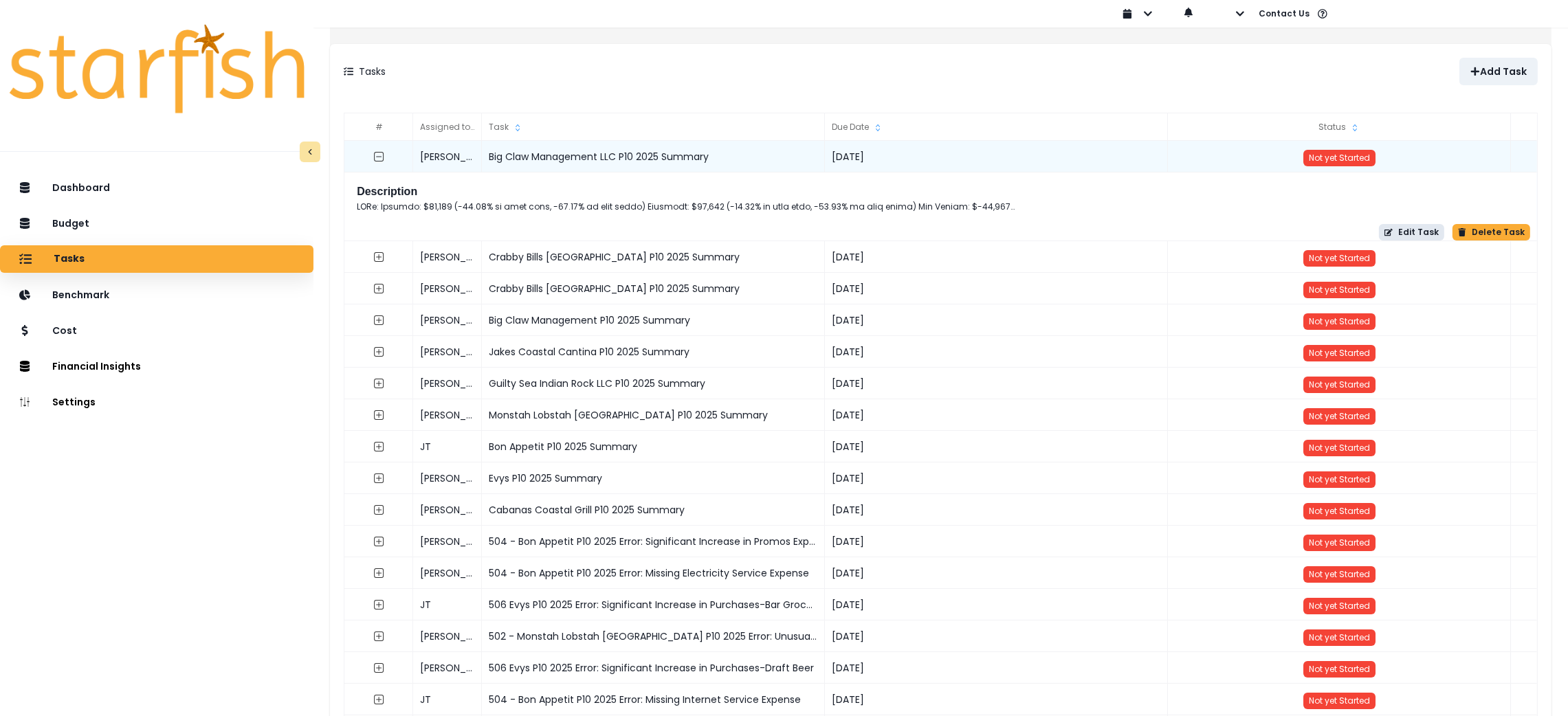
click at [1388, 228] on icon "button" at bounding box center [1389, 233] width 9 height 9
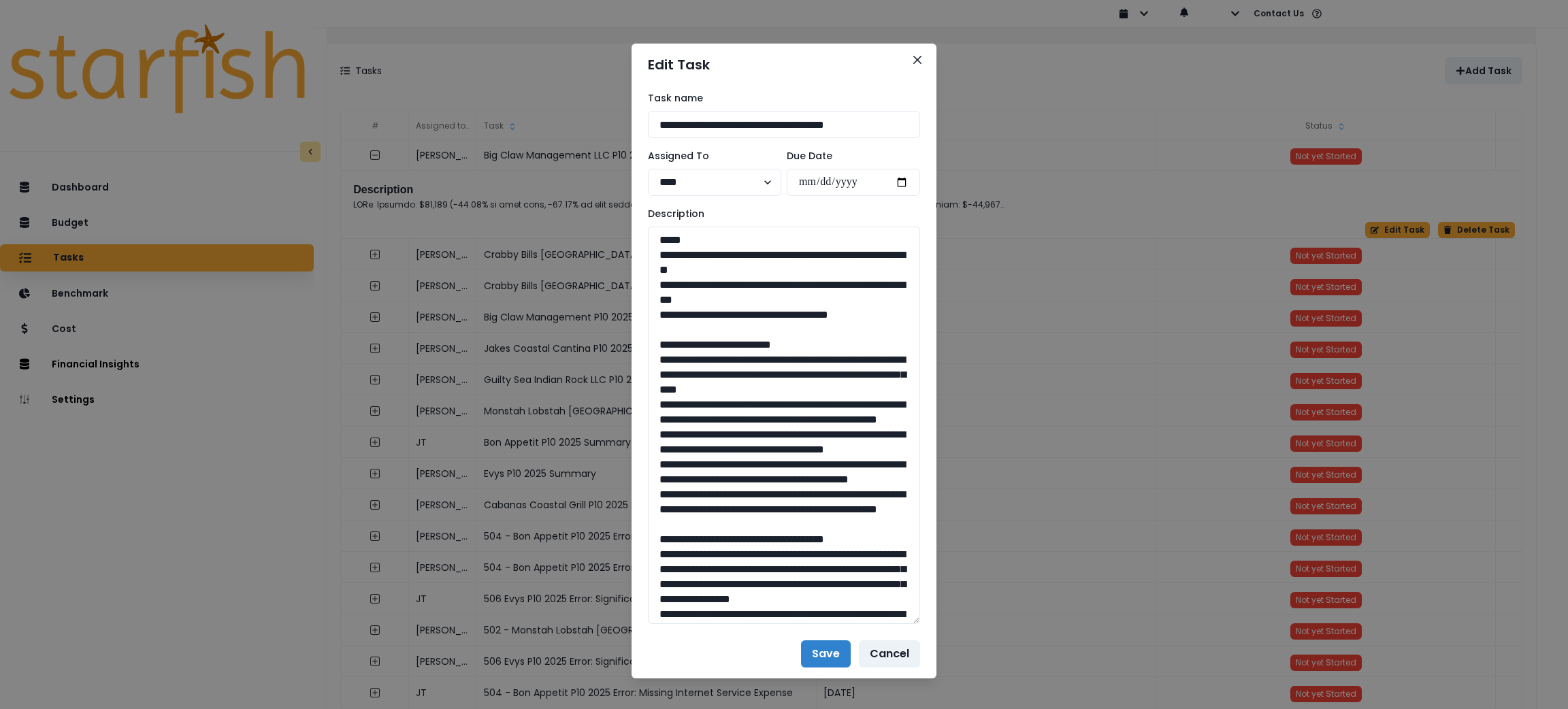
drag, startPoint x: 905, startPoint y: 269, endPoint x: 915, endPoint y: 618, distance: 349.1
click at [915, 618] on div "**********" at bounding box center [784, 357] width 305 height 544
drag, startPoint x: 887, startPoint y: 318, endPoint x: 651, endPoint y: 259, distance: 243.3
click at [651, 259] on textarea "To enrich screen reader interactions, please activate Accessibility in Grammarl…" at bounding box center [784, 428] width 272 height 401
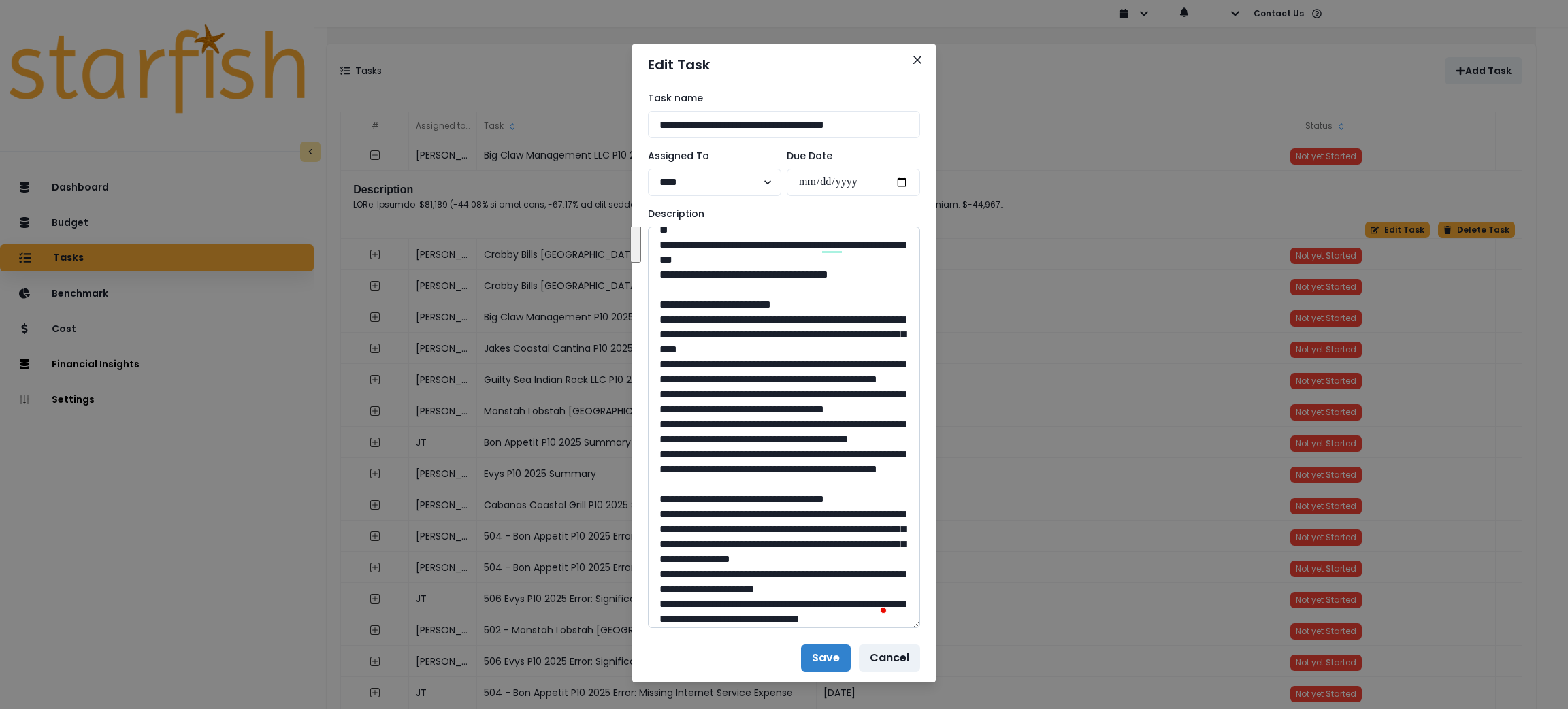
scroll to position [102, 0]
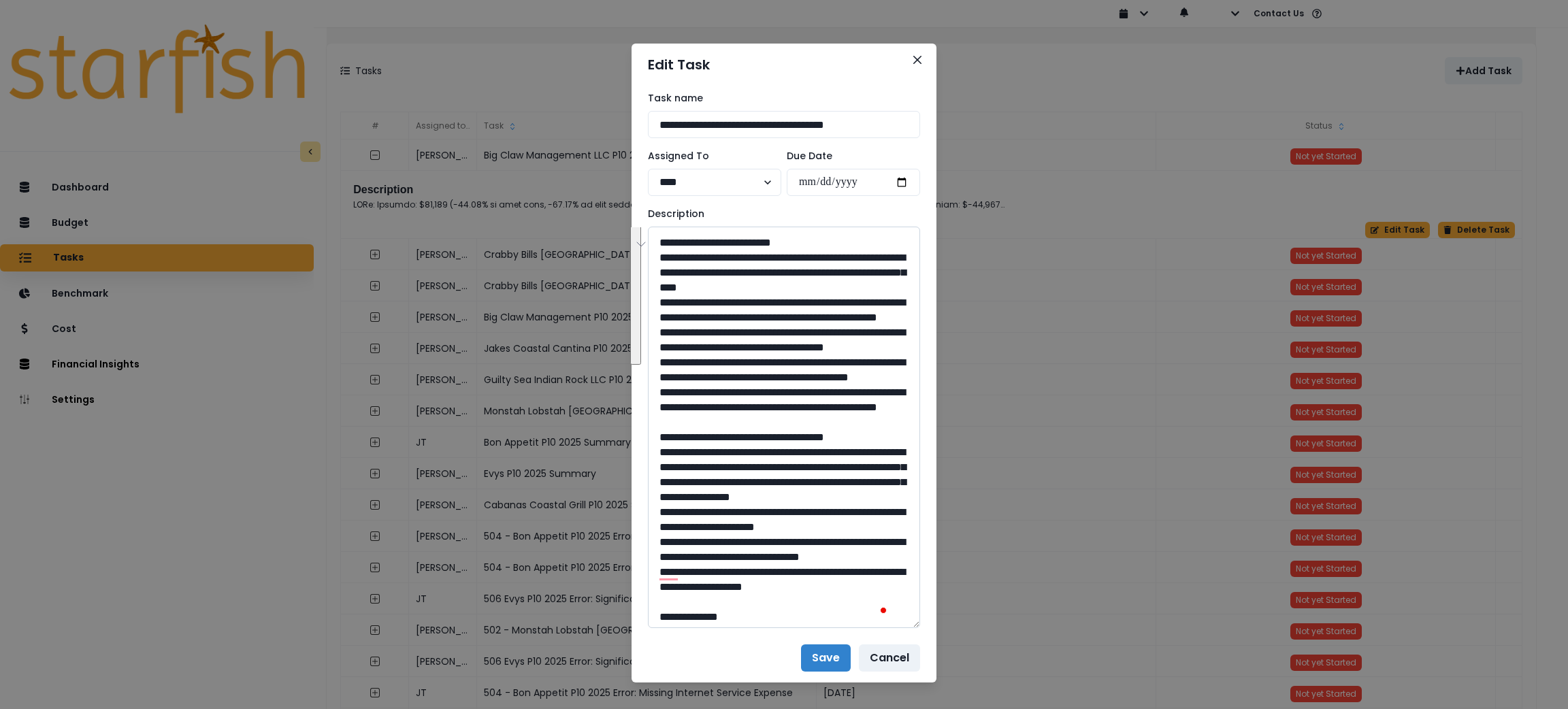
drag, startPoint x: 850, startPoint y: 481, endPoint x: 659, endPoint y: 259, distance: 292.9
click at [659, 259] on textarea "To enrich screen reader interactions, please activate Accessibility in Grammarl…" at bounding box center [784, 428] width 272 height 401
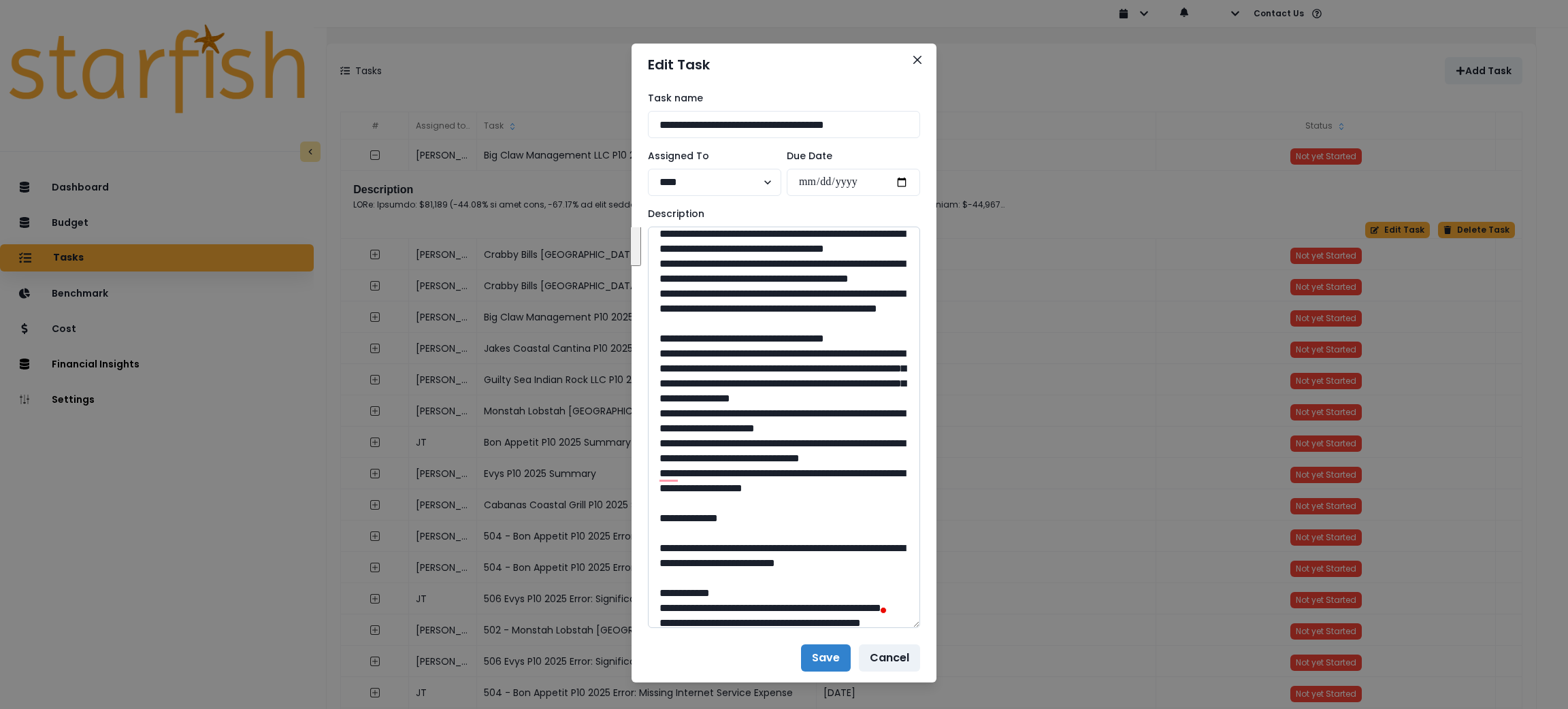
scroll to position [0, 0]
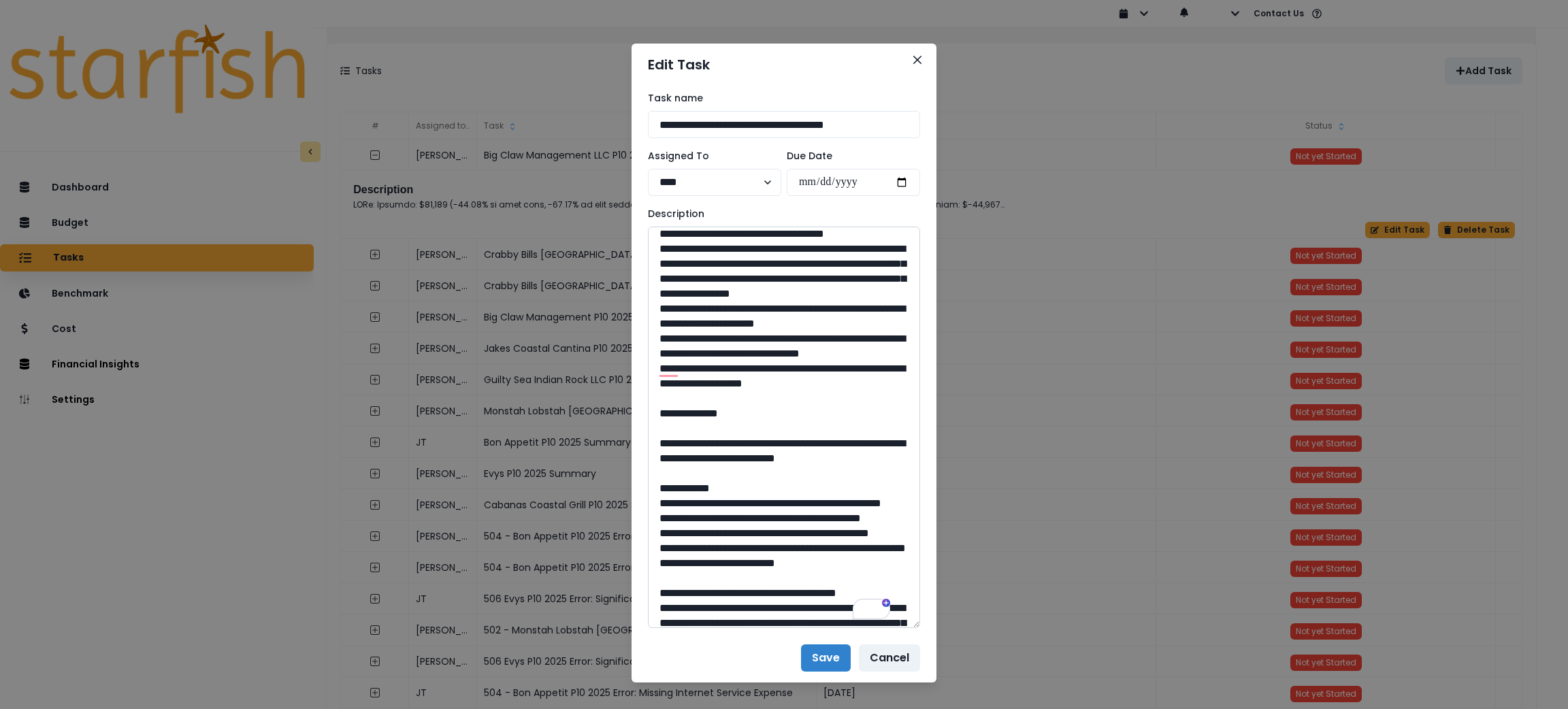
drag, startPoint x: 883, startPoint y: 502, endPoint x: 662, endPoint y: 325, distance: 283.1
click at [662, 325] on textarea "To enrich screen reader interactions, please activate Accessibility in Grammarl…" at bounding box center [784, 428] width 272 height 401
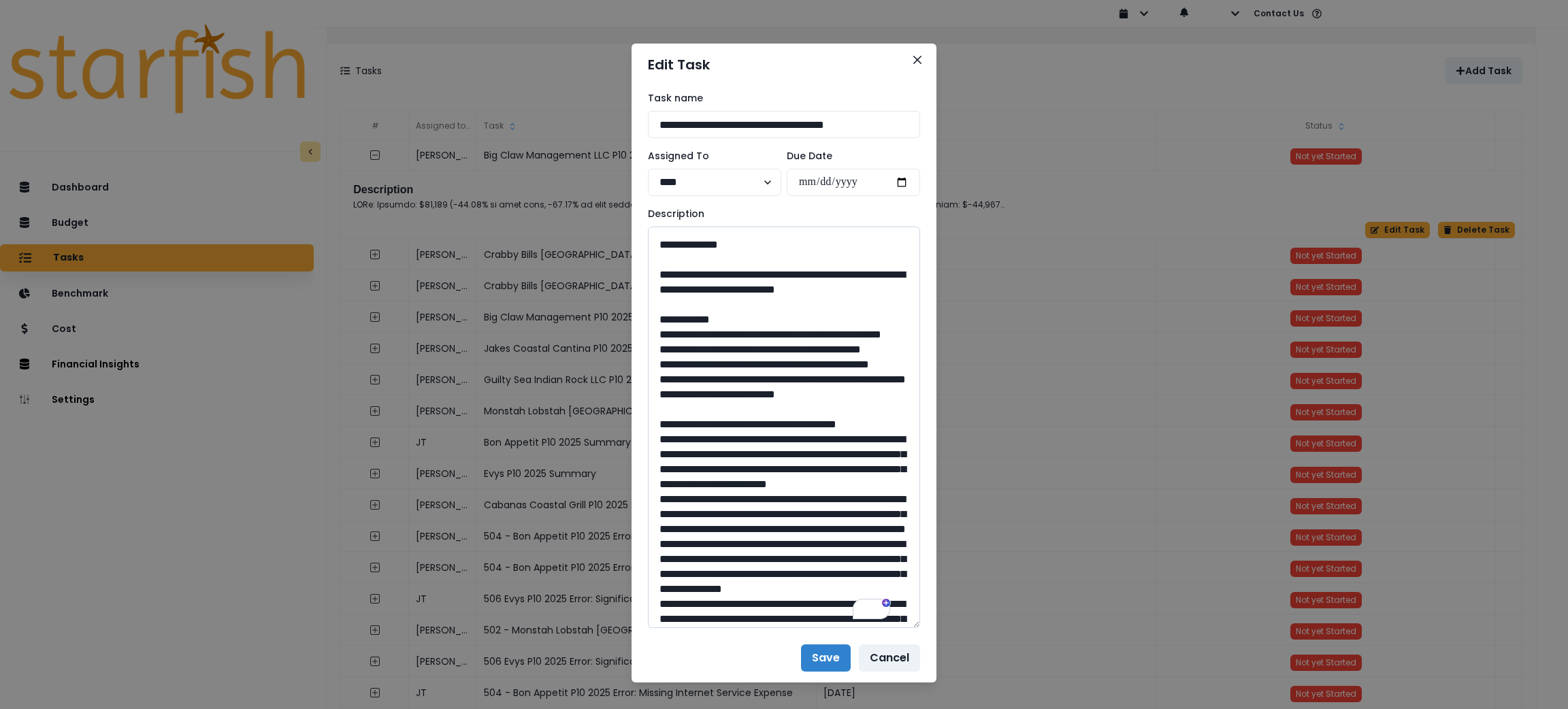
scroll to position [510, 0]
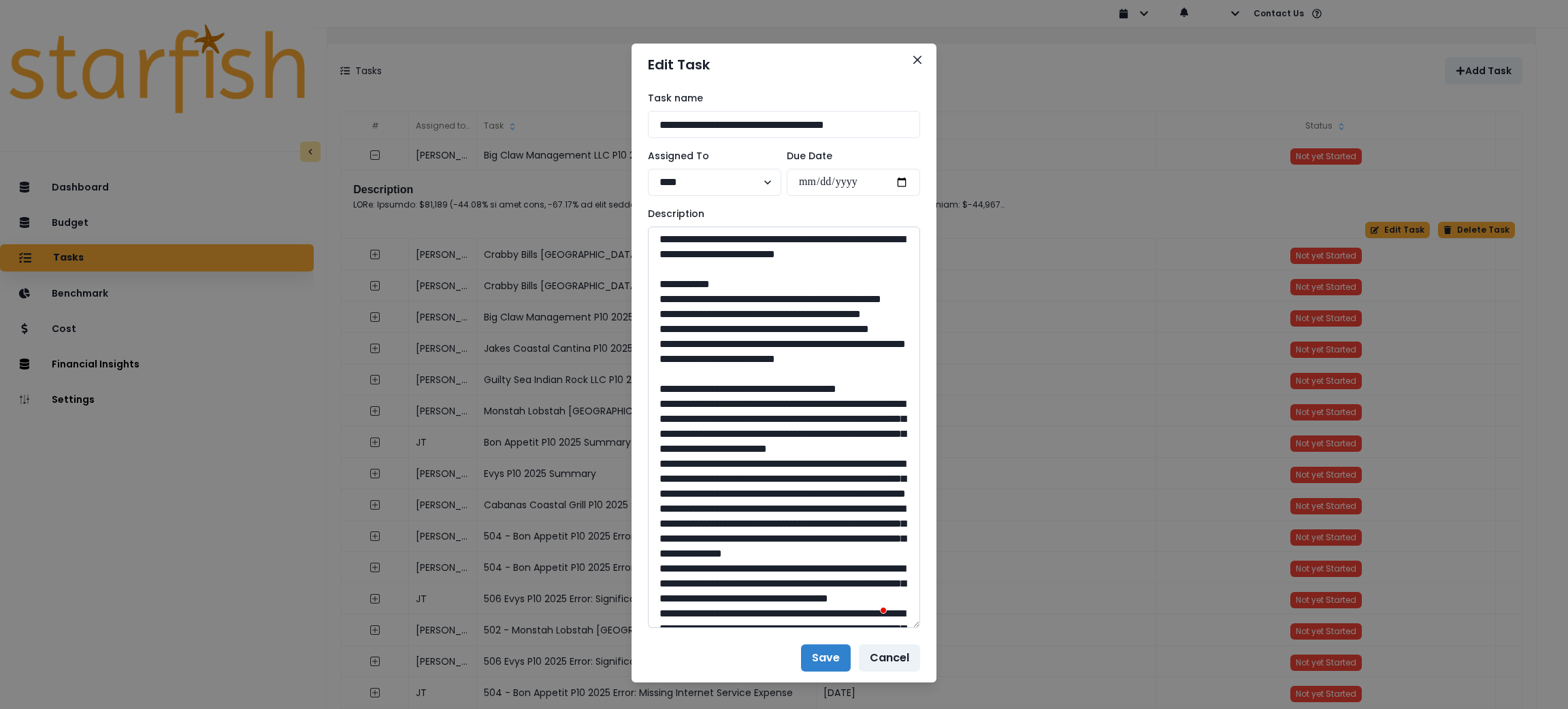
drag, startPoint x: 707, startPoint y: 380, endPoint x: 689, endPoint y: 361, distance: 26.2
click at [689, 361] on textarea "To enrich screen reader interactions, please activate Accessibility in Grammarl…" at bounding box center [784, 428] width 272 height 401
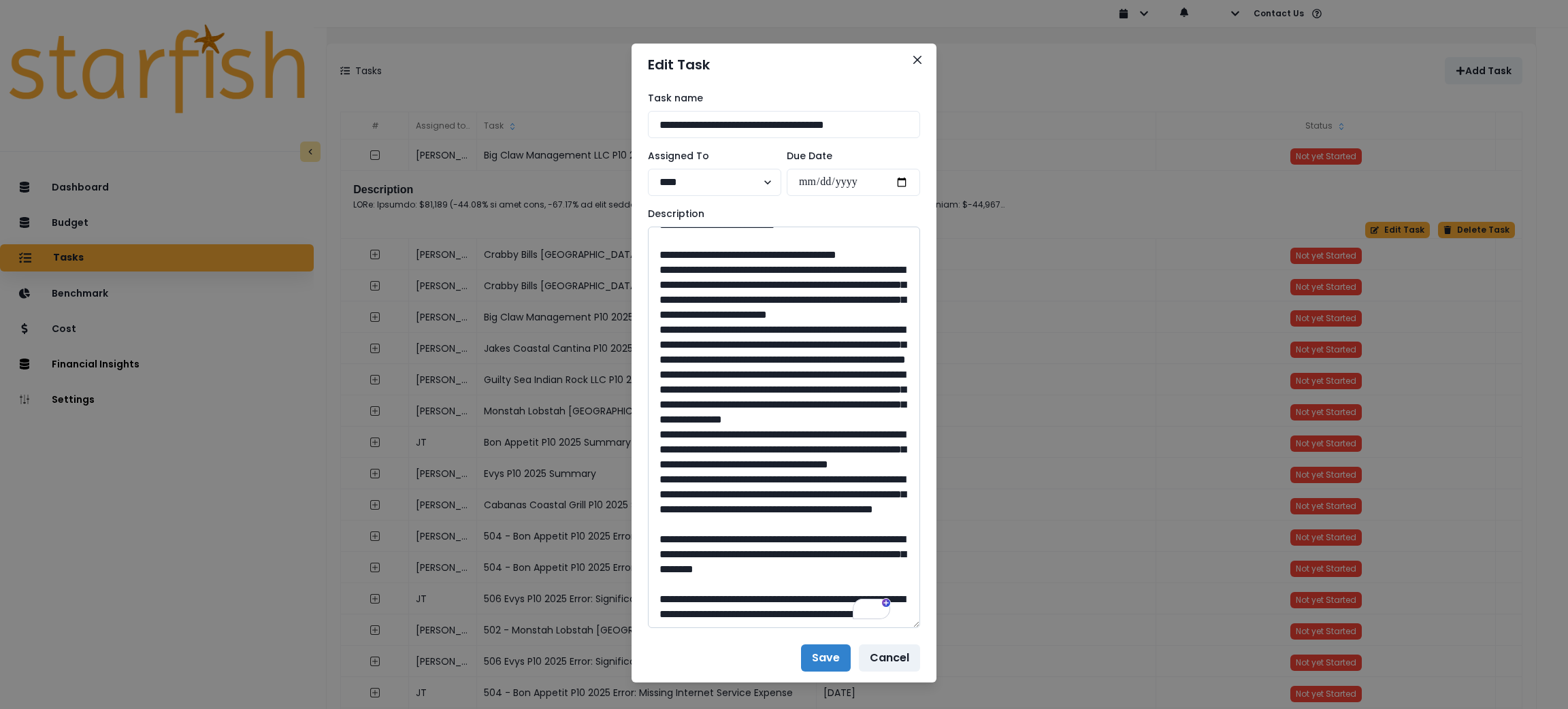
drag, startPoint x: 783, startPoint y: 479, endPoint x: 749, endPoint y: 475, distance: 34.2
click at [749, 484] on textarea "To enrich screen reader interactions, please activate Accessibility in Grammarl…" at bounding box center [784, 428] width 272 height 401
click at [913, 63] on icon "Close" at bounding box center [917, 60] width 9 height 9
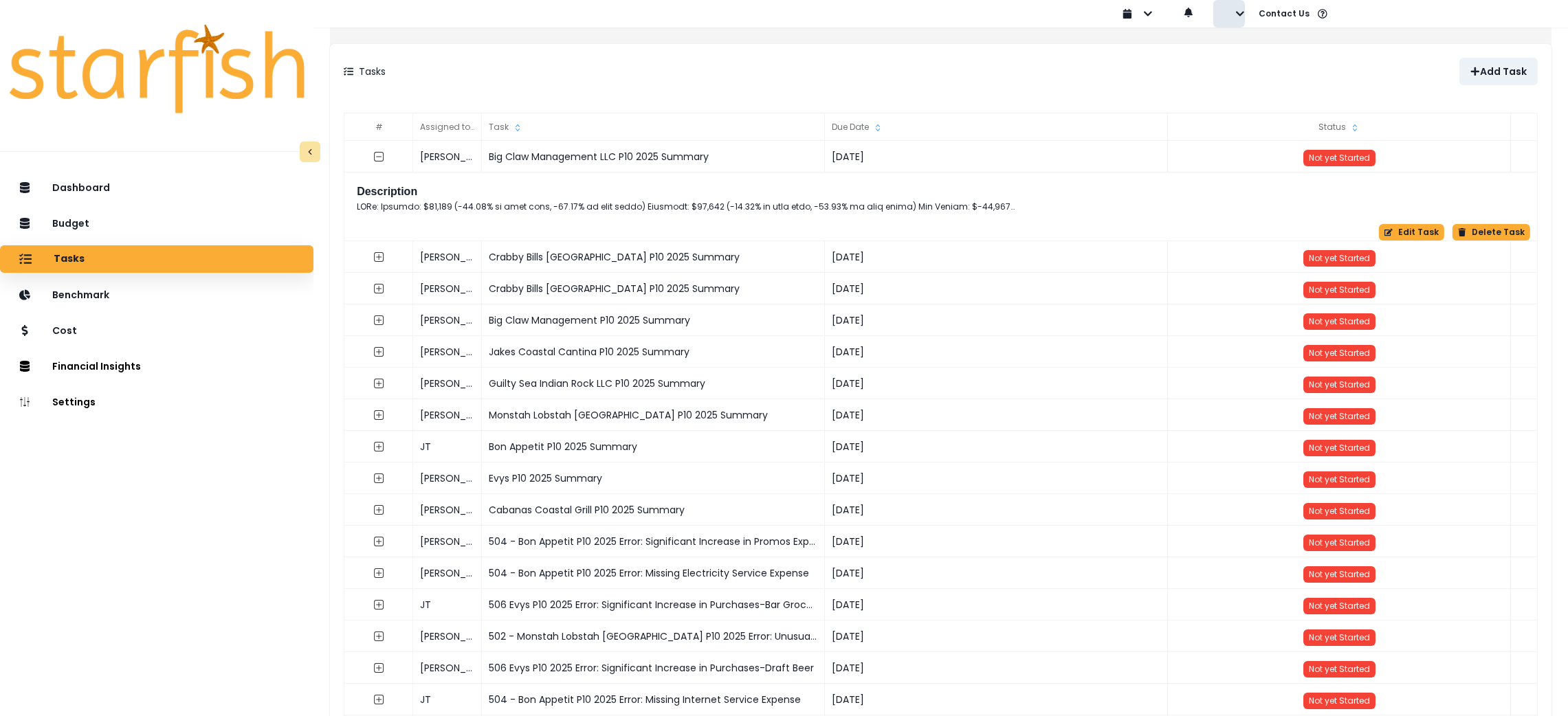
click at [1235, 14] on icon "button" at bounding box center [1239, 13] width 9 height 9
click at [1252, 52] on p "Sign out" at bounding box center [1261, 52] width 46 height 13
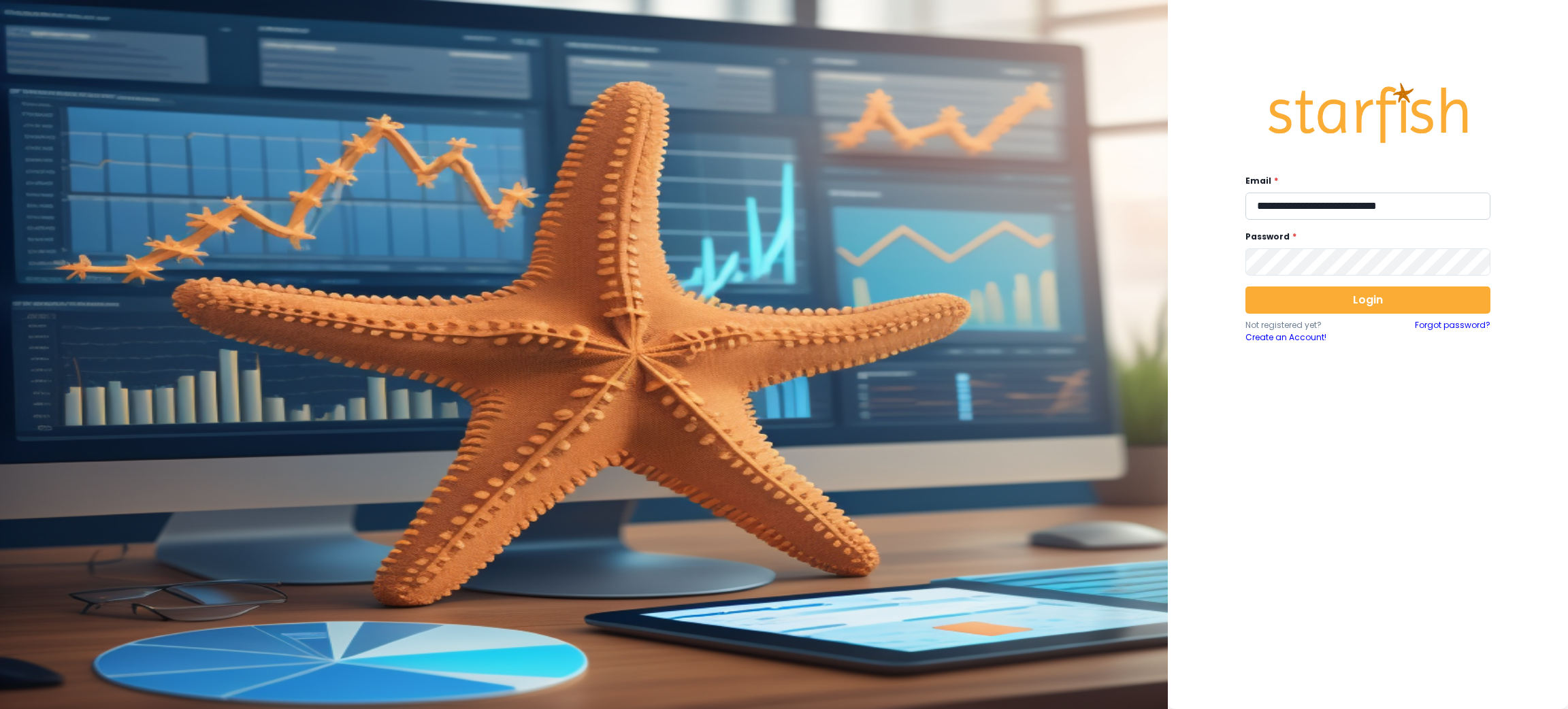
click at [1298, 206] on input "**********" at bounding box center [1368, 206] width 245 height 27
type input "**********"
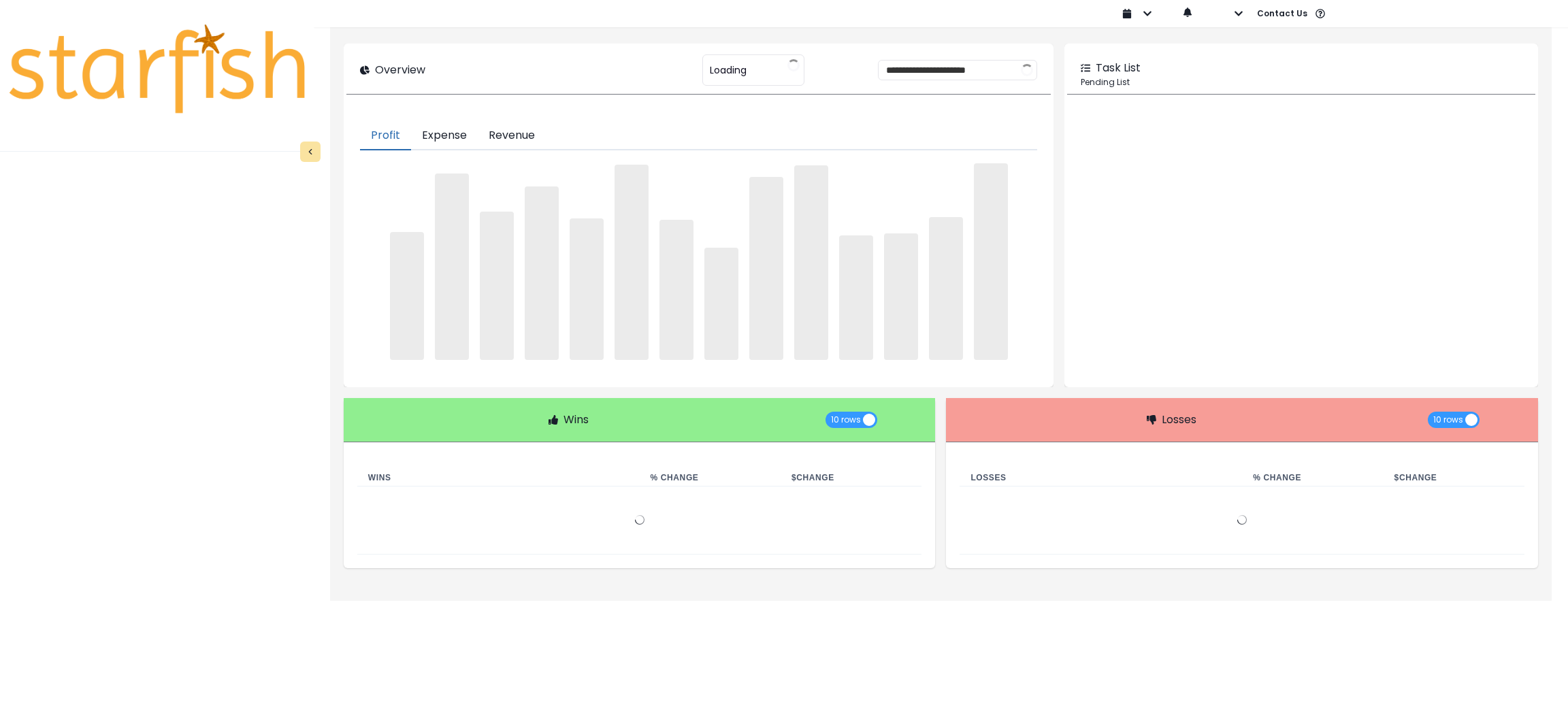
type input "**********"
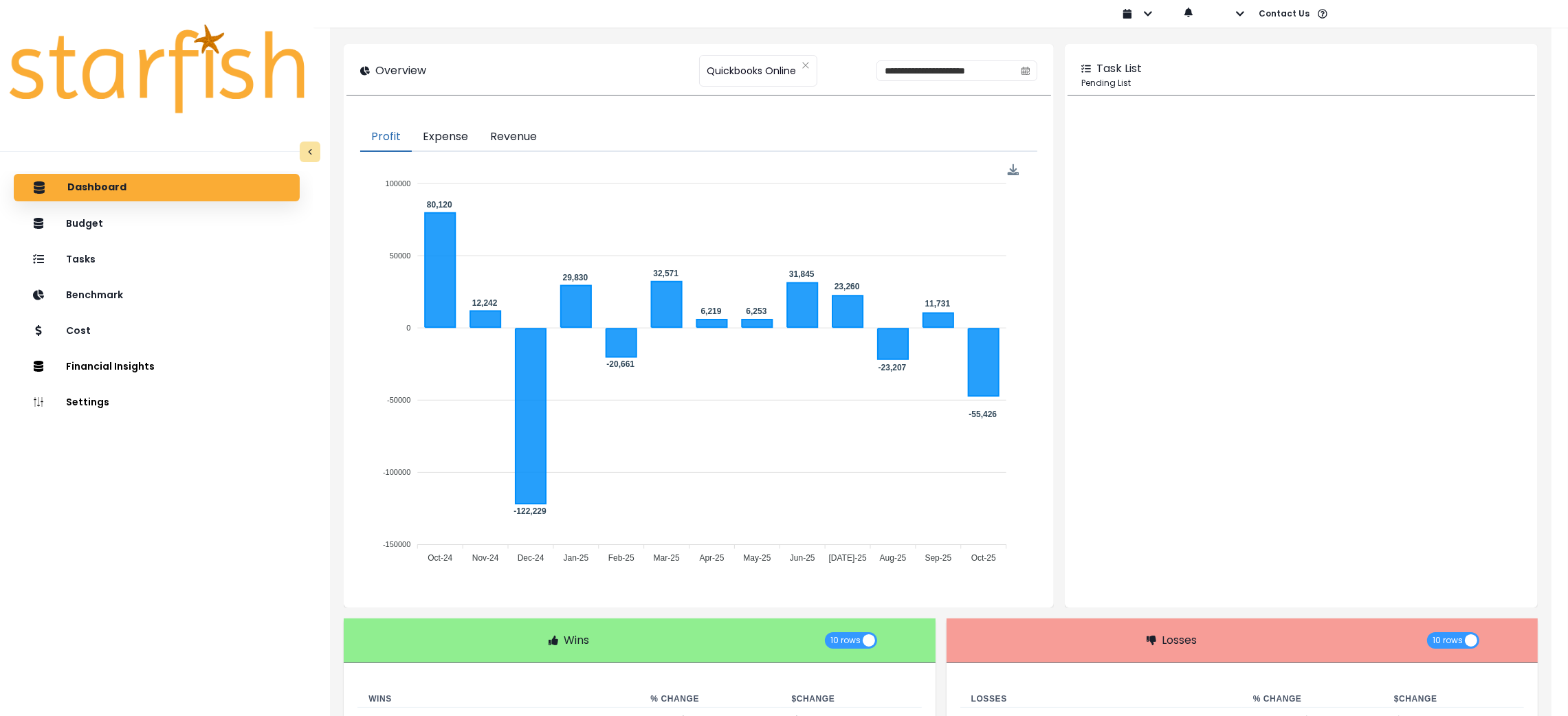
click at [251, 604] on div "Dashboard Budget Tasks Benchmark Cost Financial Insights Location Analysis Comp…" at bounding box center [157, 478] width 314 height 613
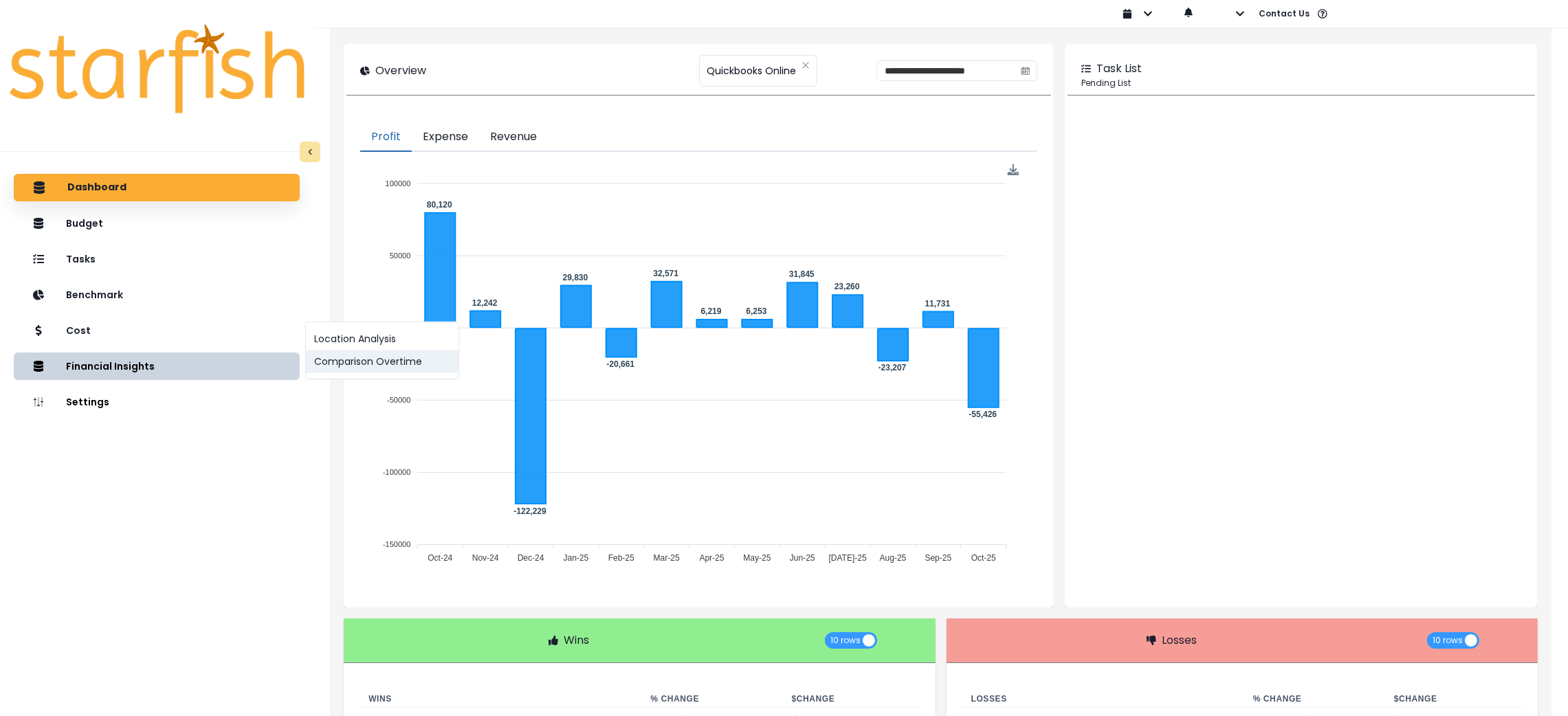
click at [345, 365] on button "Comparison Overtime" at bounding box center [382, 362] width 153 height 23
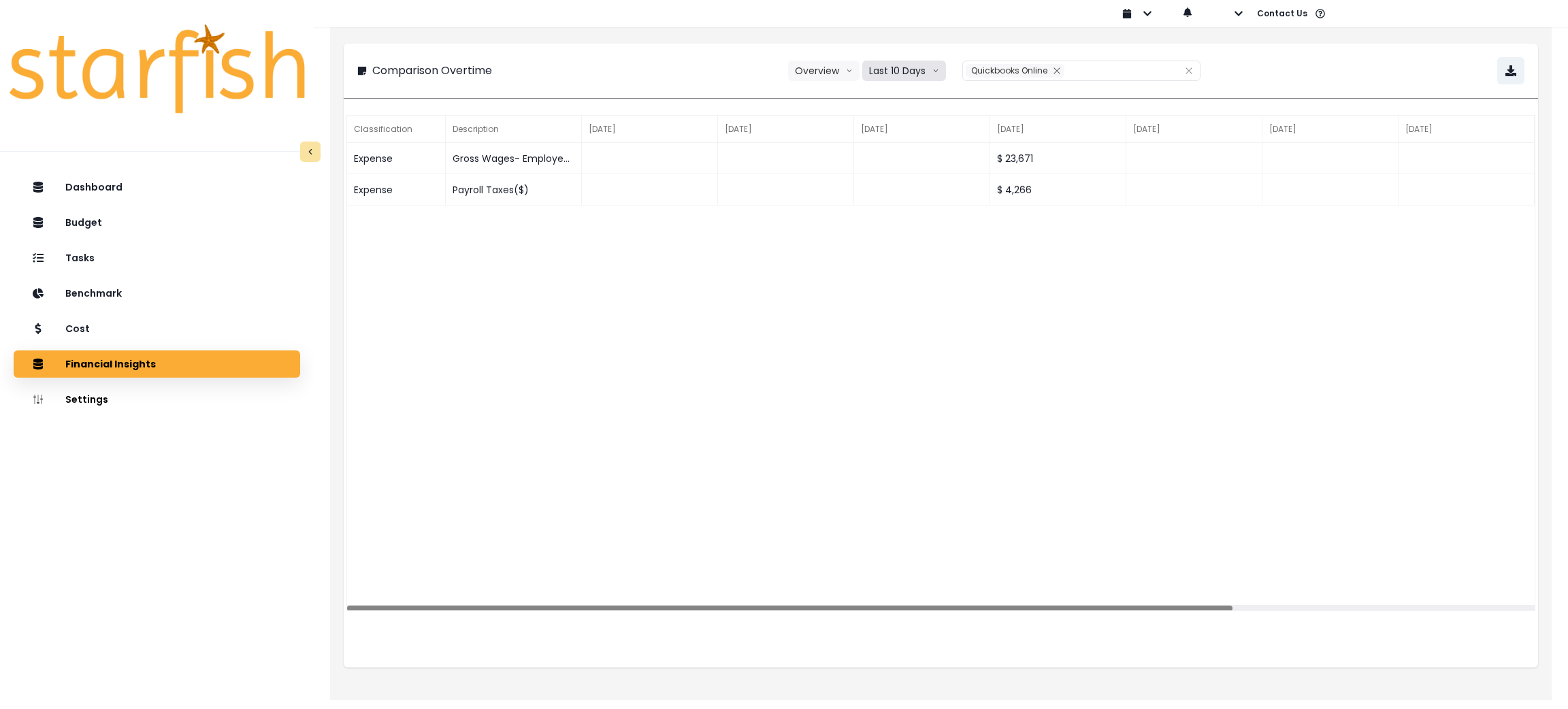
click at [940, 71] on button "Last 10 Days" at bounding box center [904, 70] width 84 height 21
click at [933, 140] on span "Last 15 Months" at bounding box center [903, 146] width 66 height 13
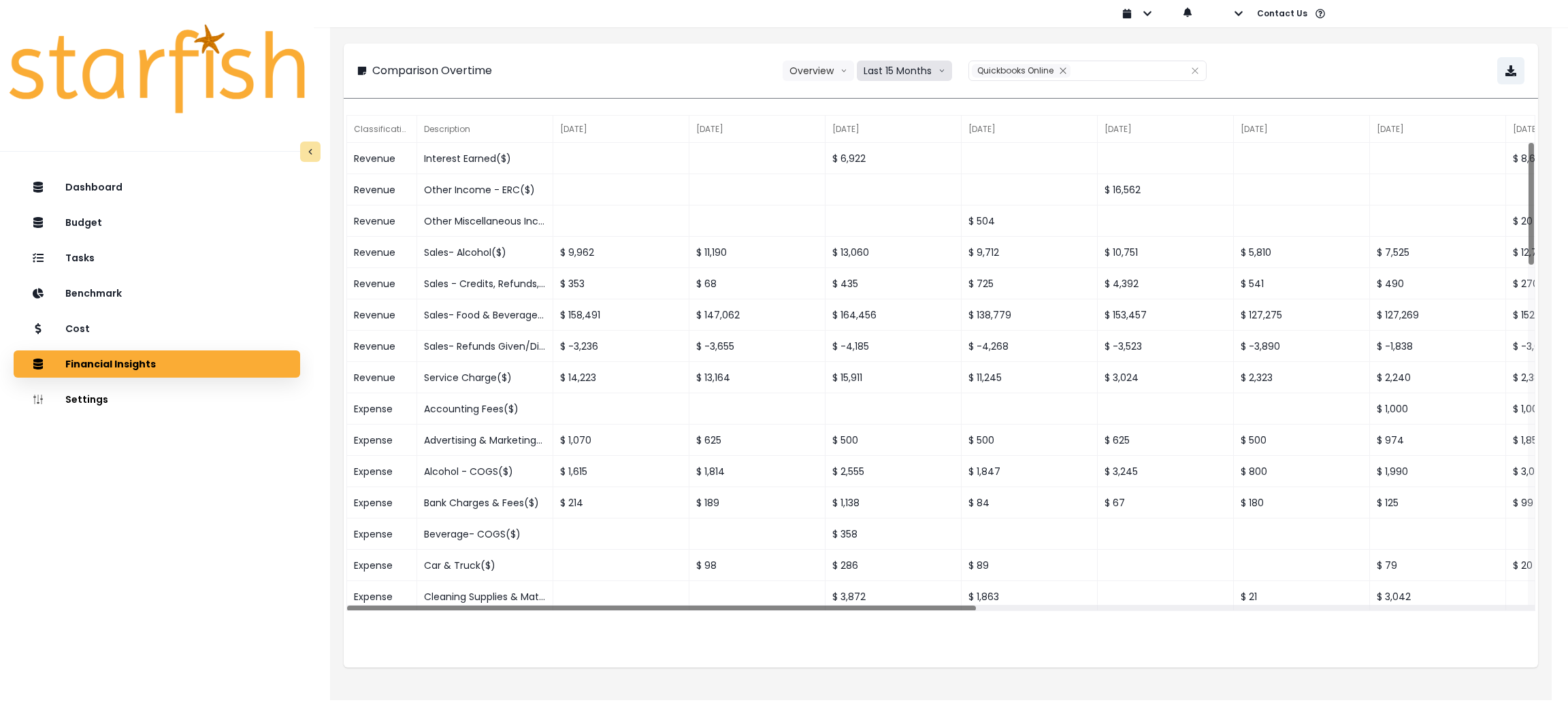
click at [934, 67] on button "Last 15 Months" at bounding box center [905, 70] width 95 height 21
click at [1305, 68] on div "**********" at bounding box center [941, 71] width 1167 height 27
click at [1502, 65] on button "button" at bounding box center [1511, 71] width 27 height 27
click at [1236, 8] on button "button" at bounding box center [1228, 13] width 31 height 27
click at [1233, 55] on button "Sign out" at bounding box center [1288, 52] width 151 height 27
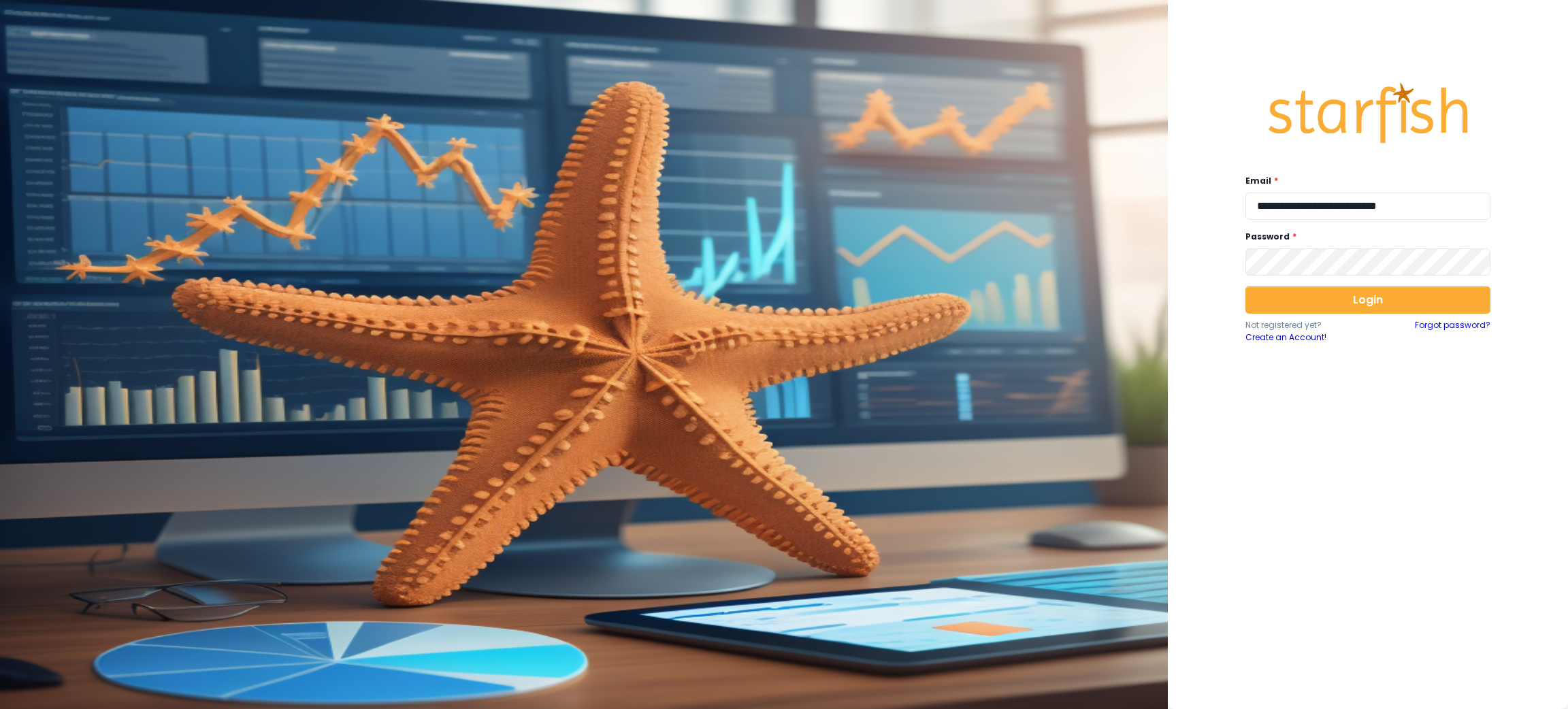
drag, startPoint x: 1301, startPoint y: 206, endPoint x: 1567, endPoint y: 211, distance: 266.0
click at [1567, 211] on div "**********" at bounding box center [1368, 354] width 401 height 709
type input "**********"
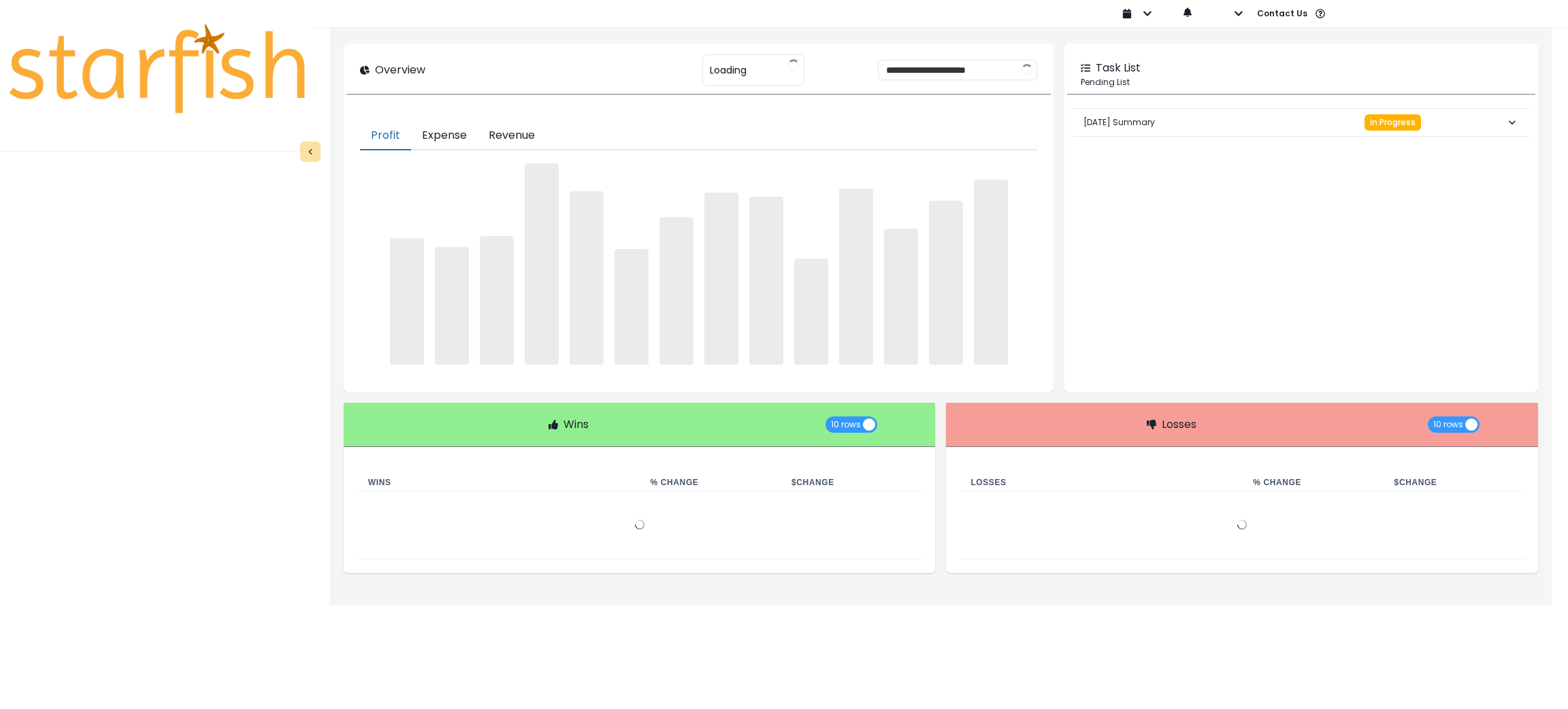
type input "**********"
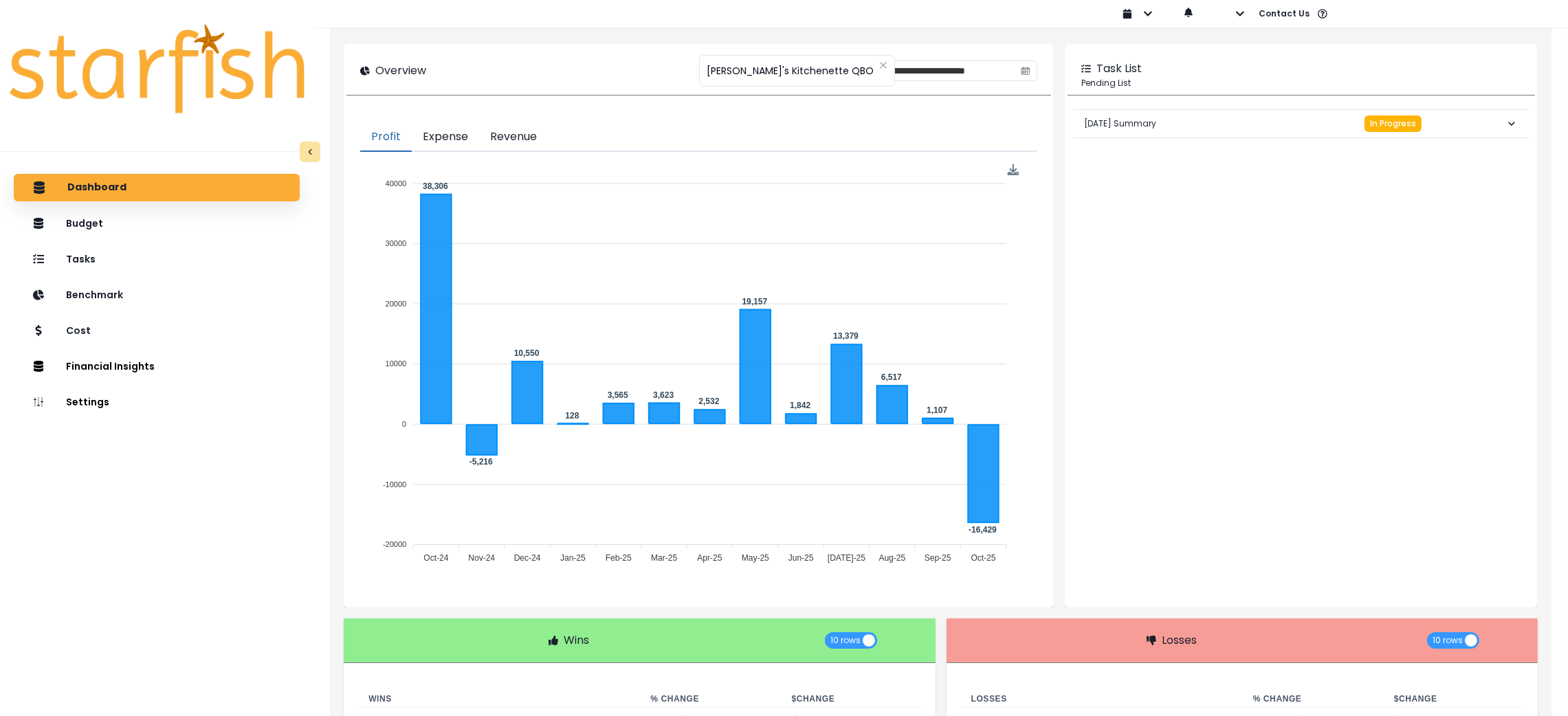
click at [60, 600] on div "Dashboard Budget Tasks Benchmark Cost Financial Insights Location Analysis Comp…" at bounding box center [157, 478] width 314 height 613
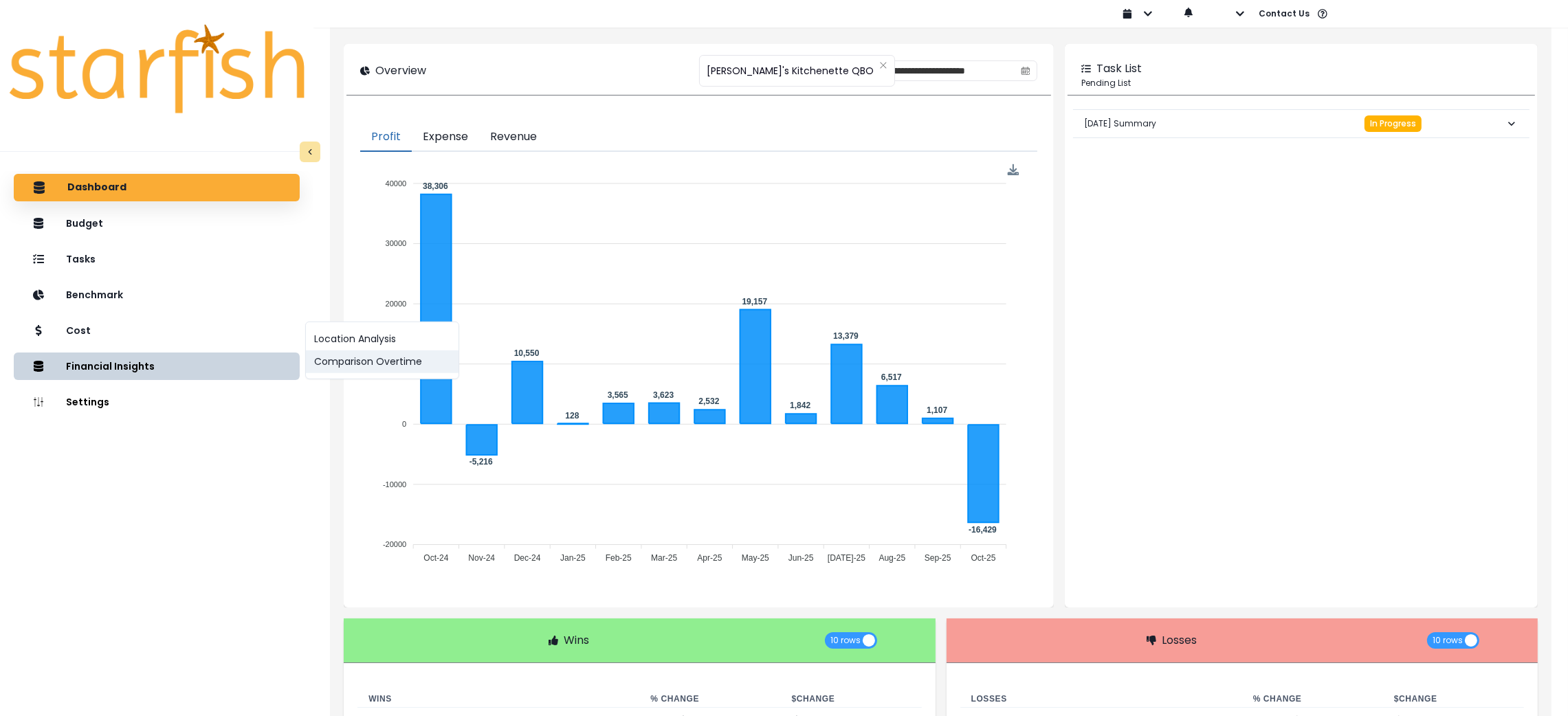
click at [419, 362] on button "Comparison Overtime" at bounding box center [382, 362] width 153 height 23
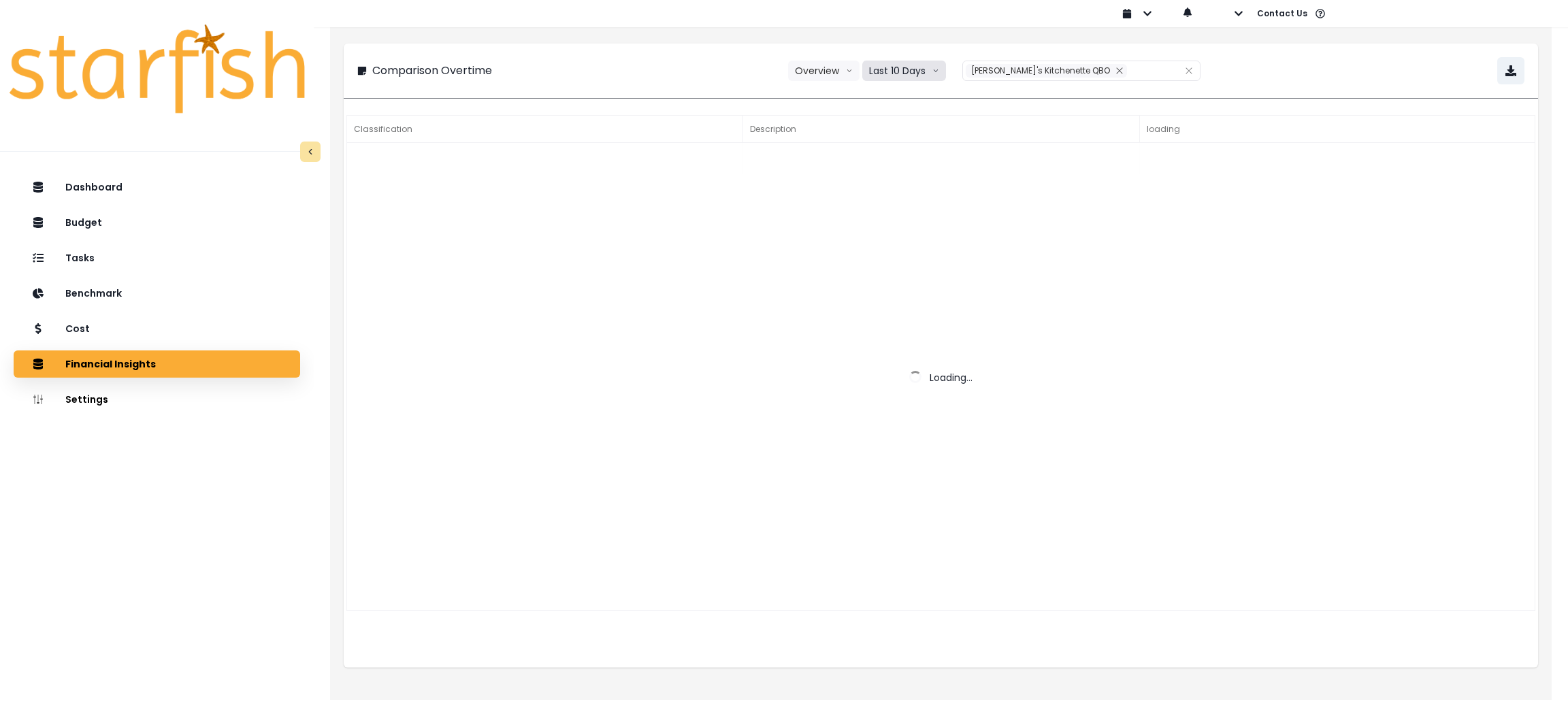
click at [929, 75] on button "Last 10 Days" at bounding box center [904, 70] width 84 height 21
click at [924, 134] on li "Last 15 Months" at bounding box center [903, 146] width 82 height 25
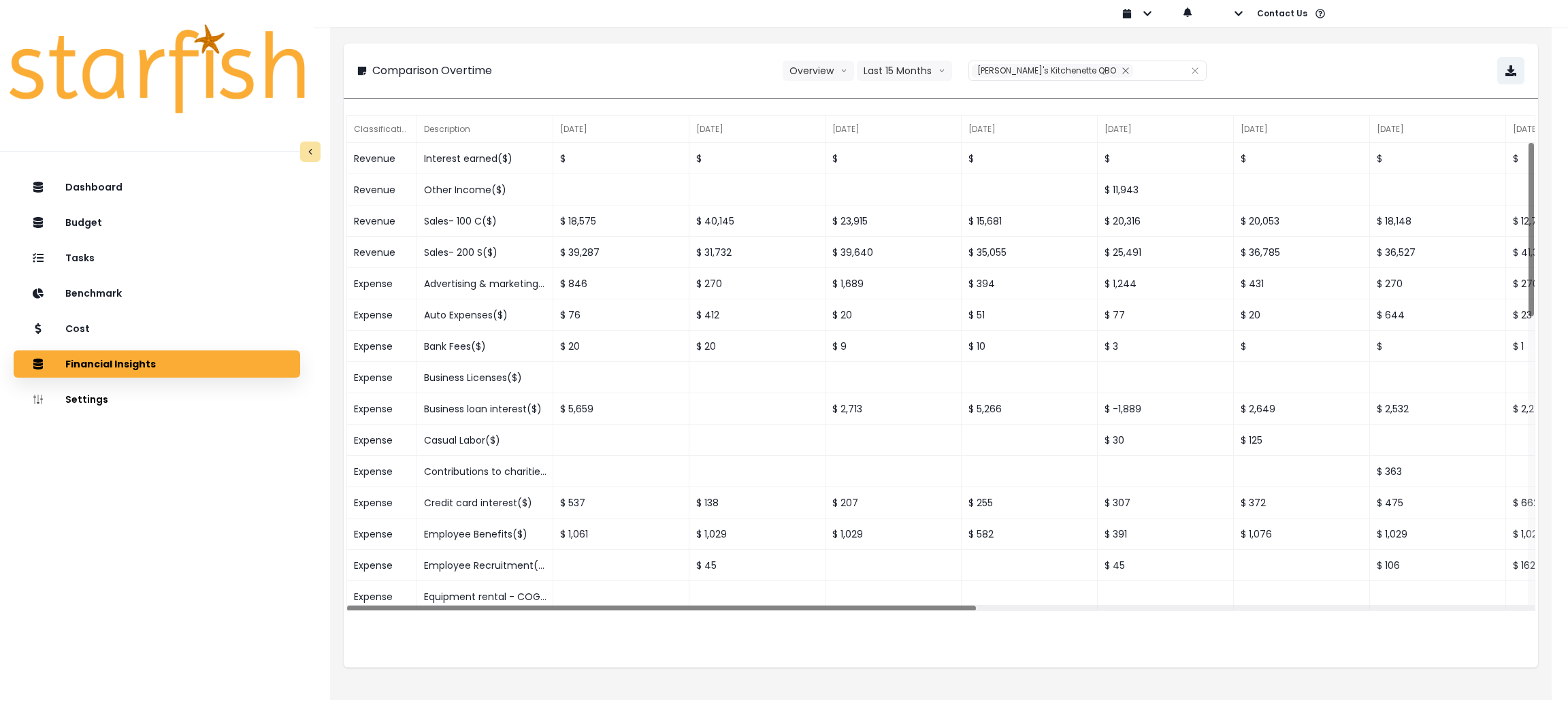
click at [1338, 71] on div "**********" at bounding box center [941, 71] width 1167 height 27
click at [1506, 72] on icon "button" at bounding box center [1511, 70] width 11 height 11
click at [1220, 9] on button "button" at bounding box center [1228, 13] width 31 height 27
click at [1221, 55] on icon "button" at bounding box center [1226, 52] width 11 height 9
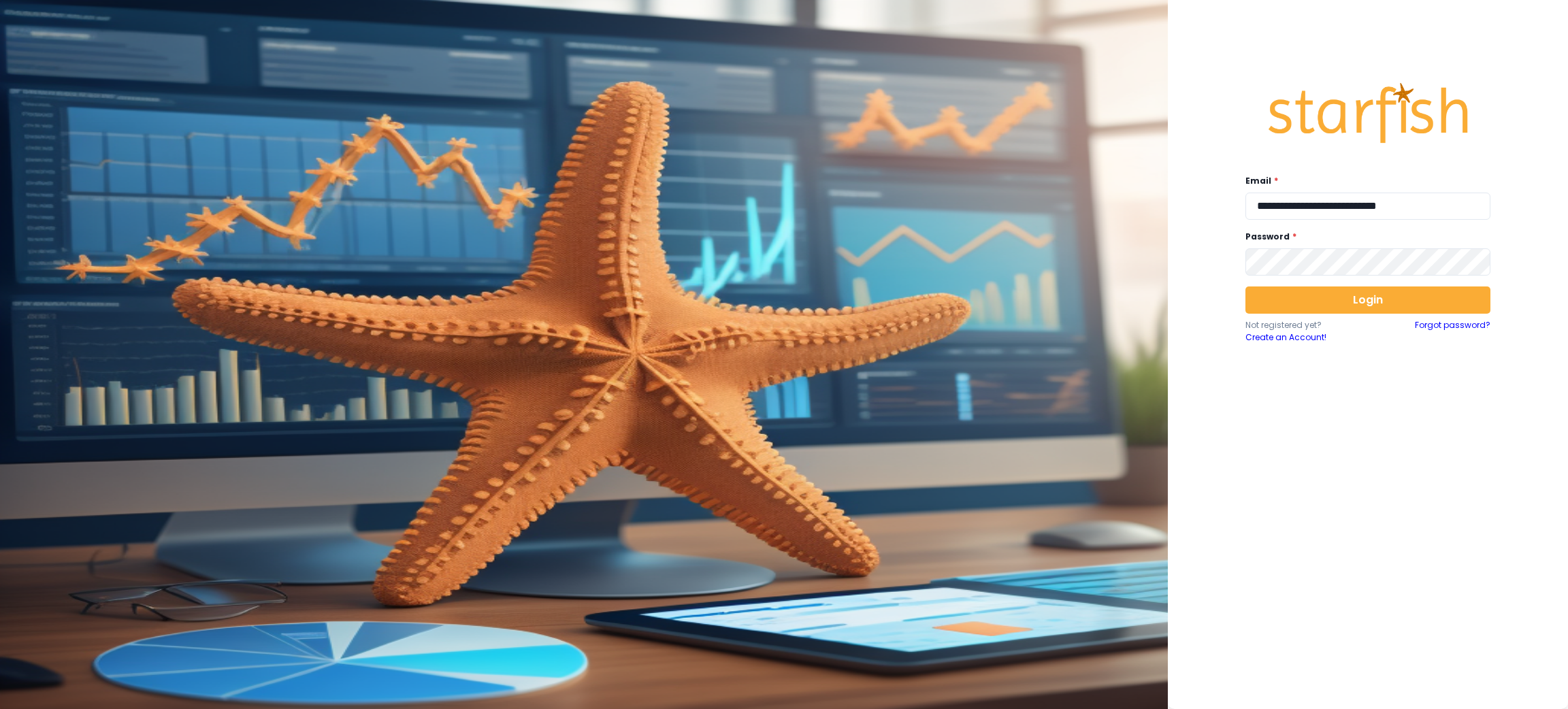
drag, startPoint x: 1521, startPoint y: 493, endPoint x: 1390, endPoint y: 231, distance: 292.9
click at [1521, 493] on div "**********" at bounding box center [1368, 354] width 401 height 709
drag, startPoint x: 1316, startPoint y: 208, endPoint x: 1567, endPoint y: 208, distance: 251.0
click at [1567, 208] on div "**********" at bounding box center [1368, 354] width 401 height 709
type input "**********"
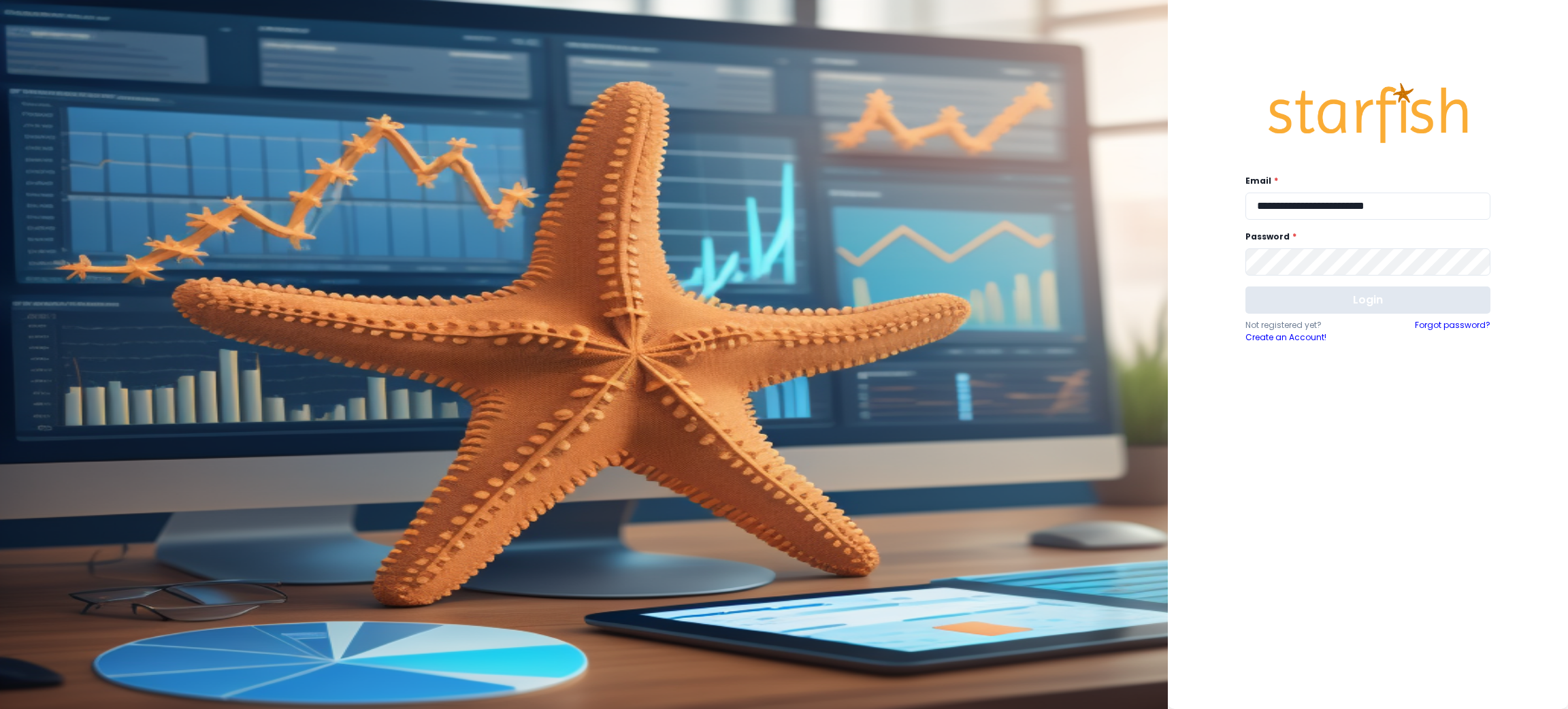
click at [1400, 293] on button "Login" at bounding box center [1368, 300] width 245 height 27
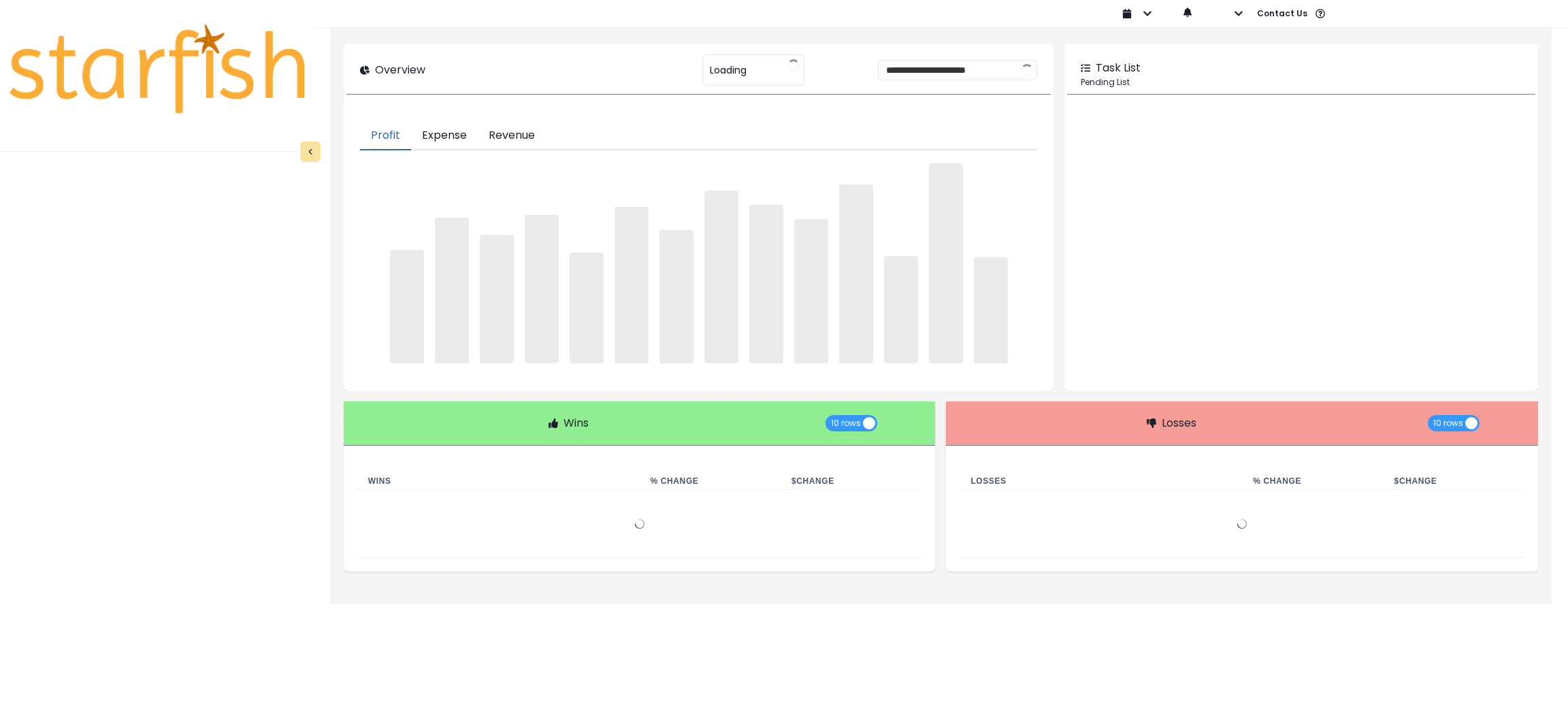
type input "**********"
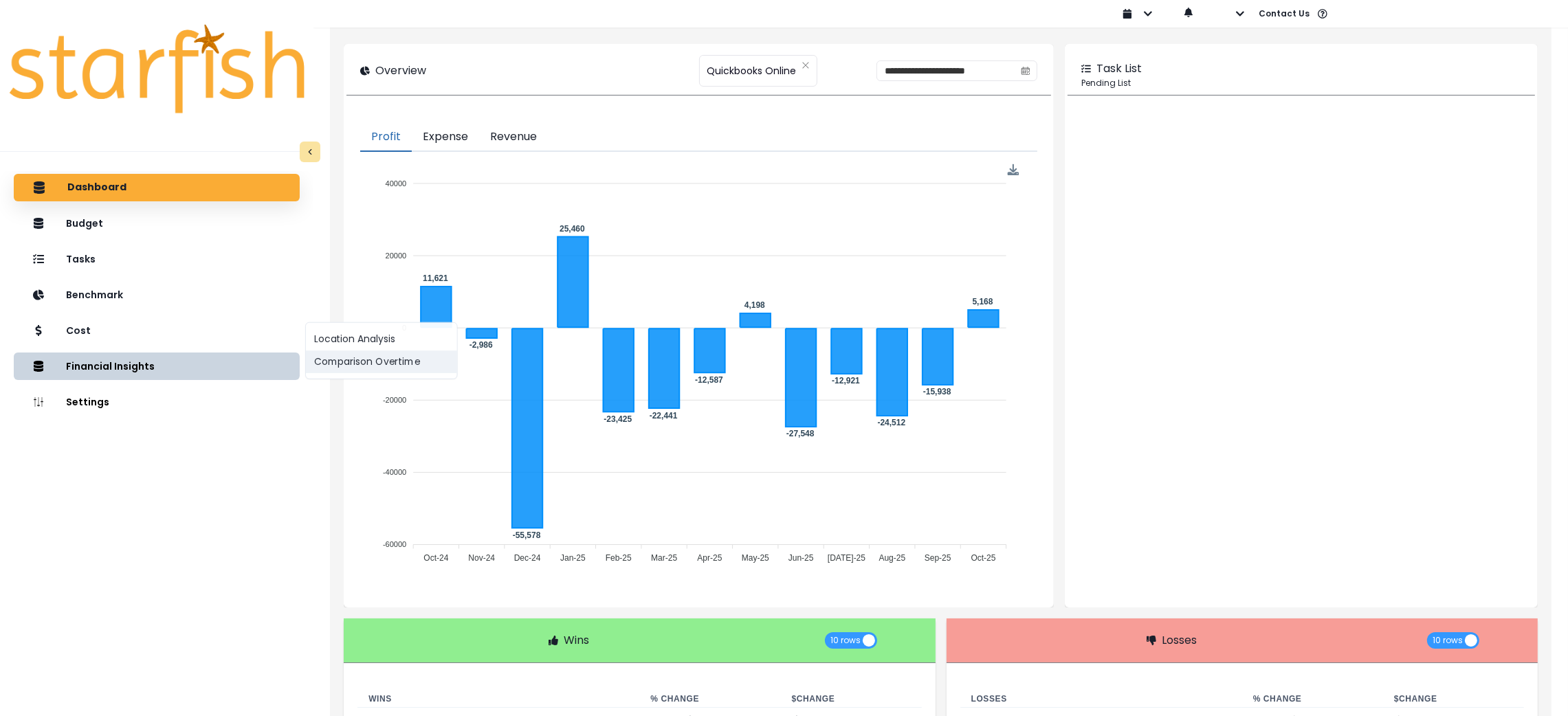
click at [345, 361] on button "Comparison Overtime" at bounding box center [381, 362] width 151 height 23
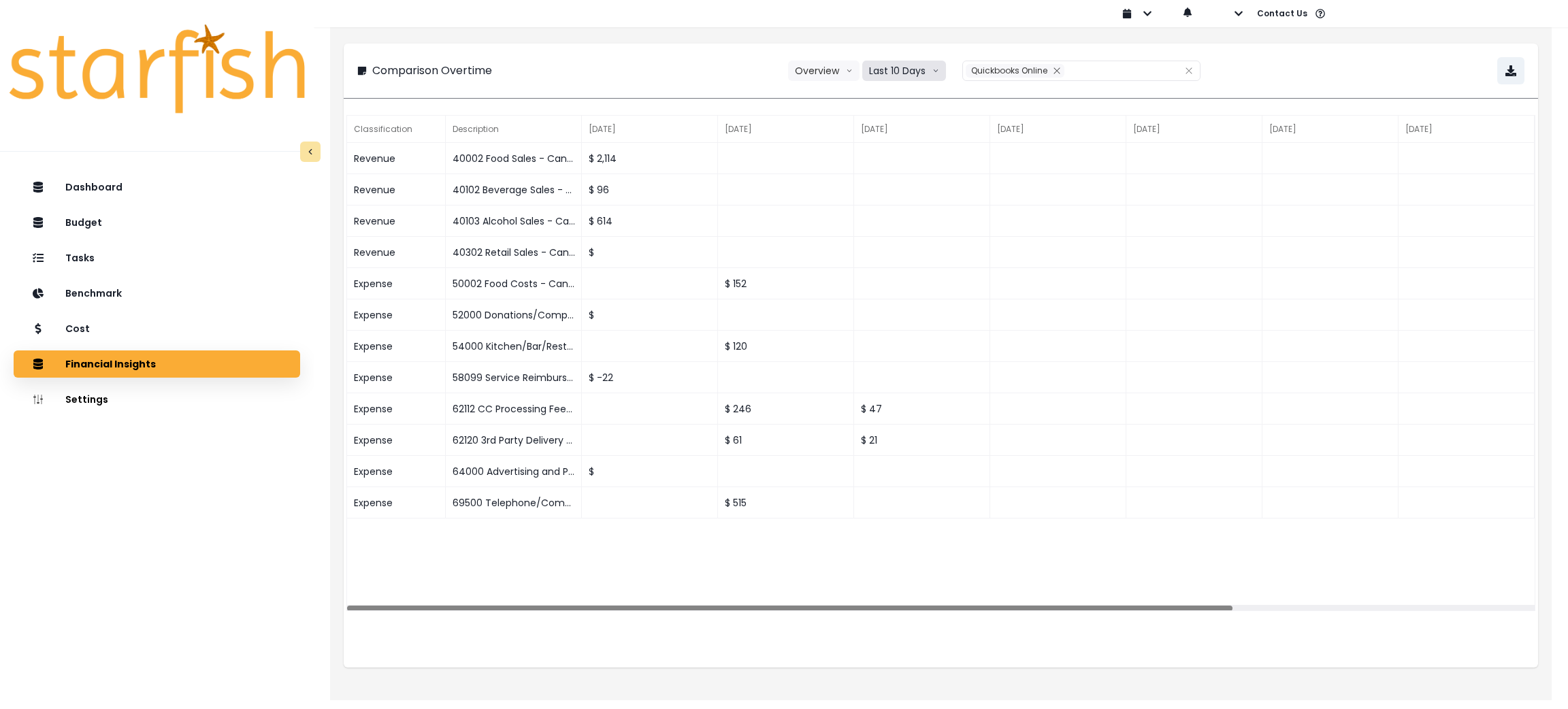
click at [896, 74] on button "Last 10 Days" at bounding box center [904, 70] width 84 height 21
click at [903, 145] on span "Last 15 Months" at bounding box center [903, 146] width 66 height 13
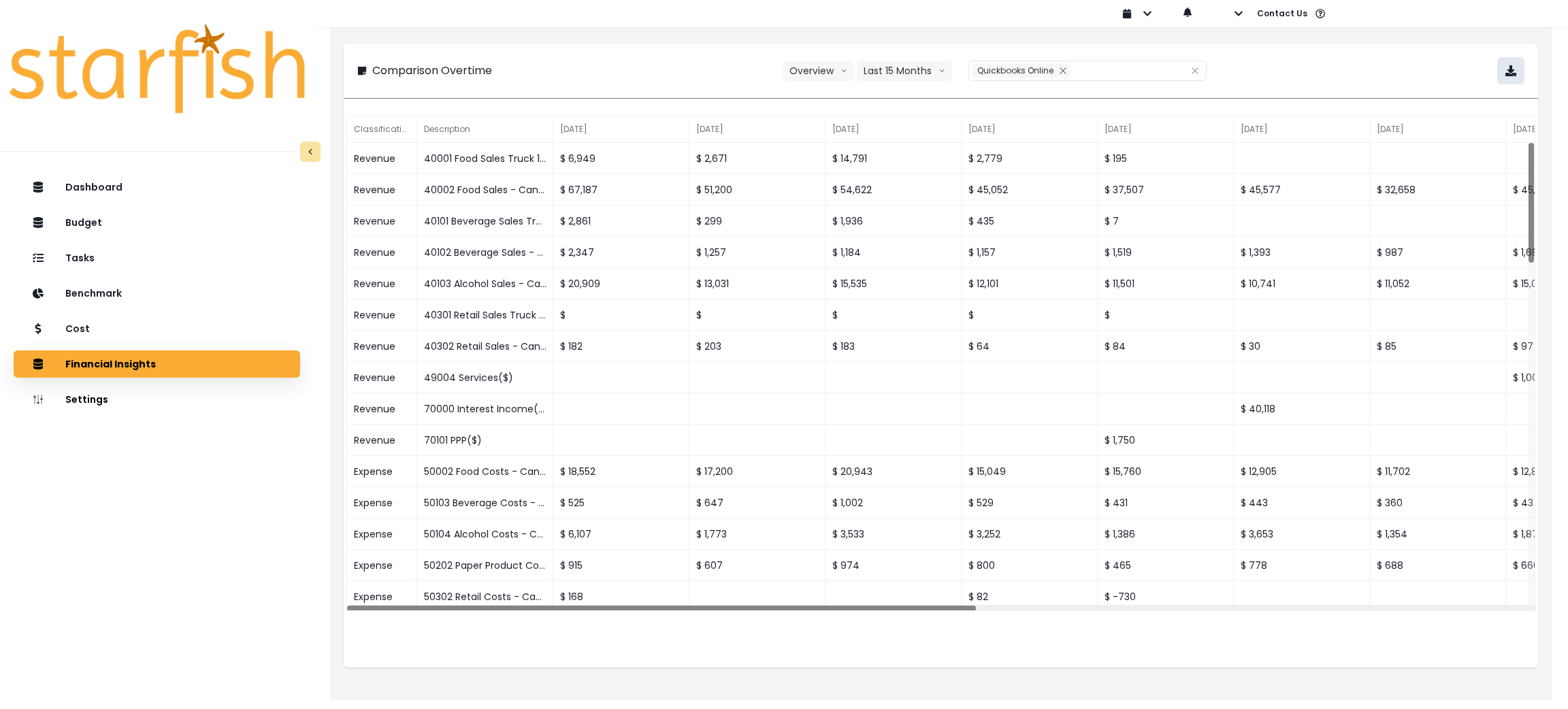
click at [1506, 74] on icon "button" at bounding box center [1511, 70] width 11 height 11
click at [1517, 72] on button "button" at bounding box center [1511, 71] width 27 height 27
click at [125, 267] on div "Tasks" at bounding box center [157, 258] width 264 height 28
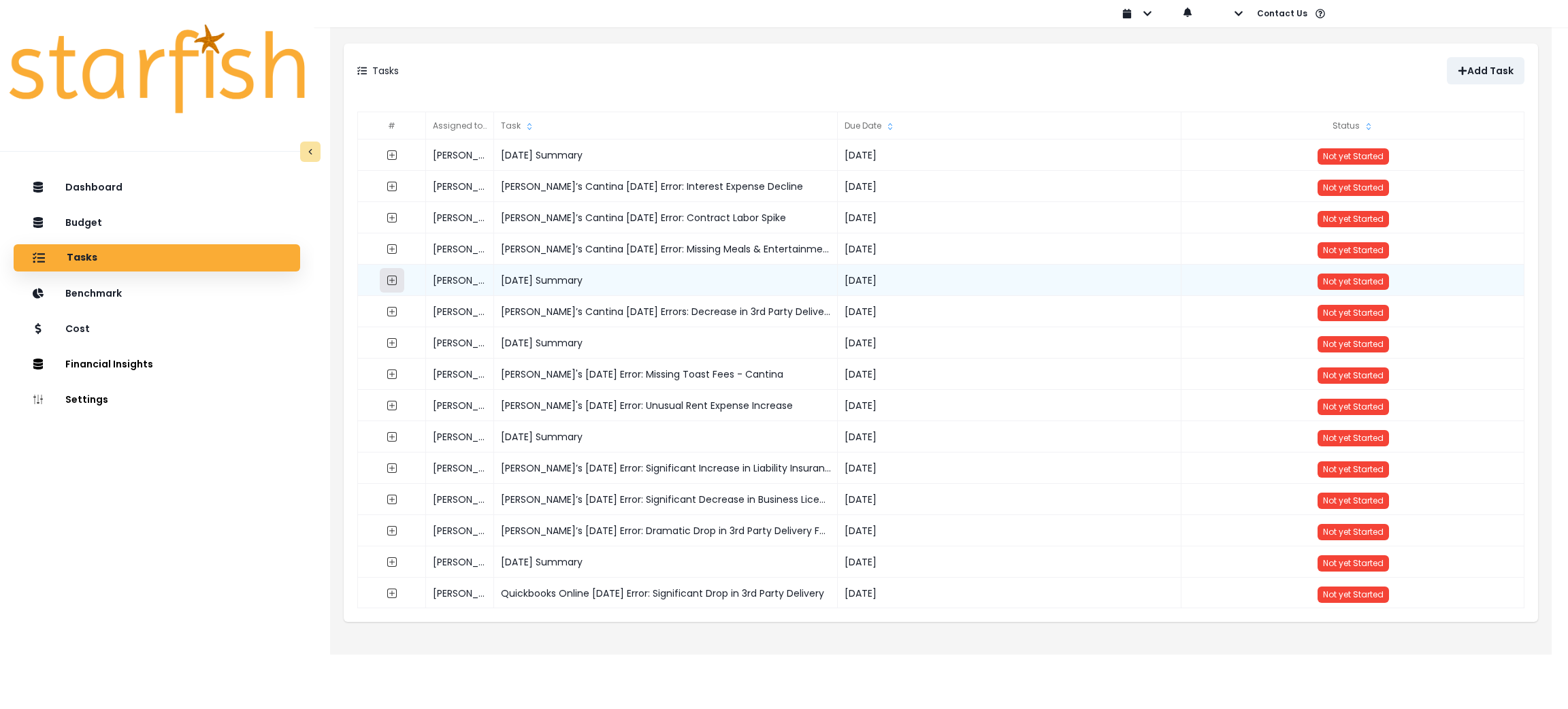
click at [386, 281] on icon "expand outline" at bounding box center [391, 280] width 11 height 11
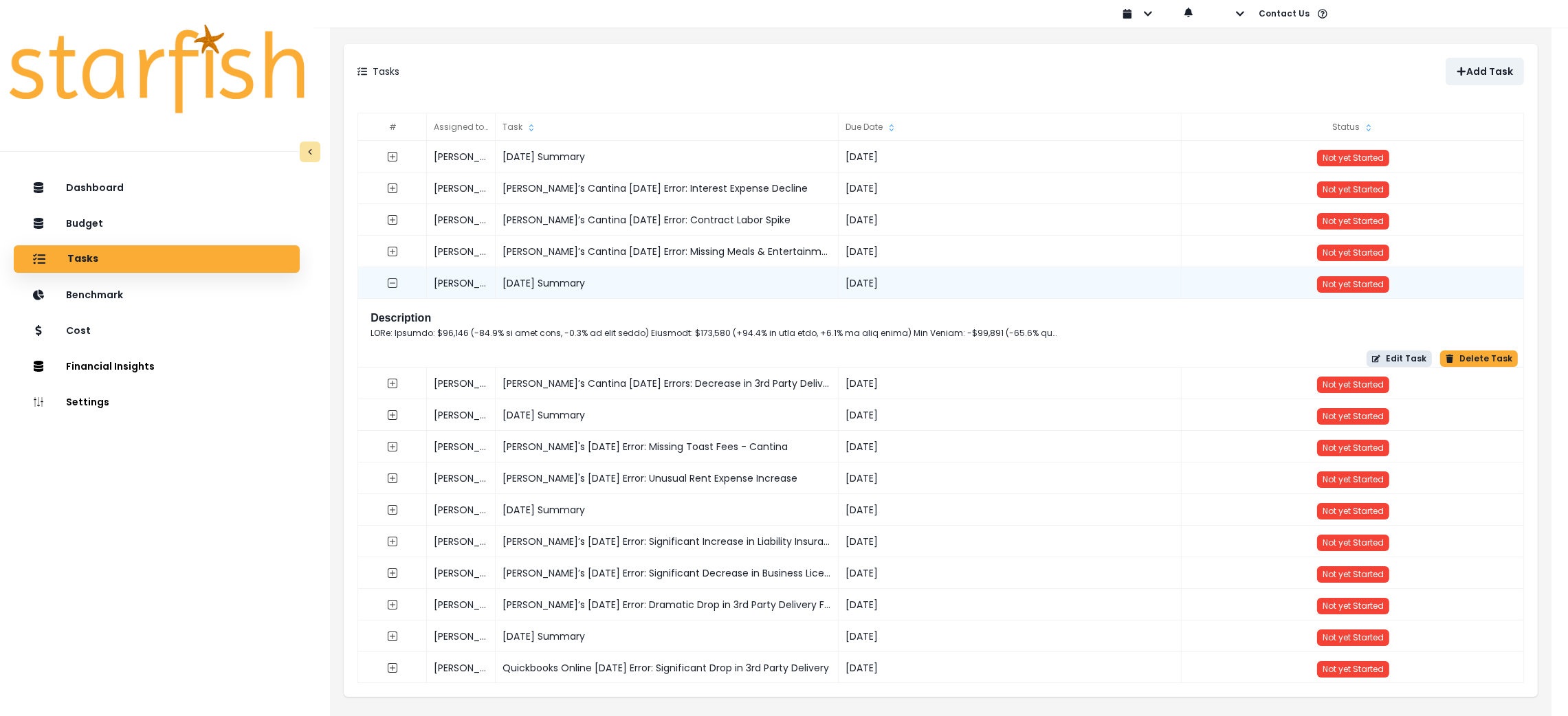
click at [1405, 357] on button "Edit Task" at bounding box center [1399, 359] width 65 height 16
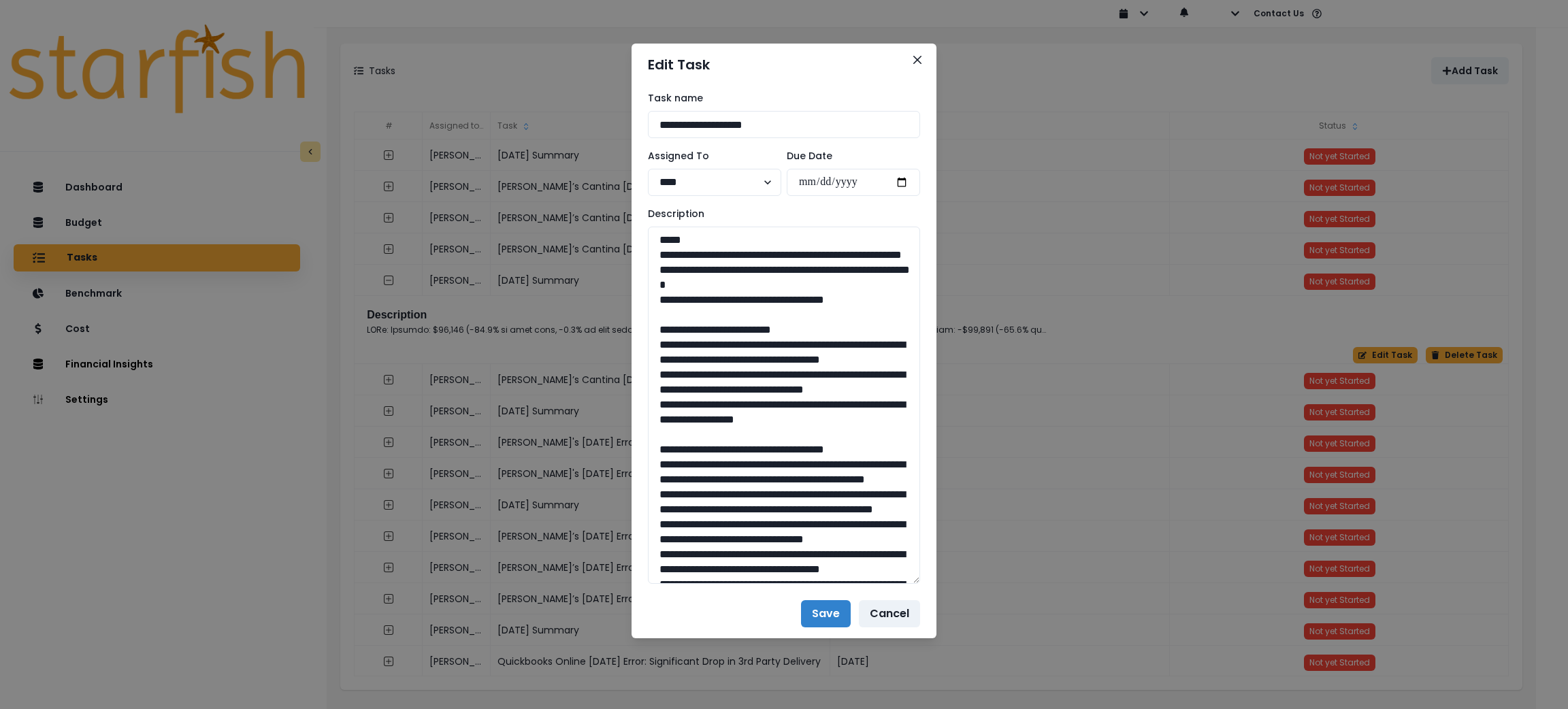
drag, startPoint x: 909, startPoint y: 274, endPoint x: 965, endPoint y: 586, distance: 317.0
click at [965, 586] on div "**********" at bounding box center [784, 354] width 1568 height 709
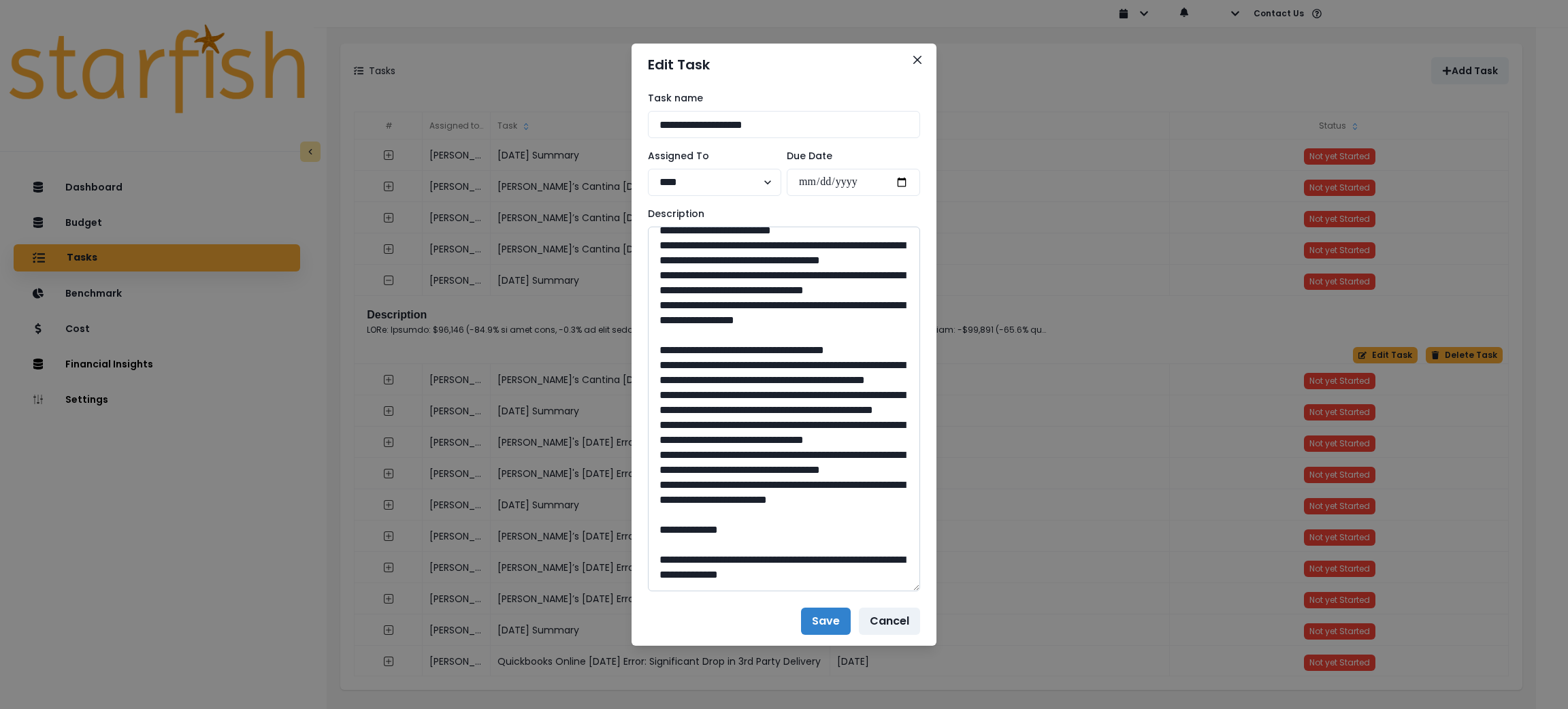
scroll to position [102, 0]
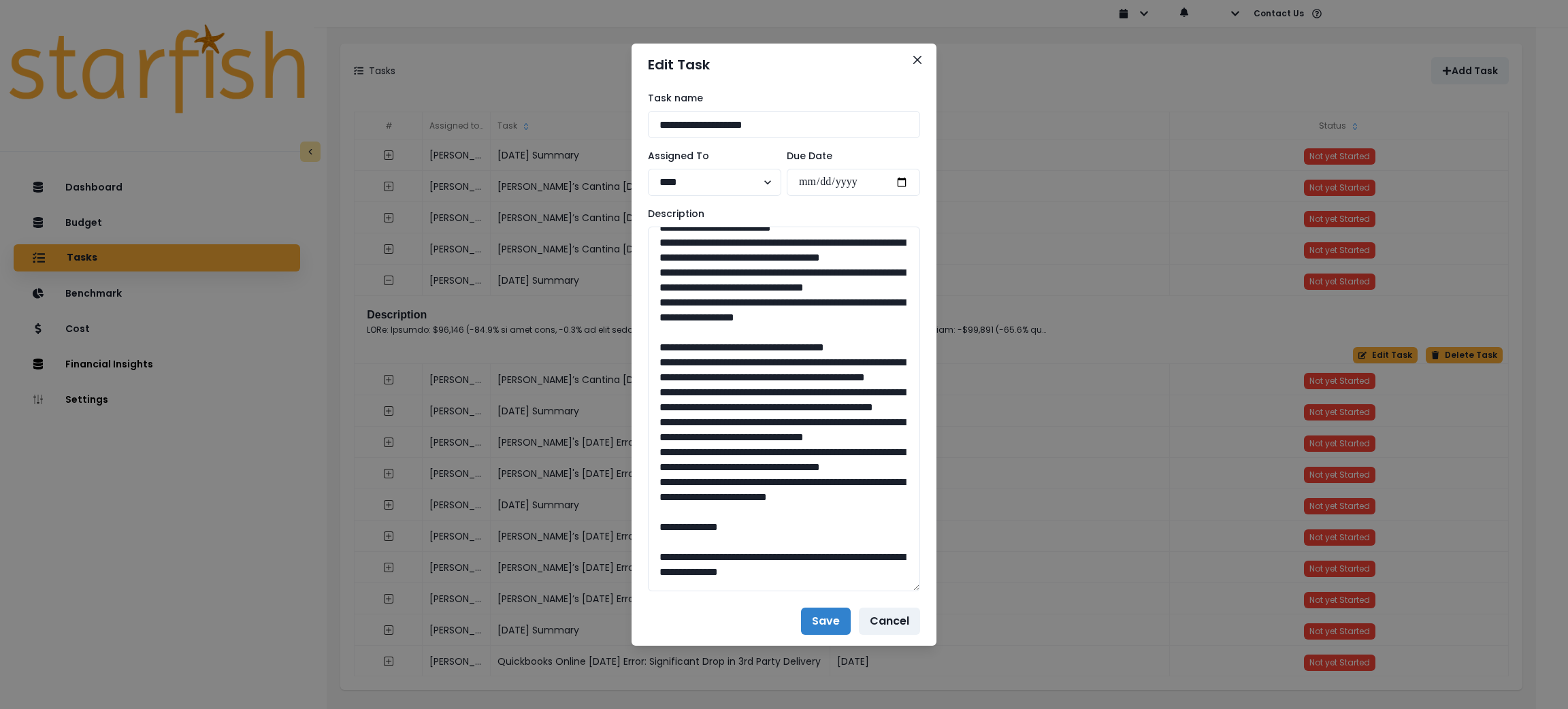
drag, startPoint x: 857, startPoint y: 126, endPoint x: 491, endPoint y: 113, distance: 366.2
click at [492, 113] on div "**********" at bounding box center [784, 354] width 1568 height 709
click at [918, 63] on icon "Close" at bounding box center [917, 60] width 9 height 9
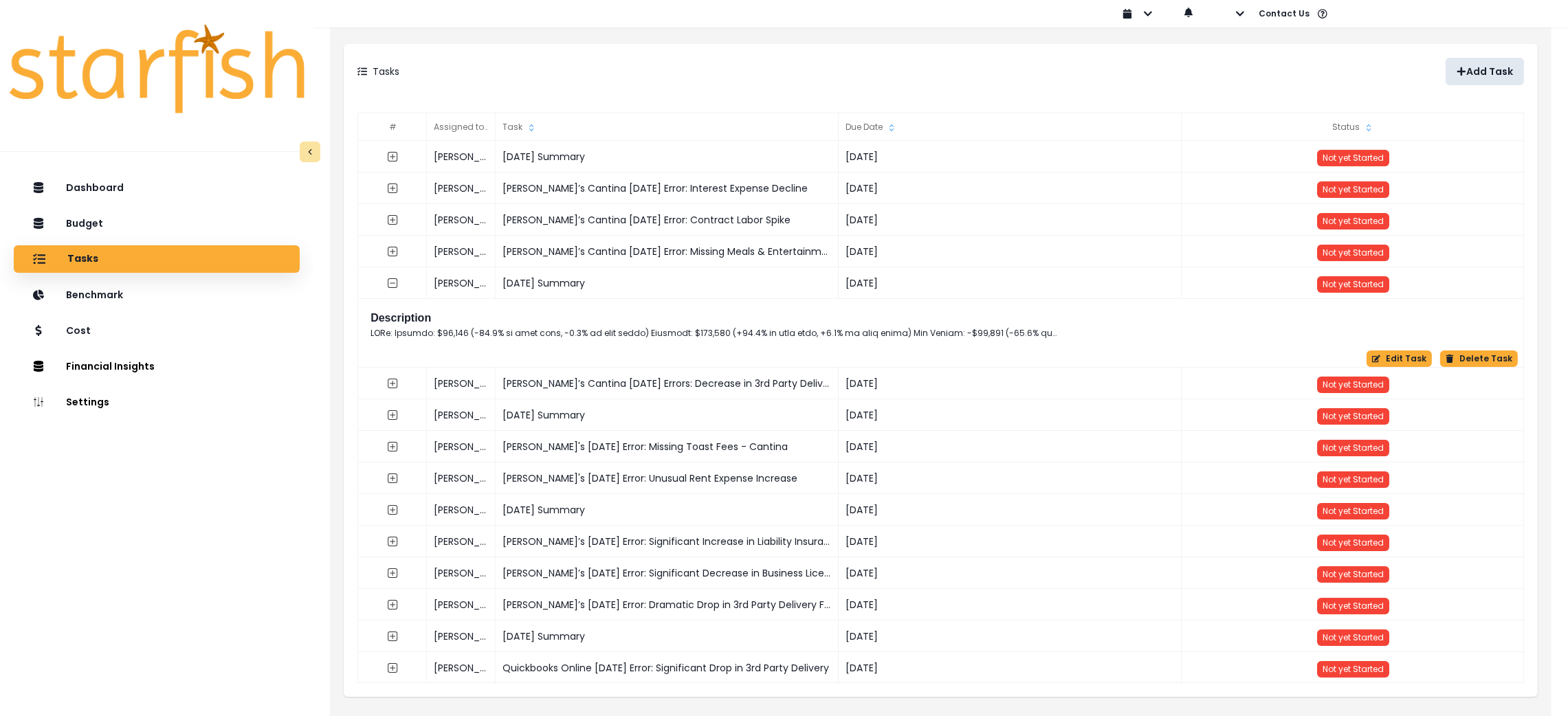
click at [1479, 72] on p "Add Task" at bounding box center [1489, 72] width 47 height 11
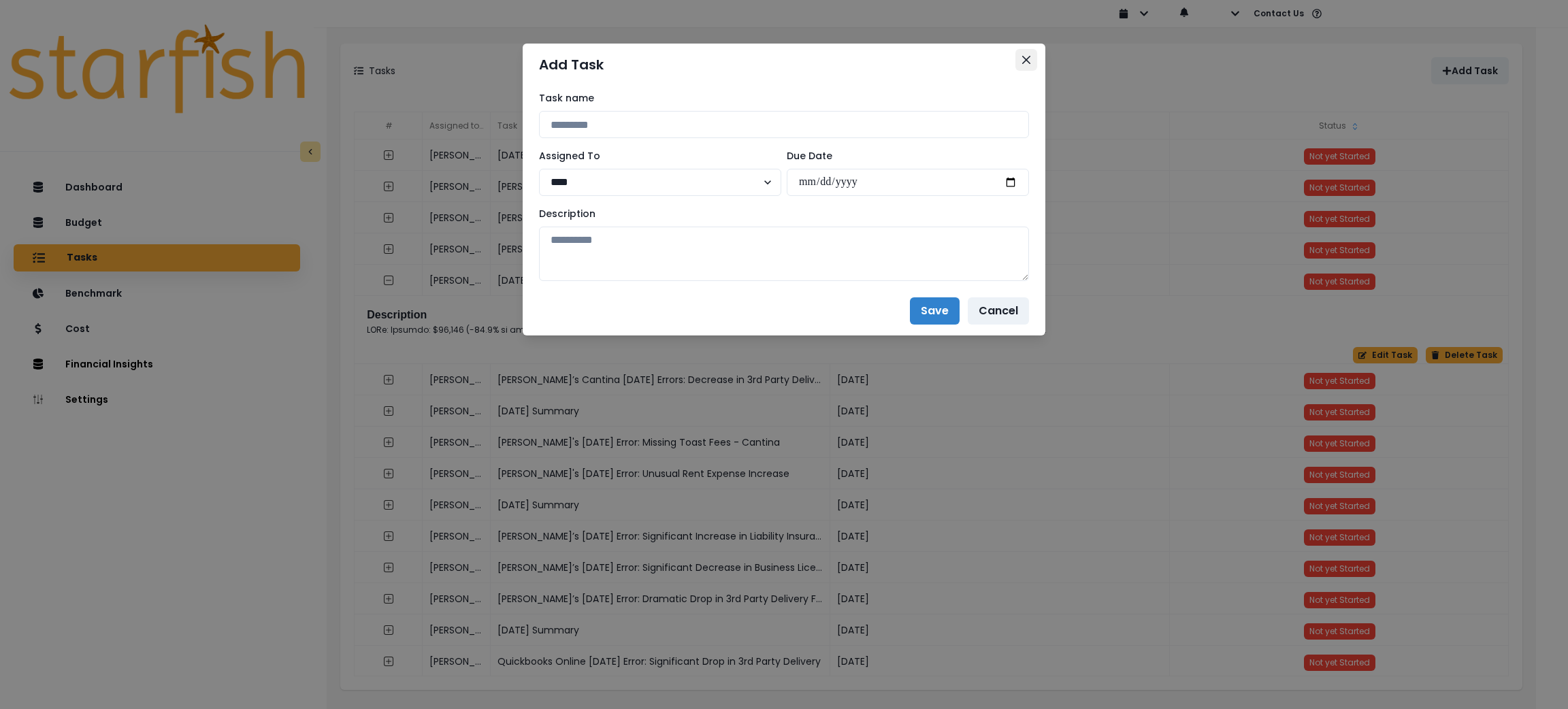
click at [1031, 57] on button "Close" at bounding box center [1026, 60] width 22 height 22
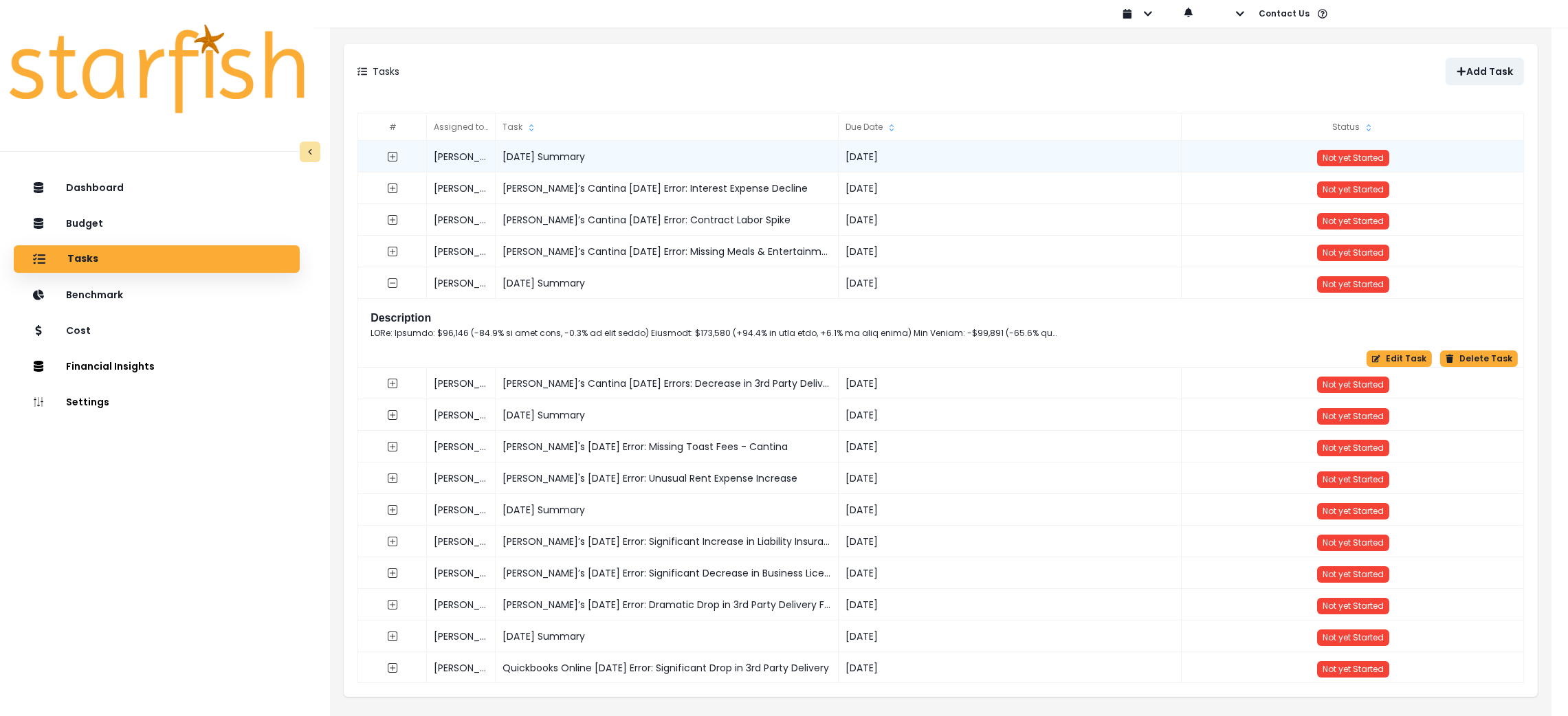
click at [616, 156] on div "[DATE] Summary" at bounding box center [667, 157] width 343 height 32
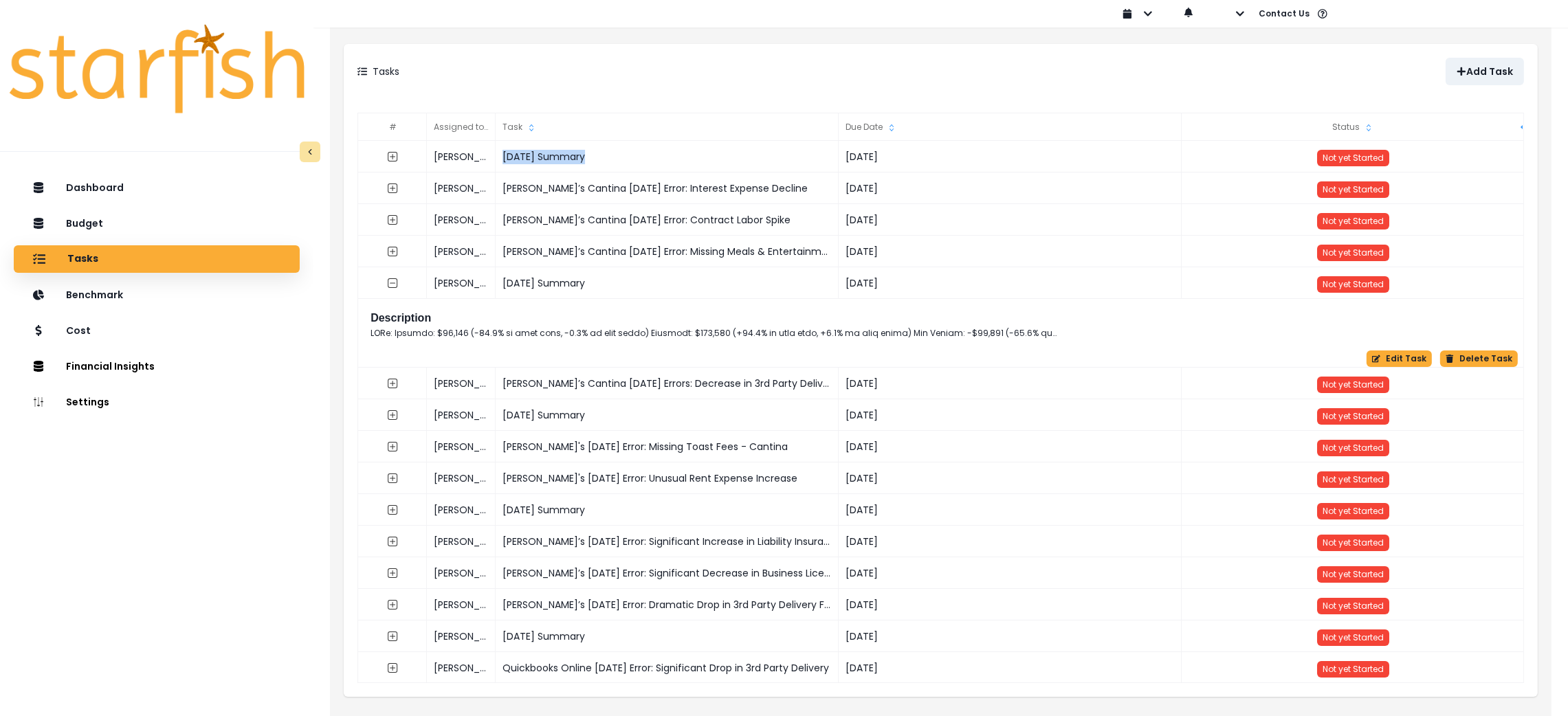
copy div "[DATE] Summary"
click at [1478, 69] on p "Add Task" at bounding box center [1489, 72] width 47 height 11
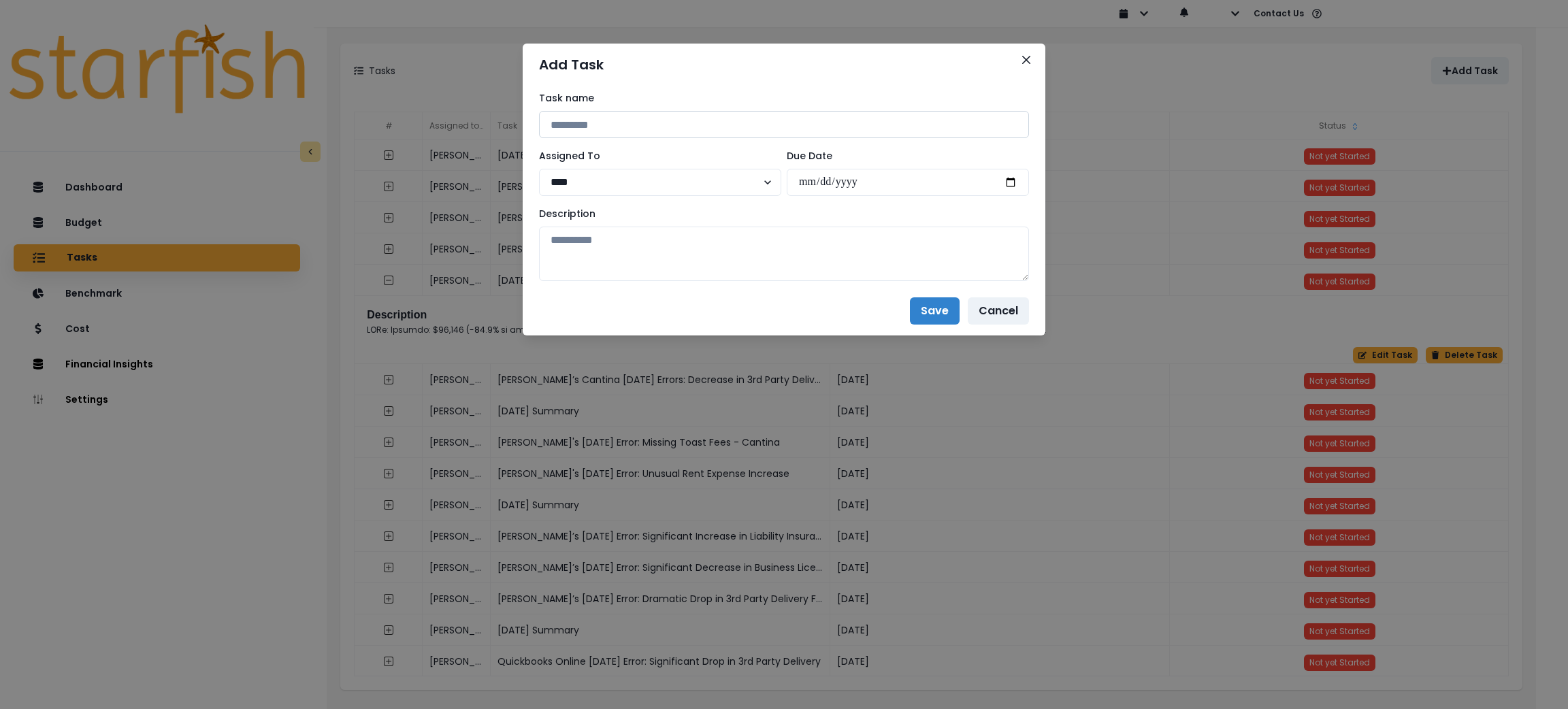
click at [812, 133] on input at bounding box center [783, 124] width 490 height 27
paste input "**********"
click at [668, 125] on input "**********" at bounding box center [783, 124] width 490 height 27
drag, startPoint x: 691, startPoint y: 121, endPoint x: 1567, endPoint y: 124, distance: 876.0
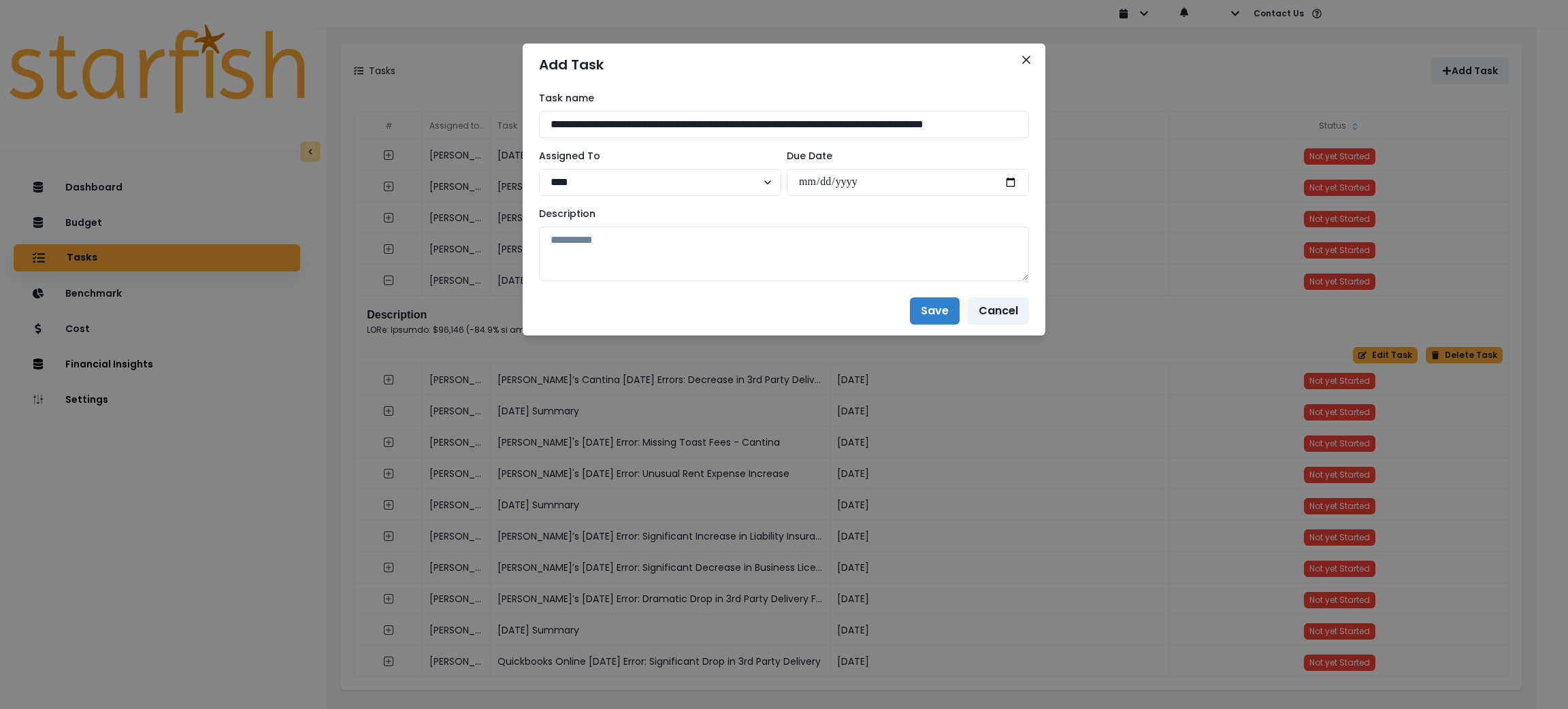
click at [1567, 124] on div "**********" at bounding box center [784, 354] width 1568 height 709
paste input
type input "**********"
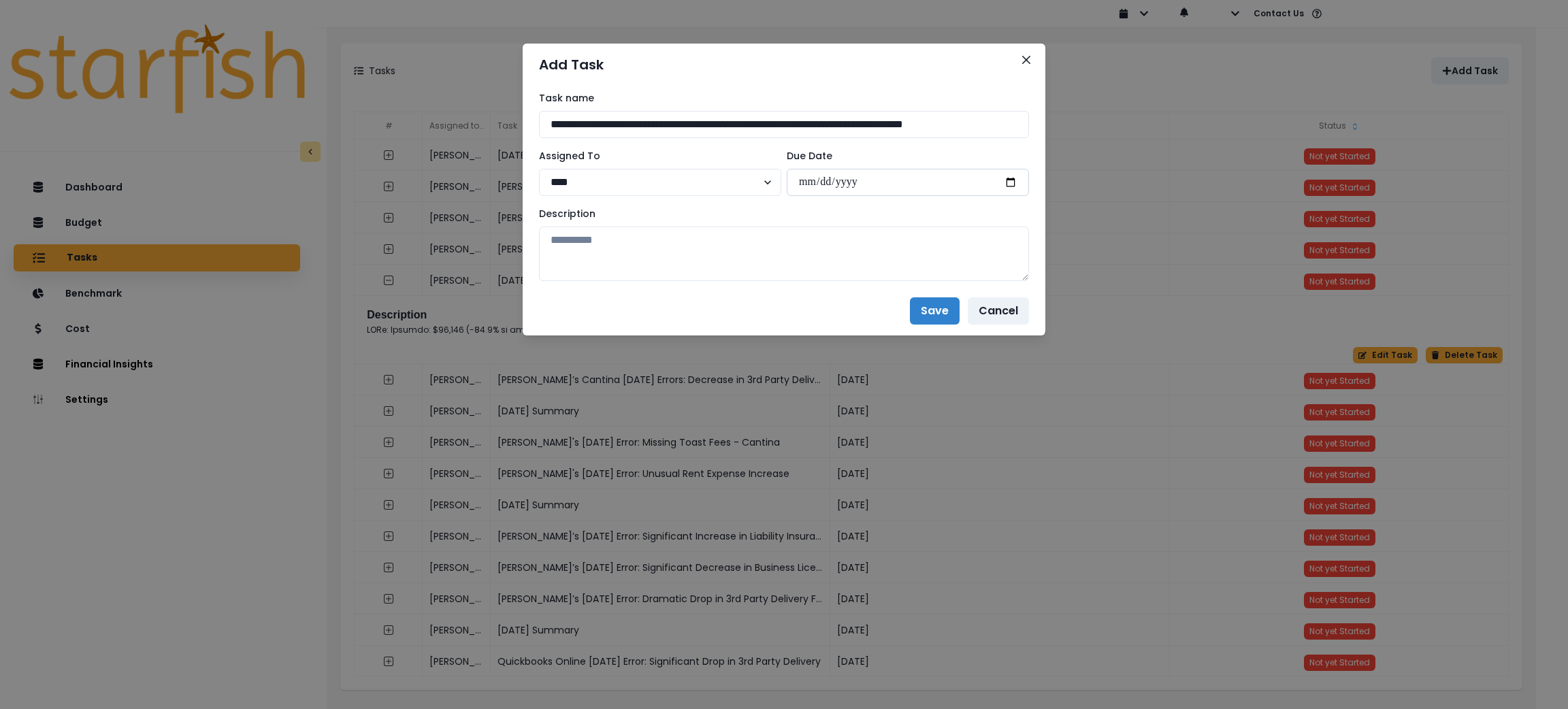
click at [1006, 183] on input "date" at bounding box center [908, 182] width 242 height 27
type input "**********"
click at [722, 267] on textarea at bounding box center [783, 254] width 490 height 55
paste textarea "**********"
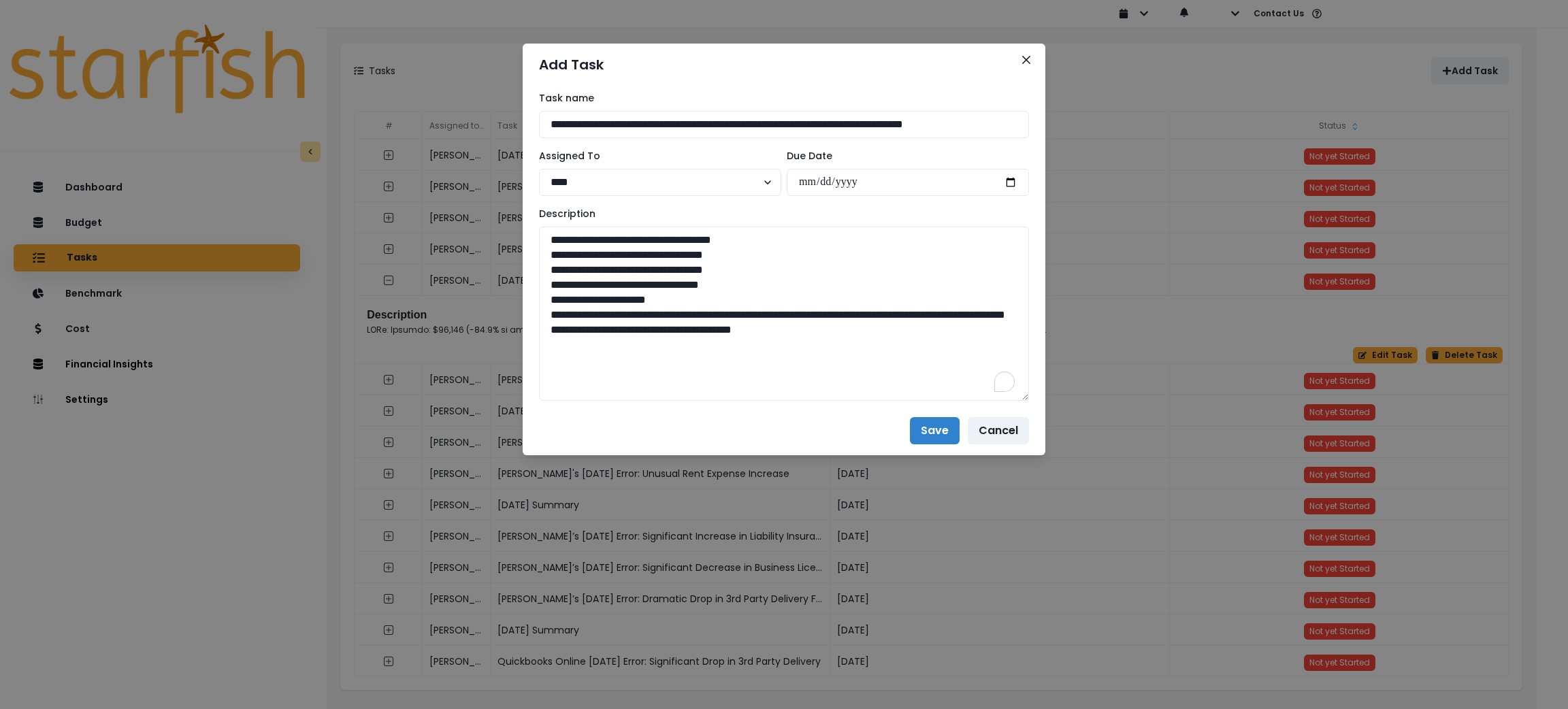
drag, startPoint x: 1017, startPoint y: 278, endPoint x: 1063, endPoint y: 502, distance: 228.7
click at [1063, 502] on div "**********" at bounding box center [784, 354] width 1568 height 709
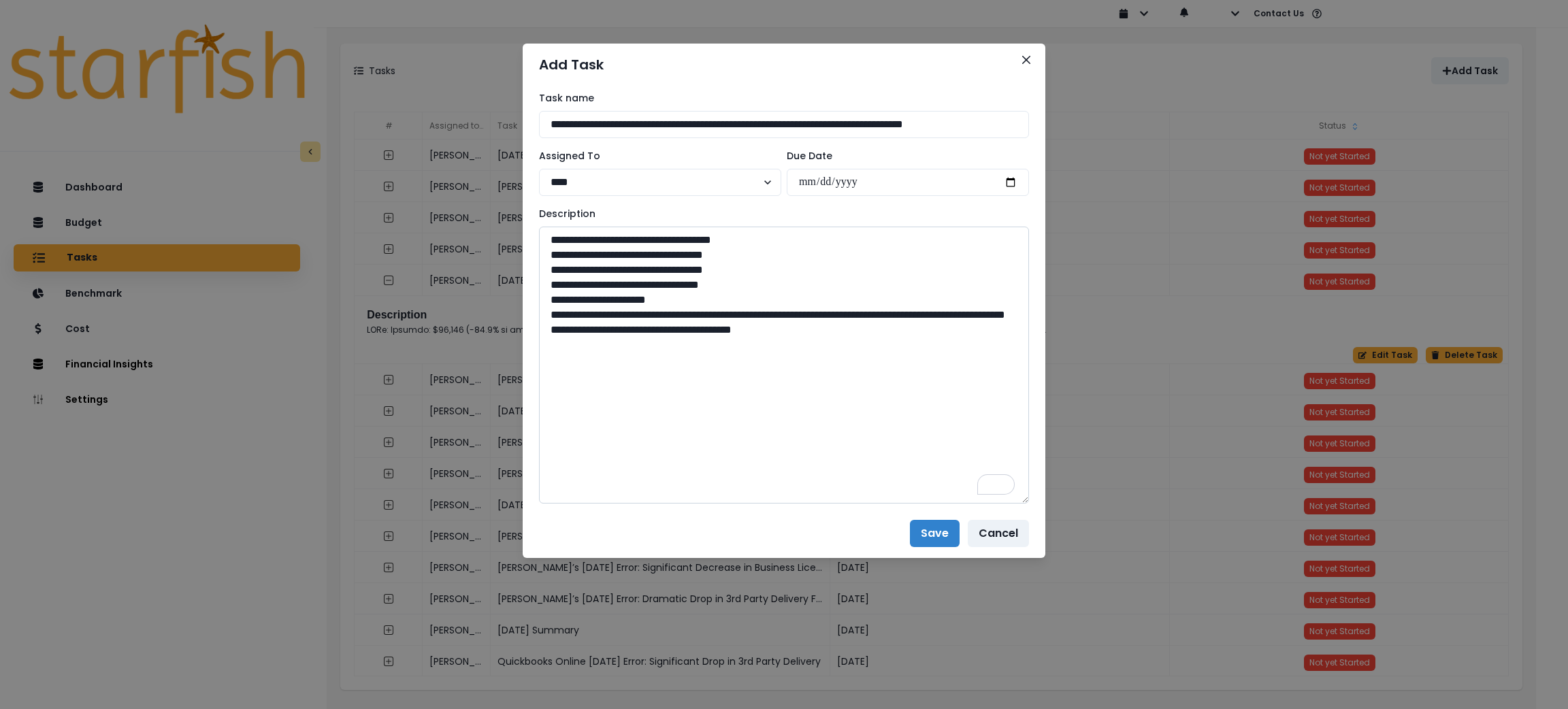
click at [631, 316] on textarea "**********" at bounding box center [783, 365] width 490 height 277
paste textarea "**********"
type textarea "**********"
click at [1033, 60] on button "Close" at bounding box center [1026, 60] width 22 height 22
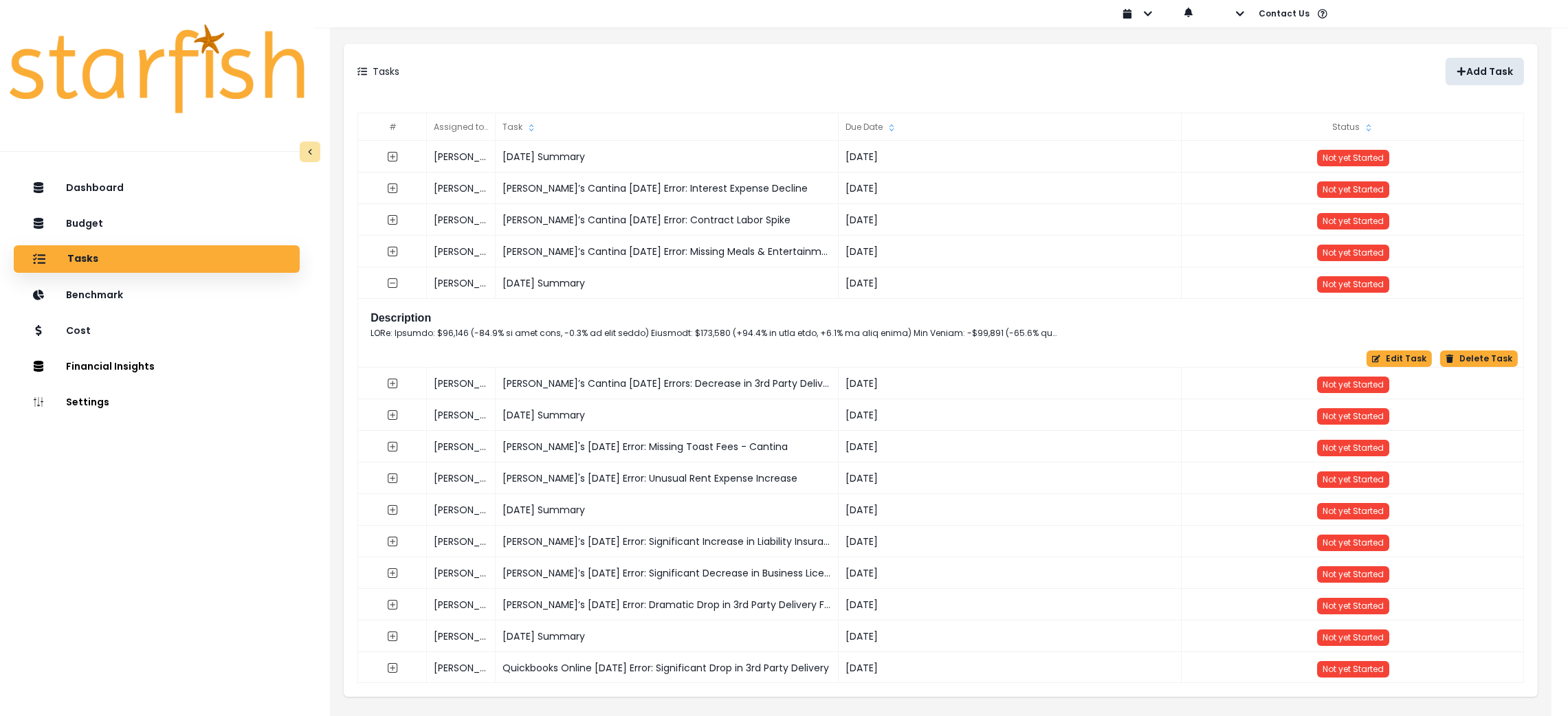
click at [1484, 66] on p "Add Task" at bounding box center [1489, 72] width 47 height 11
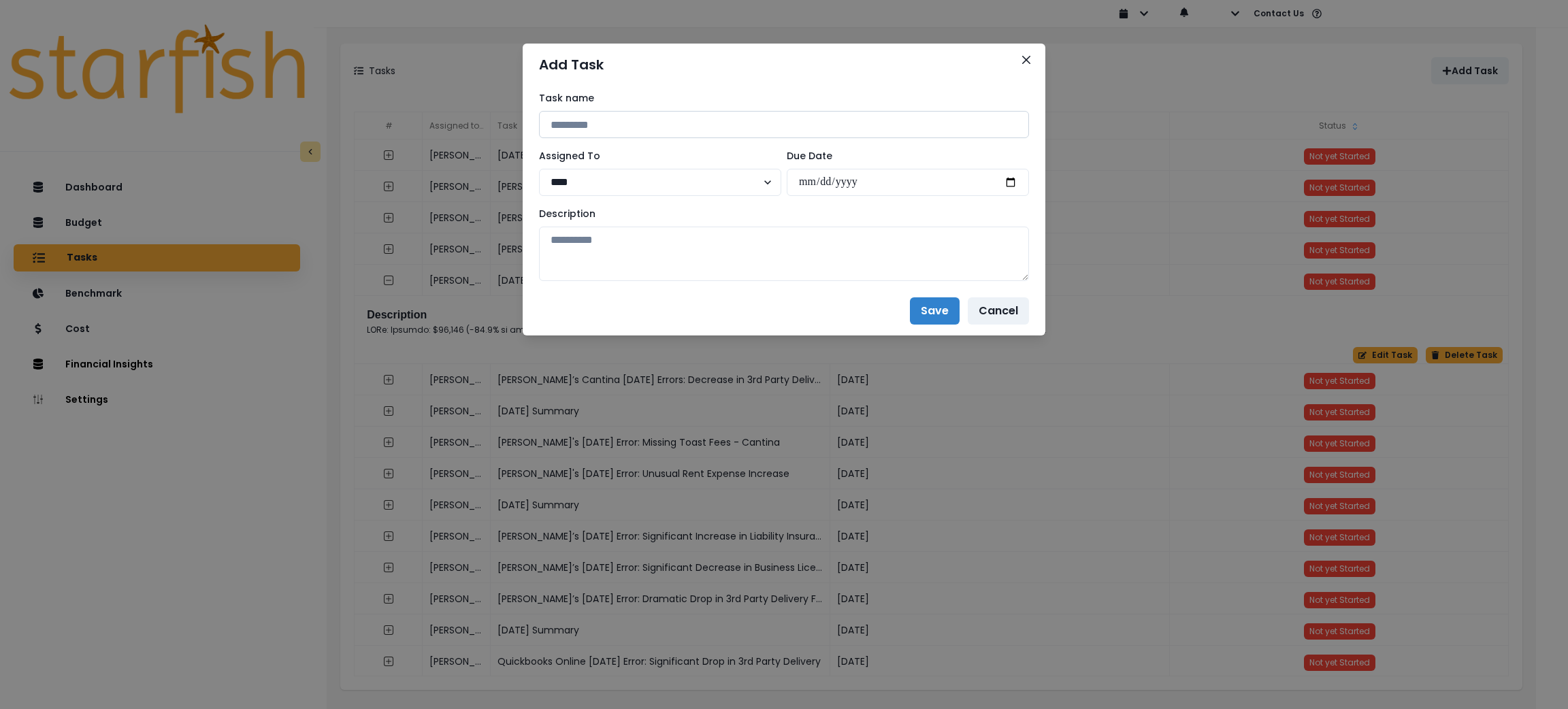
click at [758, 126] on input at bounding box center [783, 124] width 490 height 27
click at [695, 123] on input "**********" at bounding box center [783, 124] width 490 height 27
drag, startPoint x: 692, startPoint y: 124, endPoint x: 1357, endPoint y: 124, distance: 665.0
click at [1357, 124] on div "**********" at bounding box center [784, 354] width 1568 height 709
paste input "**********"
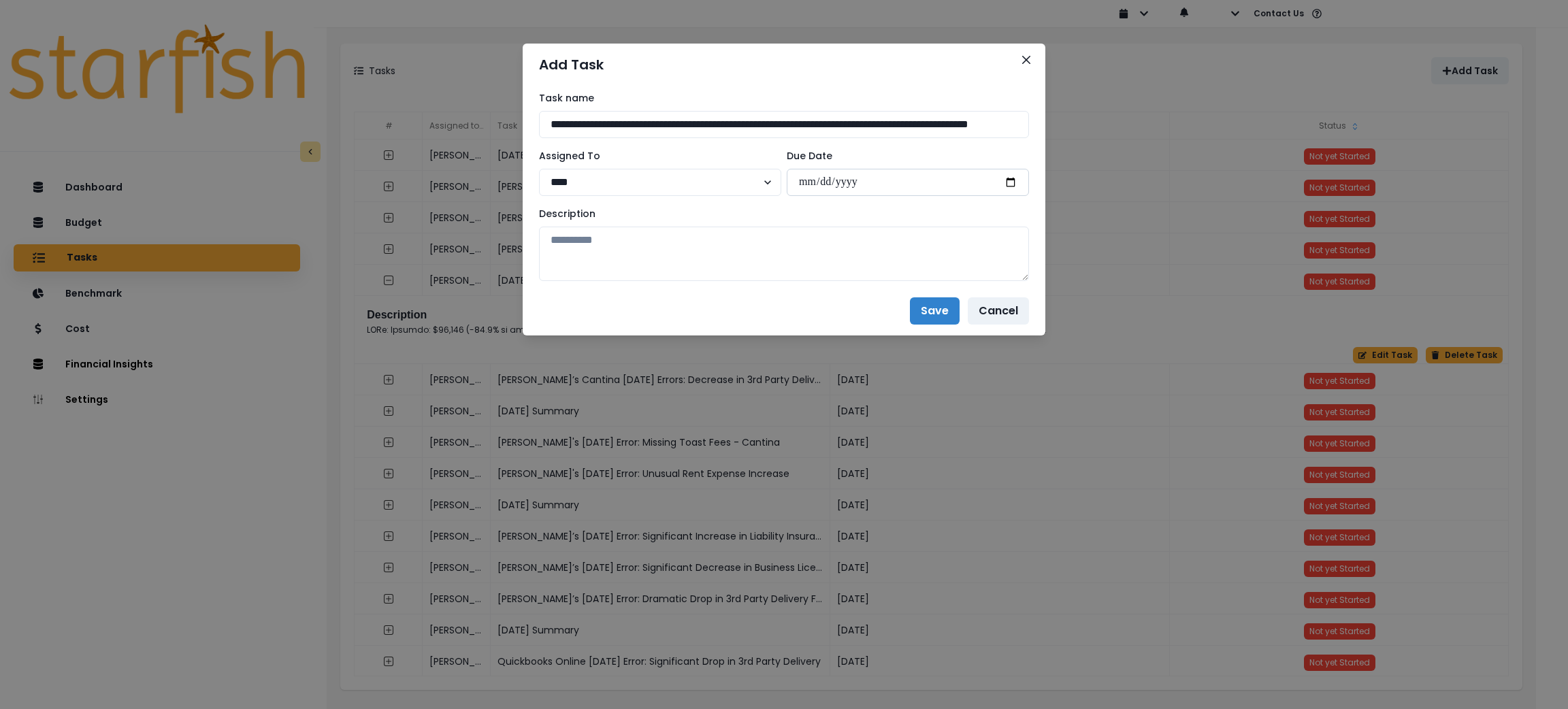
scroll to position [0, 113]
type input "**********"
click at [1008, 187] on input "date" at bounding box center [908, 182] width 242 height 27
type input "**********"
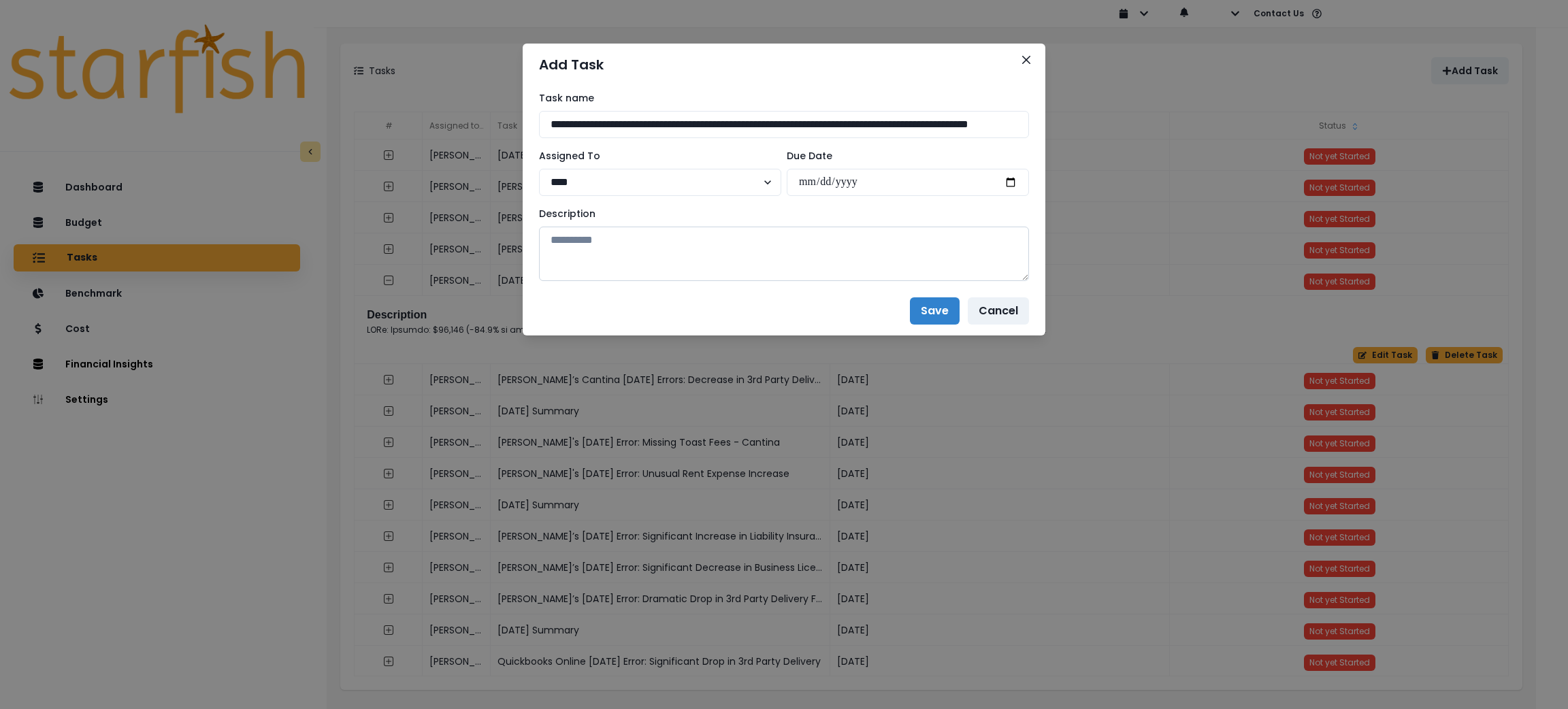
click at [810, 257] on textarea at bounding box center [783, 254] width 490 height 55
paste textarea "**********"
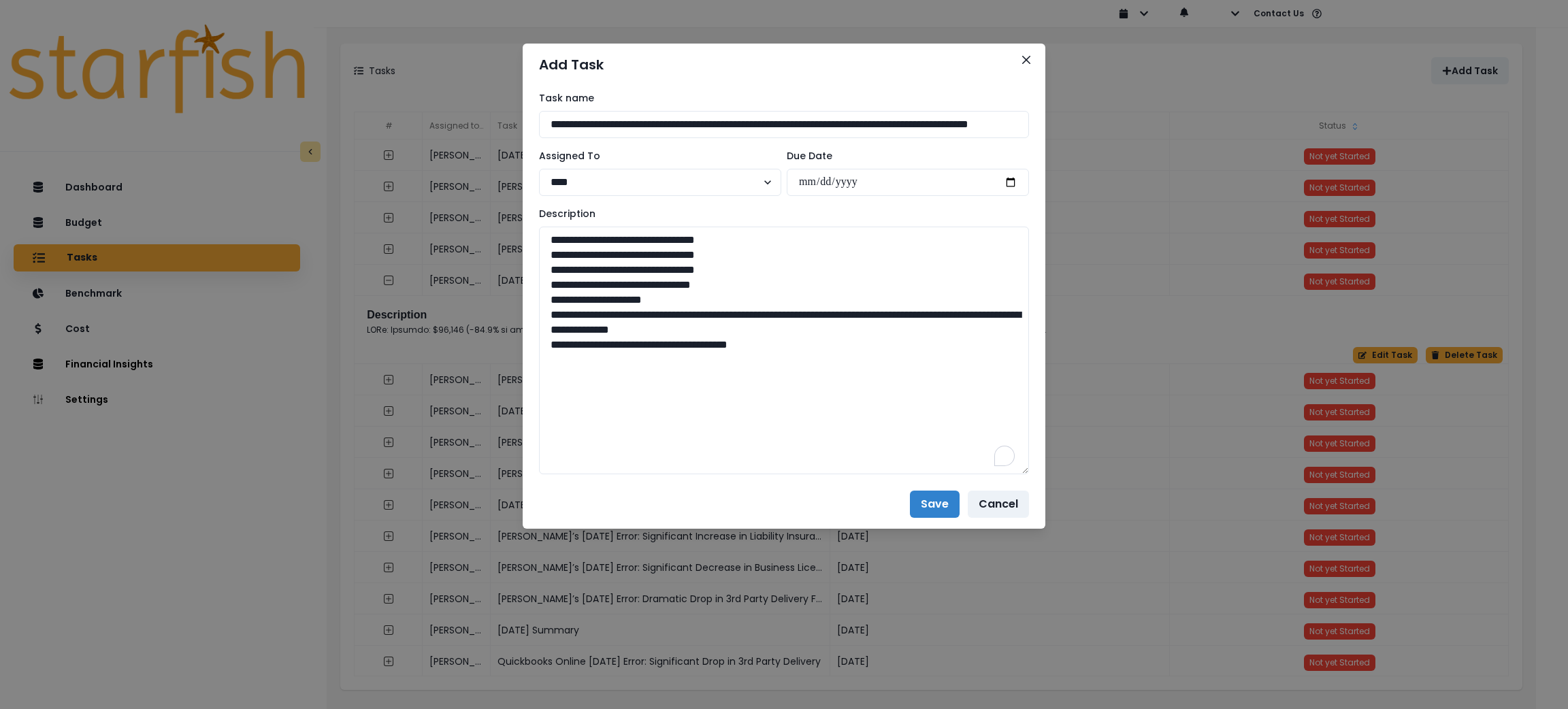
drag, startPoint x: 1017, startPoint y: 278, endPoint x: 1032, endPoint y: 474, distance: 196.6
click at [1032, 474] on div "**********" at bounding box center [783, 283] width 522 height 394
type textarea "**********"
click at [942, 510] on button "Save" at bounding box center [935, 506] width 50 height 27
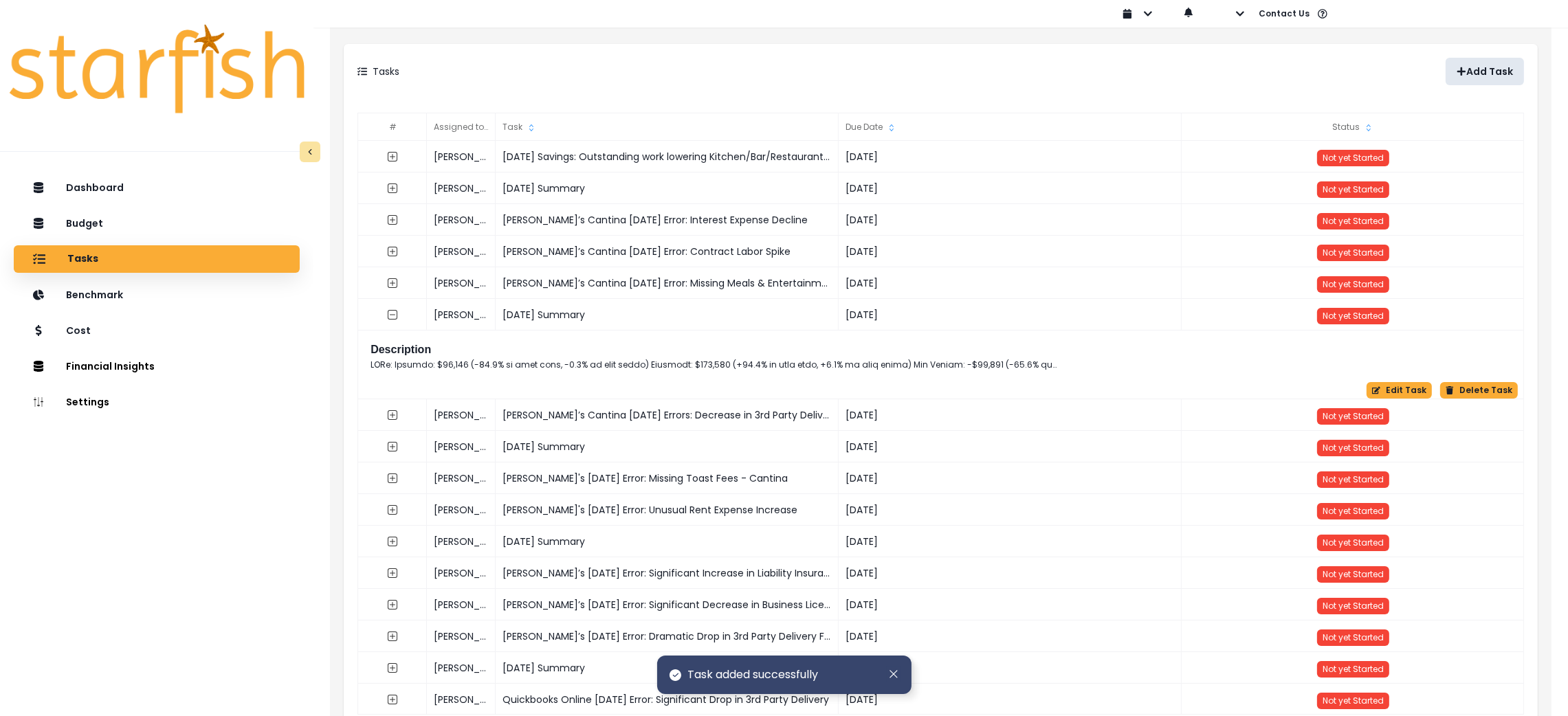
click at [1466, 70] on icon "button" at bounding box center [1461, 72] width 9 height 9
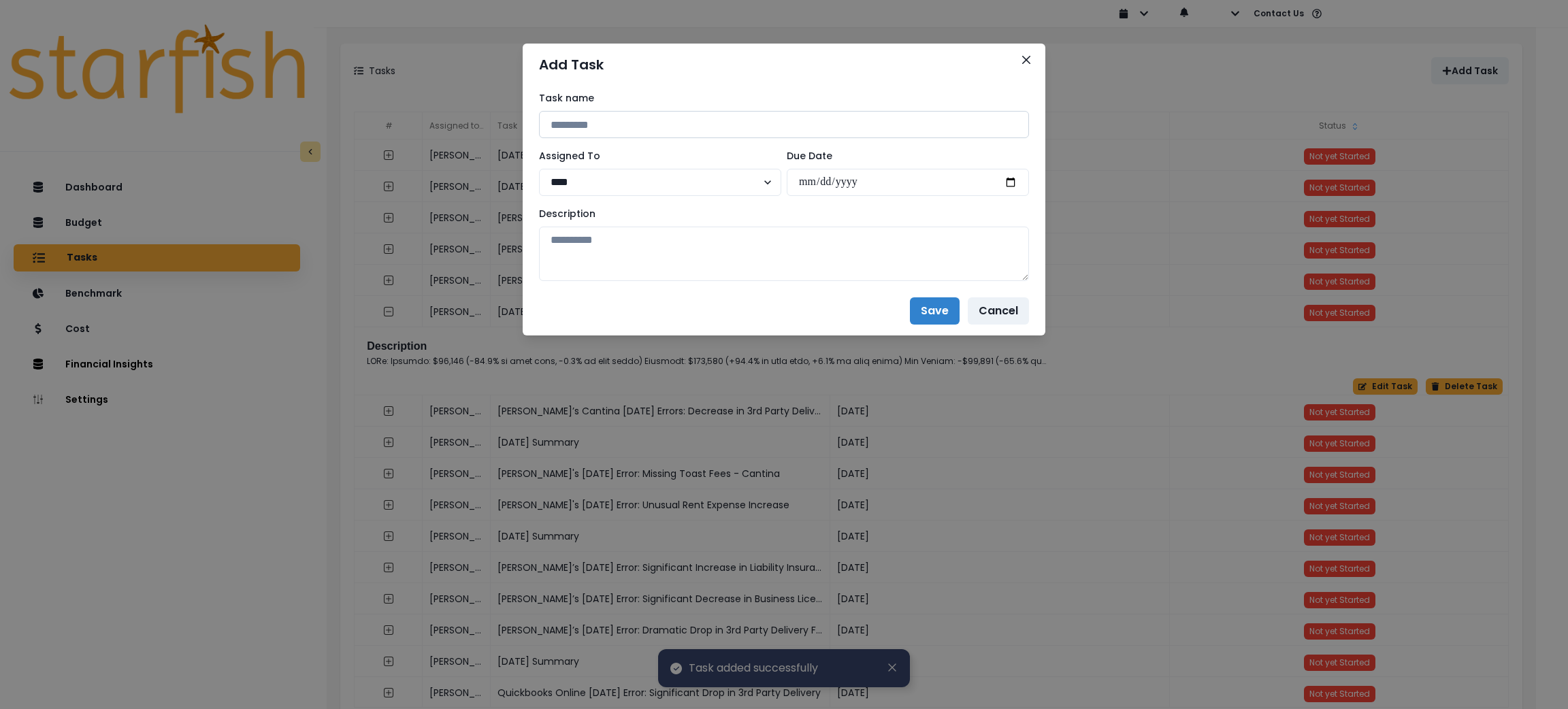
click at [736, 112] on input at bounding box center [783, 124] width 490 height 27
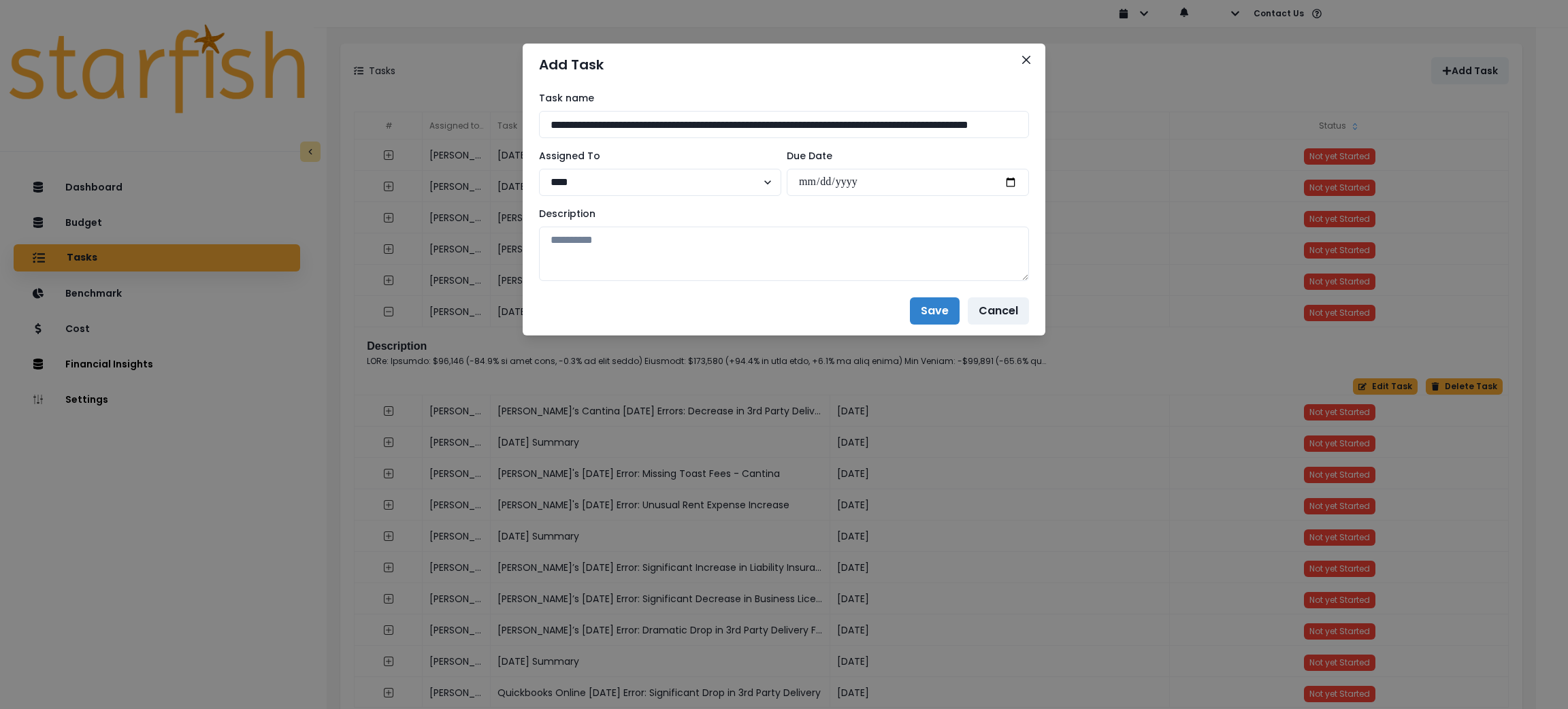
scroll to position [0, 115]
drag, startPoint x: 695, startPoint y: 125, endPoint x: 1314, endPoint y: 128, distance: 619.0
click at [1314, 128] on div "**********" at bounding box center [784, 354] width 1568 height 709
paste input "**********"
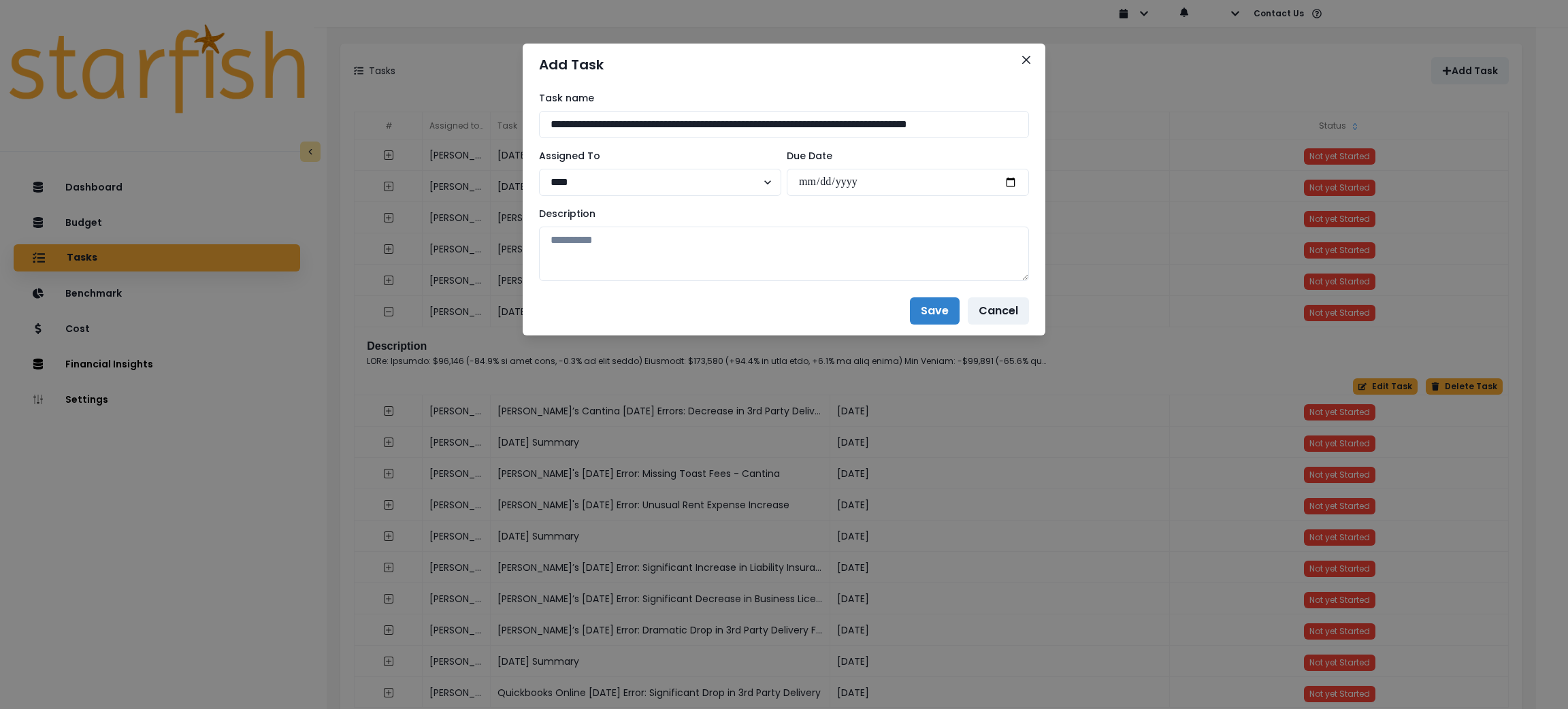
scroll to position [0, 29]
type input "**********"
click at [1012, 181] on input "date" at bounding box center [908, 182] width 242 height 27
type input "**********"
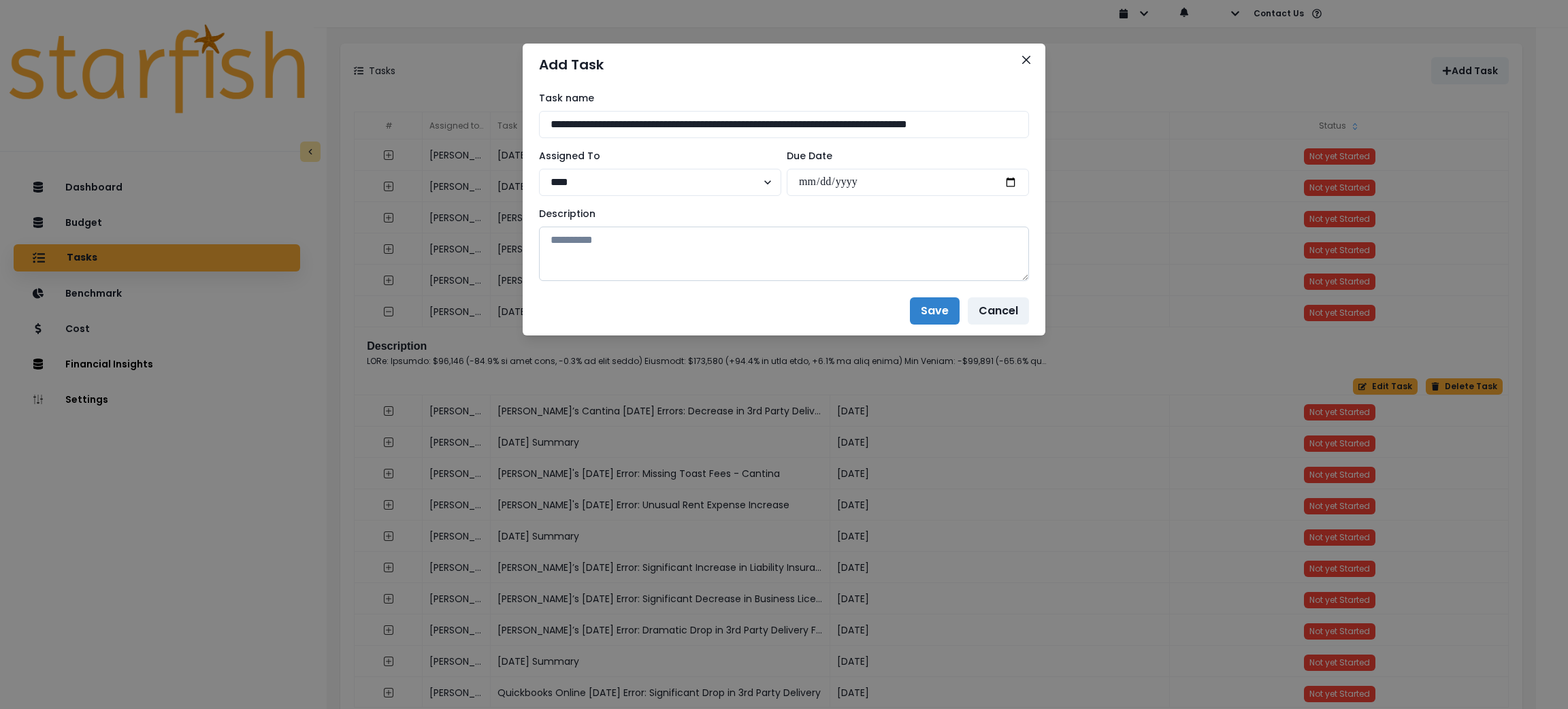
click at [828, 243] on textarea at bounding box center [783, 254] width 490 height 55
paste textarea "**********"
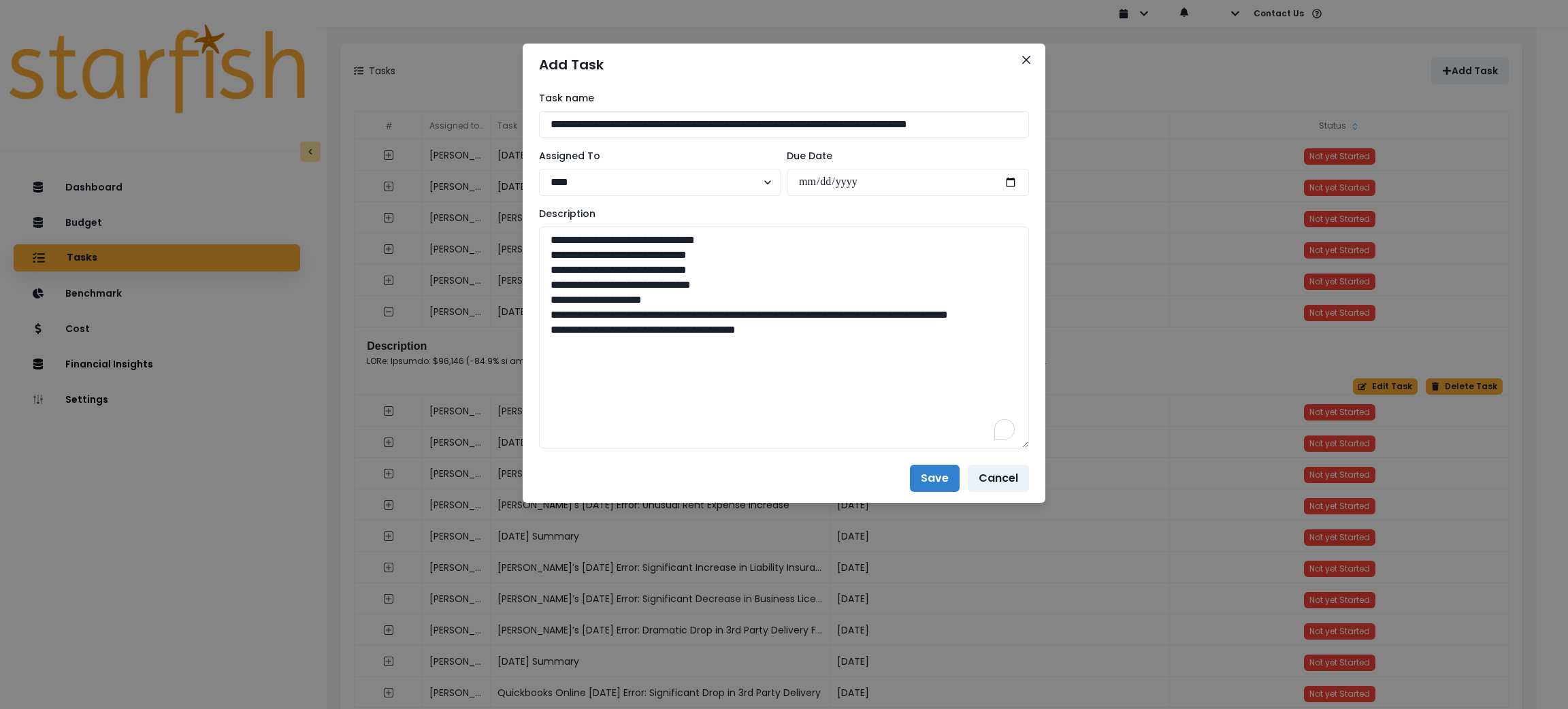
drag, startPoint x: 1016, startPoint y: 276, endPoint x: 1043, endPoint y: 469, distance: 194.9
click at [1043, 454] on div "**********" at bounding box center [783, 269] width 522 height 368
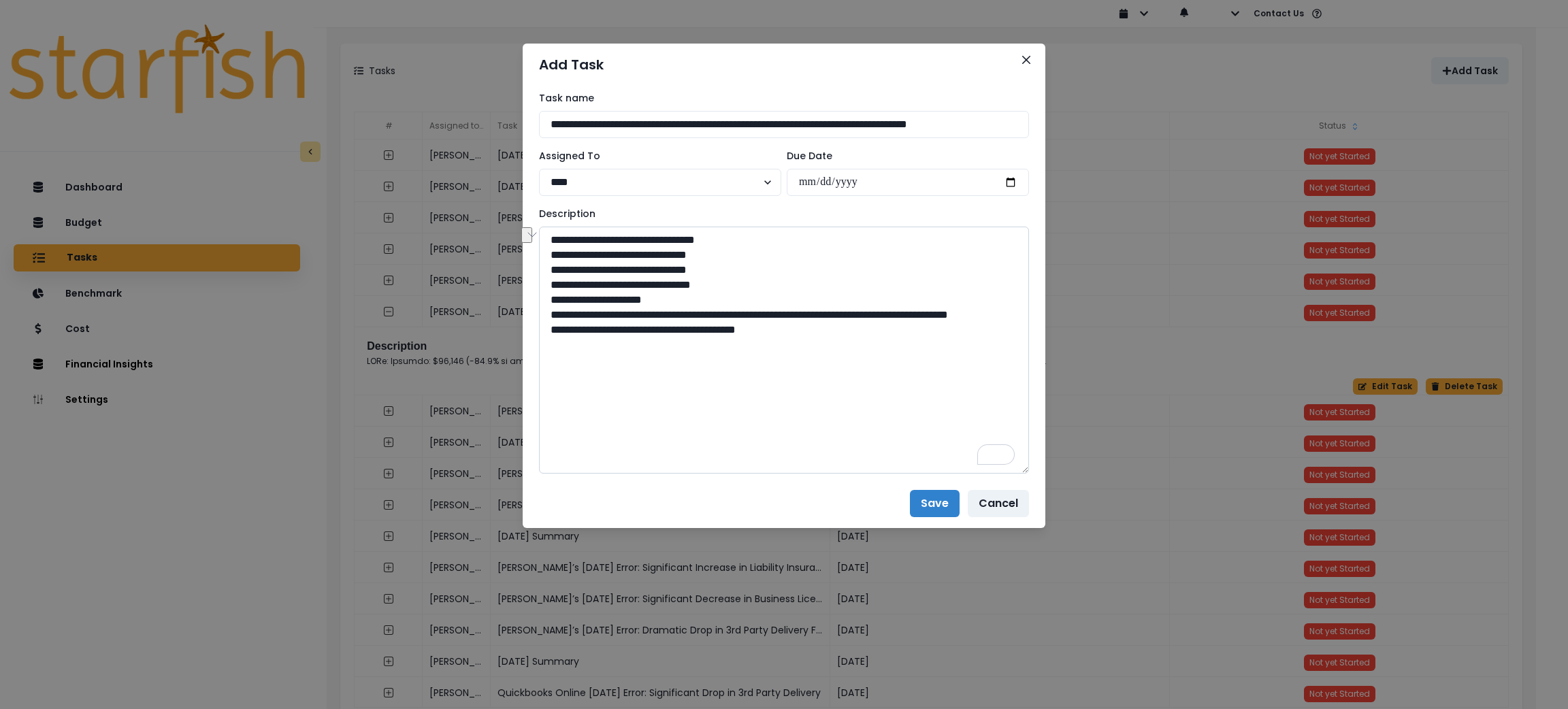
drag, startPoint x: 770, startPoint y: 316, endPoint x: 631, endPoint y: 316, distance: 139.0
click at [631, 316] on textarea "**********" at bounding box center [783, 350] width 490 height 247
drag, startPoint x: 680, startPoint y: 333, endPoint x: 631, endPoint y: 330, distance: 49.1
click at [631, 330] on textarea "**********" at bounding box center [783, 350] width 490 height 247
type textarea "**********"
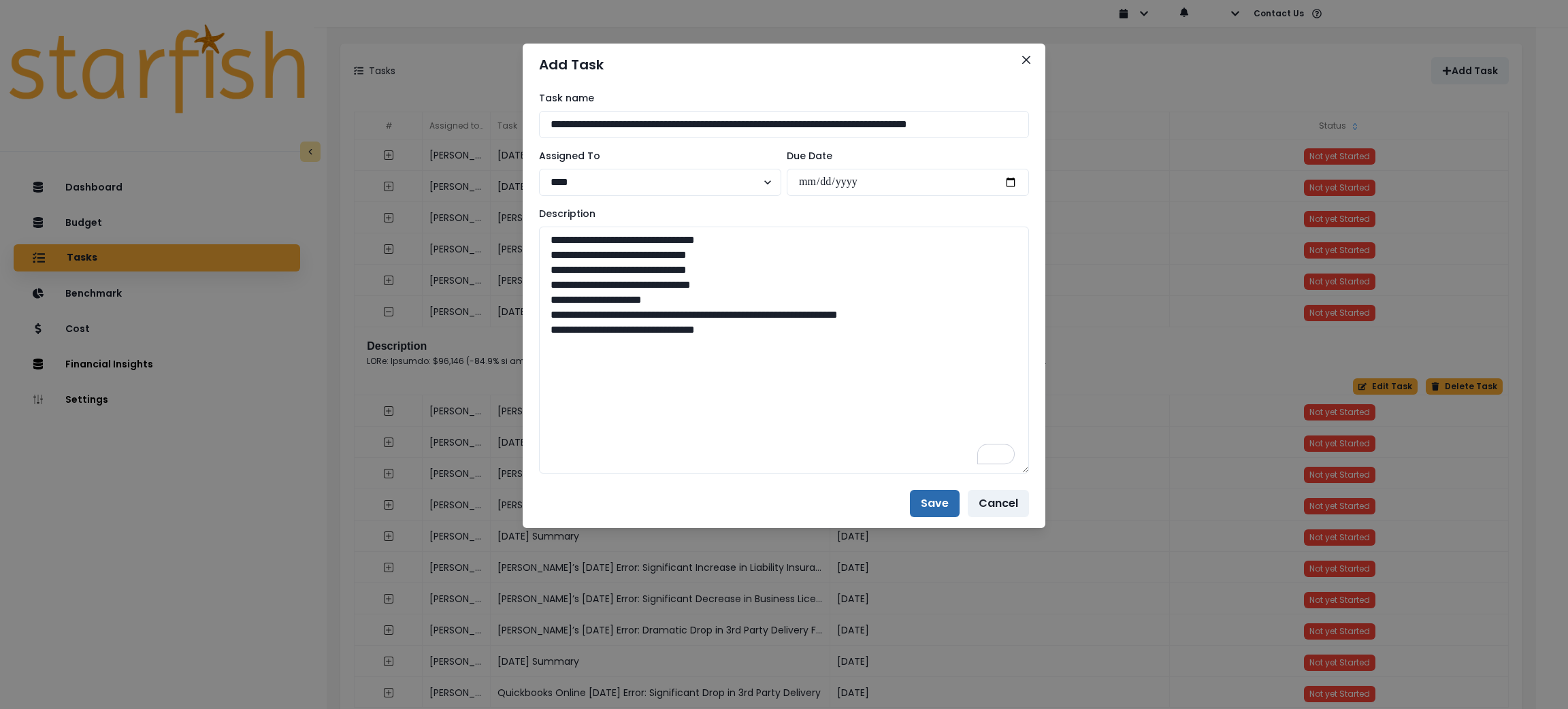
click at [930, 500] on button "Save" at bounding box center [935, 503] width 50 height 27
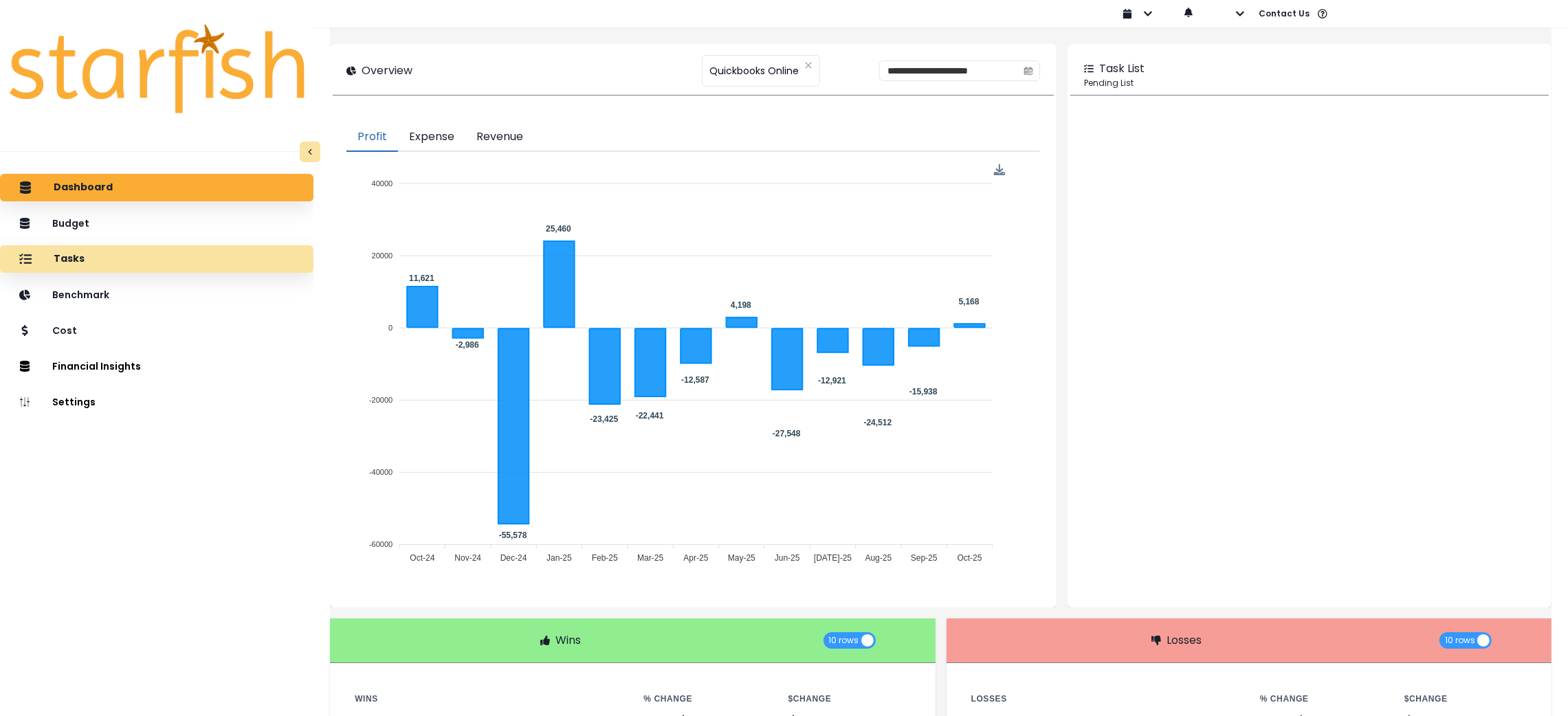
click at [111, 250] on div "Tasks" at bounding box center [156, 259] width 291 height 29
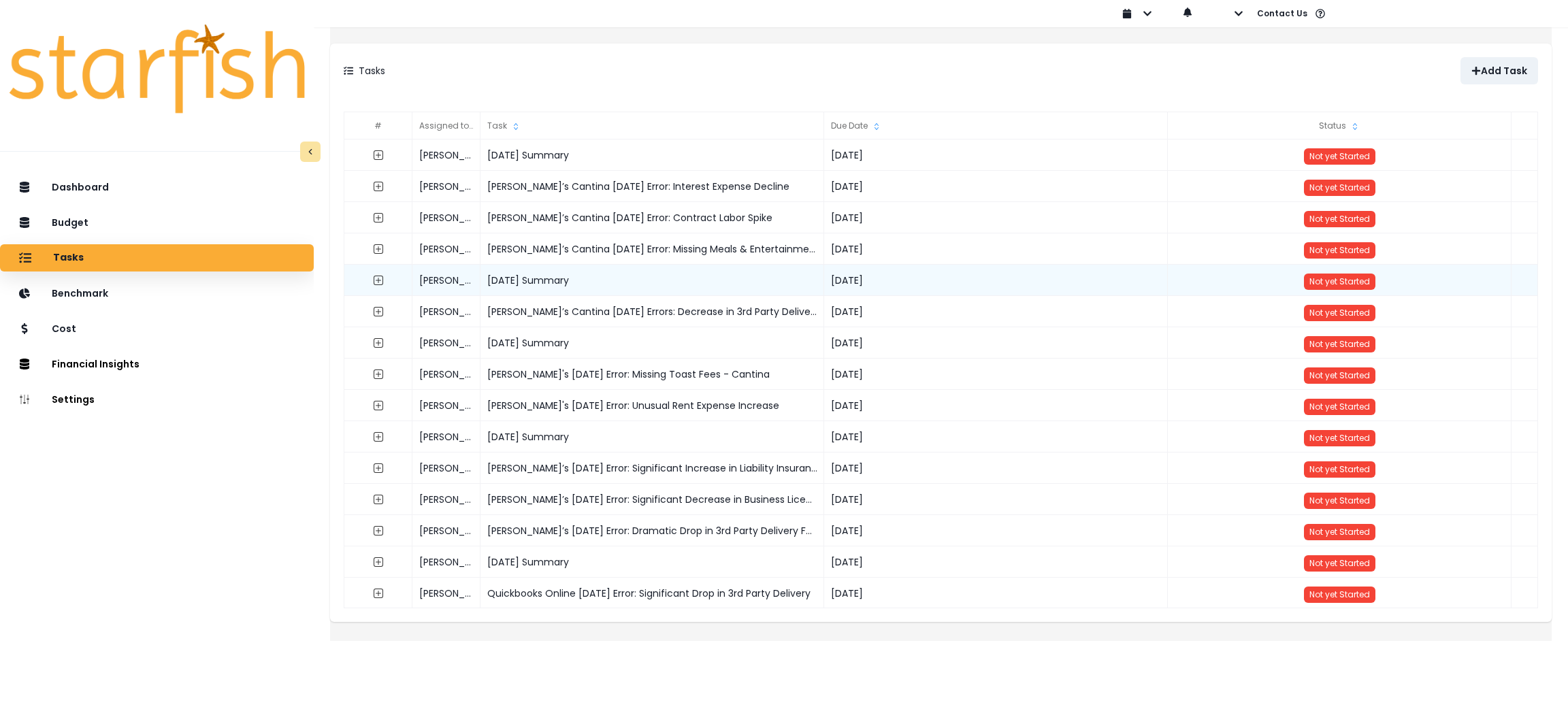
click at [590, 281] on div "[DATE] Summary" at bounding box center [652, 280] width 344 height 31
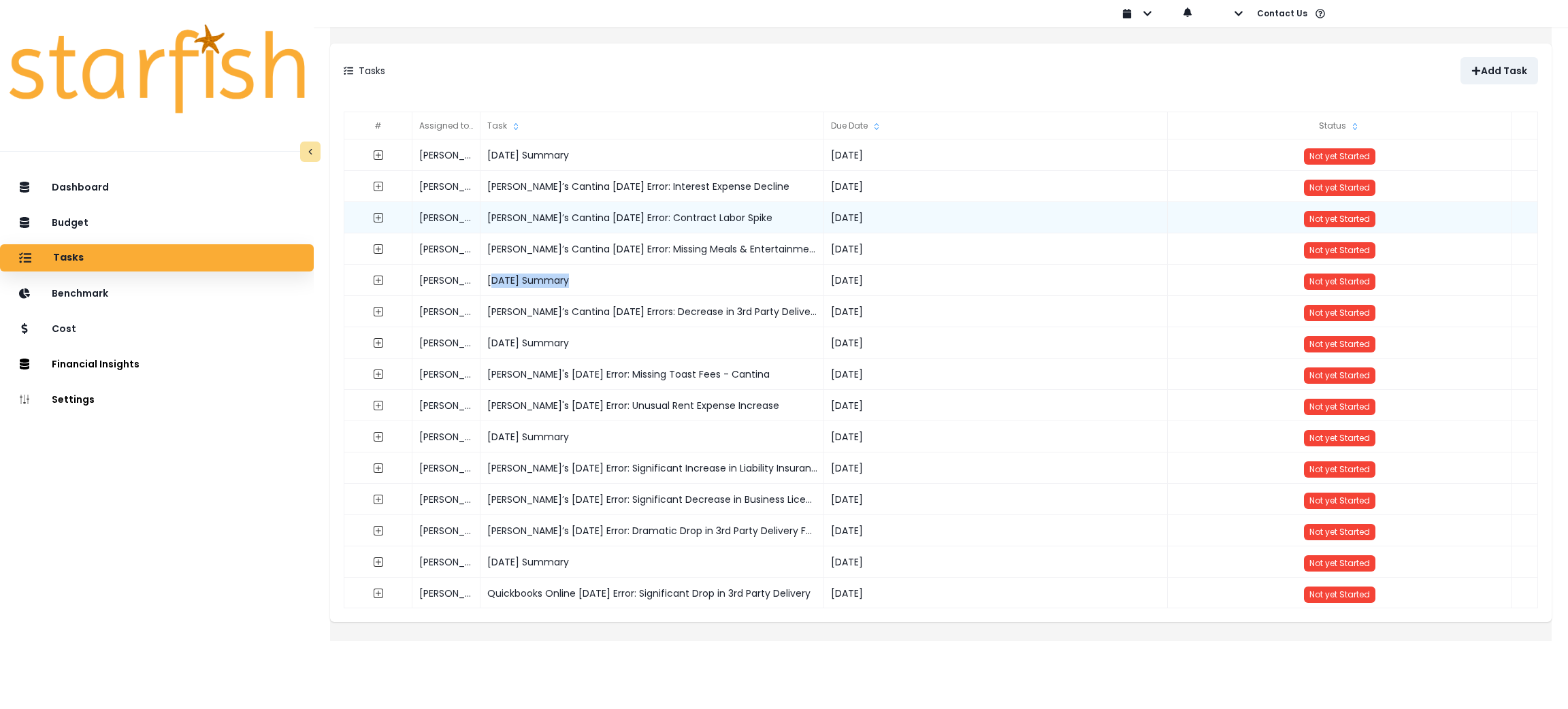
copy div "[DATE] Summary"
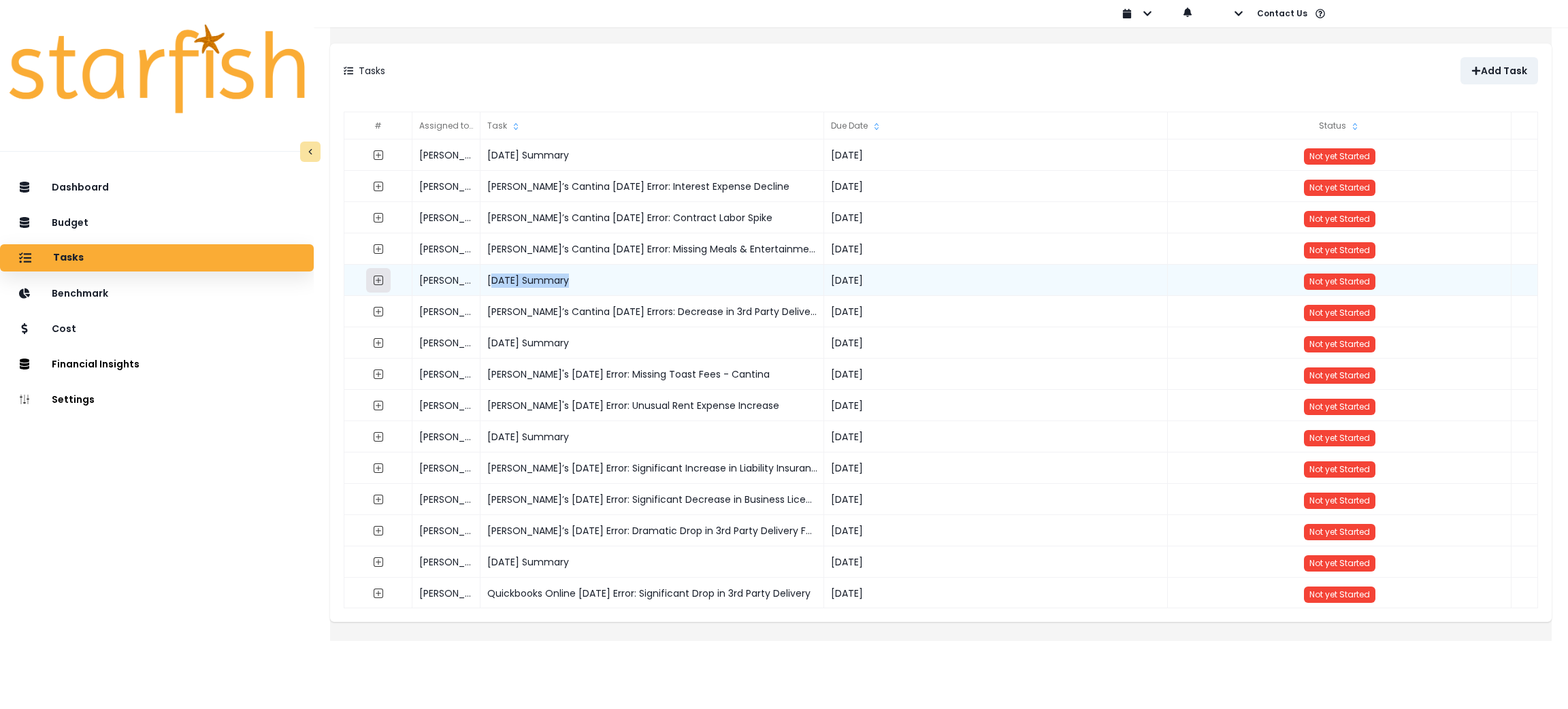
click at [384, 285] on icon "expand outline" at bounding box center [378, 280] width 11 height 11
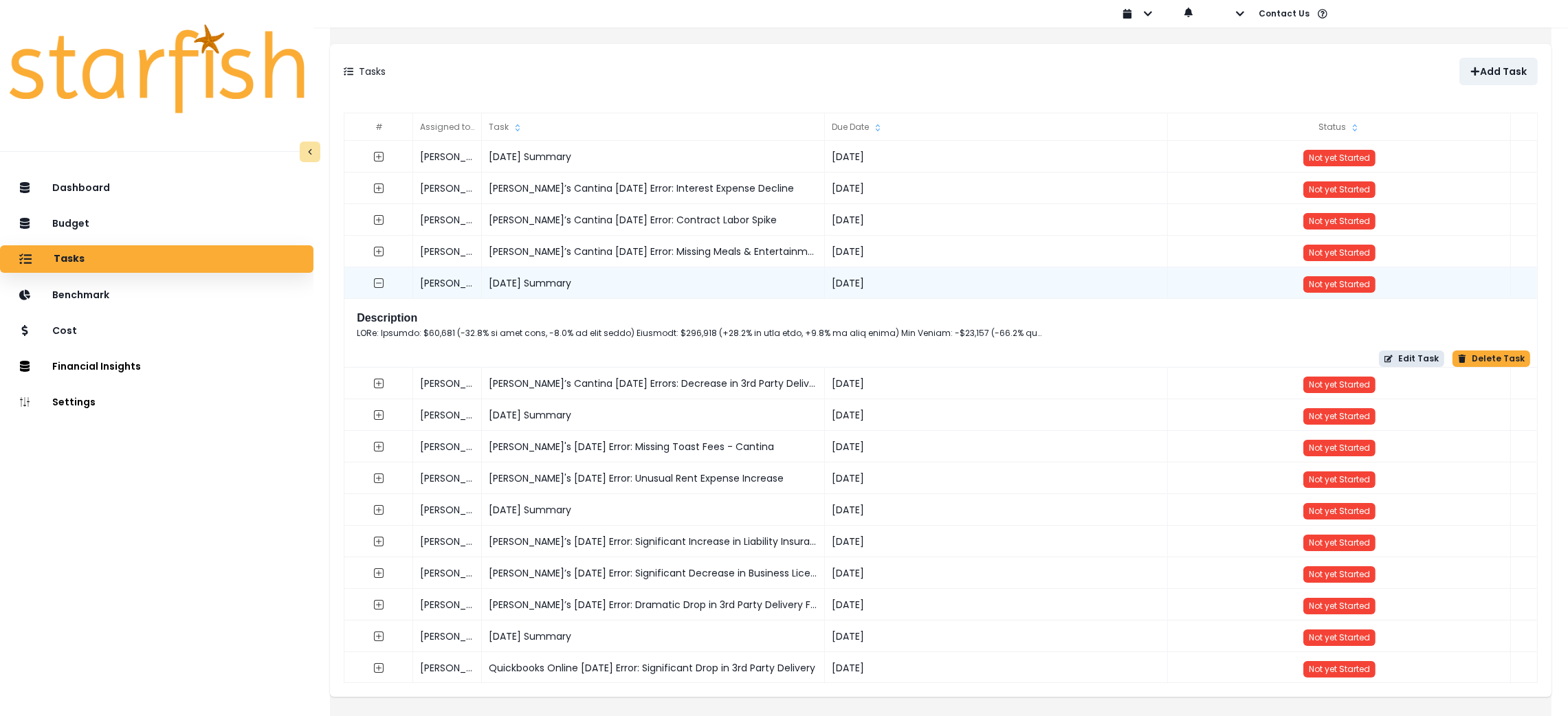
click at [1408, 360] on button "Edit Task" at bounding box center [1411, 359] width 65 height 16
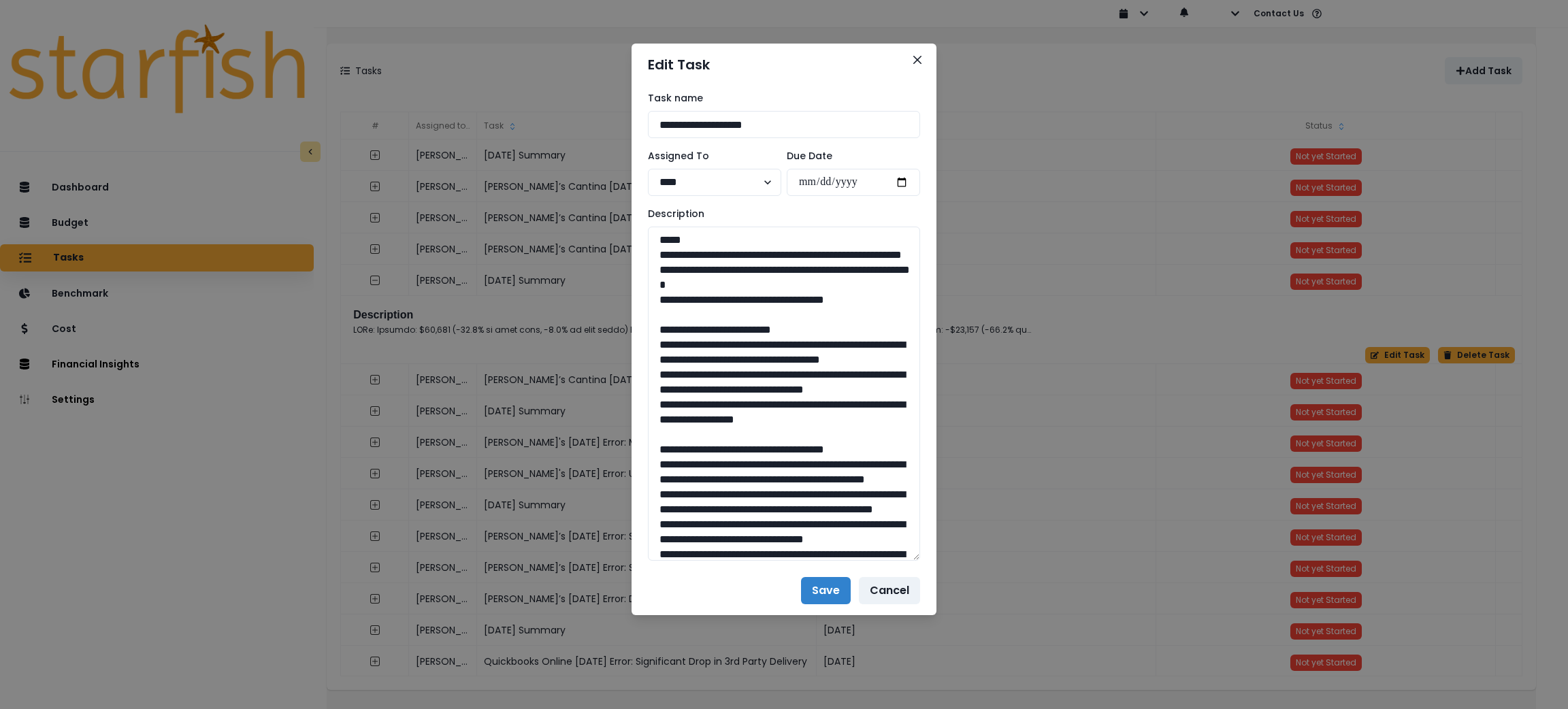
drag, startPoint x: 933, startPoint y: 391, endPoint x: 946, endPoint y: 554, distance: 163.5
click at [946, 554] on div "**********" at bounding box center [784, 354] width 1568 height 709
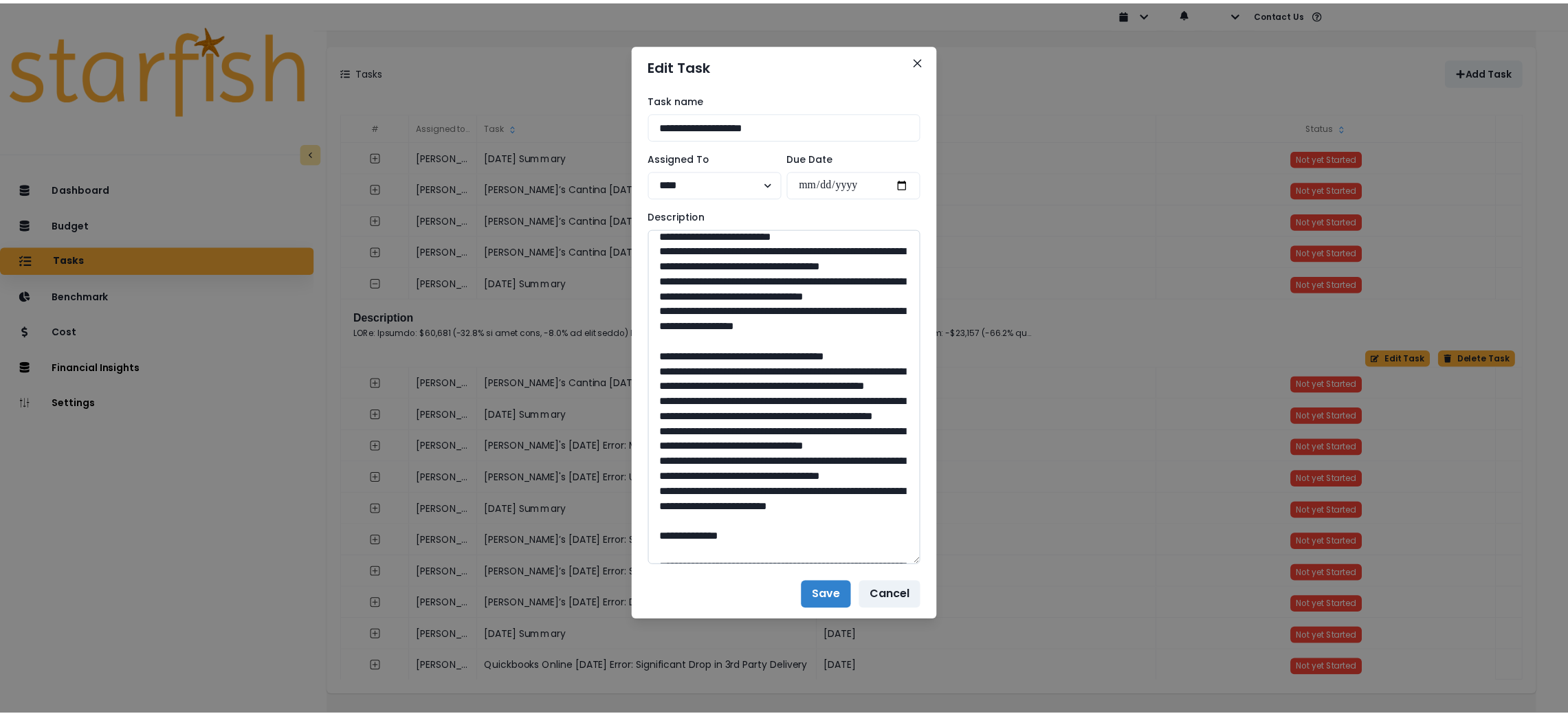
scroll to position [103, 0]
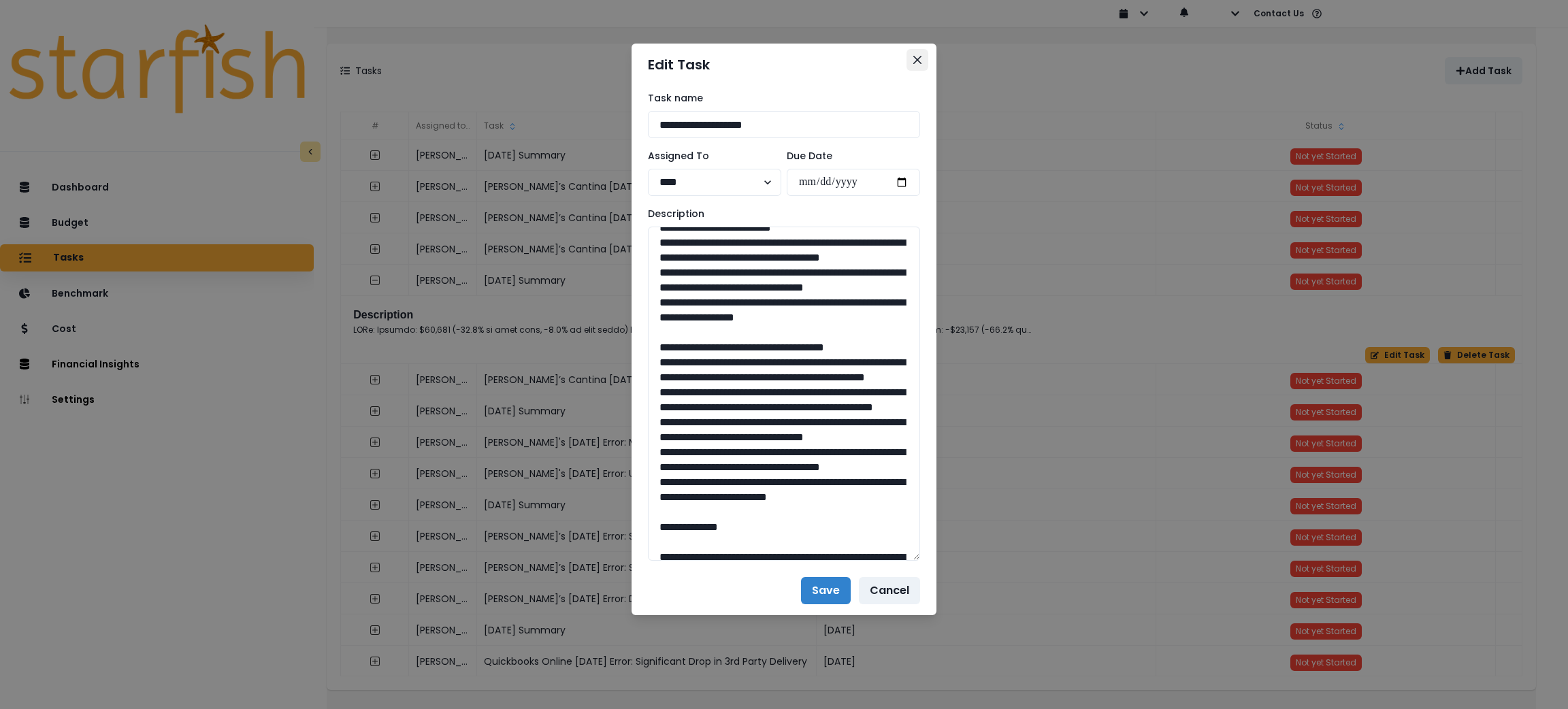
click at [916, 59] on icon "Close" at bounding box center [917, 60] width 9 height 9
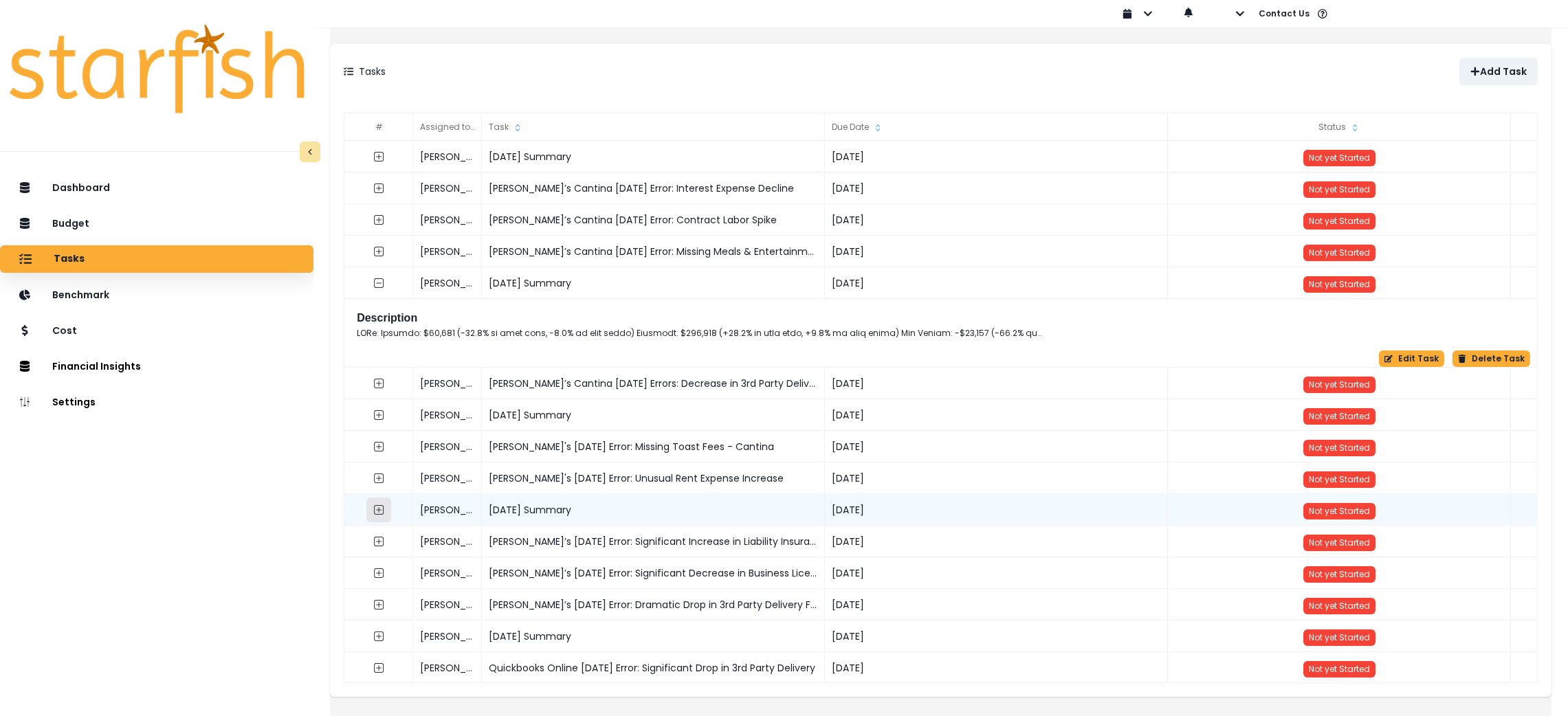
click at [390, 518] on button "button" at bounding box center [379, 510] width 25 height 25
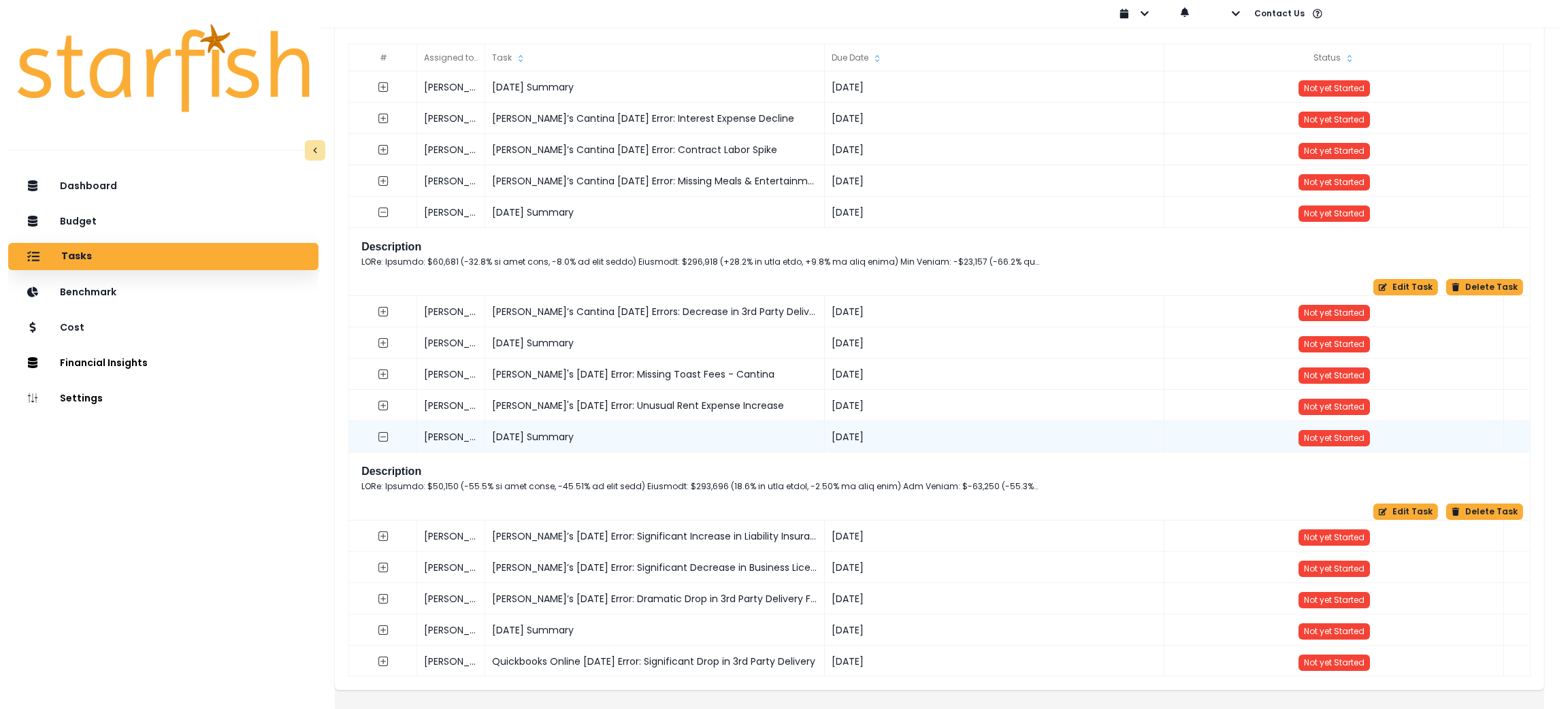
scroll to position [80, 0]
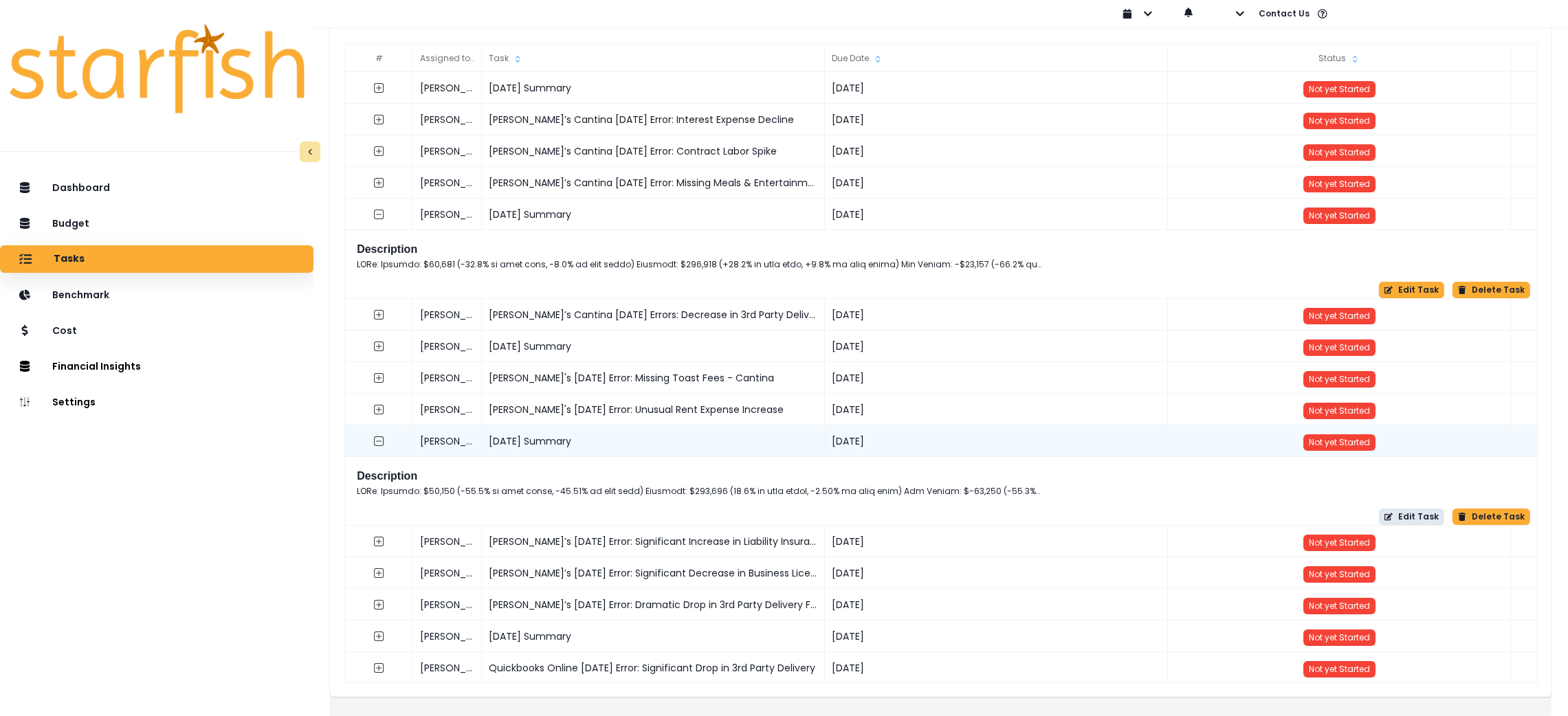
click at [1388, 513] on icon "button" at bounding box center [1389, 517] width 9 height 9
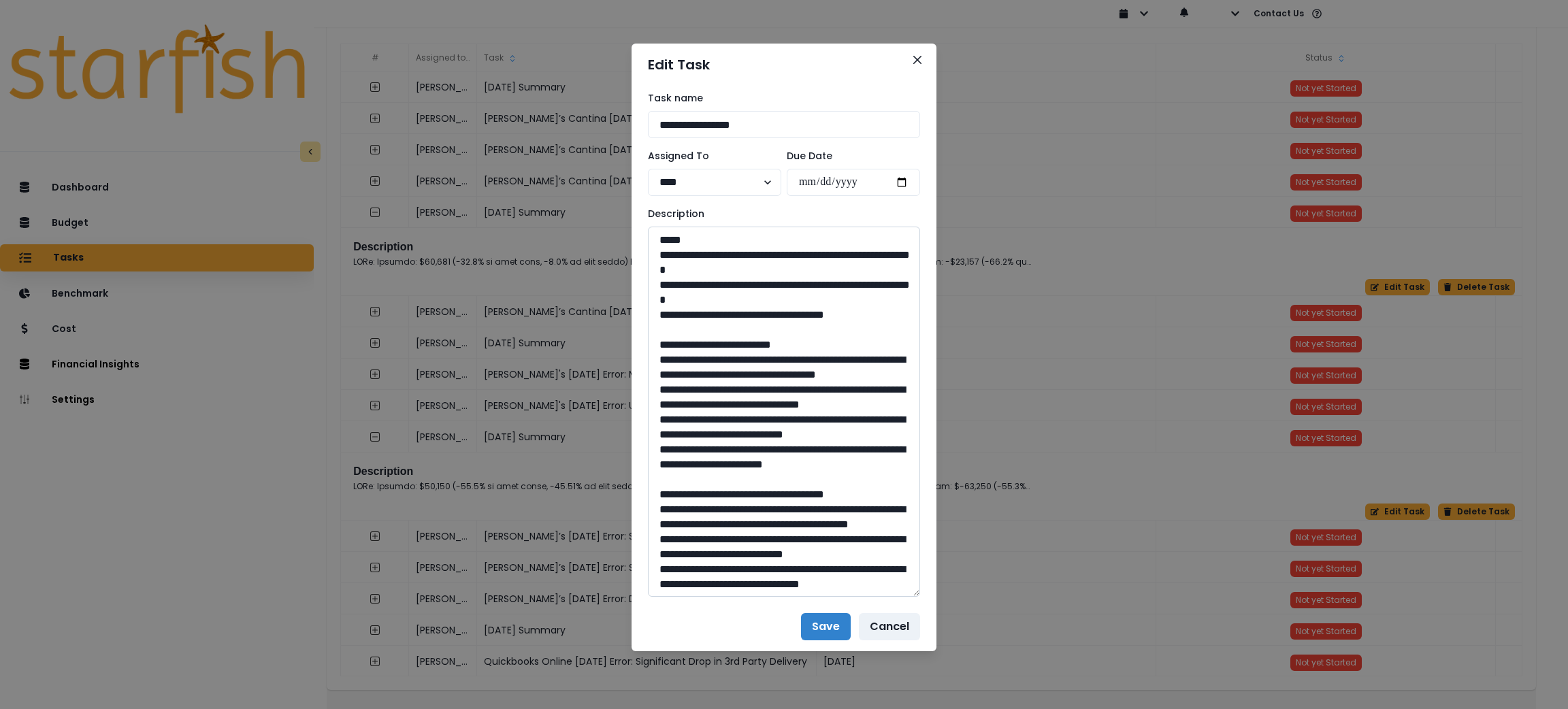
drag, startPoint x: 915, startPoint y: 275, endPoint x: 910, endPoint y: 598, distance: 323.0
click at [910, 597] on textarea at bounding box center [784, 412] width 272 height 370
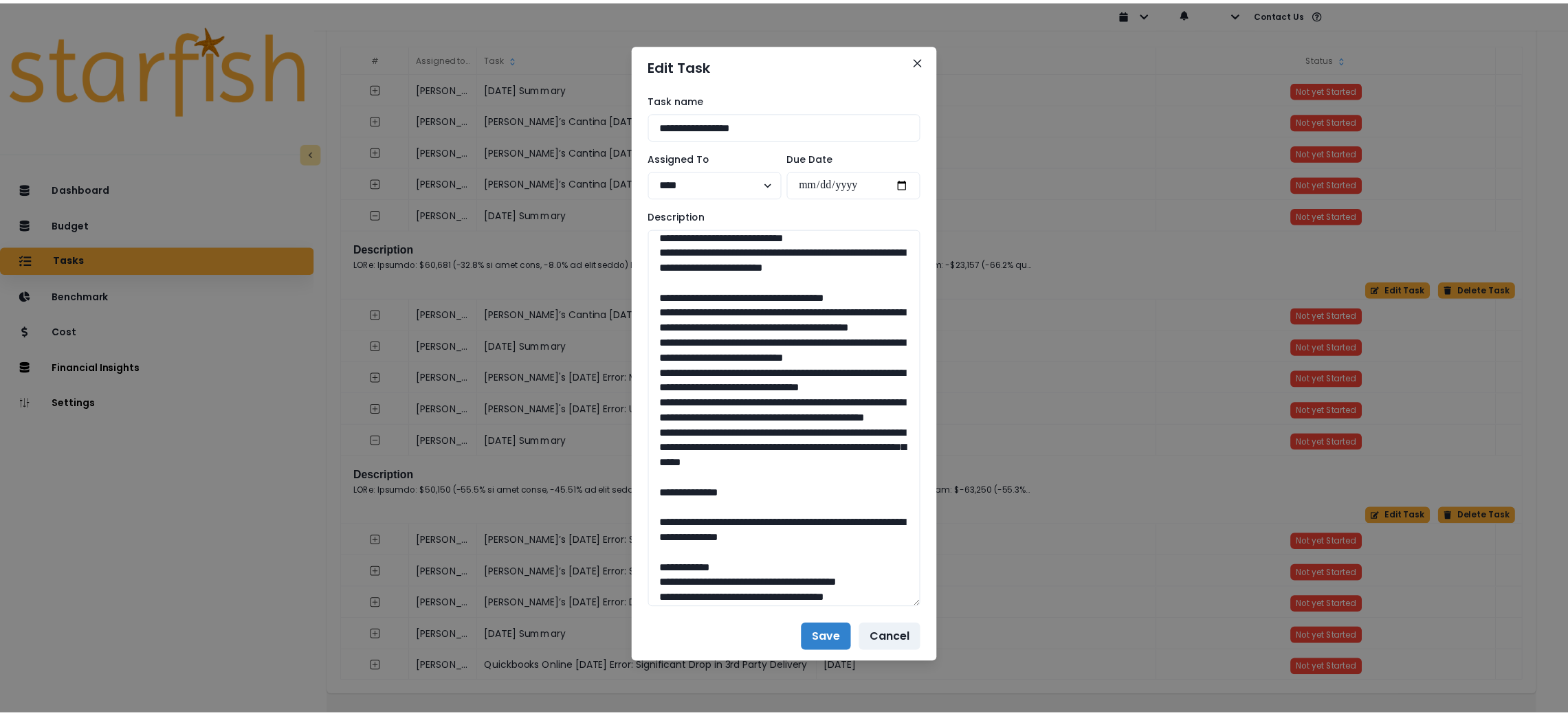
scroll to position [206, 0]
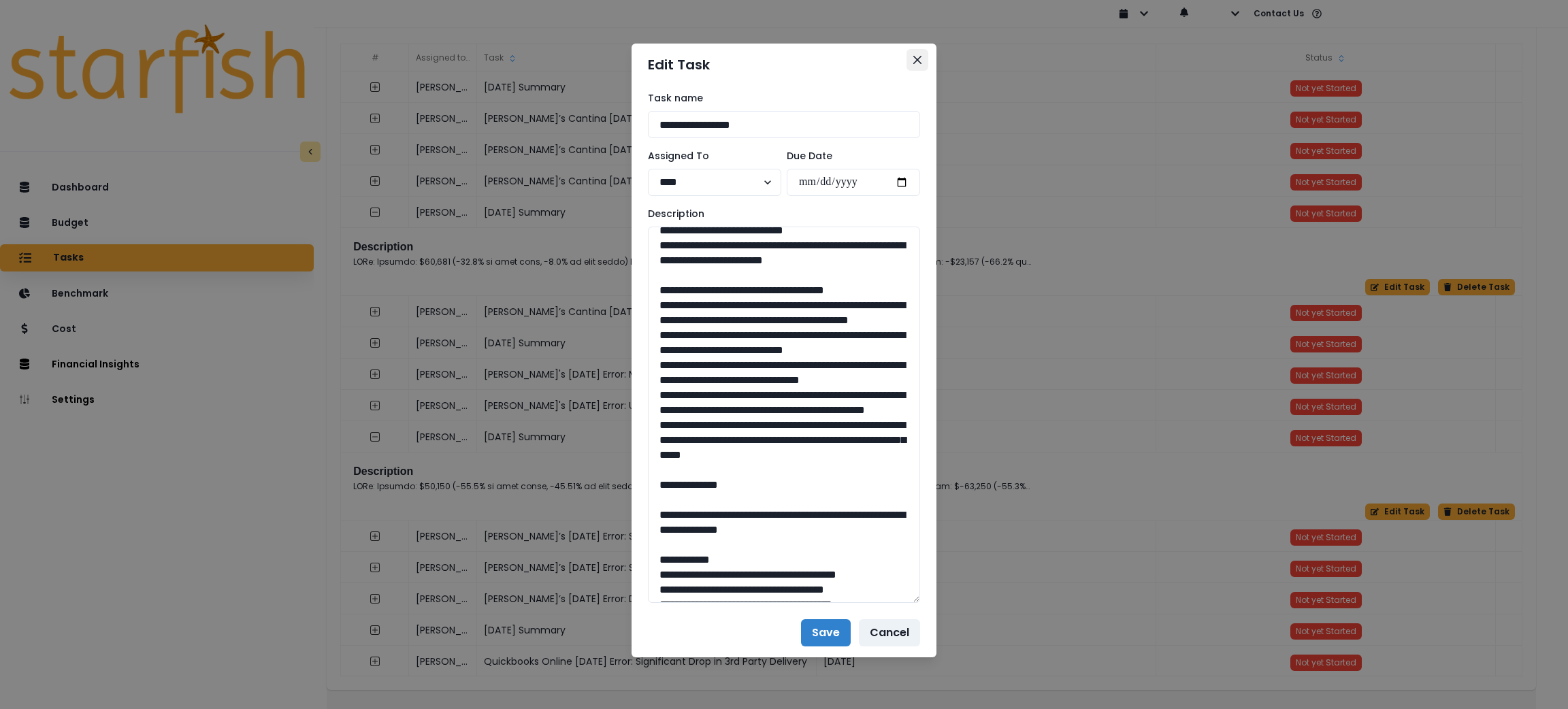
click at [926, 52] on button "Close" at bounding box center [917, 60] width 22 height 22
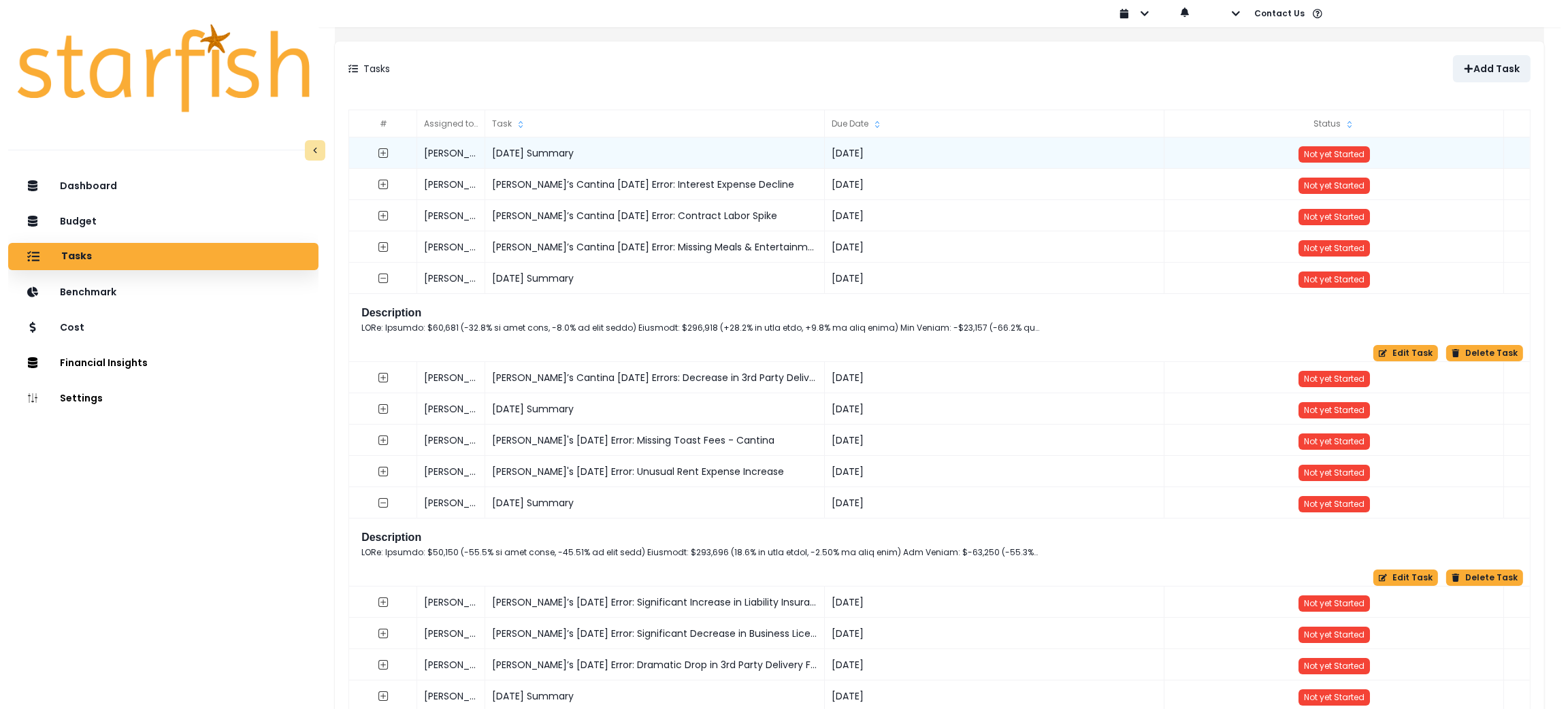
scroll to position [0, 0]
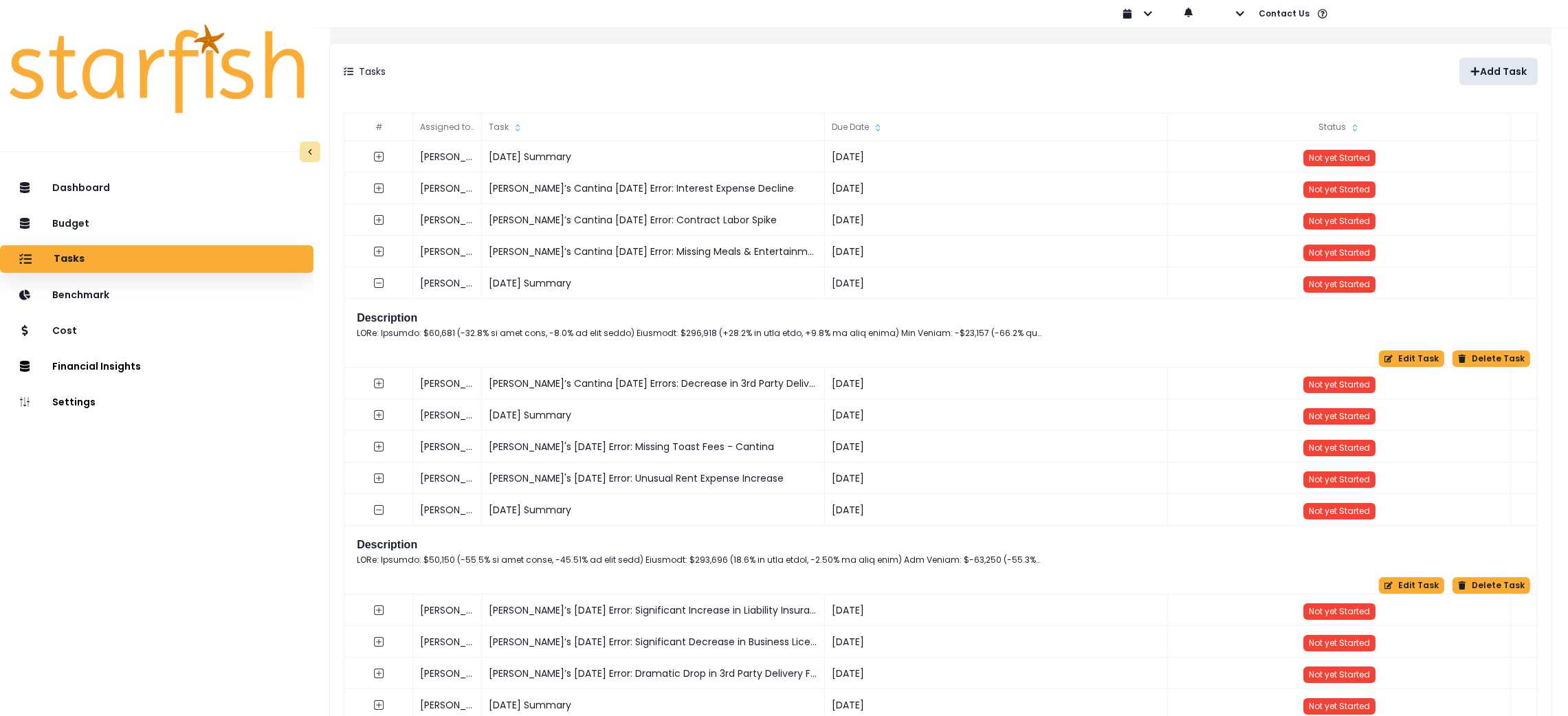
click at [1491, 66] on p "Add Task" at bounding box center [1503, 72] width 47 height 11
